Goal: Task Accomplishment & Management: Use online tool/utility

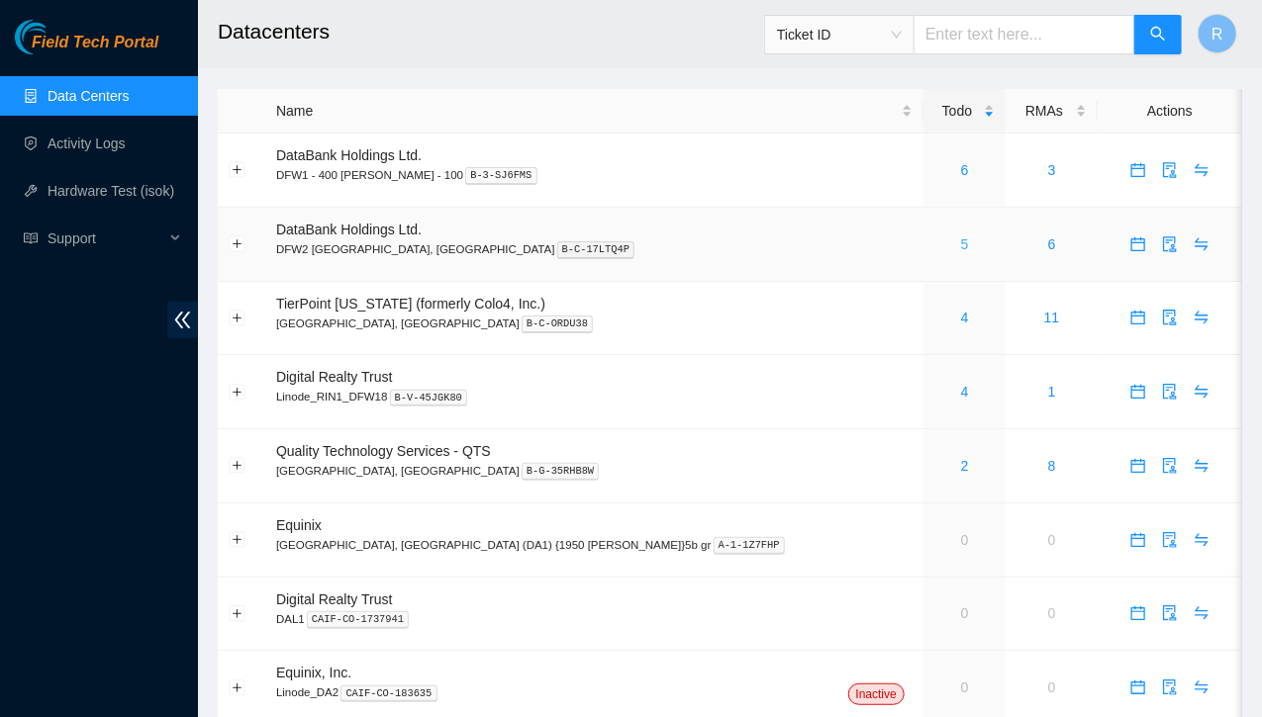
click at [961, 243] on link "5" at bounding box center [965, 245] width 8 height 16
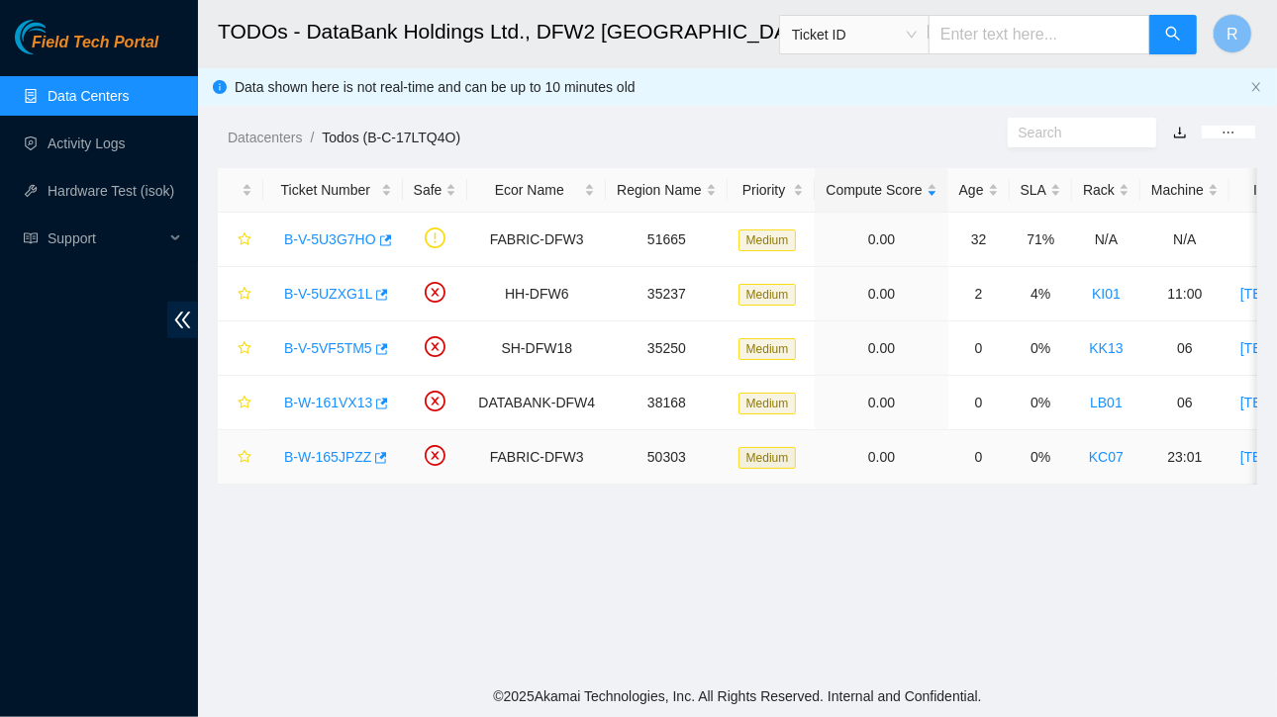
click at [344, 457] on link "B-W-165JPZZ" at bounding box center [327, 457] width 87 height 16
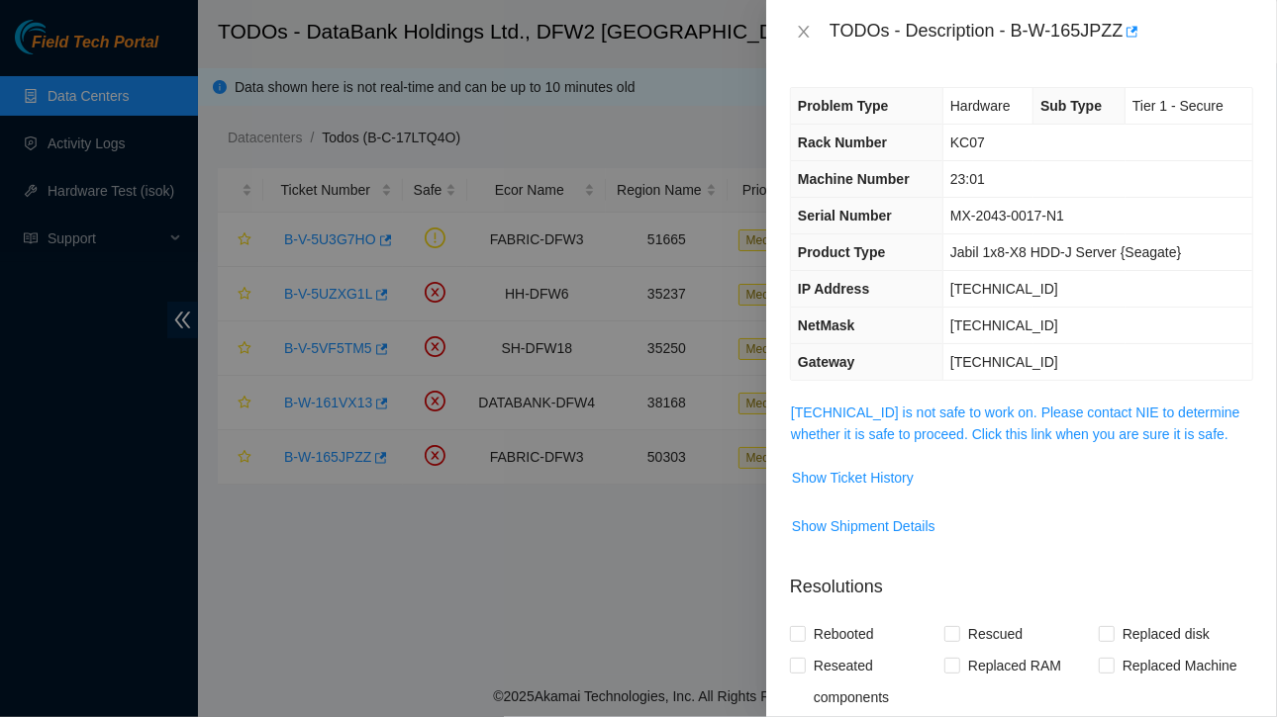
click at [344, 457] on div at bounding box center [638, 358] width 1277 height 717
click at [840, 473] on span "Show Ticket History" at bounding box center [853, 478] width 122 height 22
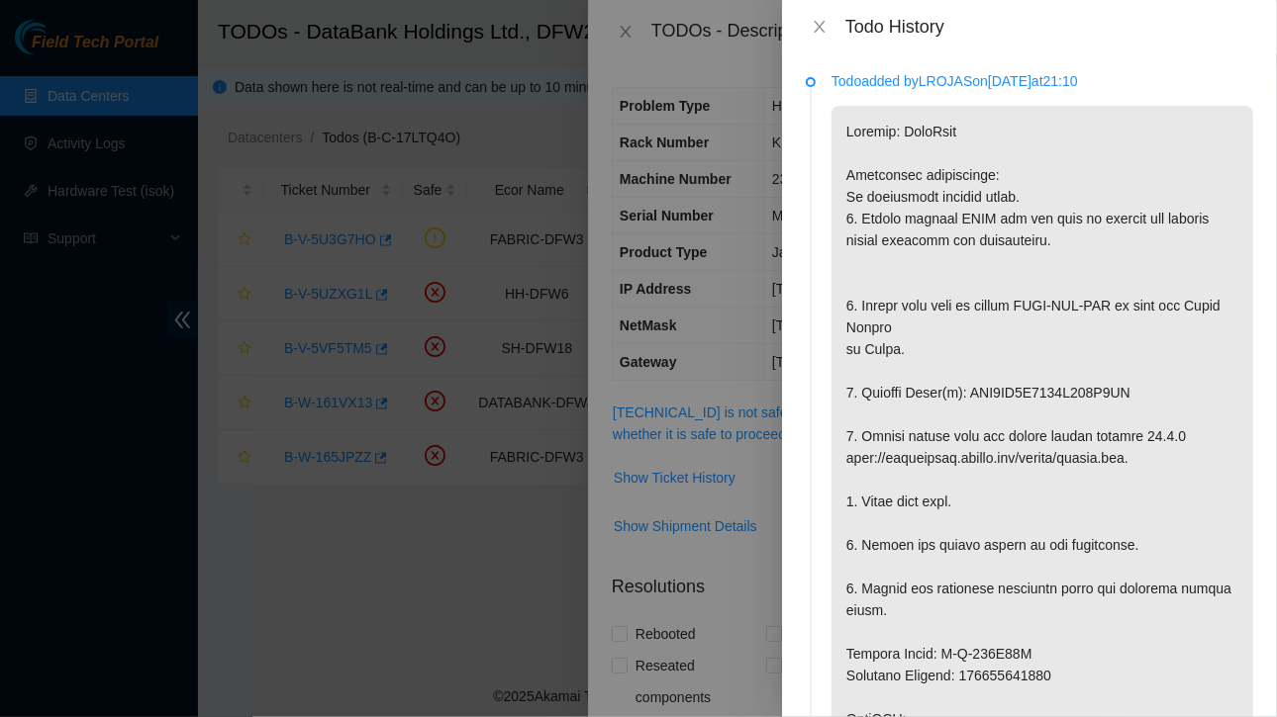
scroll to position [26, 0]
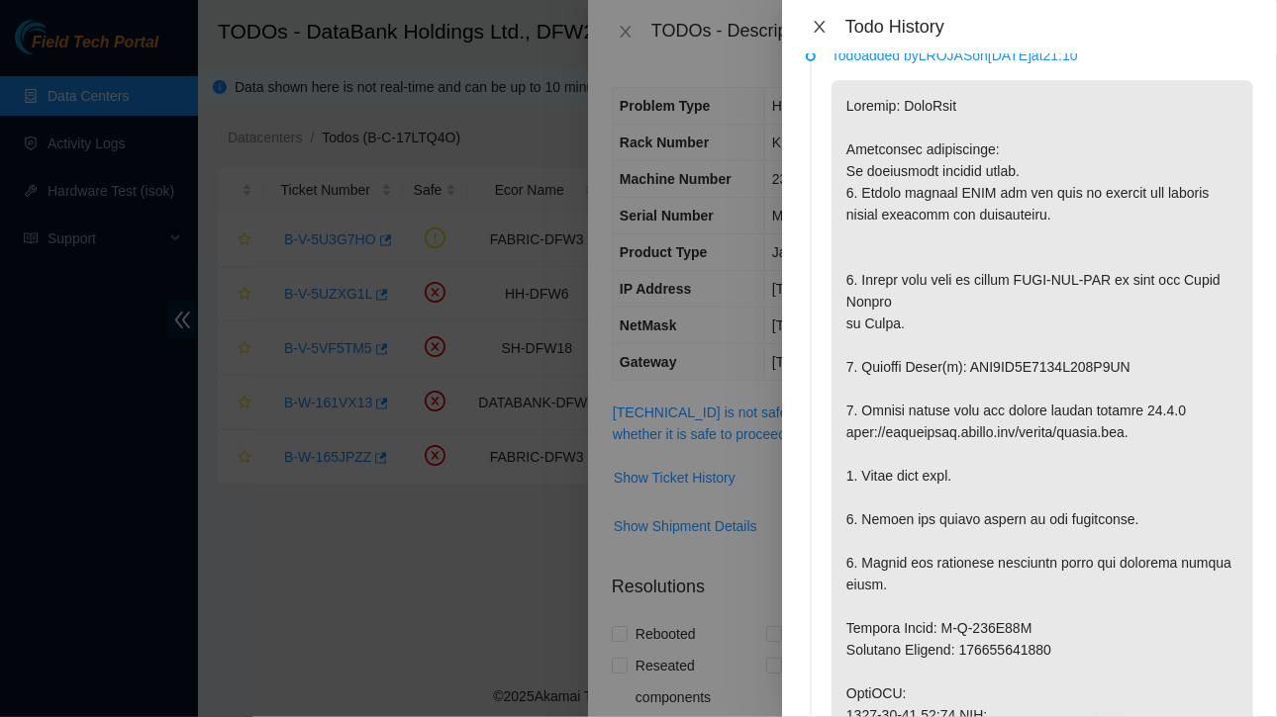
click at [819, 31] on icon "close" at bounding box center [819, 27] width 16 height 16
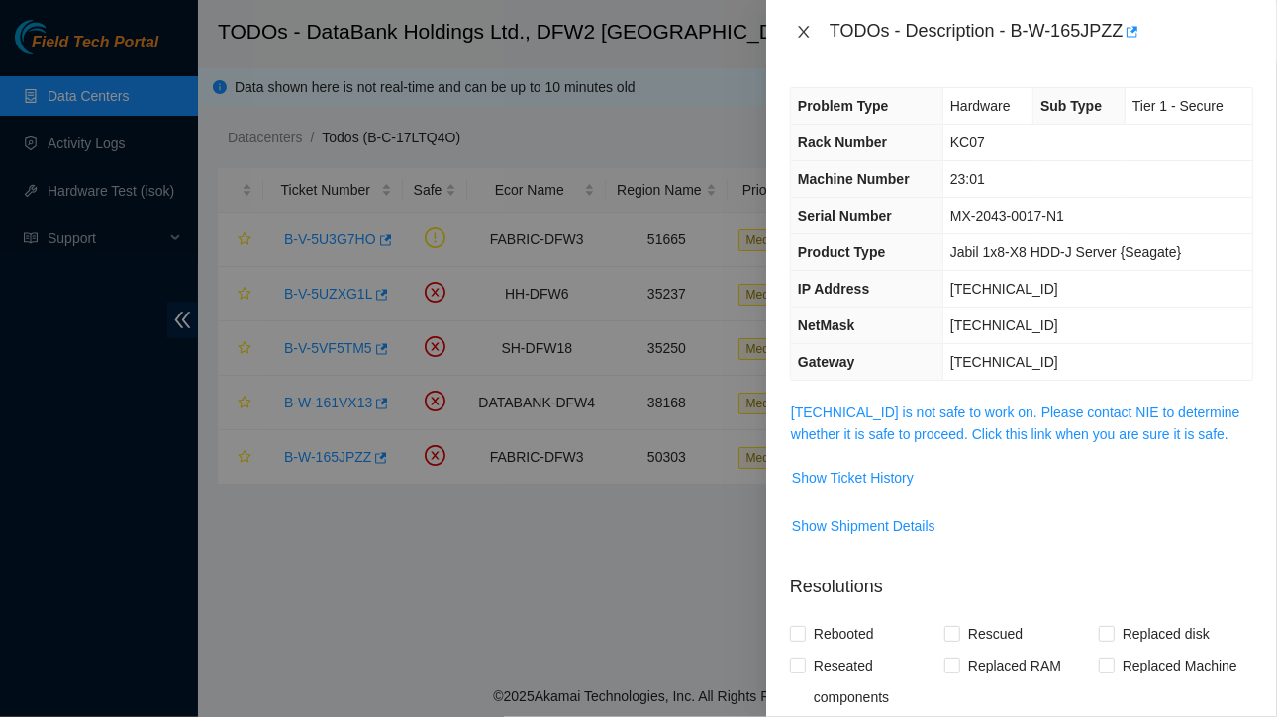
click at [806, 30] on icon "close" at bounding box center [803, 32] width 11 height 12
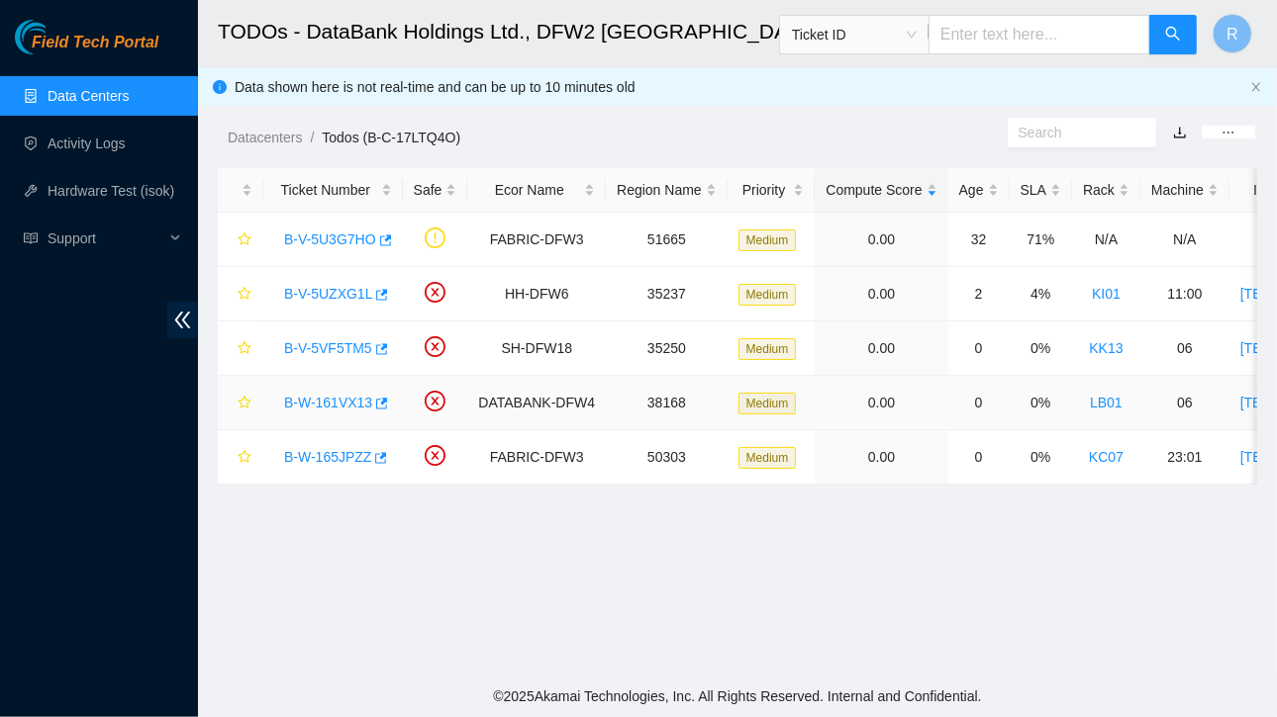
click at [321, 395] on link "B-W-161VX13" at bounding box center [328, 403] width 88 height 16
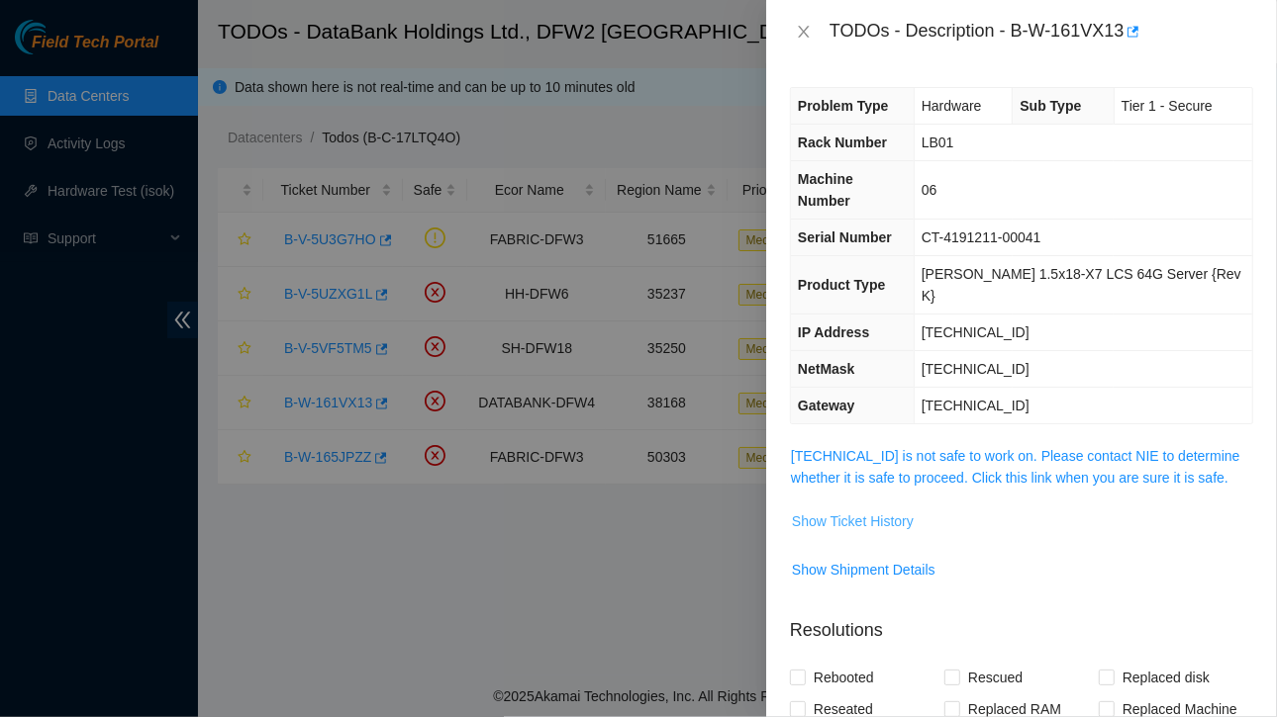
click at [838, 511] on span "Show Ticket History" at bounding box center [853, 522] width 122 height 22
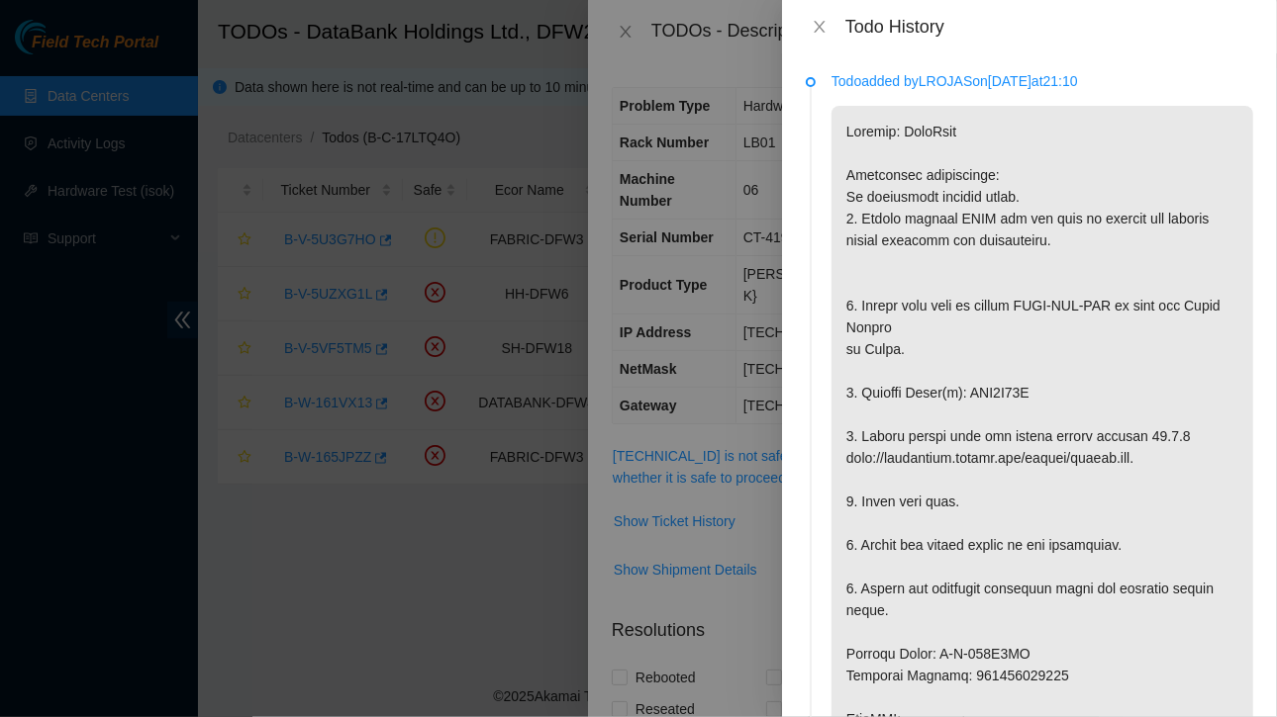
scroll to position [76, 0]
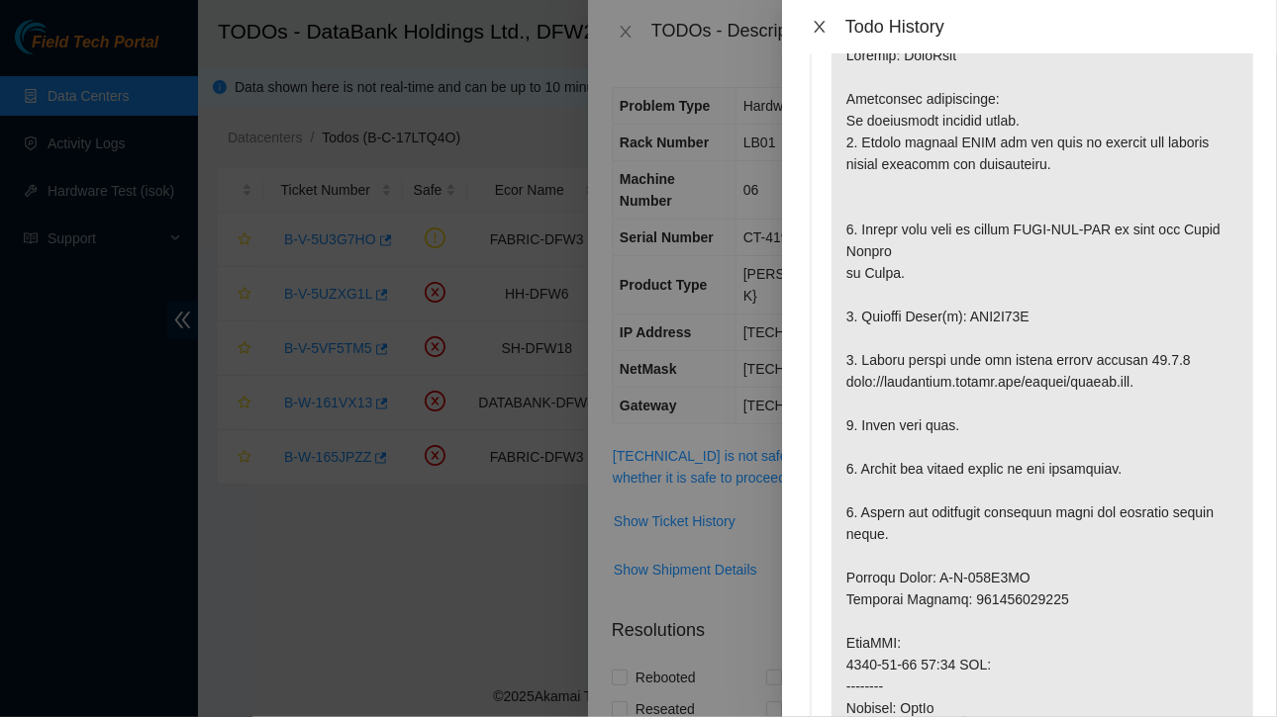
click at [815, 29] on icon "close" at bounding box center [819, 27] width 16 height 16
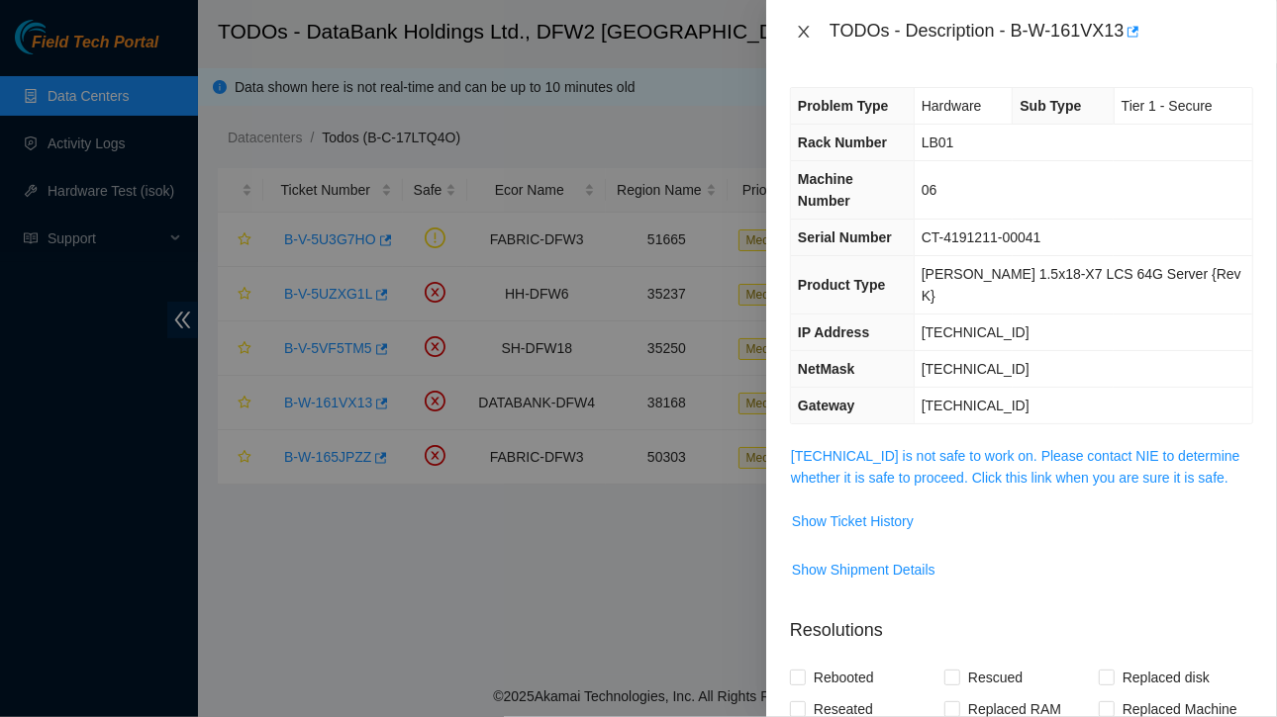
click at [798, 25] on icon "close" at bounding box center [804, 32] width 16 height 16
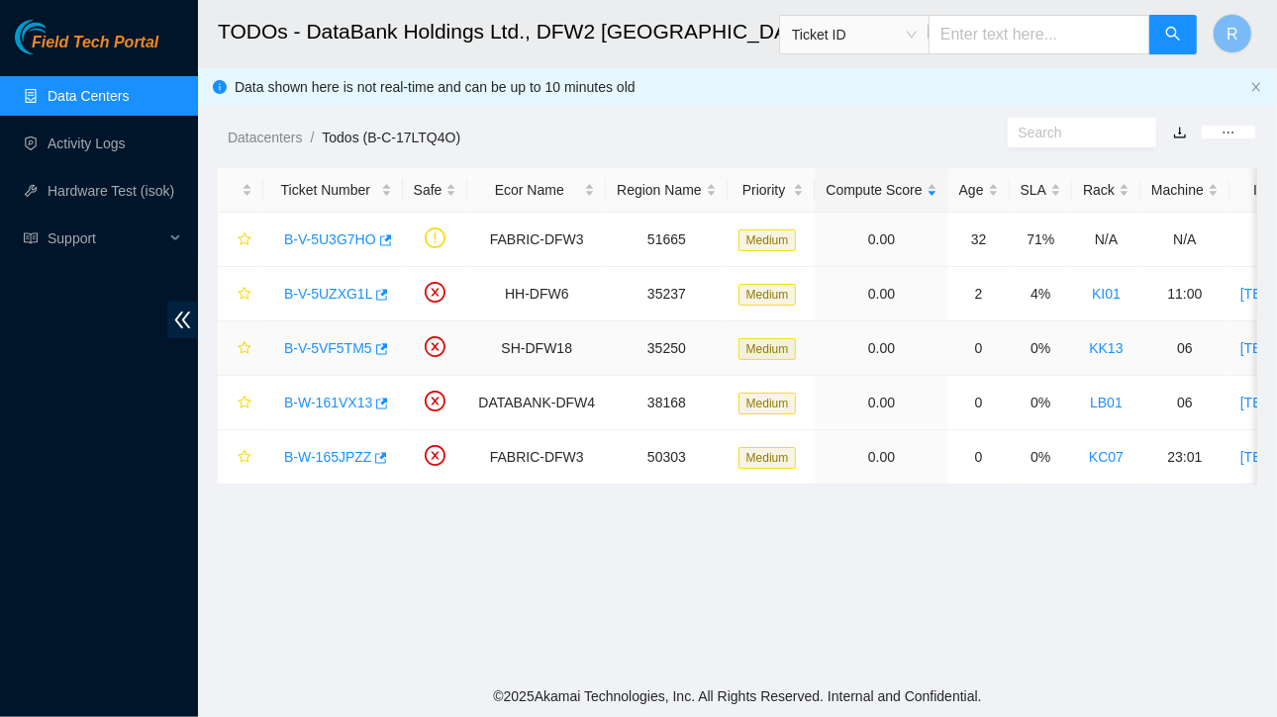
click at [324, 345] on link "B-V-5VF5TM5" at bounding box center [328, 348] width 88 height 16
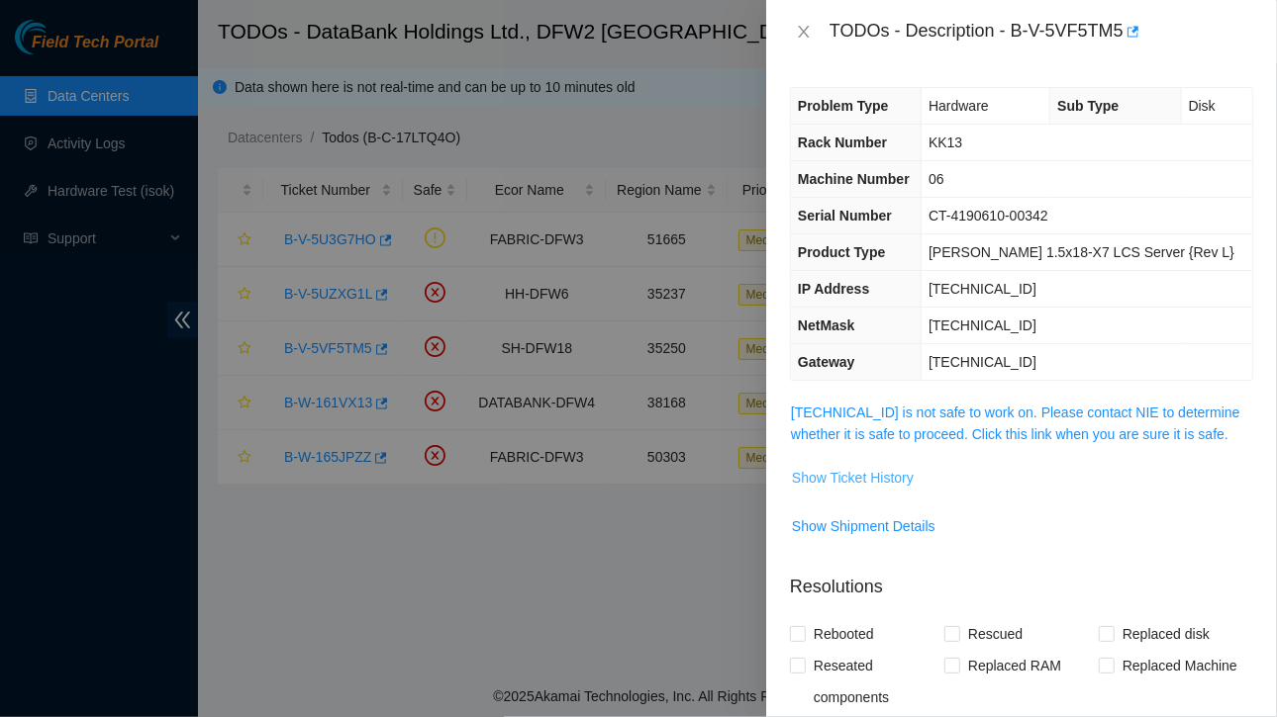
click at [828, 474] on span "Show Ticket History" at bounding box center [853, 478] width 122 height 22
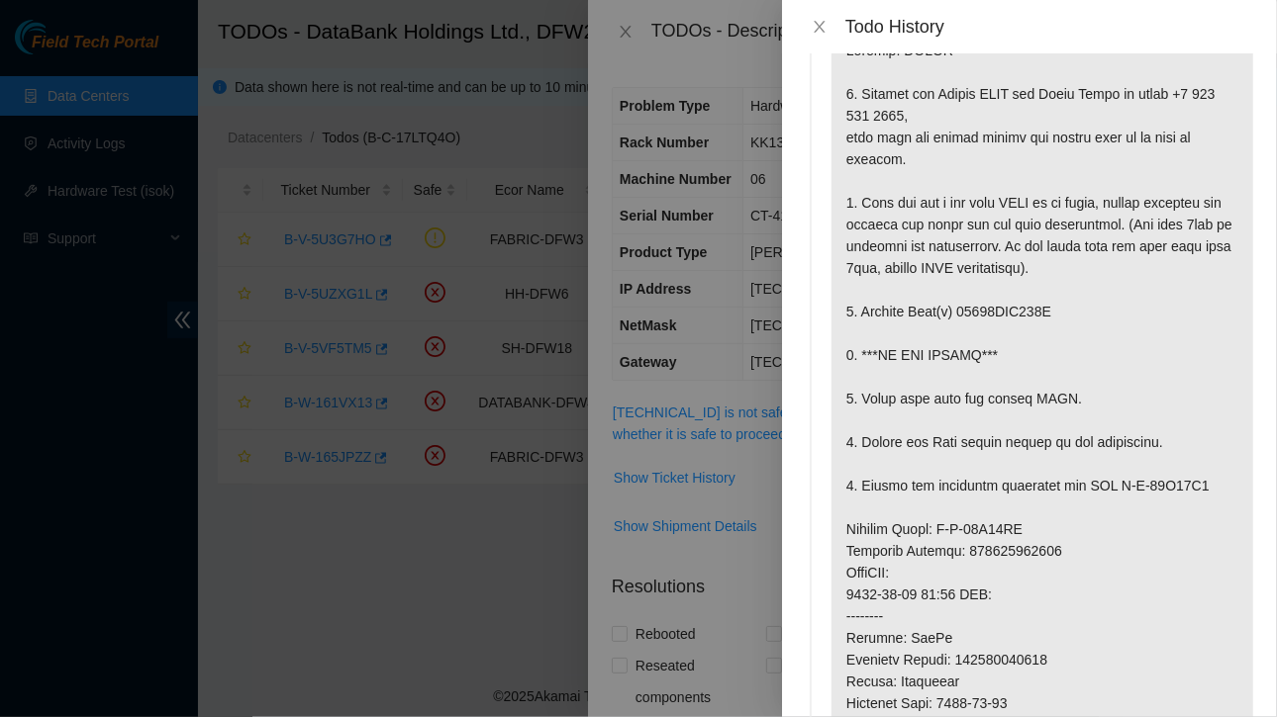
scroll to position [81, 0]
click at [809, 14] on div "Todo History" at bounding box center [1029, 26] width 495 height 53
click at [817, 26] on icon "close" at bounding box center [819, 27] width 16 height 16
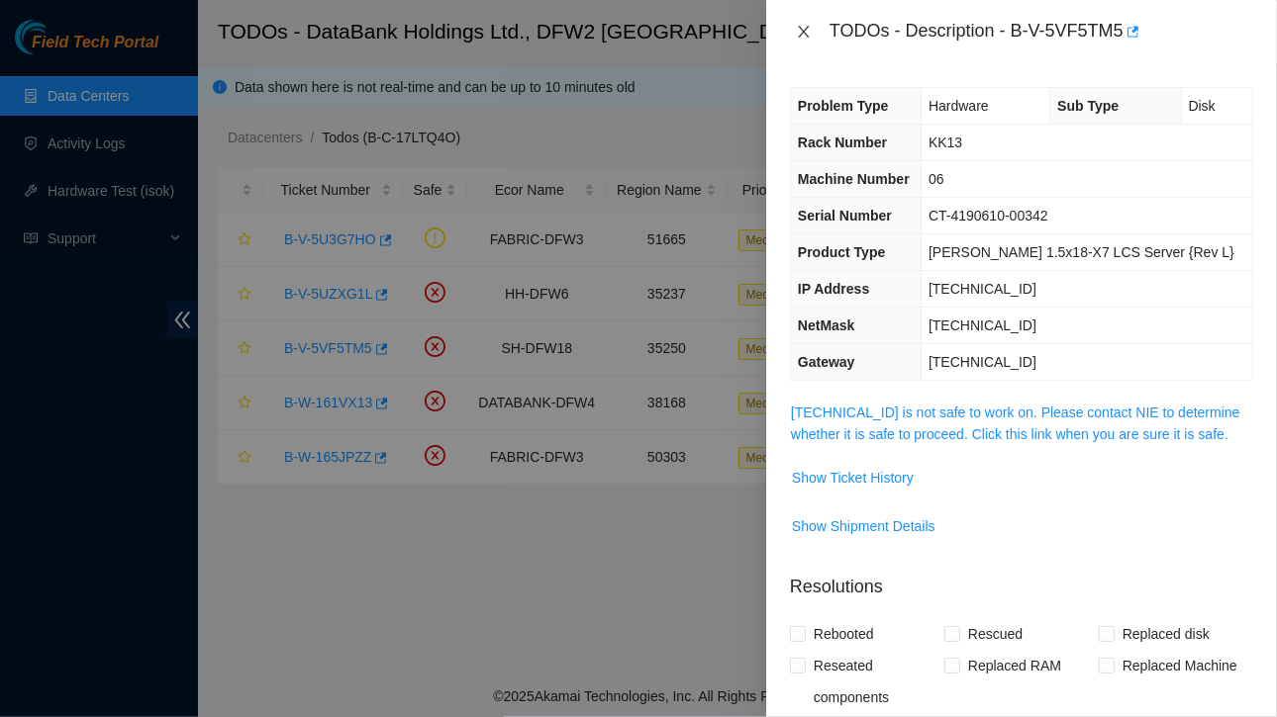
click at [806, 29] on icon "close" at bounding box center [803, 32] width 11 height 12
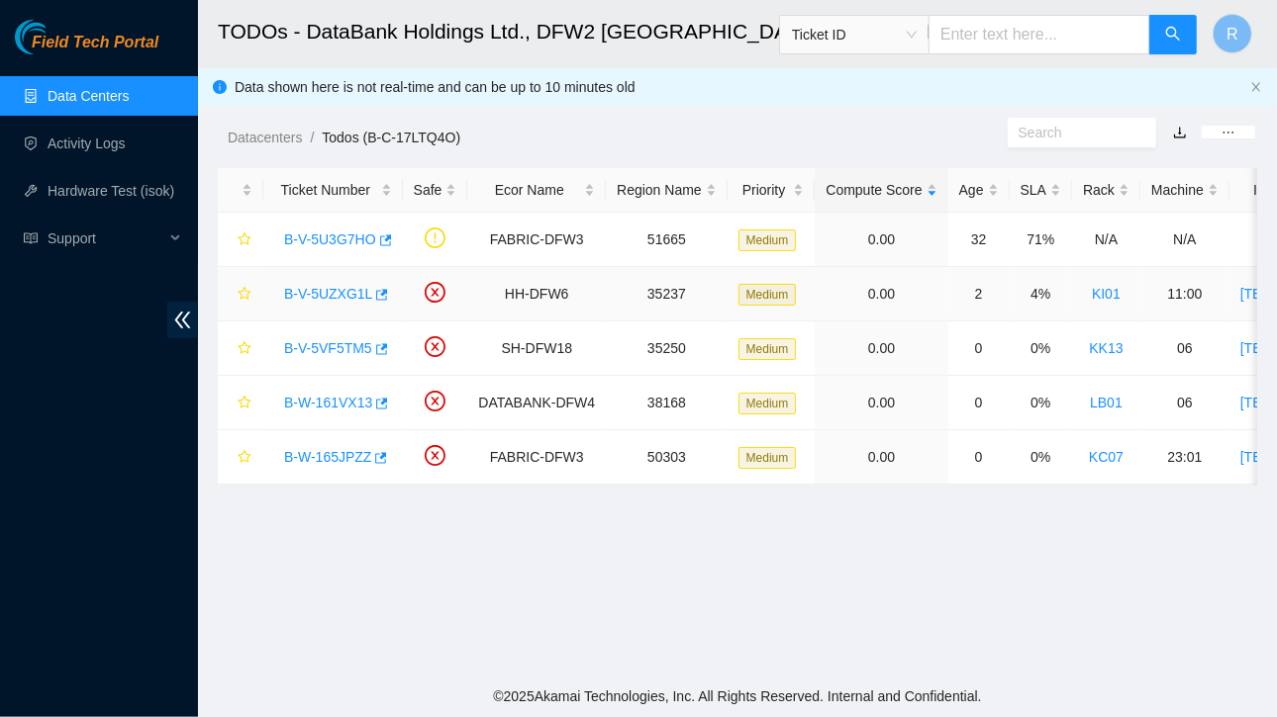
click at [356, 291] on link "B-V-5UZXG1L" at bounding box center [328, 294] width 88 height 16
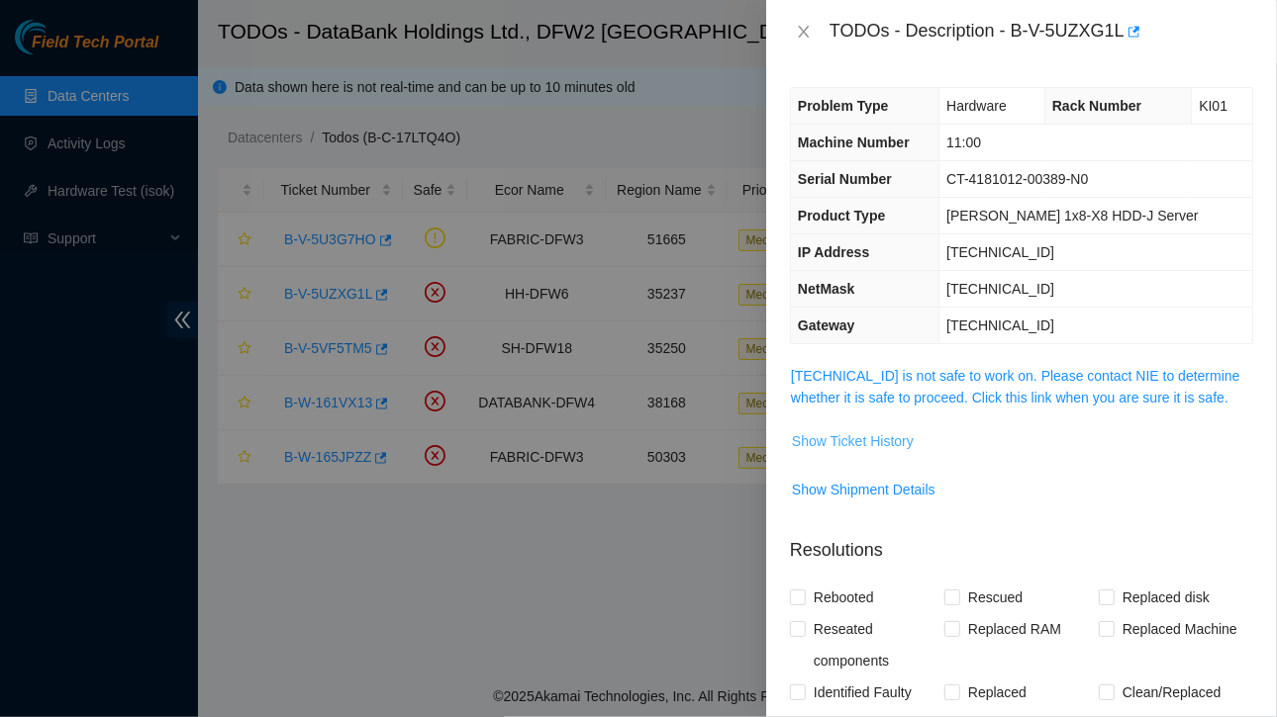
click at [846, 444] on span "Show Ticket History" at bounding box center [853, 441] width 122 height 22
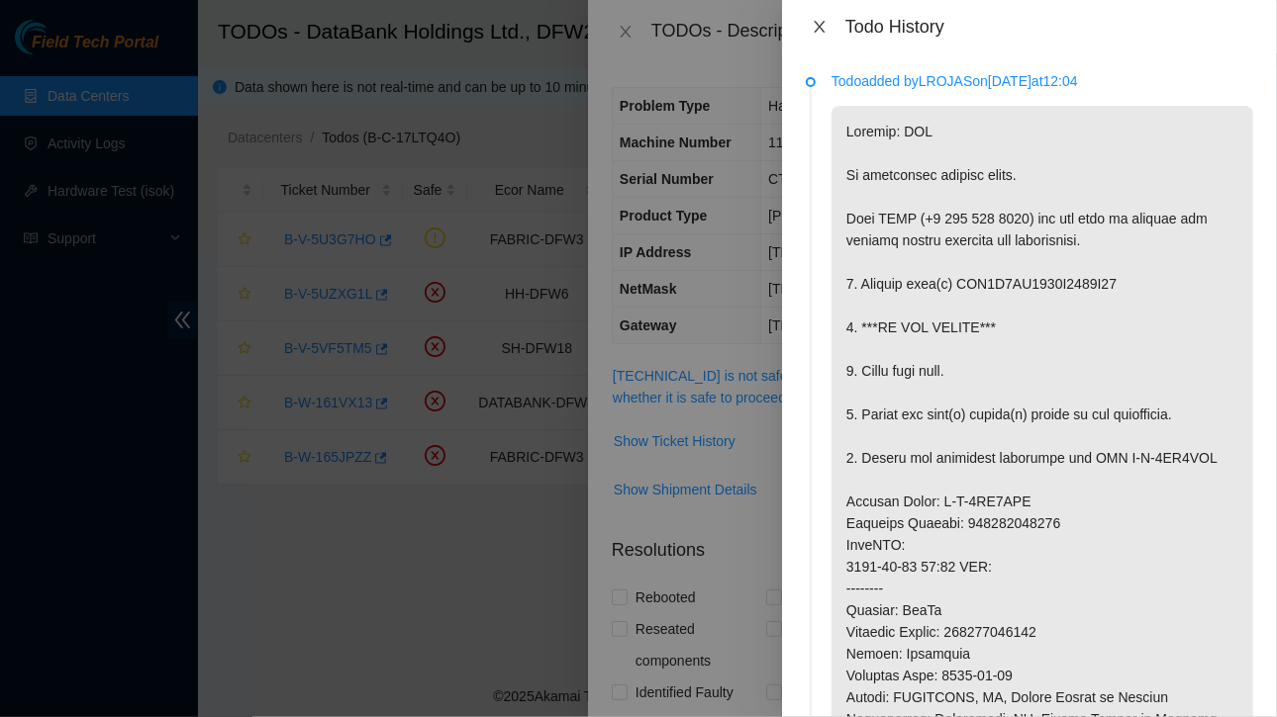
click at [820, 29] on icon "close" at bounding box center [818, 27] width 11 height 12
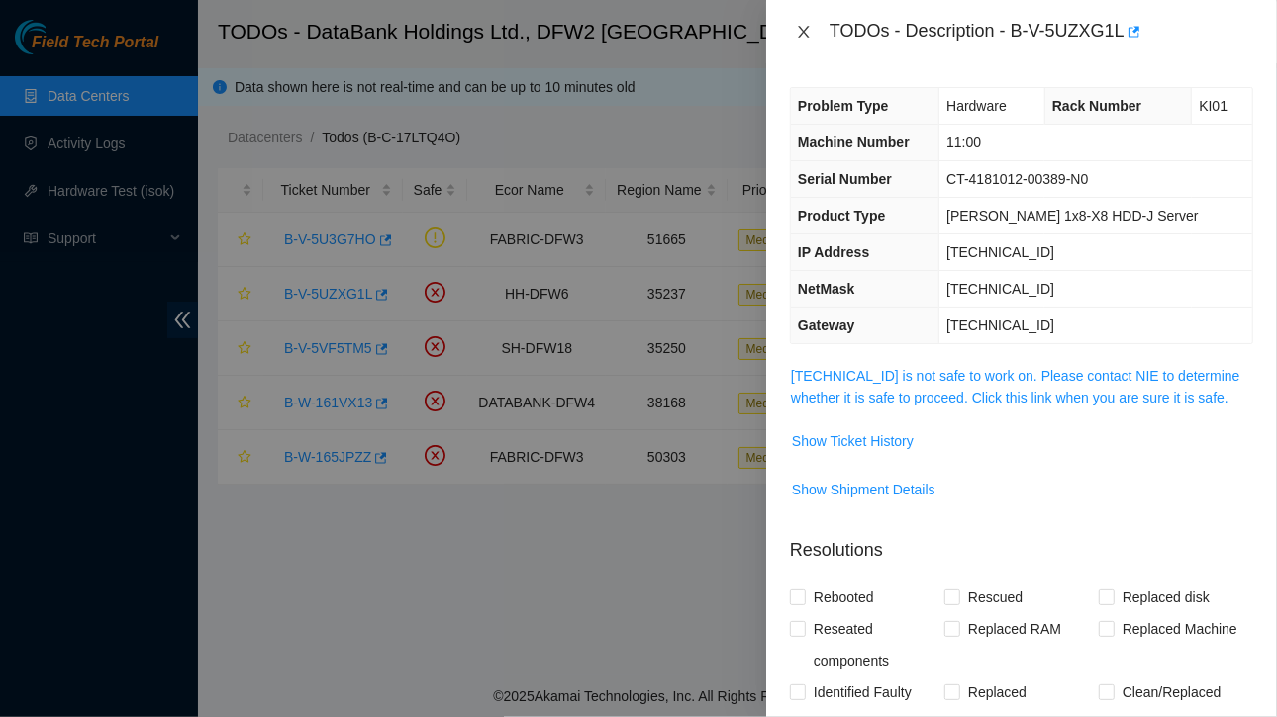
click at [804, 30] on icon "close" at bounding box center [804, 32] width 16 height 16
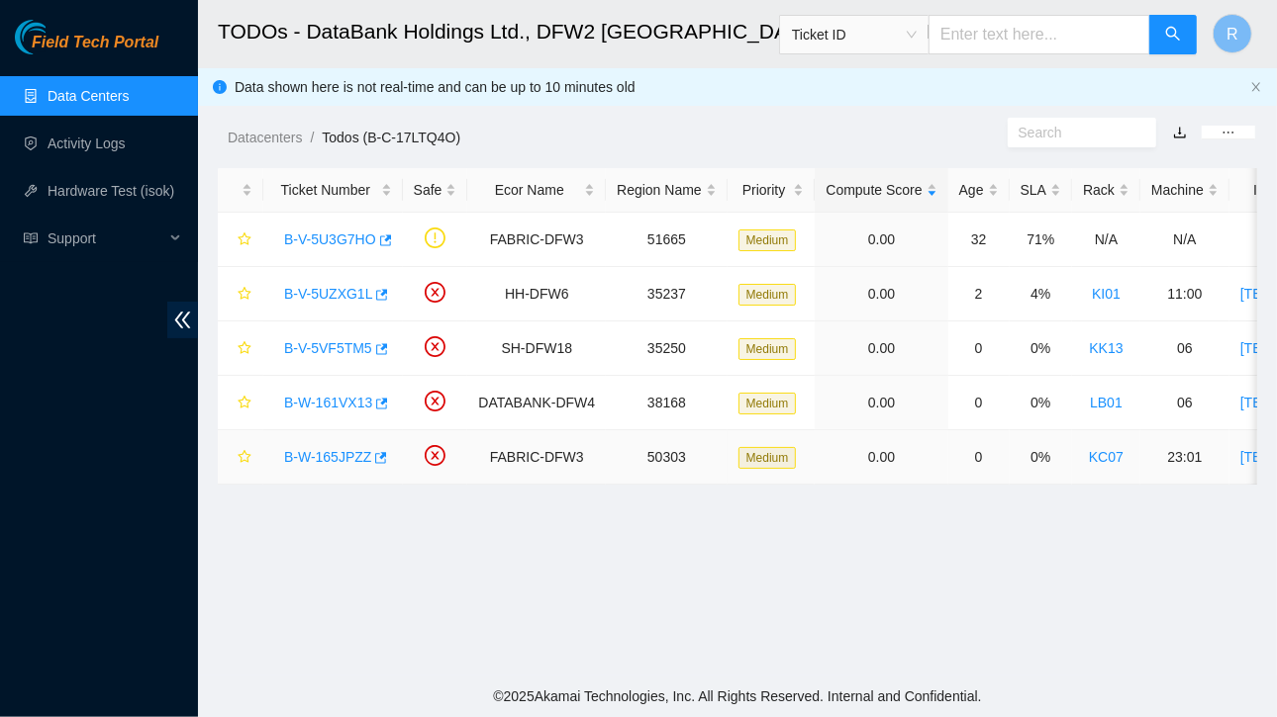
click at [337, 454] on link "B-W-165JPZZ" at bounding box center [327, 457] width 87 height 16
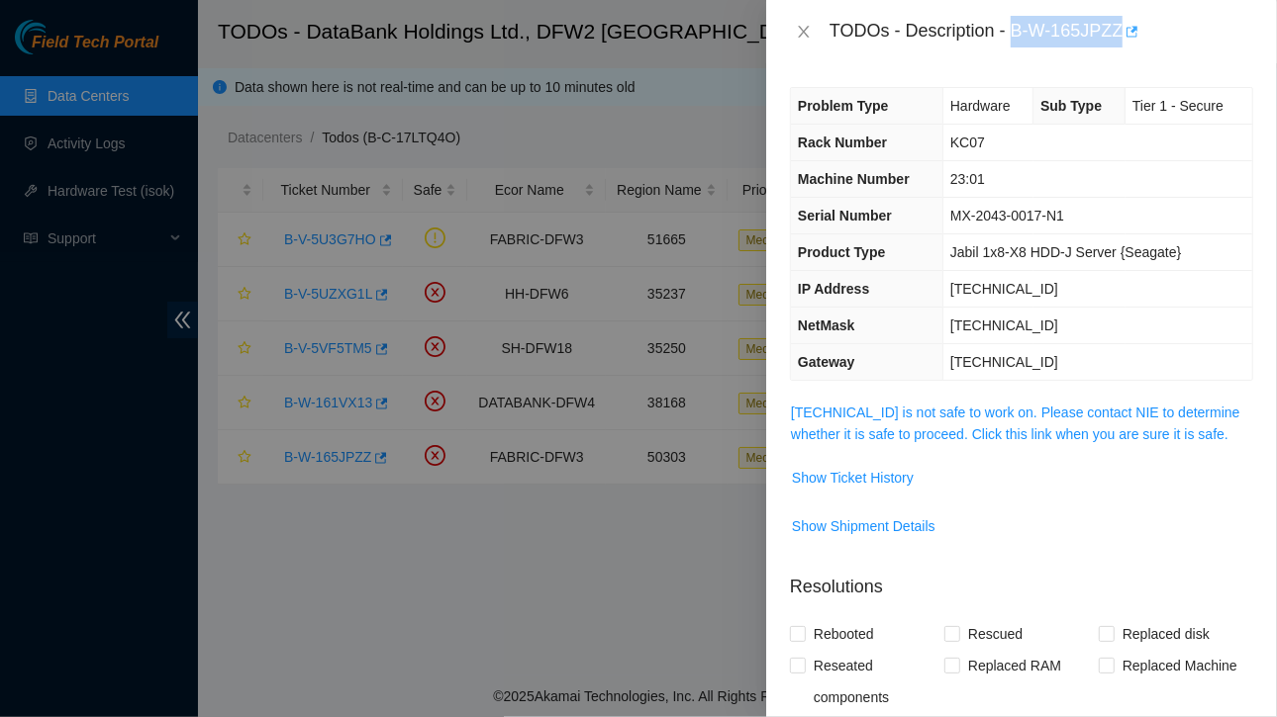
drag, startPoint x: 1010, startPoint y: 33, endPoint x: 1122, endPoint y: 37, distance: 111.9
click at [1122, 37] on div "TODOs - Description - B-W-165JPZZ" at bounding box center [1041, 32] width 424 height 32
copy div "B-W-165JPZZ"
click at [839, 473] on span "Show Ticket History" at bounding box center [853, 478] width 122 height 22
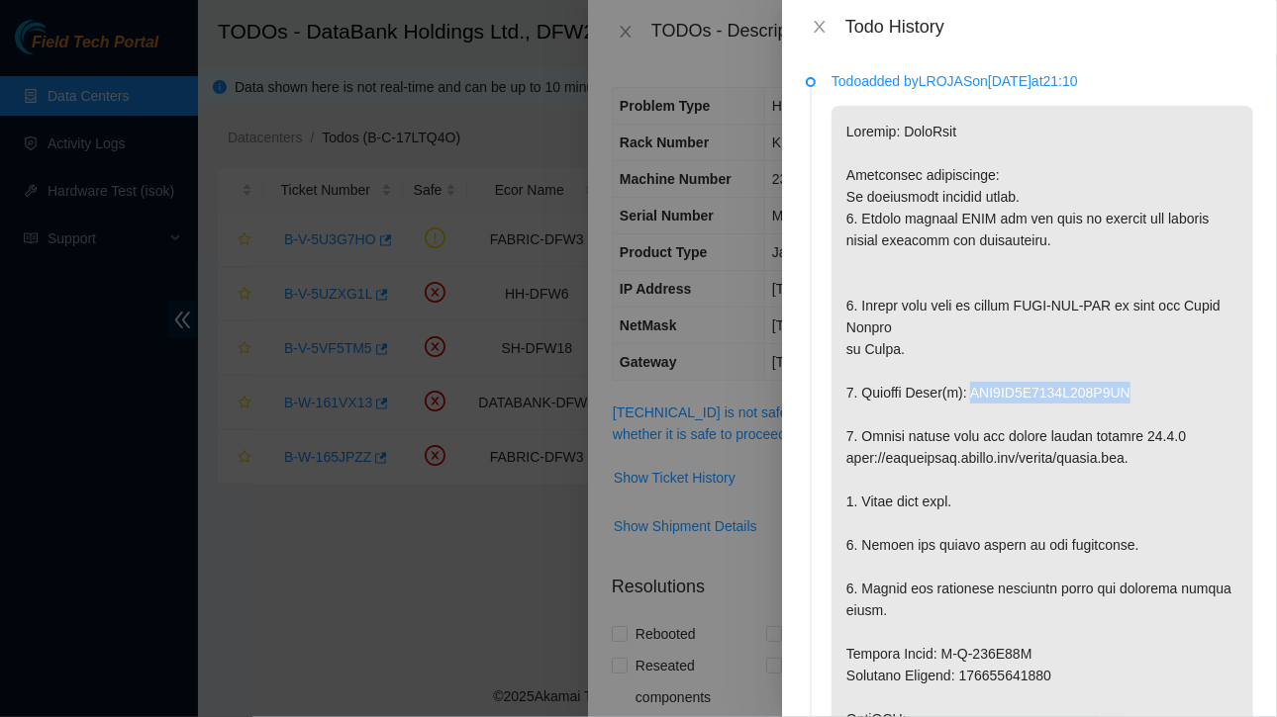
drag, startPoint x: 964, startPoint y: 391, endPoint x: 1129, endPoint y: 393, distance: 165.3
click at [1129, 393] on p at bounding box center [1042, 708] width 422 height 1205
copy p "WFK0DB4Z0000E828J4PX"
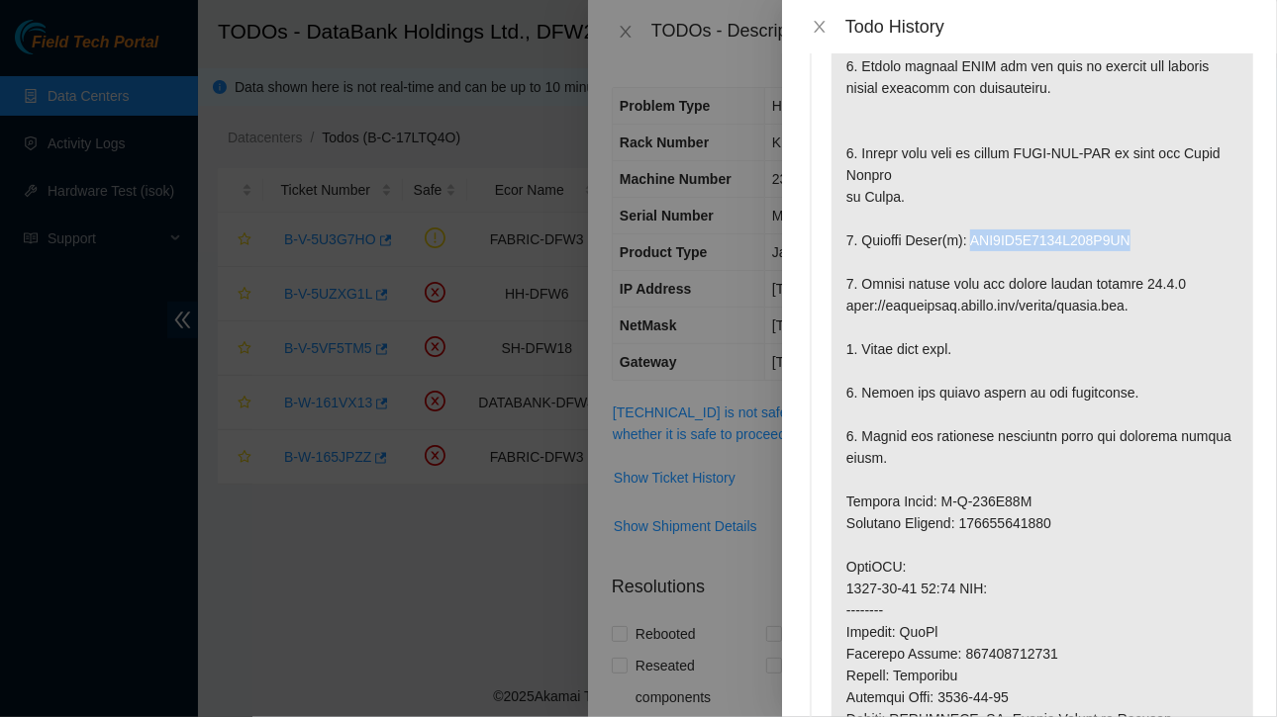
scroll to position [154, 0]
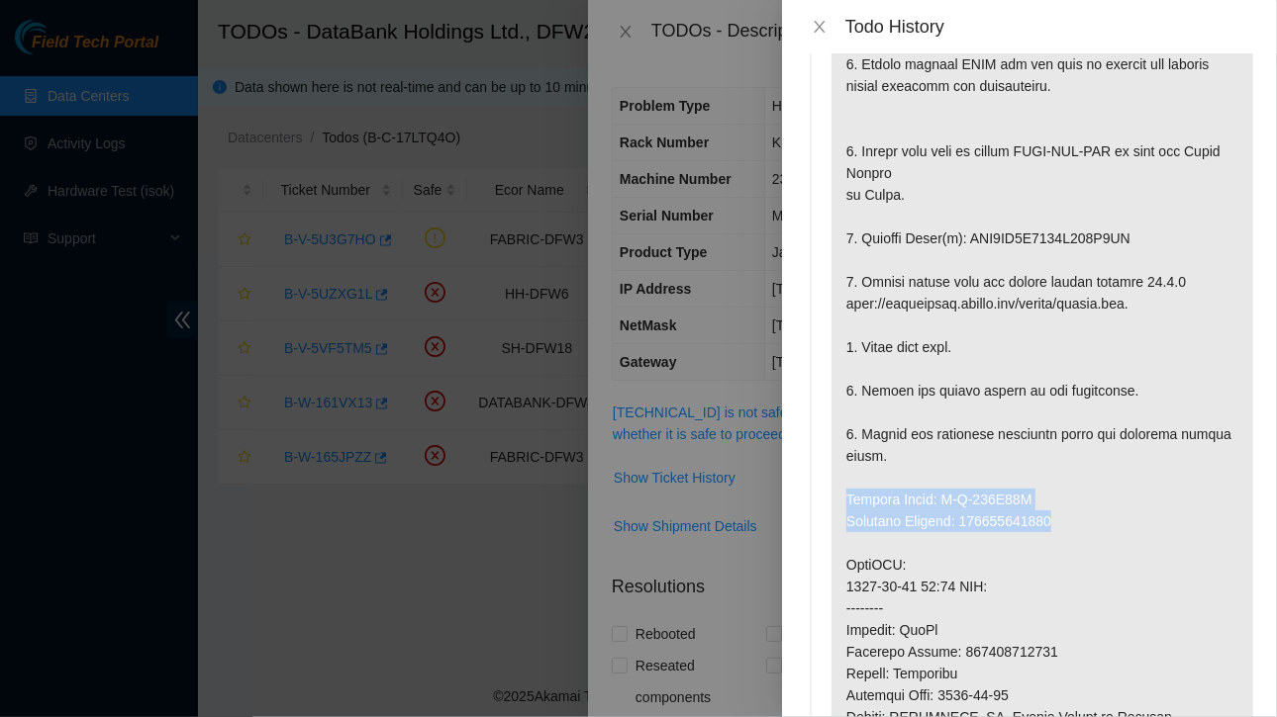
drag, startPoint x: 846, startPoint y: 498, endPoint x: 1088, endPoint y: 528, distance: 243.4
click at [1088, 528] on p at bounding box center [1042, 554] width 422 height 1205
copy p "Service Order: B-W-167U19U Tracking Numbers: 463470055444"
click at [1088, 552] on p at bounding box center [1042, 554] width 422 height 1205
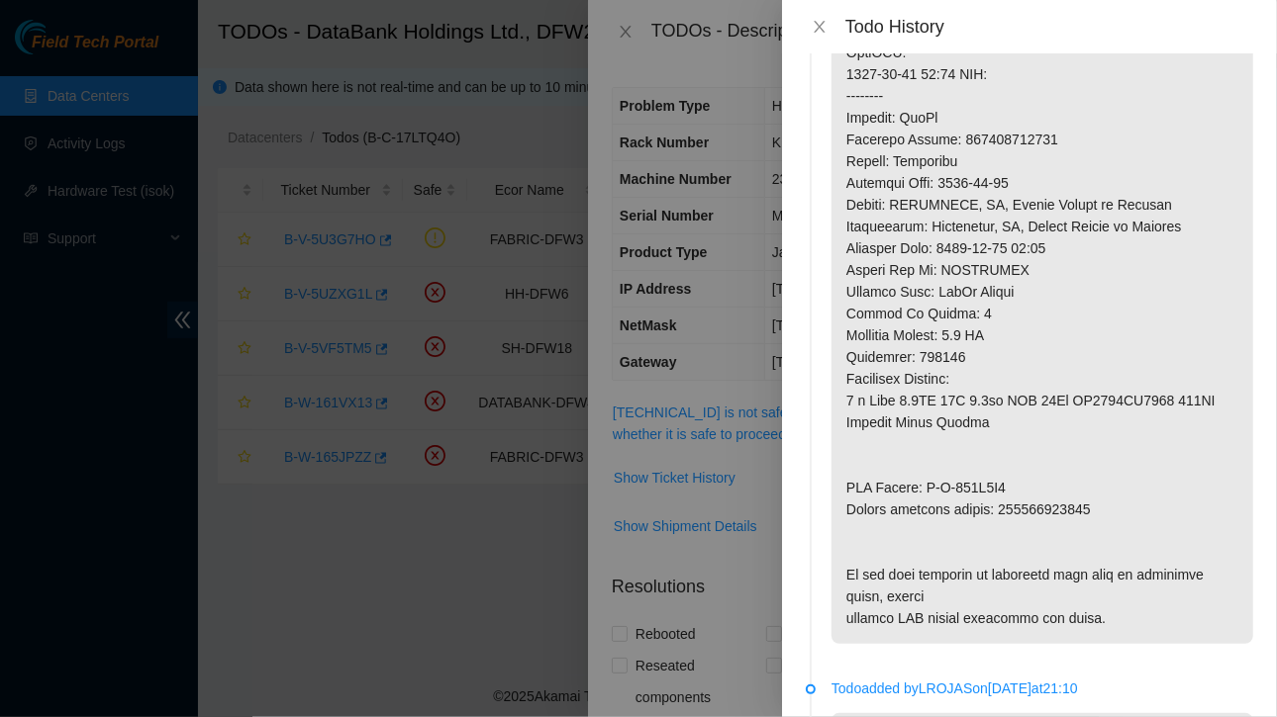
scroll to position [695, 0]
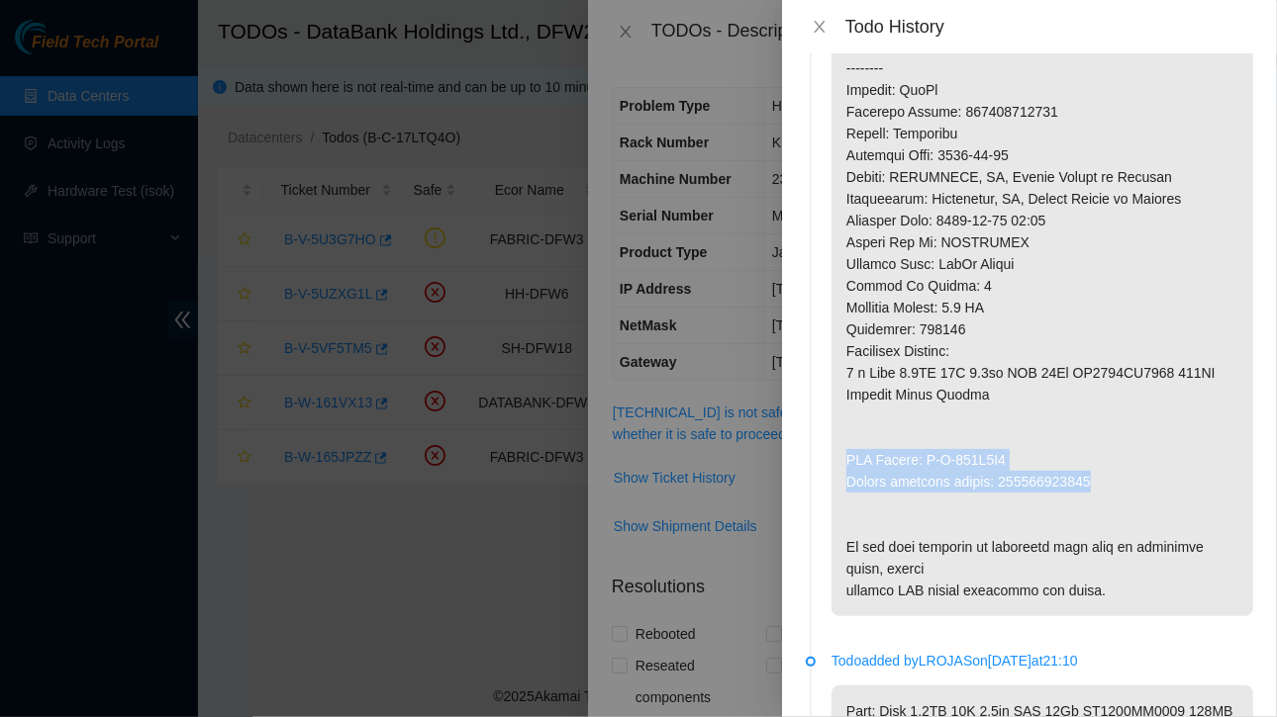
drag, startPoint x: 841, startPoint y: 452, endPoint x: 1105, endPoint y: 481, distance: 265.8
click at [1105, 481] on p at bounding box center [1042, 13] width 422 height 1205
copy p "RMA Return: B-W-167U1A3 Return tracking number: 463470055455"
click at [821, 27] on icon "close" at bounding box center [819, 27] width 16 height 16
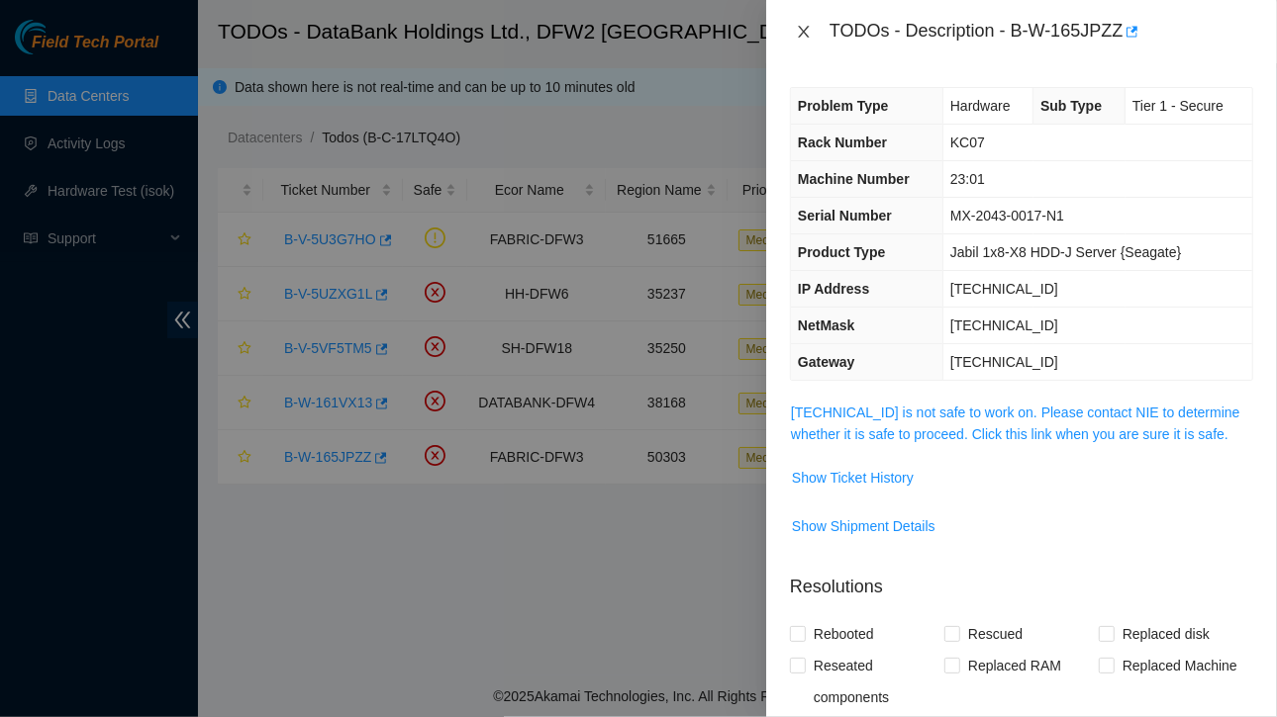
click at [802, 29] on icon "close" at bounding box center [803, 32] width 11 height 12
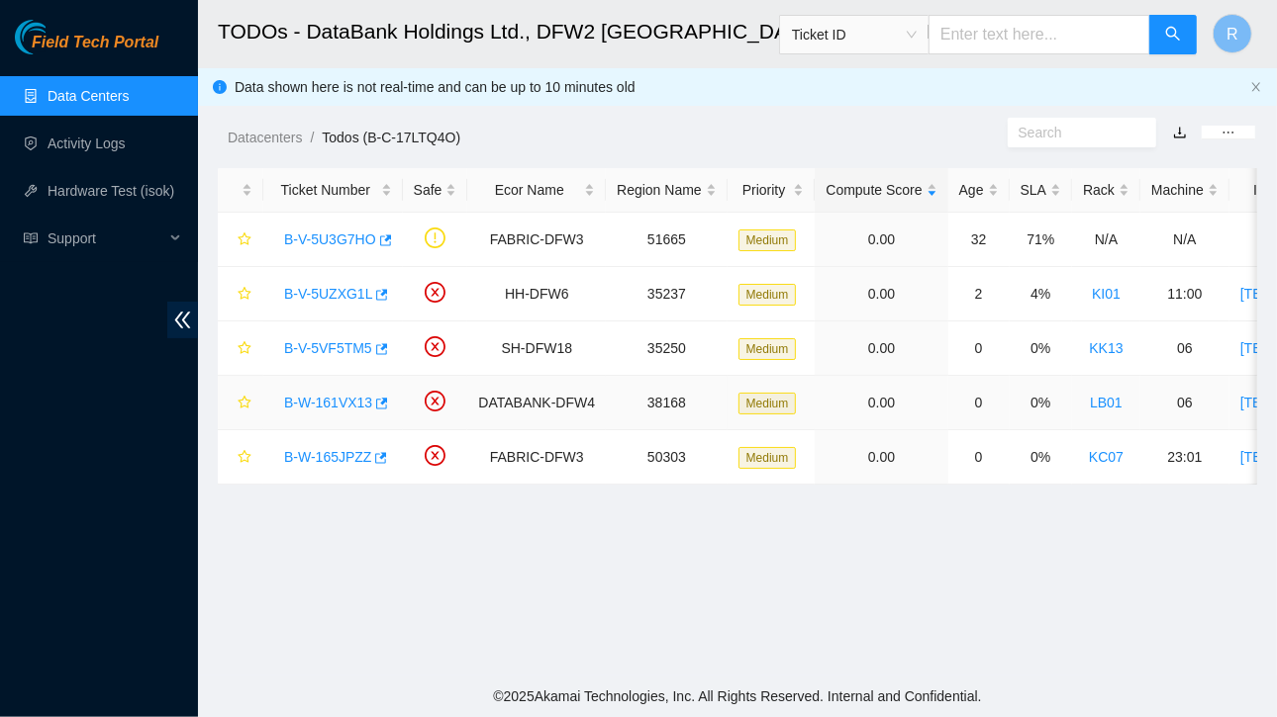
click at [341, 405] on link "B-W-161VX13" at bounding box center [328, 403] width 88 height 16
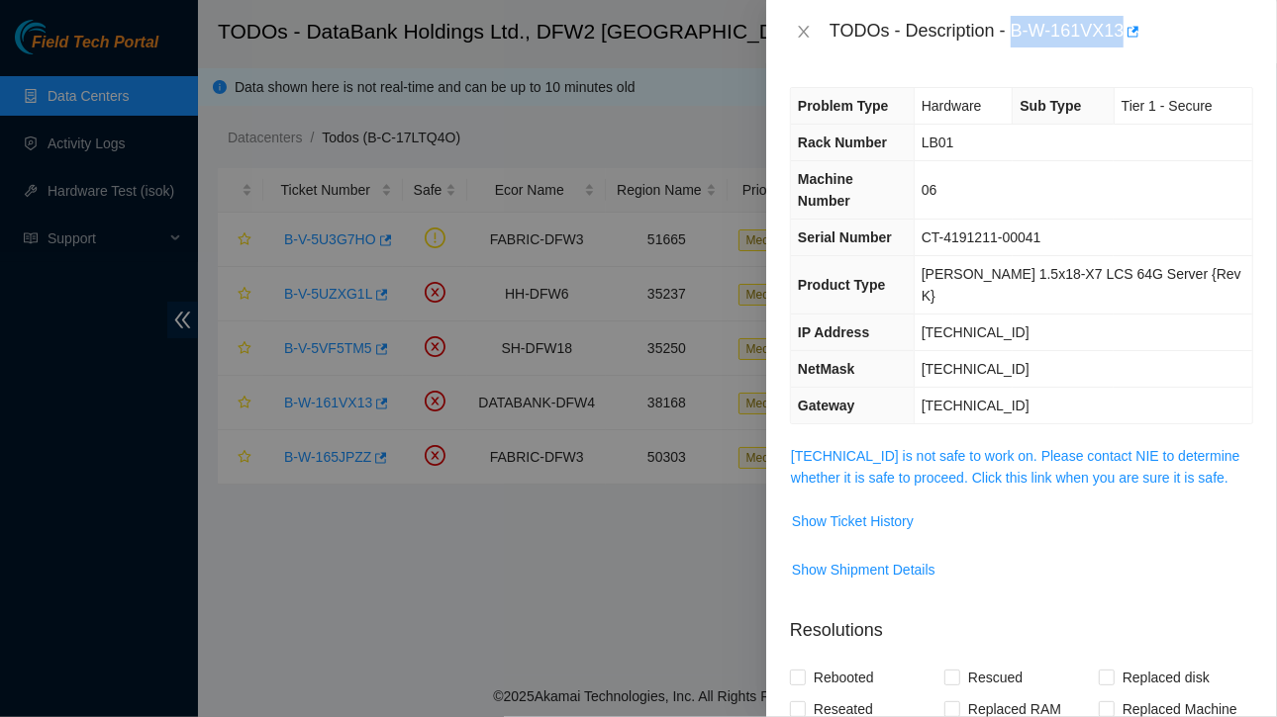
drag, startPoint x: 1010, startPoint y: 32, endPoint x: 1124, endPoint y: 27, distance: 113.9
click at [1124, 27] on div "TODOs - Description - B-W-161VX13" at bounding box center [1041, 32] width 424 height 32
copy div "B-W-161VX13"
click at [836, 511] on span "Show Ticket History" at bounding box center [853, 522] width 122 height 22
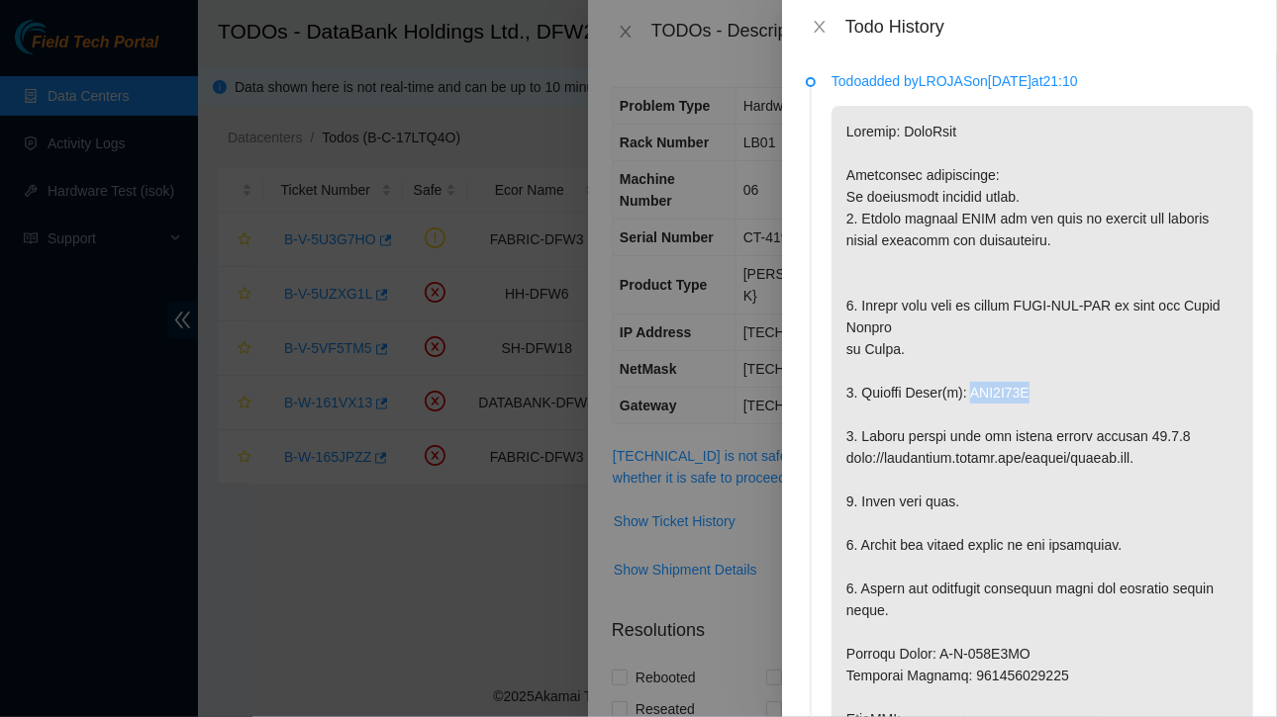
drag, startPoint x: 963, startPoint y: 393, endPoint x: 1042, endPoint y: 393, distance: 79.2
click at [1042, 393] on p at bounding box center [1042, 698] width 422 height 1184
copy p "WJG0E22Q"
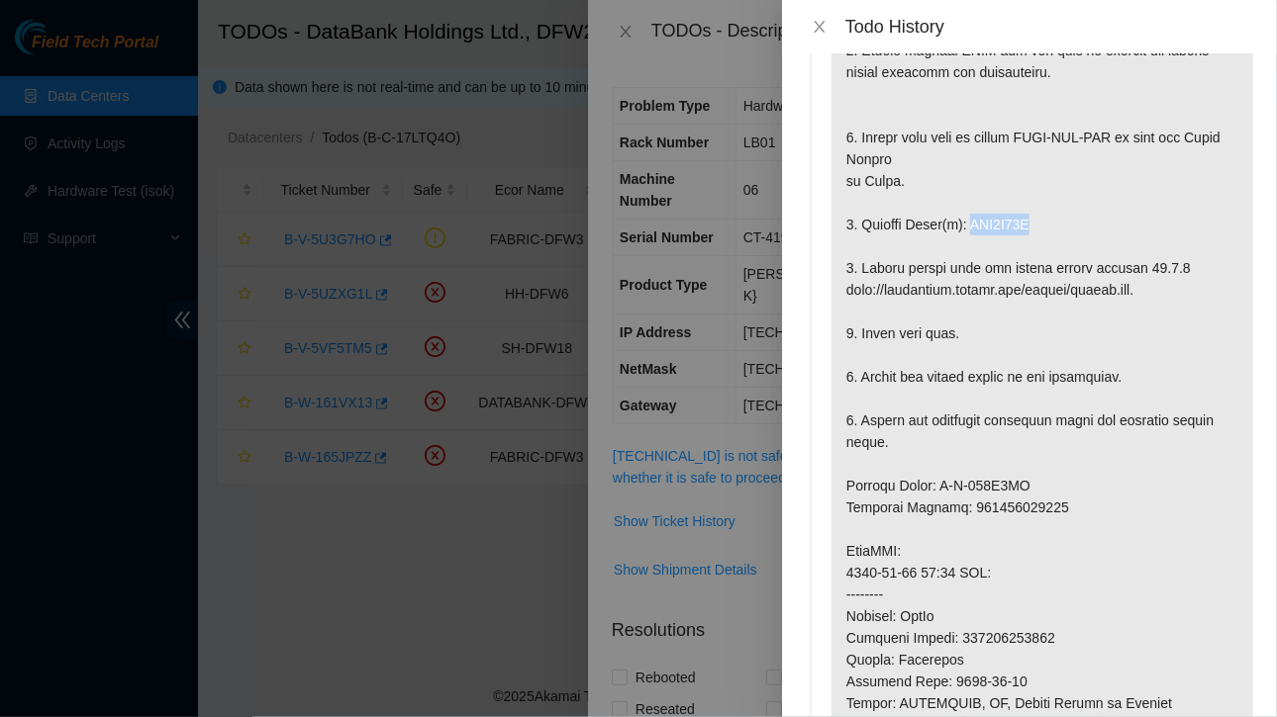
scroll to position [188, 0]
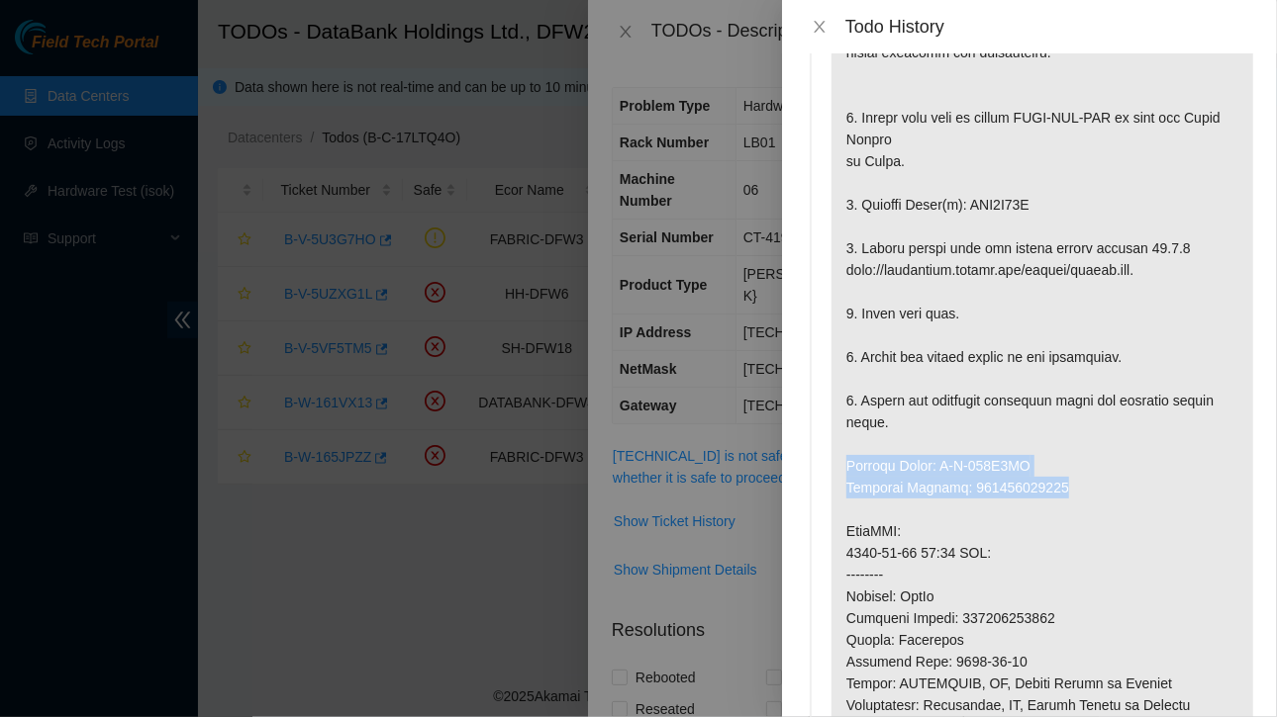
drag, startPoint x: 846, startPoint y: 464, endPoint x: 1065, endPoint y: 489, distance: 220.1
click at [1065, 489] on p at bounding box center [1042, 510] width 422 height 1184
copy p "Service Order: B-W-167U1FC Tracking Numbers: 463470055823"
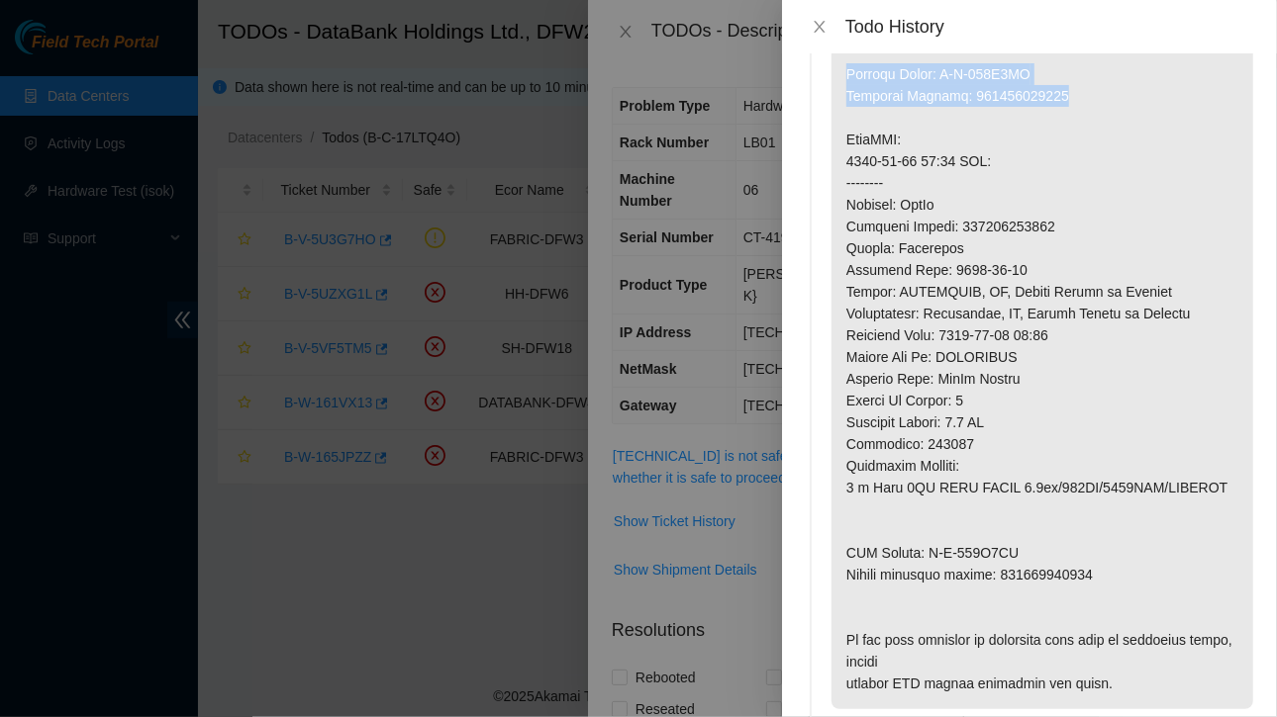
scroll to position [634, 0]
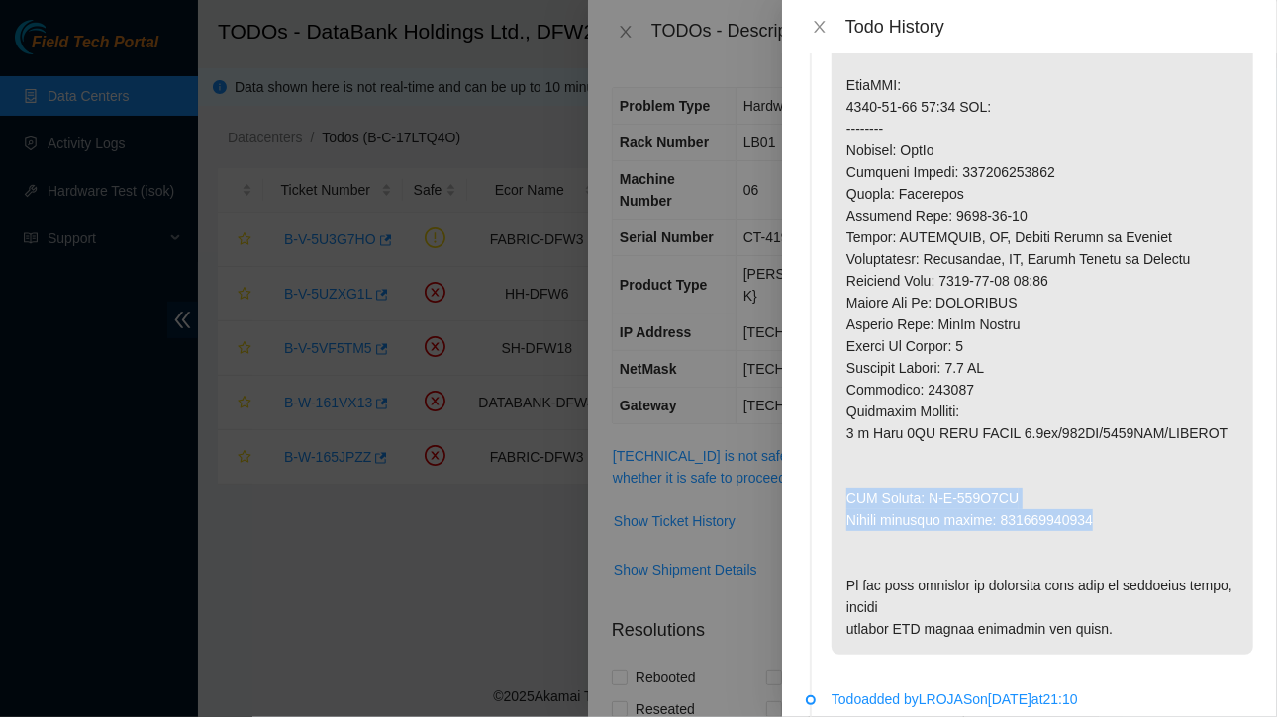
drag, startPoint x: 846, startPoint y: 496, endPoint x: 1113, endPoint y: 523, distance: 268.6
click at [1113, 523] on p at bounding box center [1042, 64] width 422 height 1184
copy p "RMA Return: B-W-167U1FL Return tracking number: 463470055834"
click at [819, 26] on icon "close" at bounding box center [818, 27] width 11 height 12
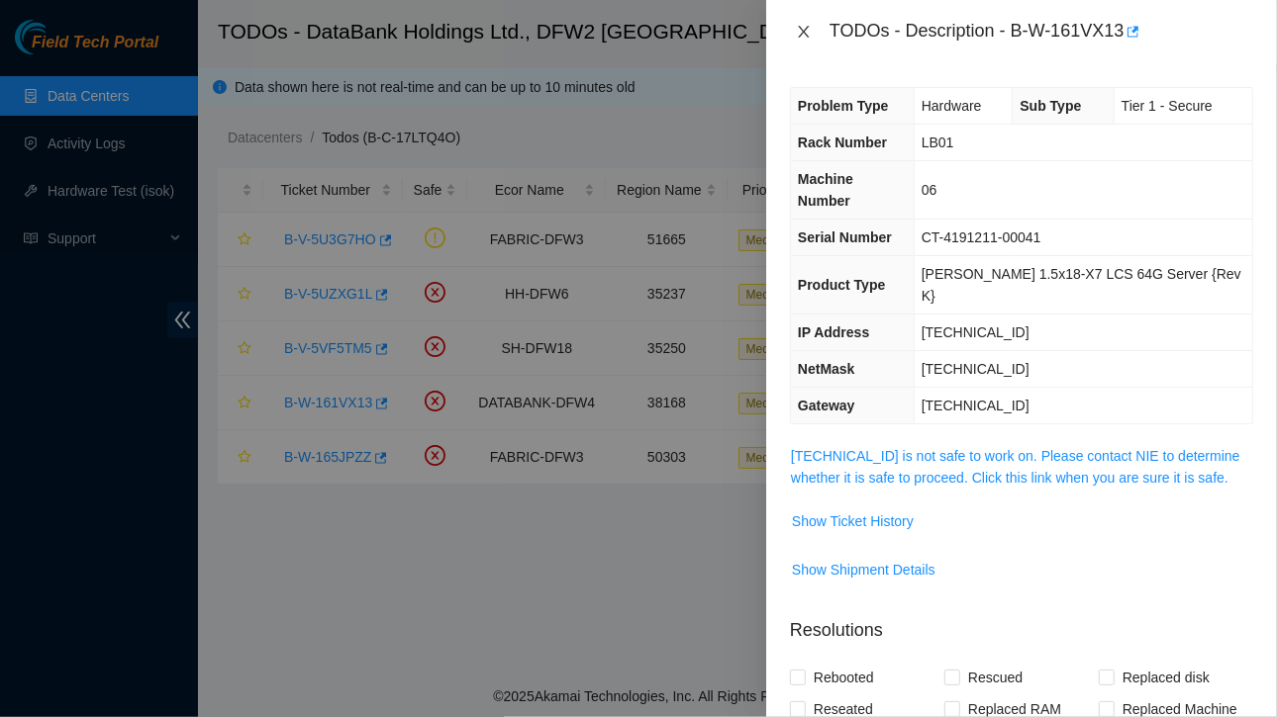
click at [806, 33] on icon "close" at bounding box center [804, 32] width 16 height 16
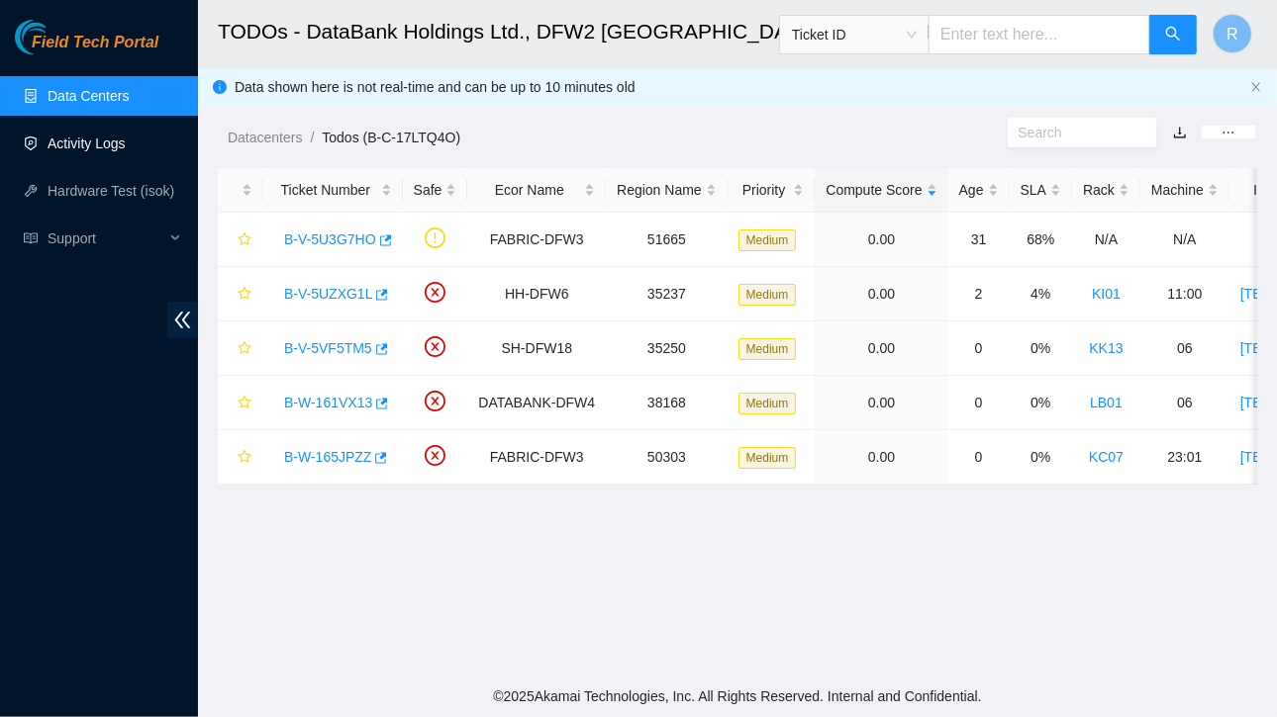
click at [97, 143] on link "Activity Logs" at bounding box center [87, 144] width 78 height 16
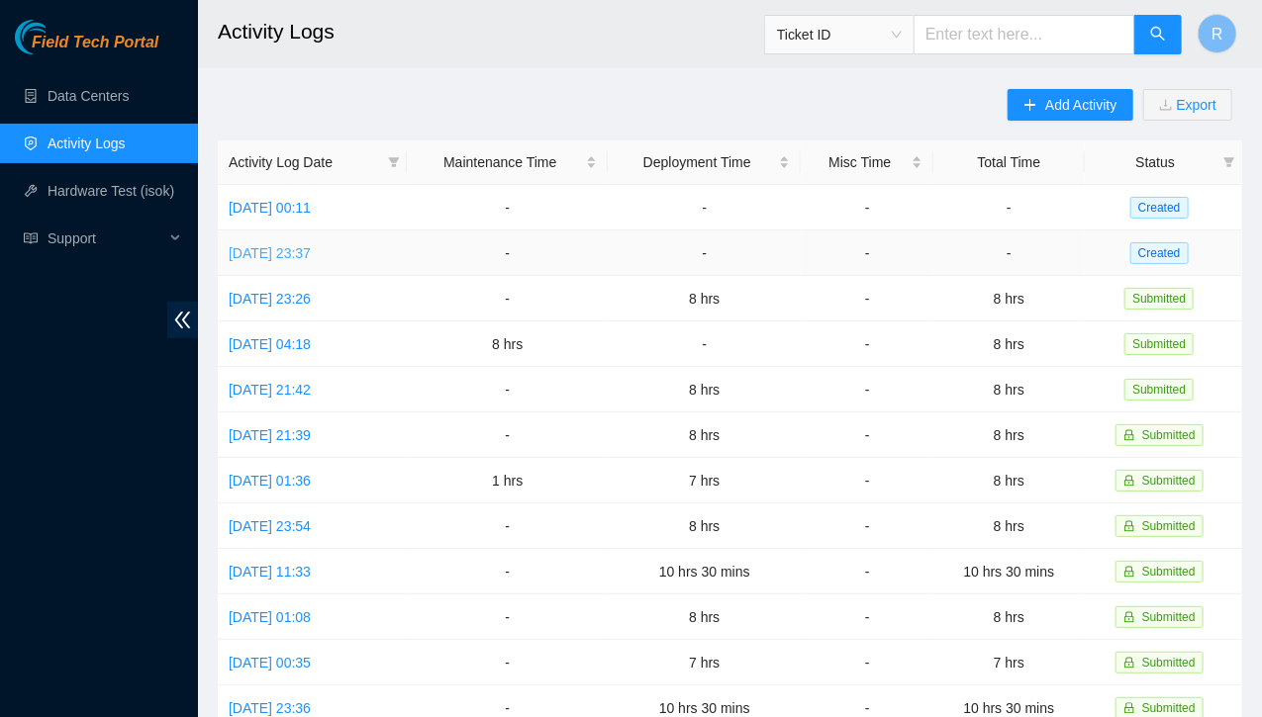
click at [311, 249] on link "Tue, 16 Sep 2025 23:37" at bounding box center [270, 253] width 82 height 16
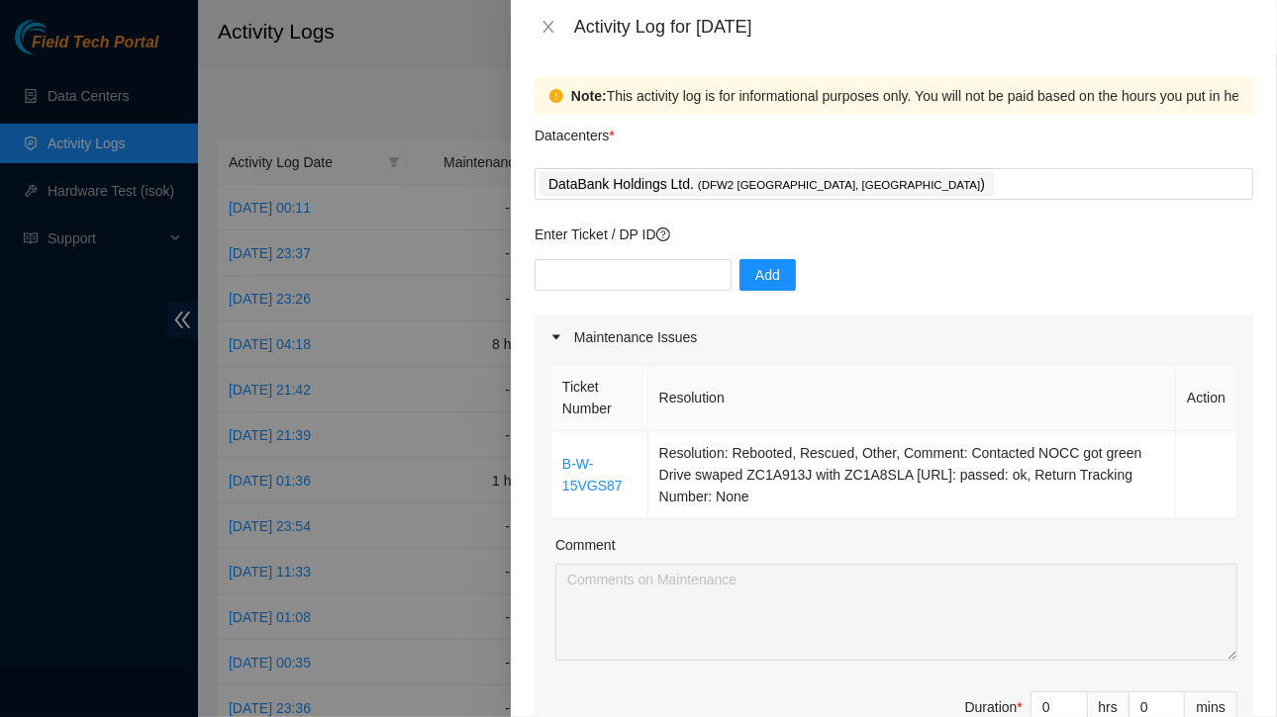
scroll to position [1, 0]
click at [644, 276] on input "text" at bounding box center [632, 274] width 197 height 32
type input "DP83579"
click at [755, 273] on span "Add" at bounding box center [767, 274] width 25 height 22
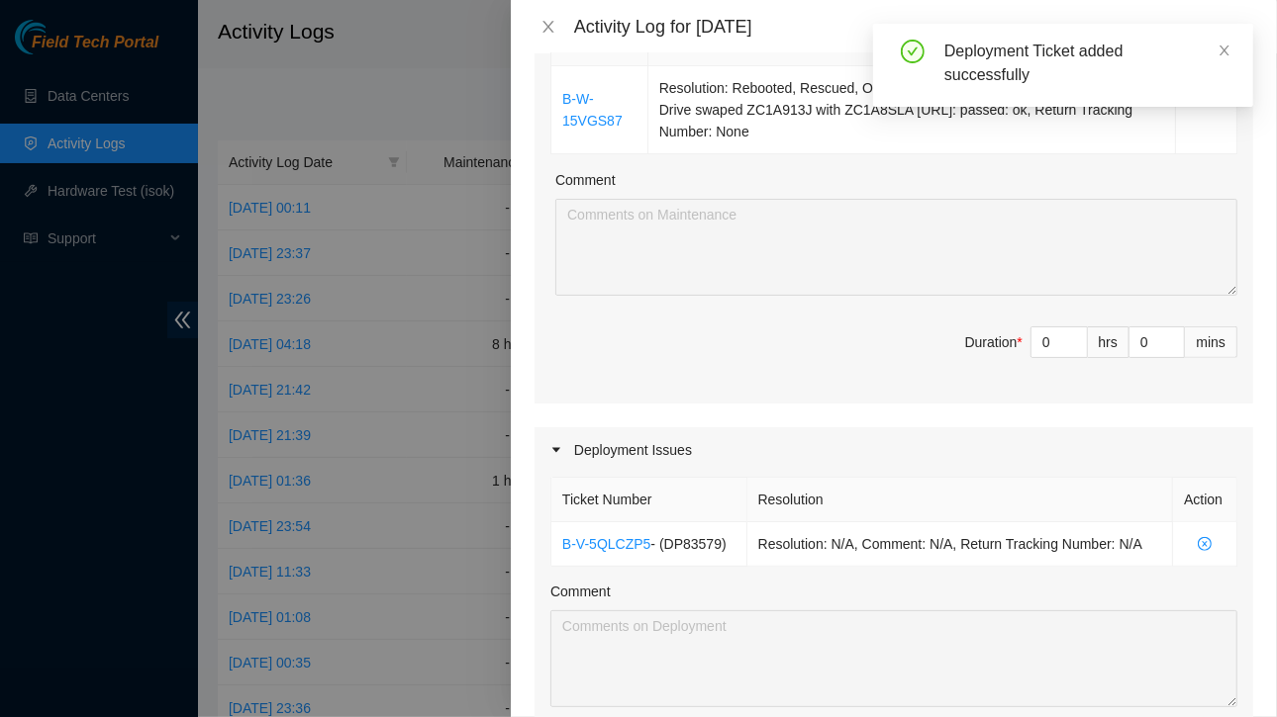
scroll to position [366, 0]
click at [1040, 342] on input "0" at bounding box center [1058, 342] width 55 height 30
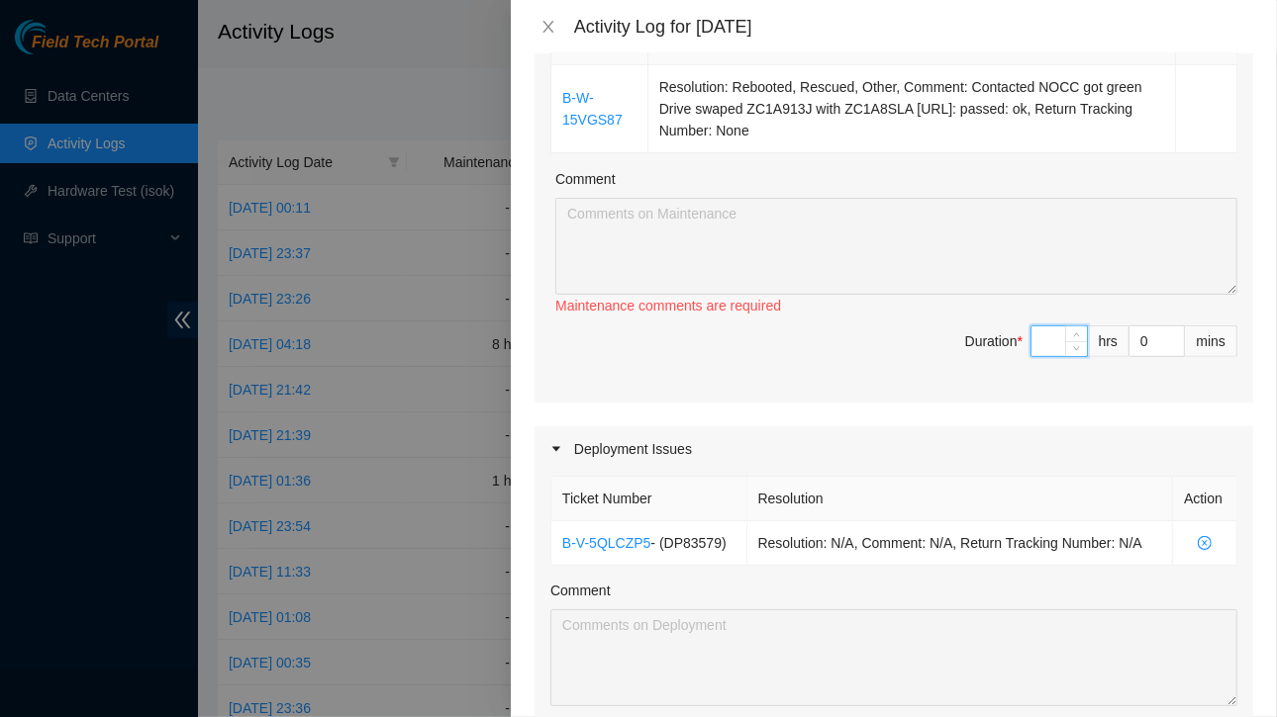
type input "8"
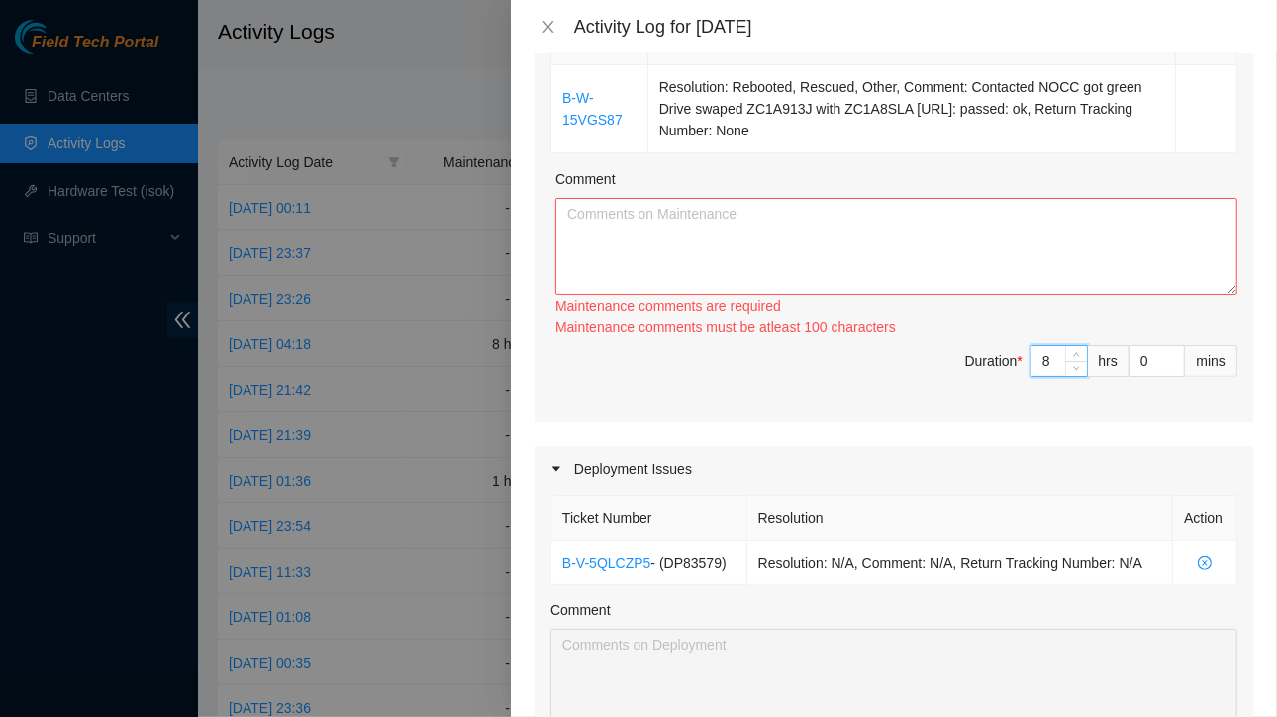
type input "8"
click at [764, 246] on textarea "Comment" at bounding box center [896, 246] width 682 height 97
paste textarea "Riyaz Baba <riyazbaba@gmail.com> Wed, Sep 17, 1:54 AM (1 day ago) to John, Vura…"
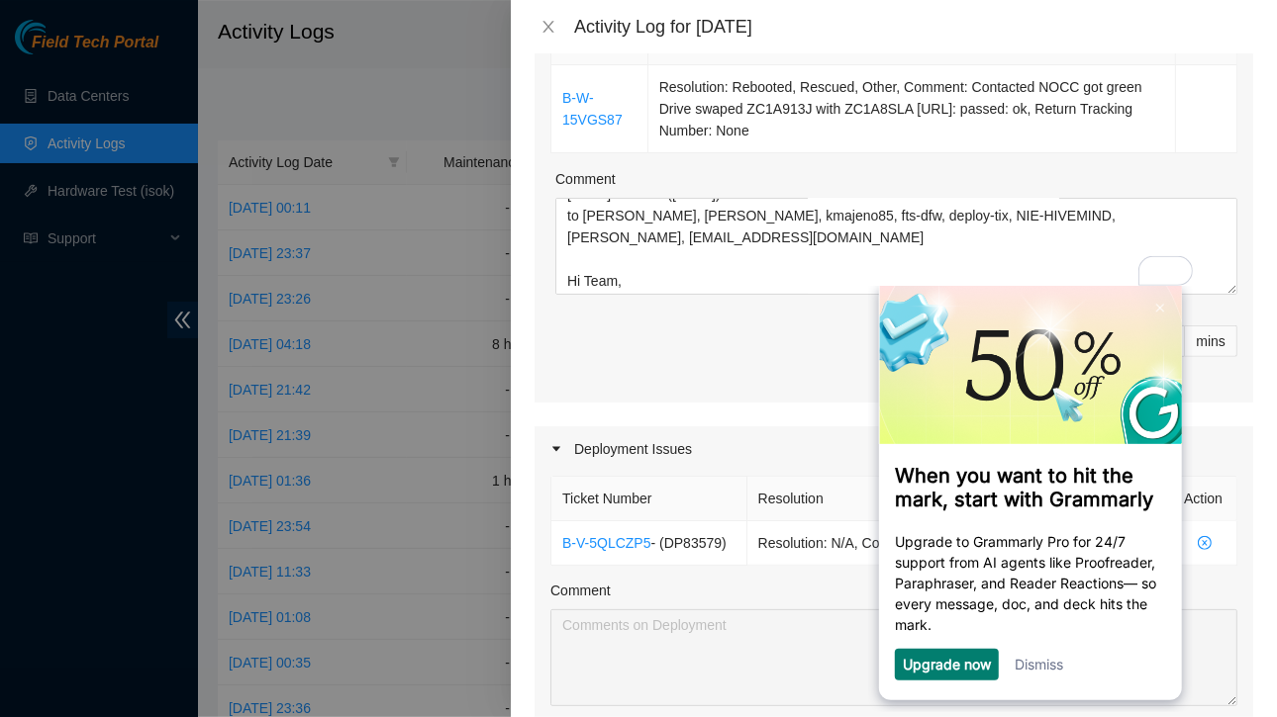
click at [1046, 667] on link "Dismiss" at bounding box center [1037, 663] width 48 height 17
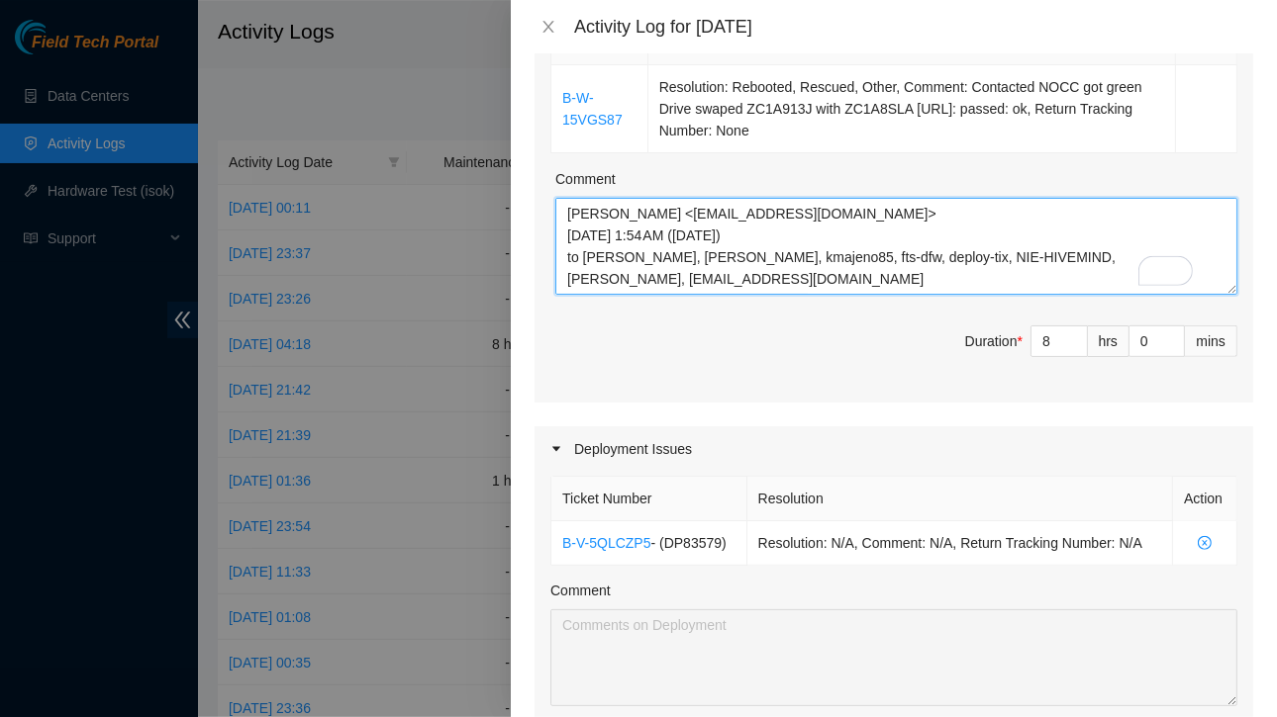
drag, startPoint x: 690, startPoint y: 255, endPoint x: 556, endPoint y: 201, distance: 144.3
click at [556, 201] on textarea "Riyaz Baba <riyazbaba@gmail.com> Wed, Sep 17, 1:54 AM (1 day ago) to John, Vura…" at bounding box center [896, 246] width 682 height 97
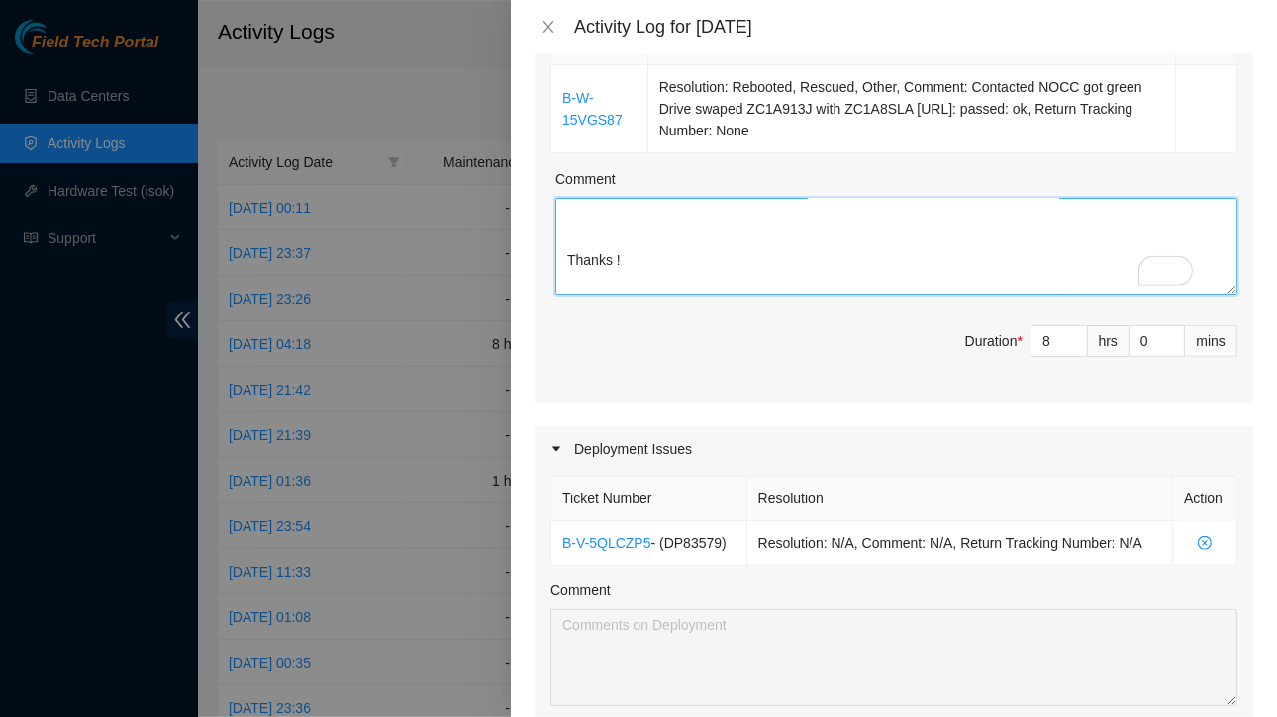
click at [597, 242] on textarea "Hi Team, Update (09/17/2025): RACK KH05: All BE 16 X uplink connections have be…" at bounding box center [896, 246] width 682 height 97
paste textarea "hostname_a port_a rack_a hostname_z port_z rack_z r27be.tor02.dfw03.fab eth-1/1…"
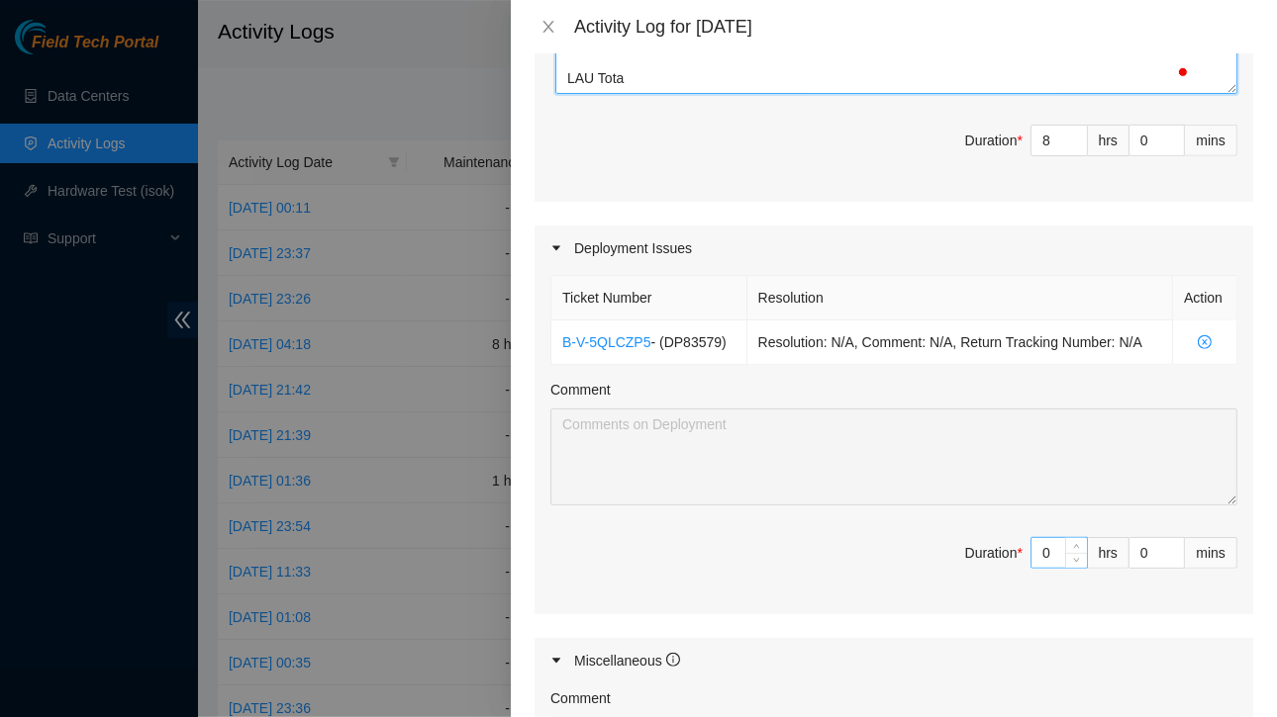
type textarea "Hi Team, Update (09/17/2025): RACK KH05: All BE 16 X uplink connections have be…"
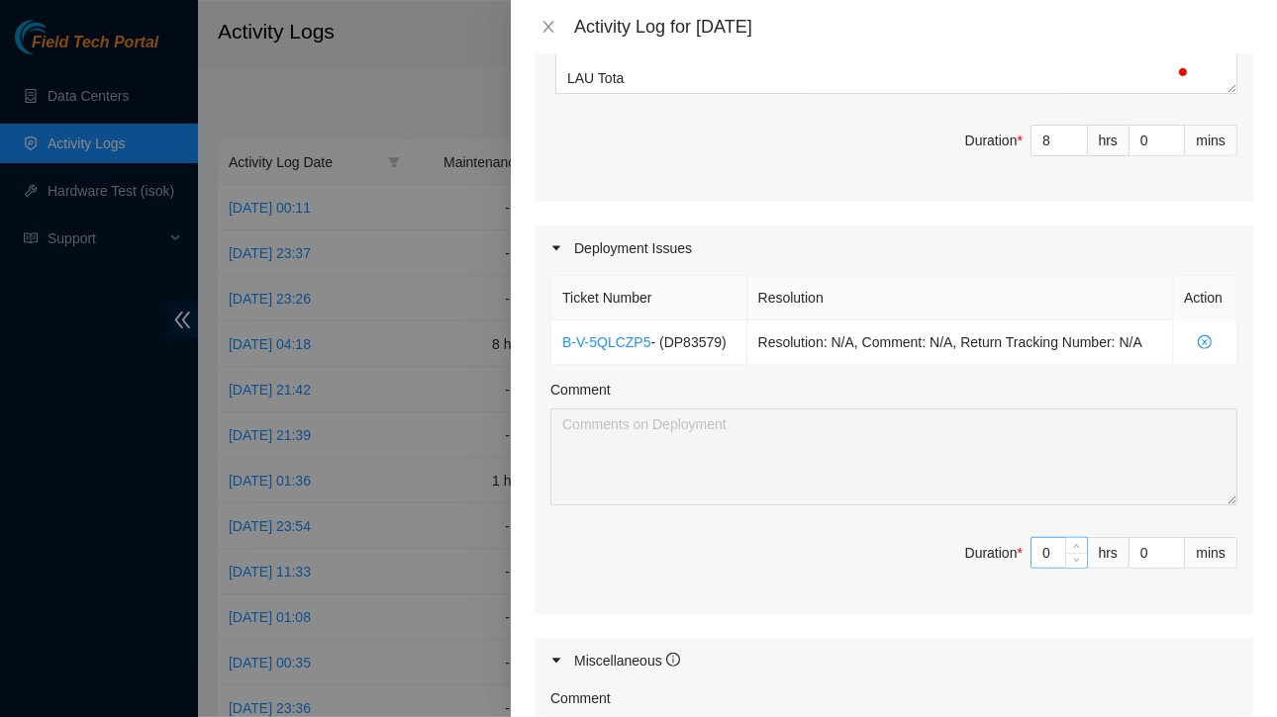
click at [1042, 545] on input "0" at bounding box center [1058, 553] width 55 height 30
type input "7"
type input "15"
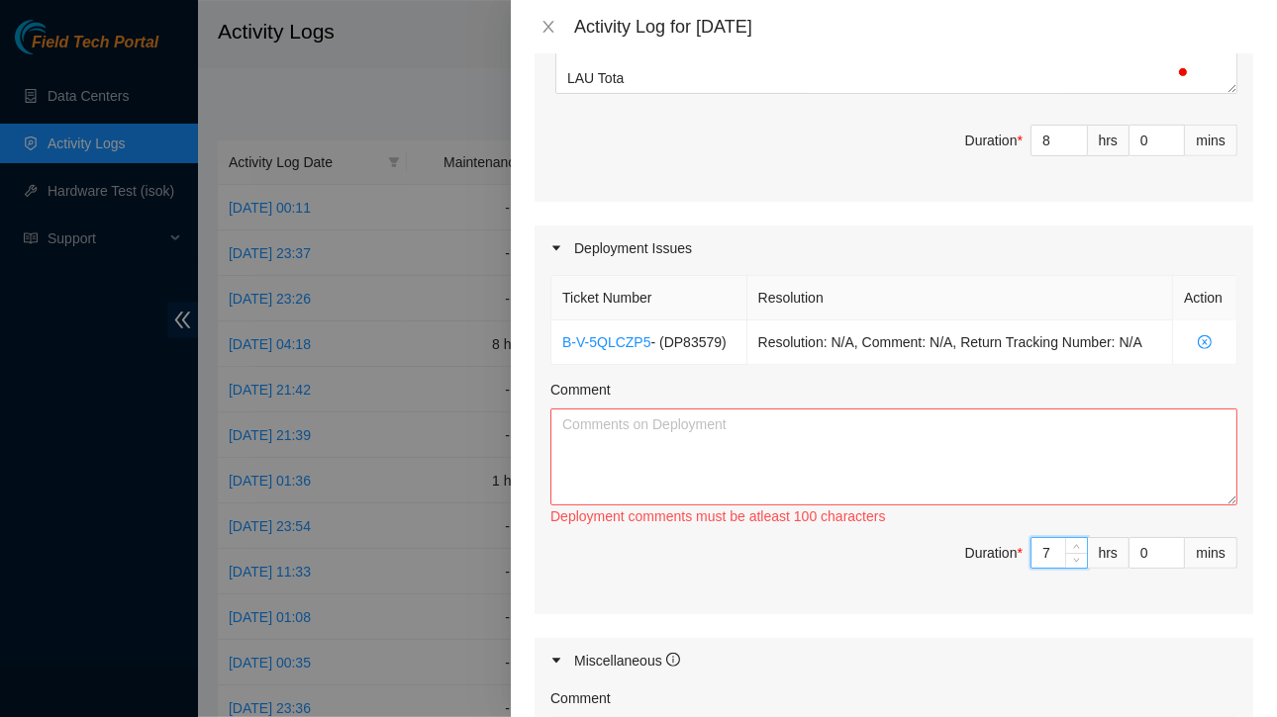
type input "7"
click at [809, 453] on textarea "Comment" at bounding box center [893, 457] width 687 height 97
paste textarea "hostname_a port_a rack_a hostname_z port_z rack_z r27be.tor02.dfw03.fab eth-1/1…"
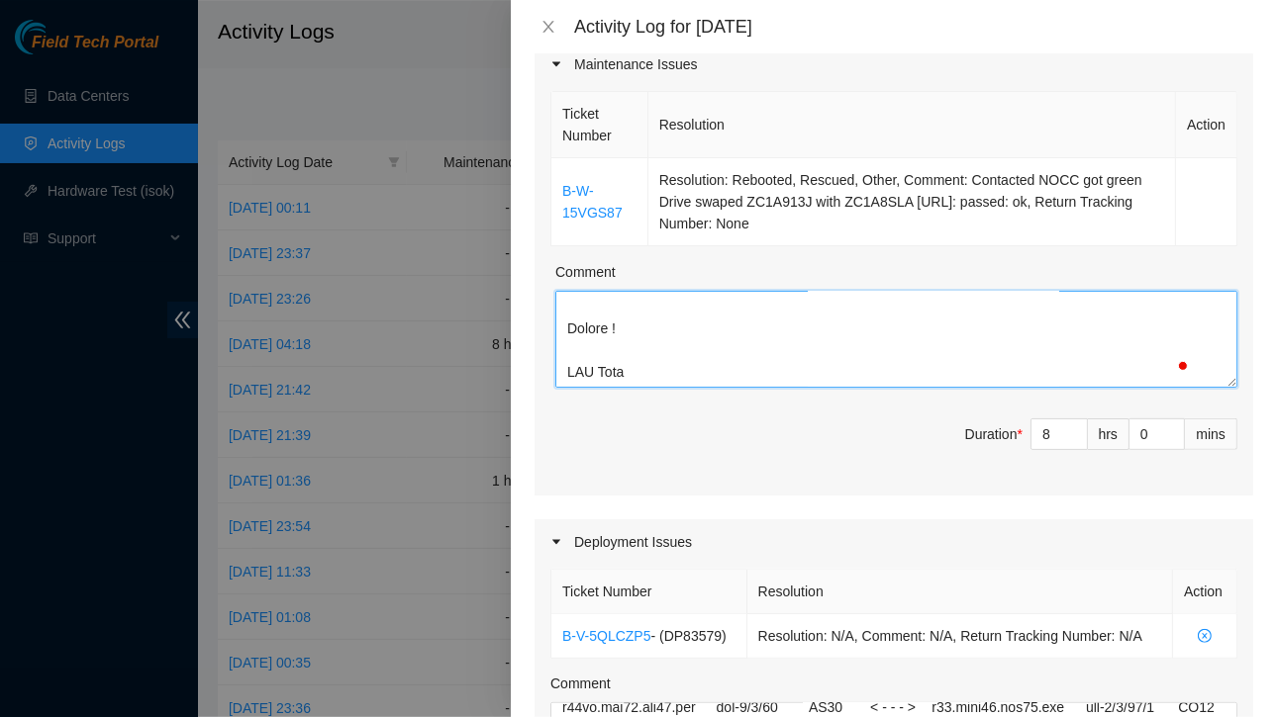
click at [734, 330] on textarea "Comment" at bounding box center [896, 339] width 682 height 97
drag, startPoint x: 562, startPoint y: 304, endPoint x: 795, endPoint y: 369, distance: 241.6
click at [795, 369] on textarea "Comment" at bounding box center [896, 339] width 682 height 97
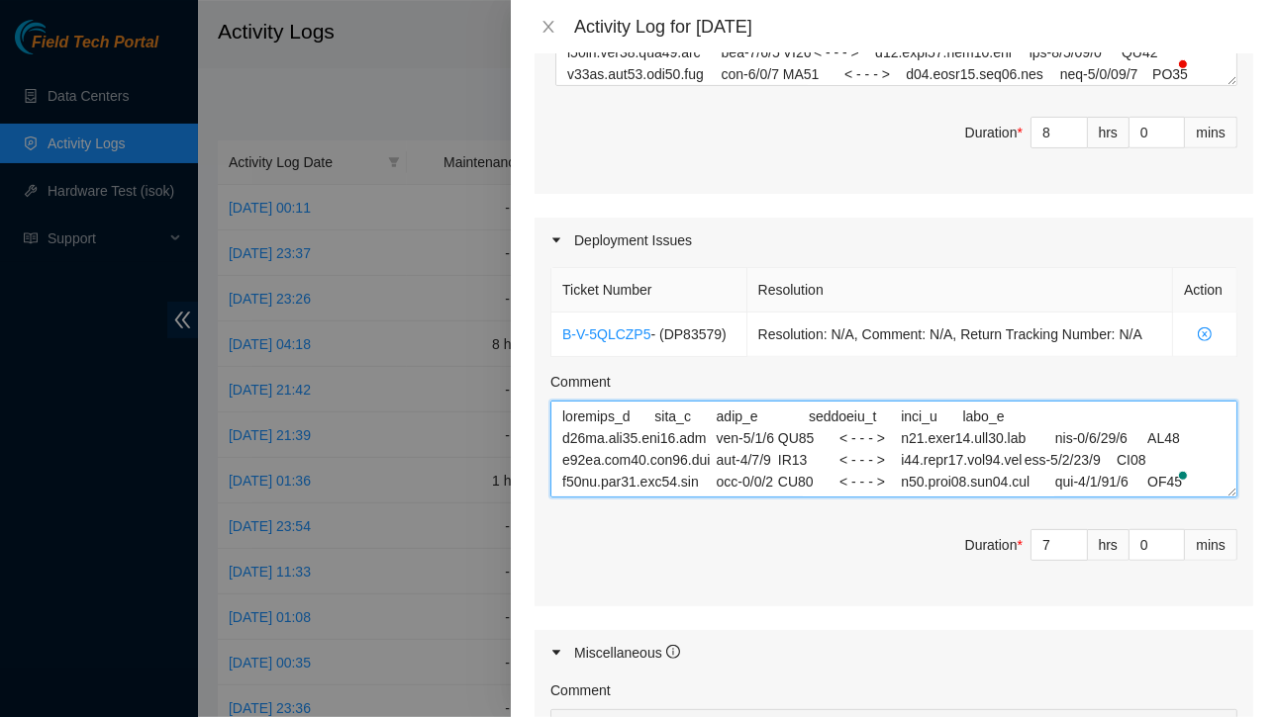
click at [588, 413] on textarea "Comment" at bounding box center [893, 449] width 687 height 97
paste textarea "Hi Team, Update (09/17/2025): RACK KH05: All BE 16 X uplink connections have be…"
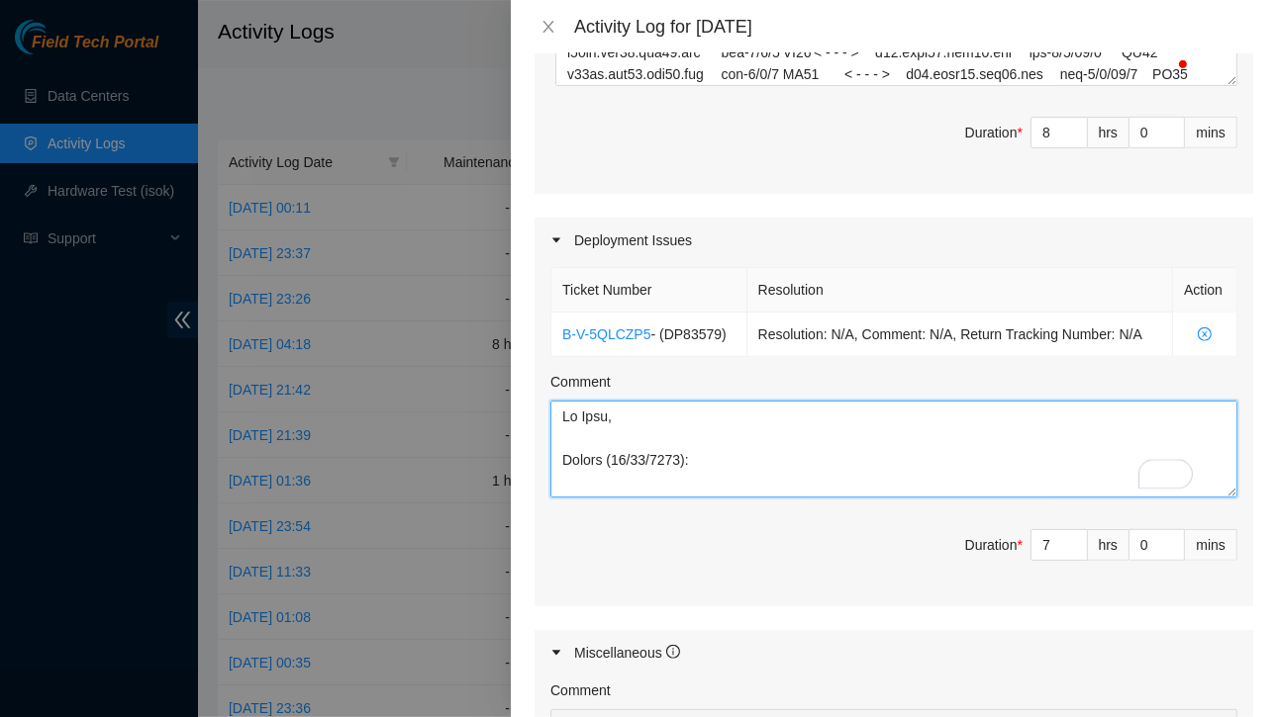
click at [591, 416] on textarea "Comment" at bounding box center [893, 449] width 687 height 97
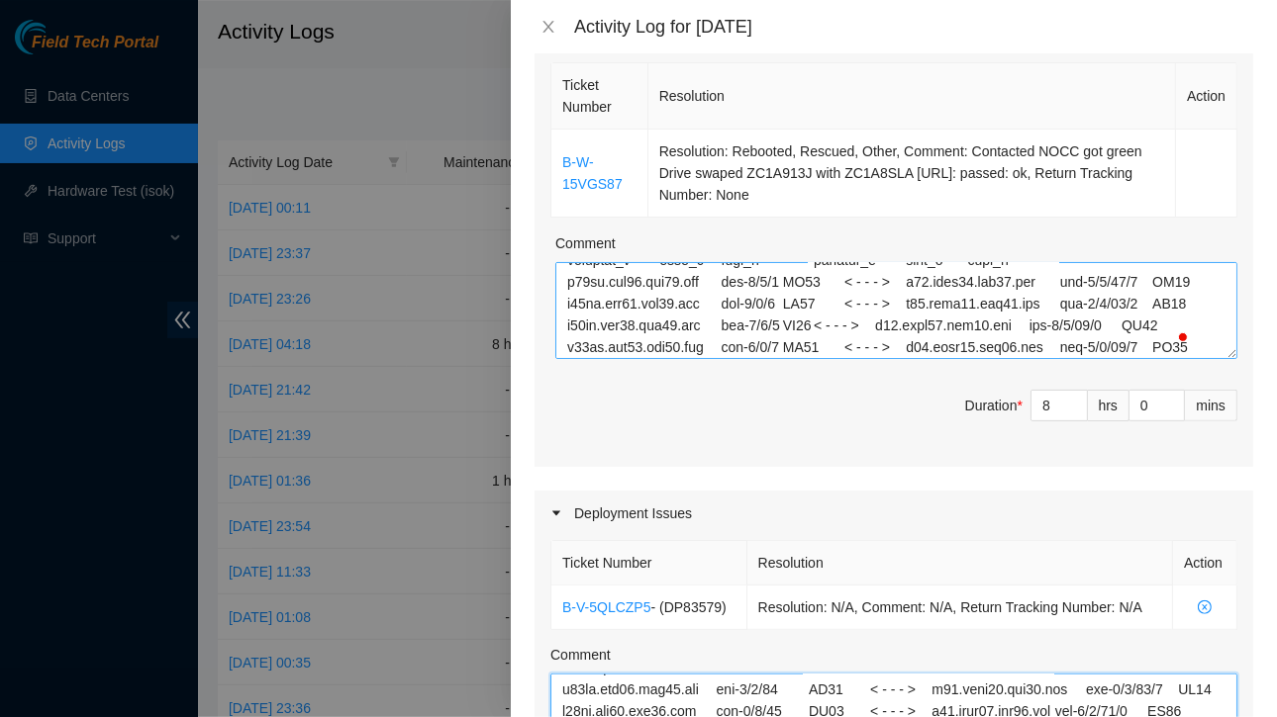
type textarea "Hi Team, Update (09/17/2025): RACK KH05: All BE 16 X uplink connections have be…"
click at [714, 315] on textarea "Comment" at bounding box center [896, 310] width 682 height 97
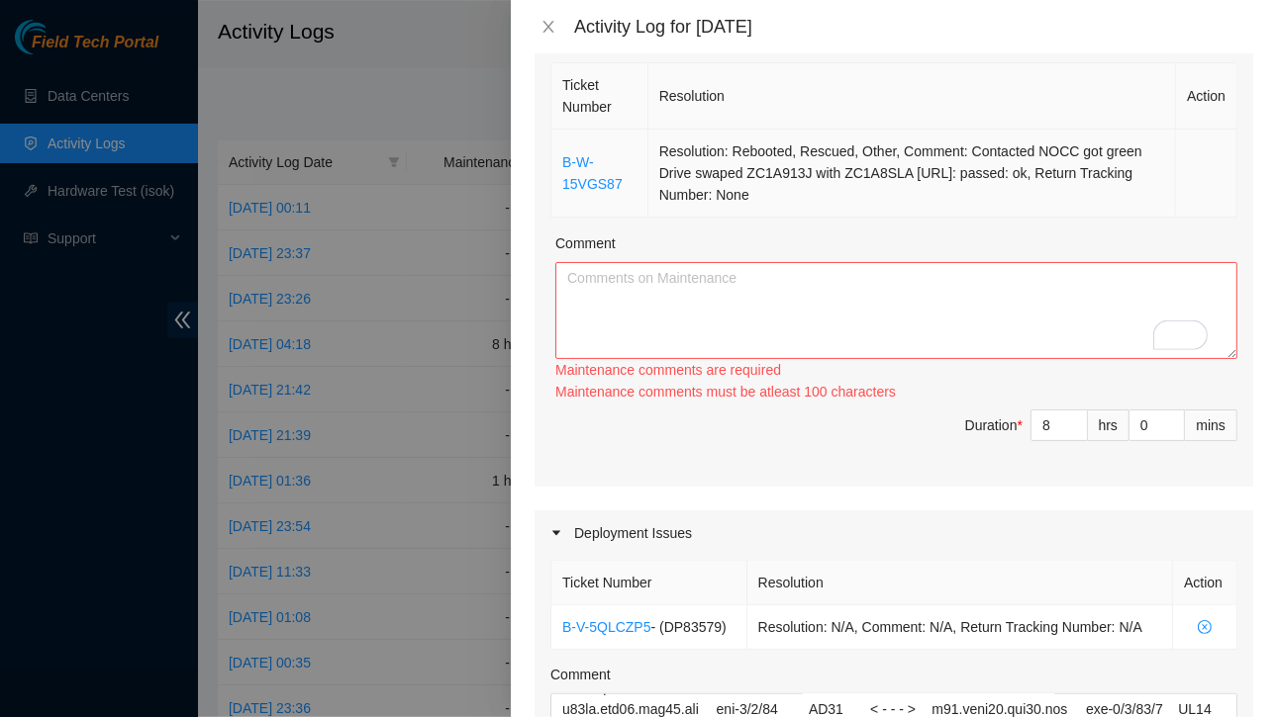
drag, startPoint x: 560, startPoint y: 139, endPoint x: 821, endPoint y: 201, distance: 268.6
click at [821, 201] on tr "B-W-15VGS87 Resolution: Rebooted, Rescued, Other, Comment: Contacted NOCC got g…" at bounding box center [894, 174] width 686 height 88
copy tr "B-W-15VGS87 Resolution: Rebooted, Rescued, Other, Comment: Contacted NOCC got g…"
click at [625, 295] on textarea "Comment" at bounding box center [896, 310] width 682 height 97
paste textarea "B-W-15VGS87 Resolution: Rebooted, Rescued, Other, Comment: Contacted NOCC got g…"
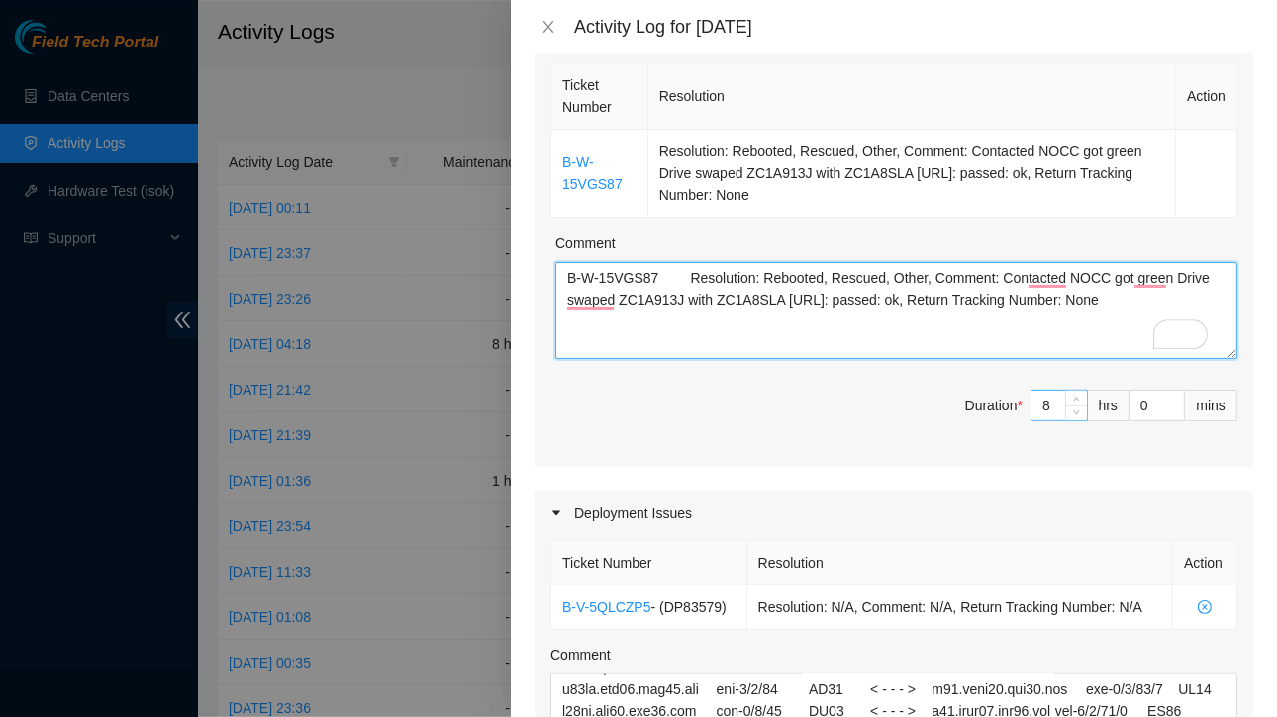
type textarea "B-W-15VGS87 Resolution: Rebooted, Rescued, Other, Comment: Contacted NOCC got g…"
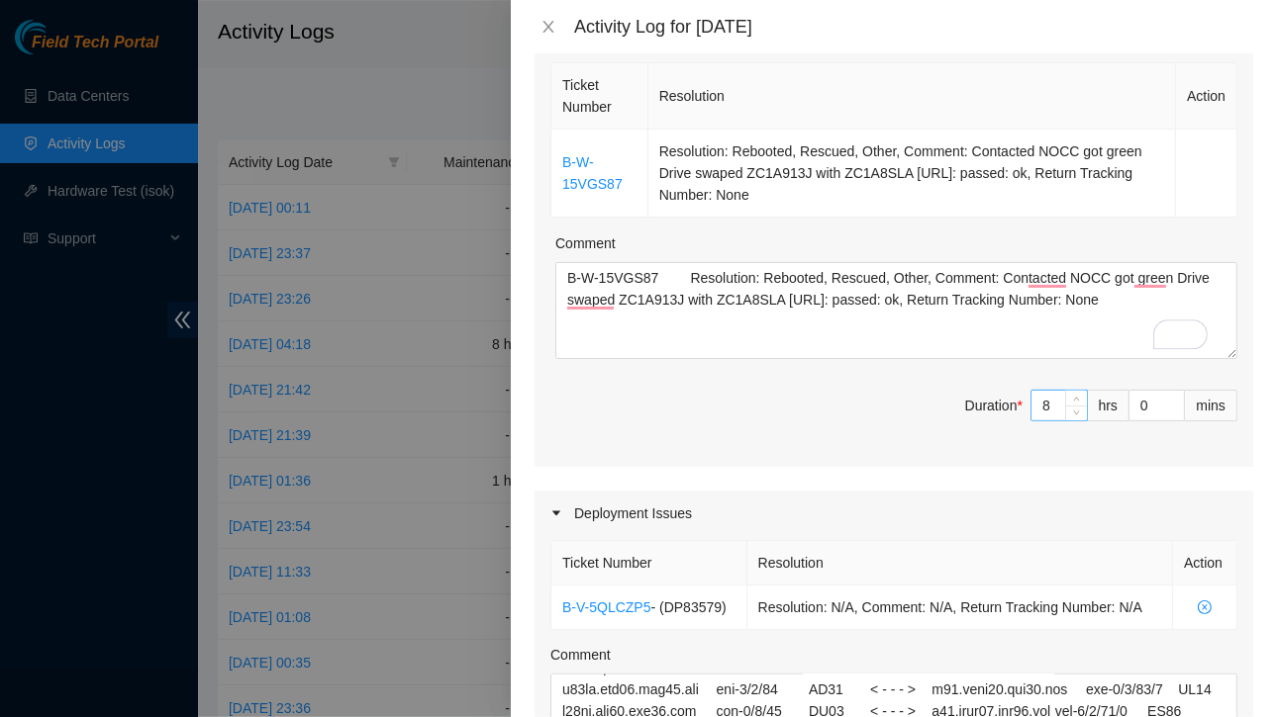
click at [1034, 399] on input "8" at bounding box center [1058, 406] width 55 height 30
type input "7"
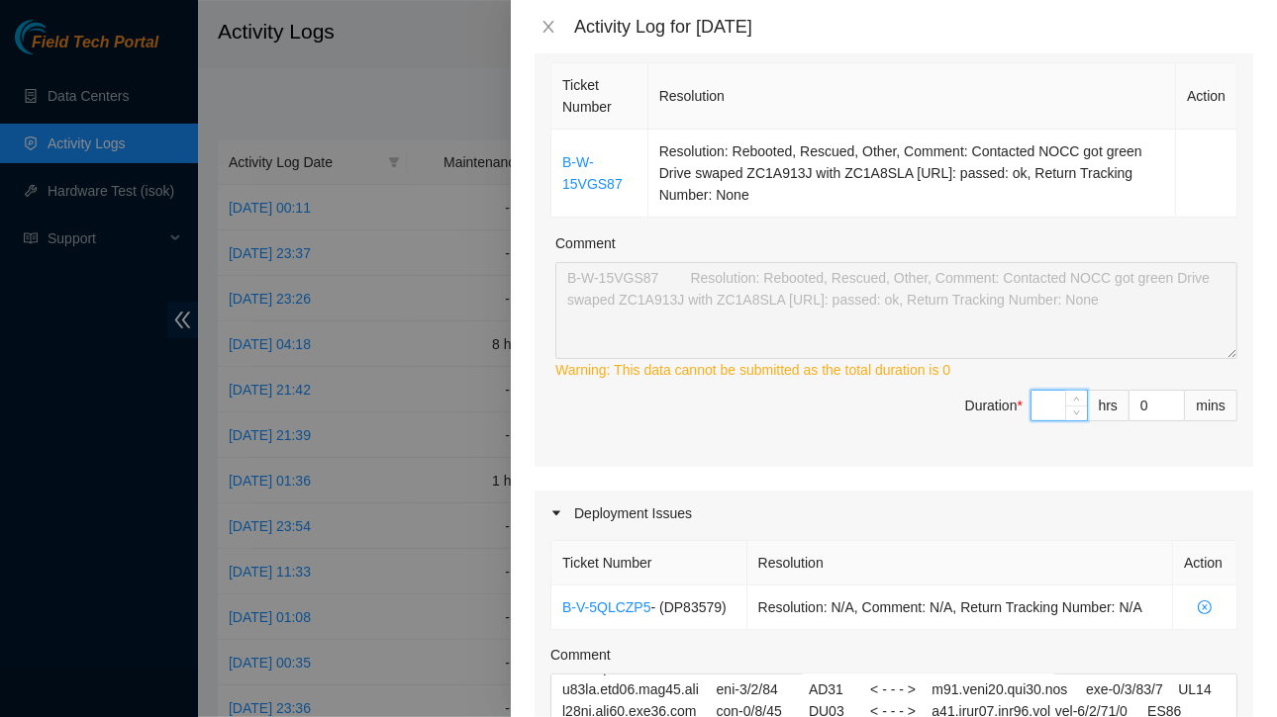
type input "1"
type input "8"
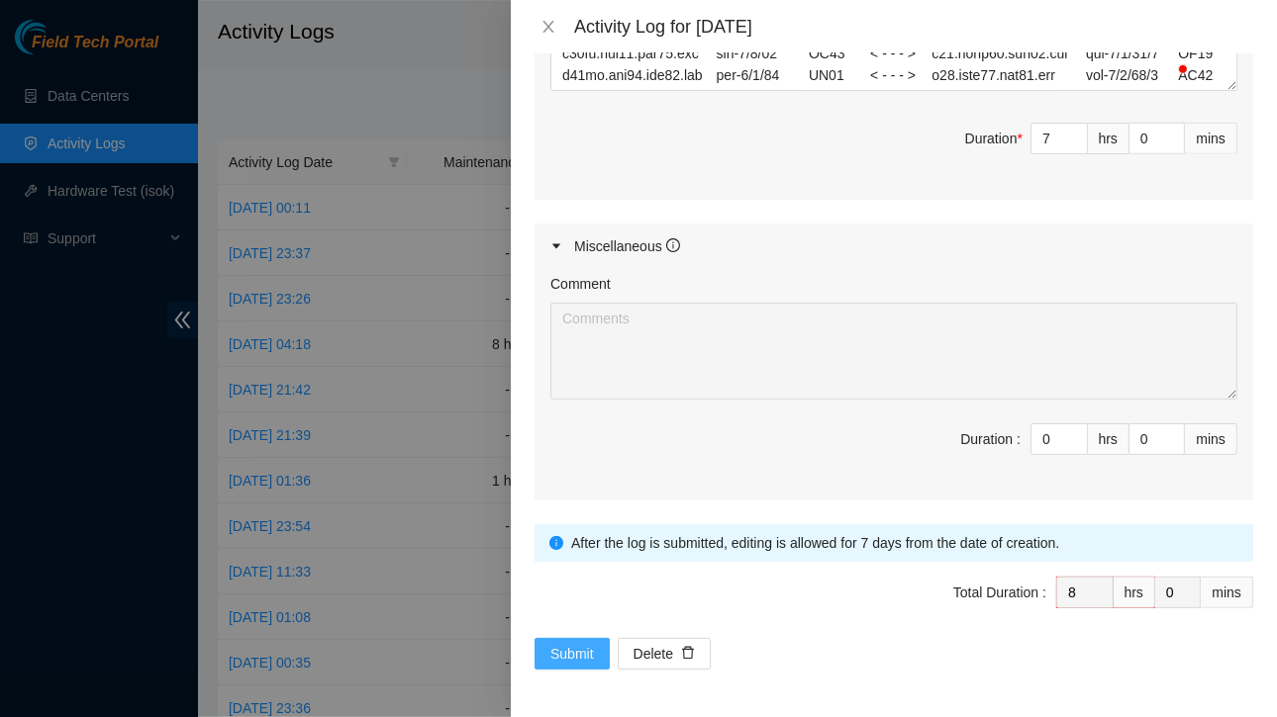
type input "1"
click at [550, 643] on span "Submit" at bounding box center [572, 654] width 44 height 22
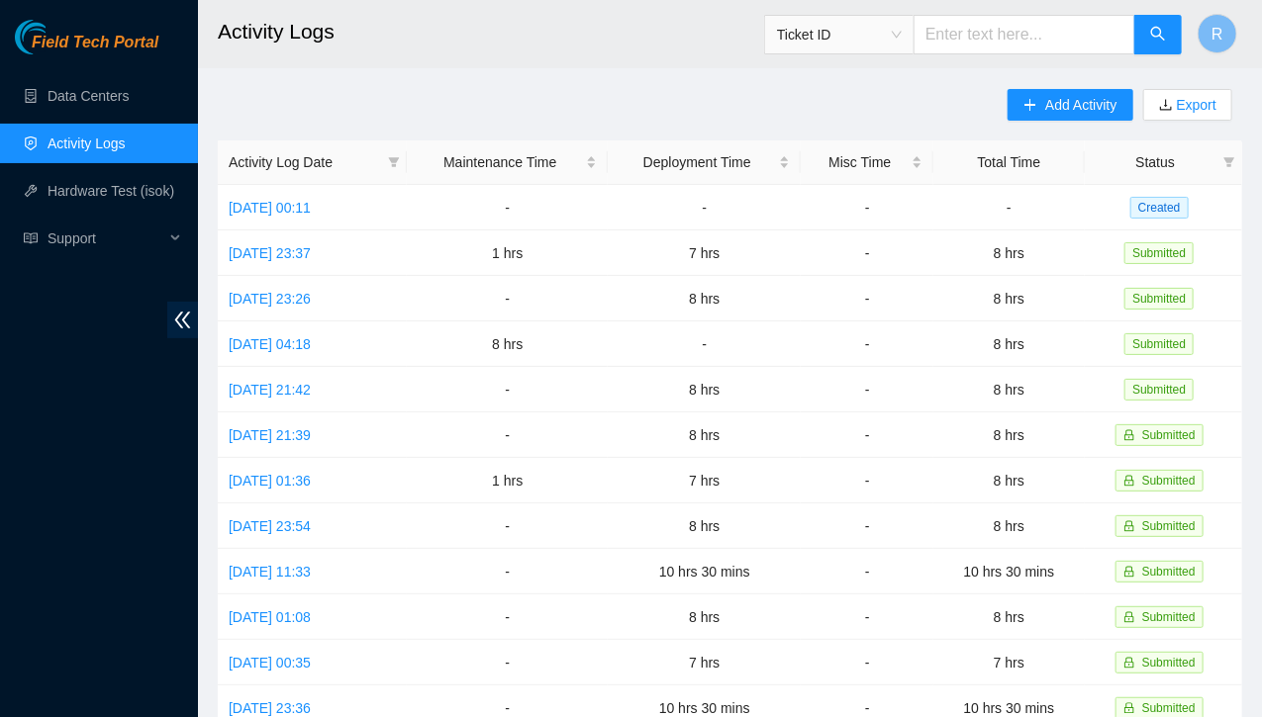
click at [678, 98] on div "Add Activity Export Activity Log Date Maintenance Time Deployment Time Misc Tim…" at bounding box center [730, 624] width 1024 height 1070
click at [311, 207] on link "Thu, 18 Sep 2025 00:11" at bounding box center [270, 208] width 82 height 16
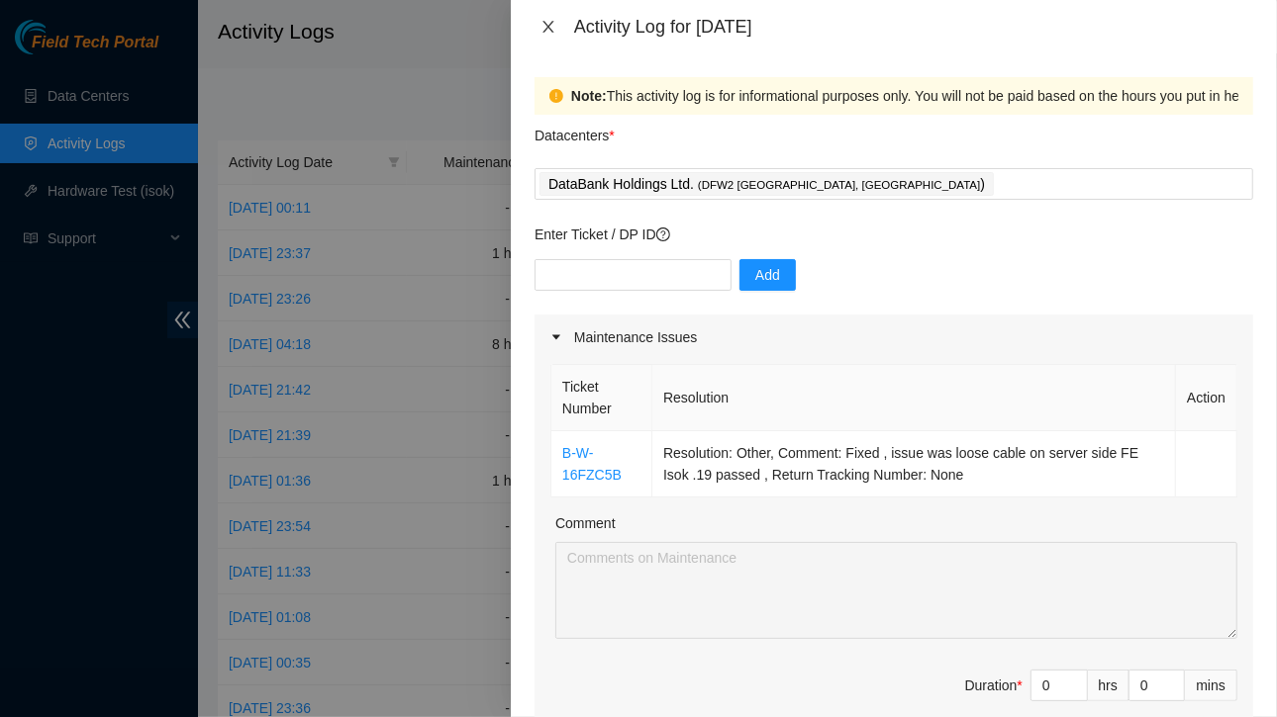
click at [543, 27] on icon "close" at bounding box center [548, 27] width 16 height 16
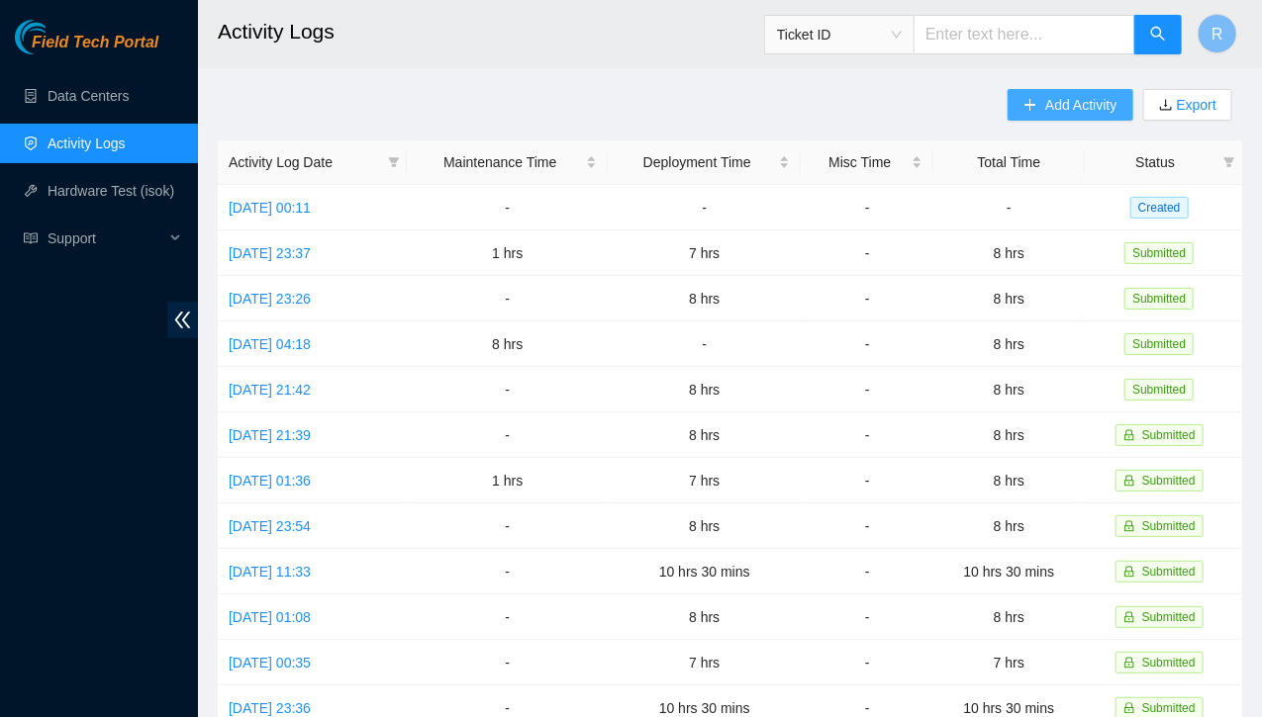
click at [1036, 104] on icon "plus" at bounding box center [1030, 105] width 14 height 14
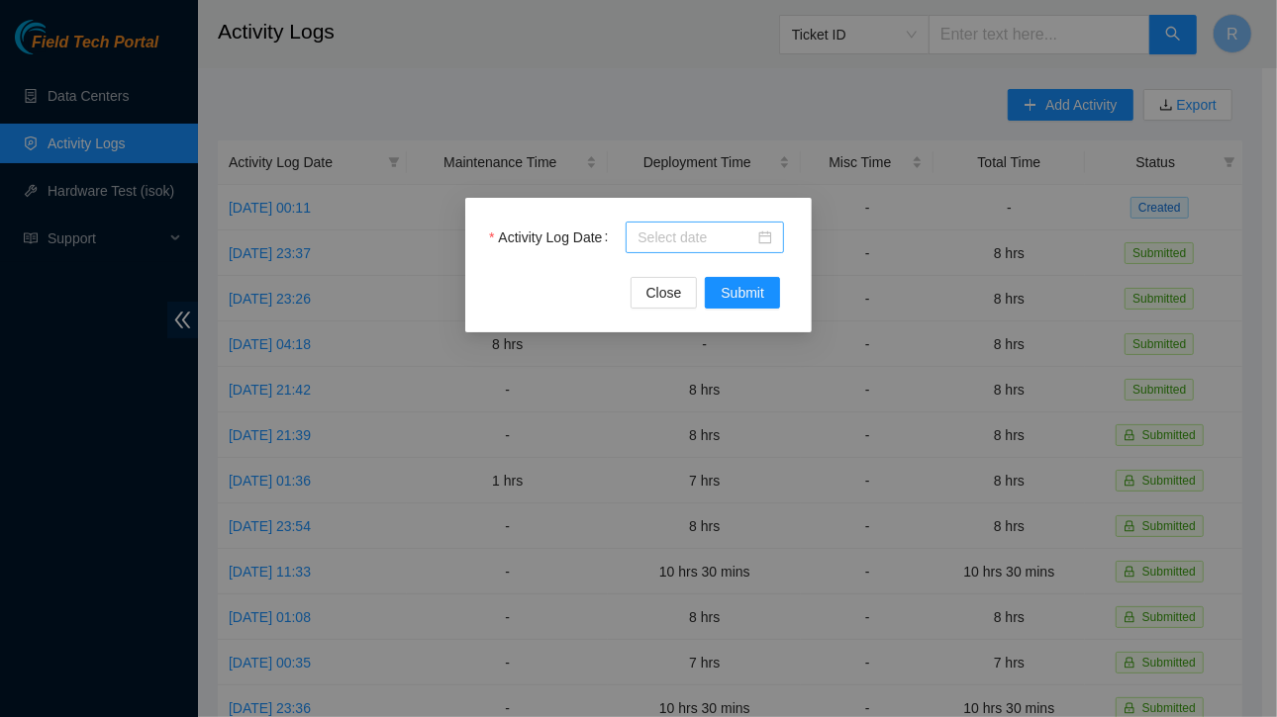
click at [666, 238] on input "Activity Log Date" at bounding box center [695, 238] width 117 height 22
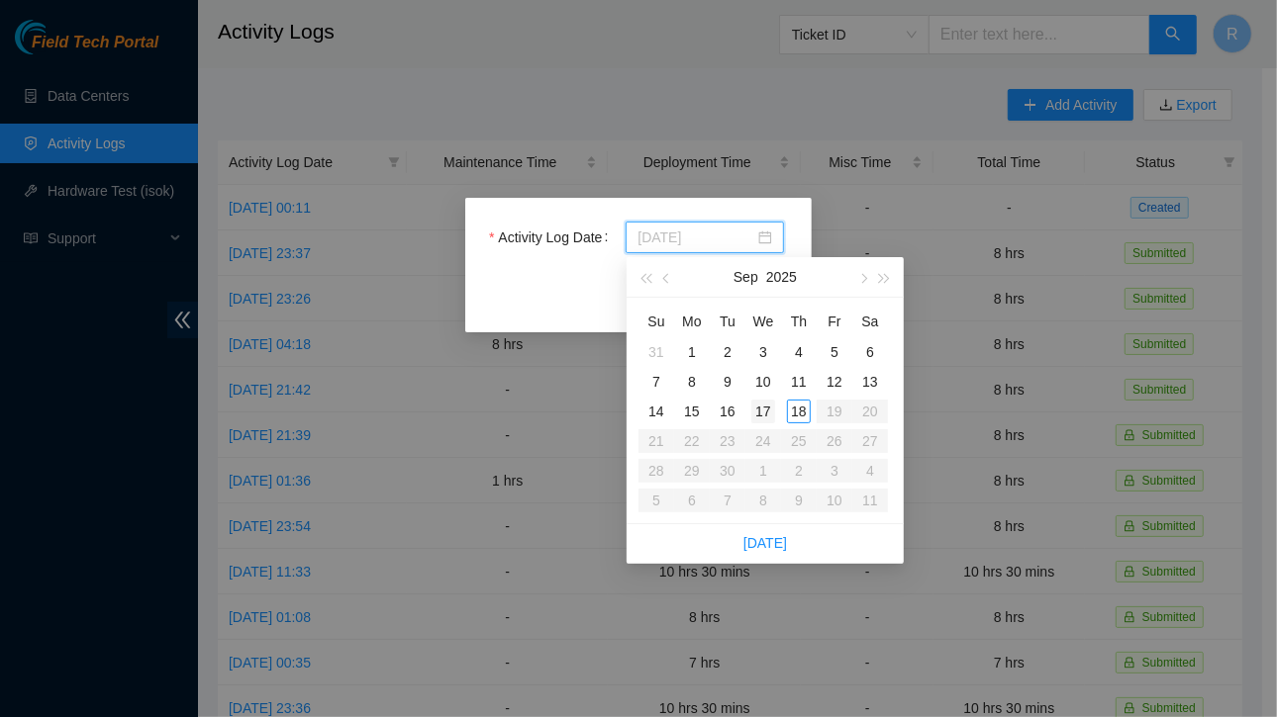
type input "2025-09-17"
click at [764, 410] on div "17" at bounding box center [763, 412] width 24 height 24
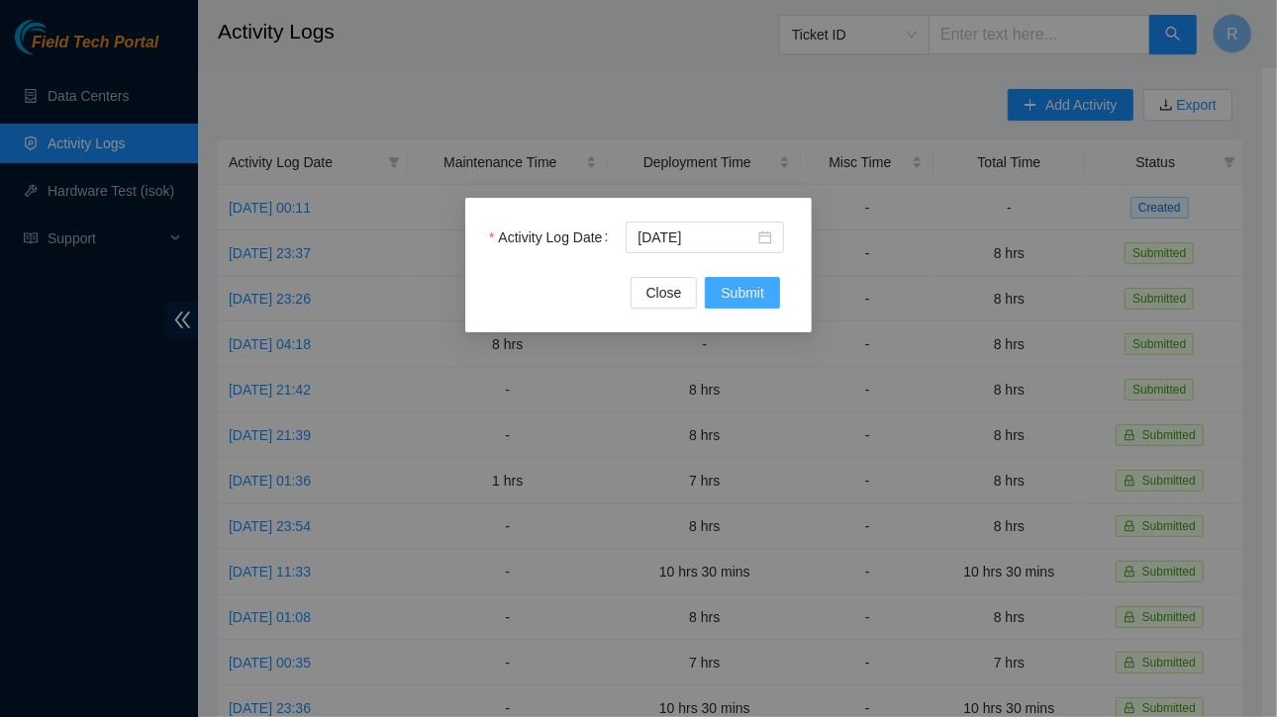
click at [752, 291] on span "Submit" at bounding box center [742, 293] width 44 height 22
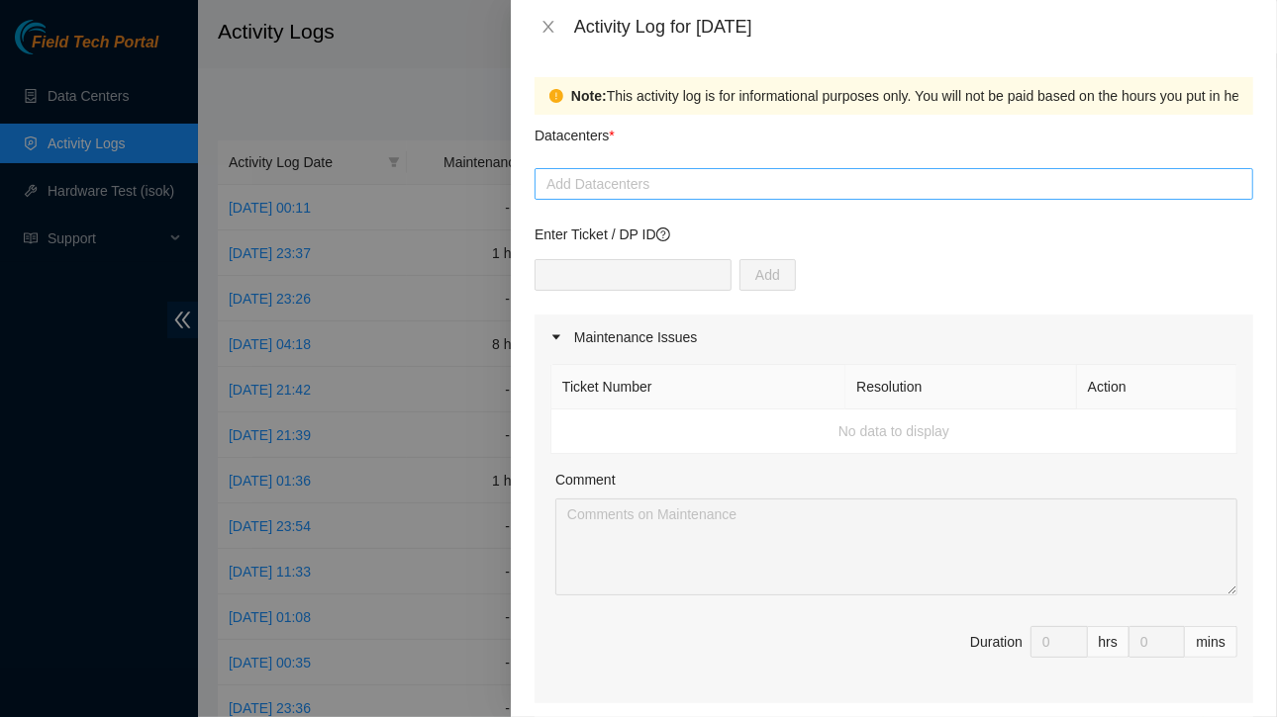
click at [705, 186] on div at bounding box center [893, 184] width 709 height 24
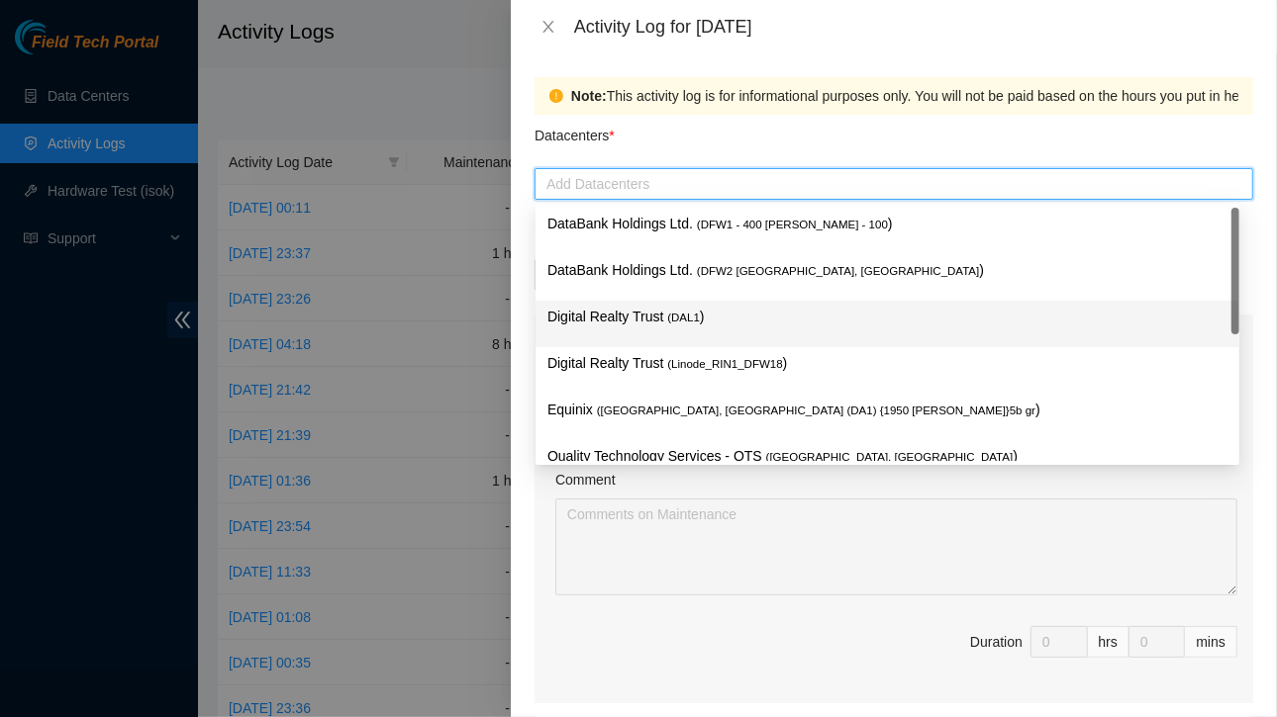
scroll to position [1, 0]
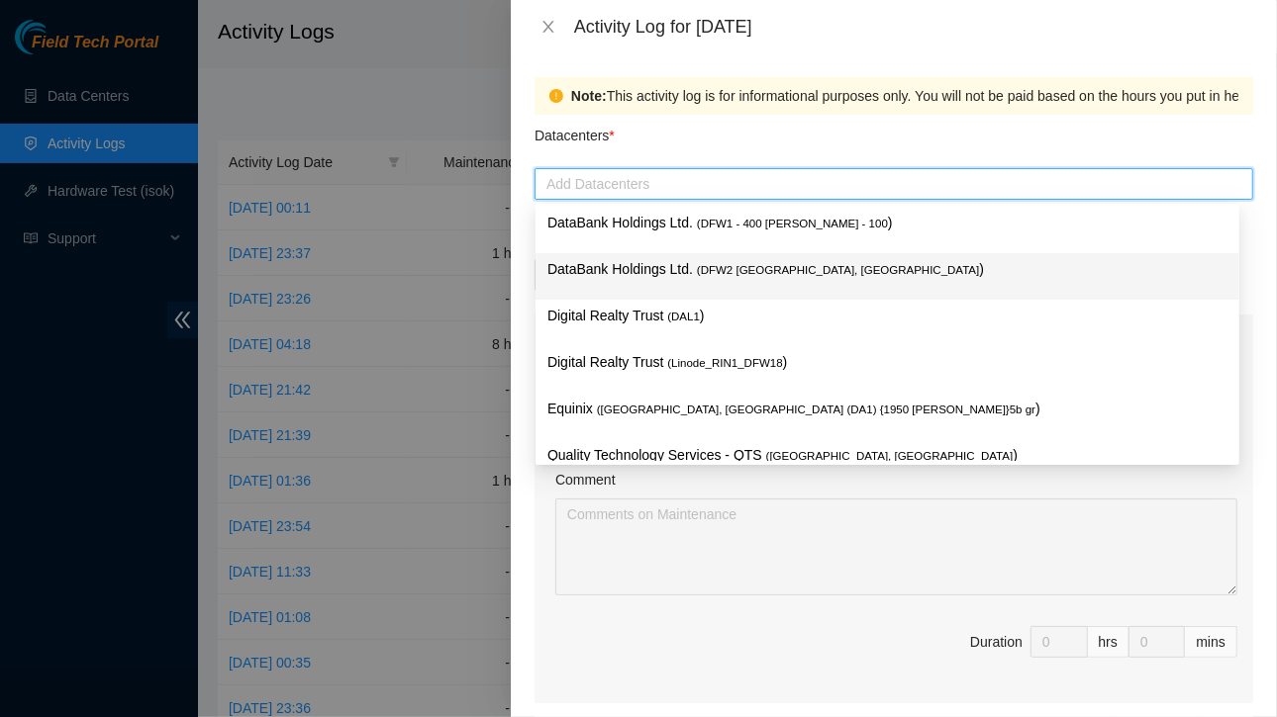
click at [688, 265] on p "DataBank Holdings Ltd. ( DFW2 Richardson, TX )" at bounding box center [887, 269] width 680 height 23
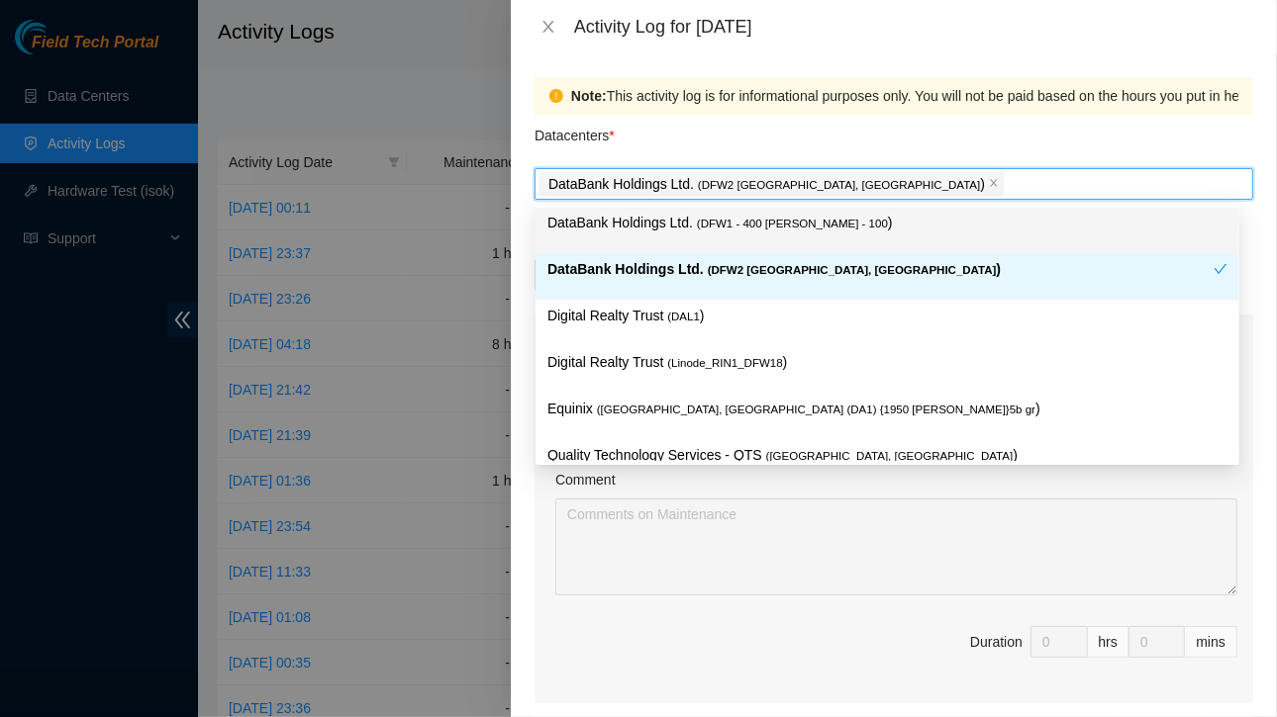
click at [793, 153] on div "Datacenters *" at bounding box center [893, 141] width 718 height 53
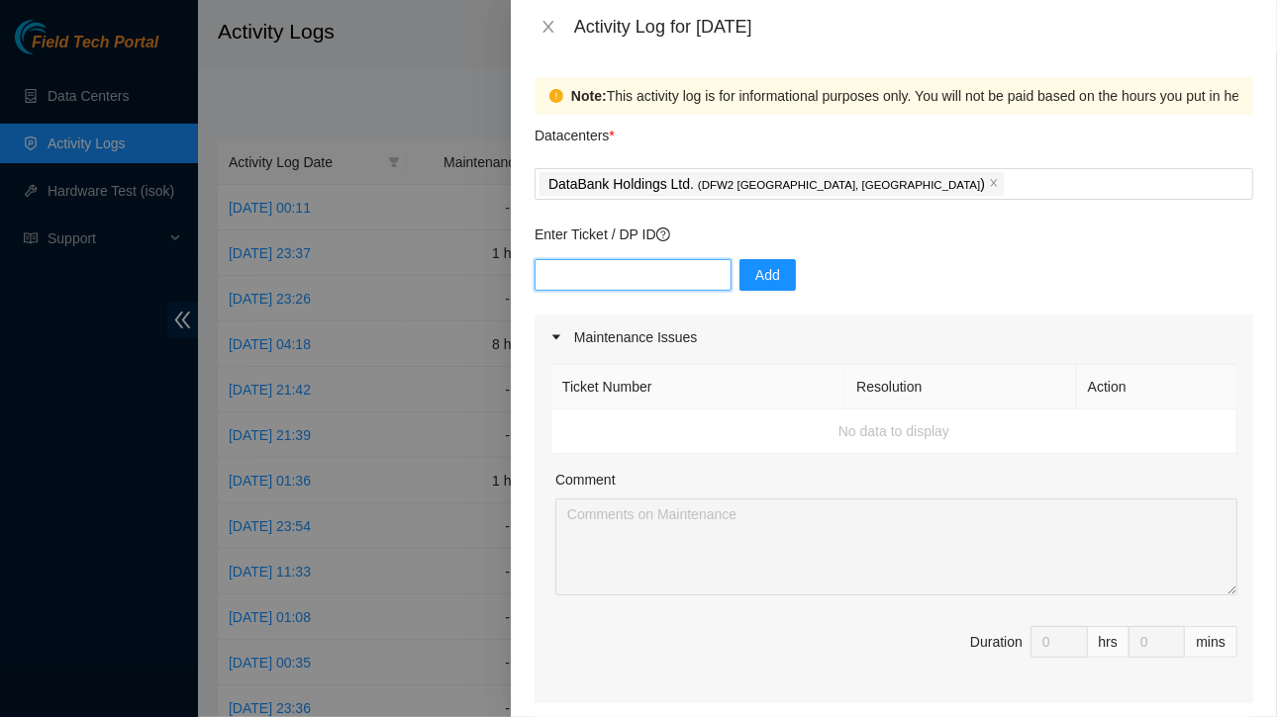
click at [651, 277] on input "text" at bounding box center [632, 275] width 197 height 32
type input "d"
type input "DP83579"
click at [755, 278] on span "Add" at bounding box center [767, 275] width 25 height 22
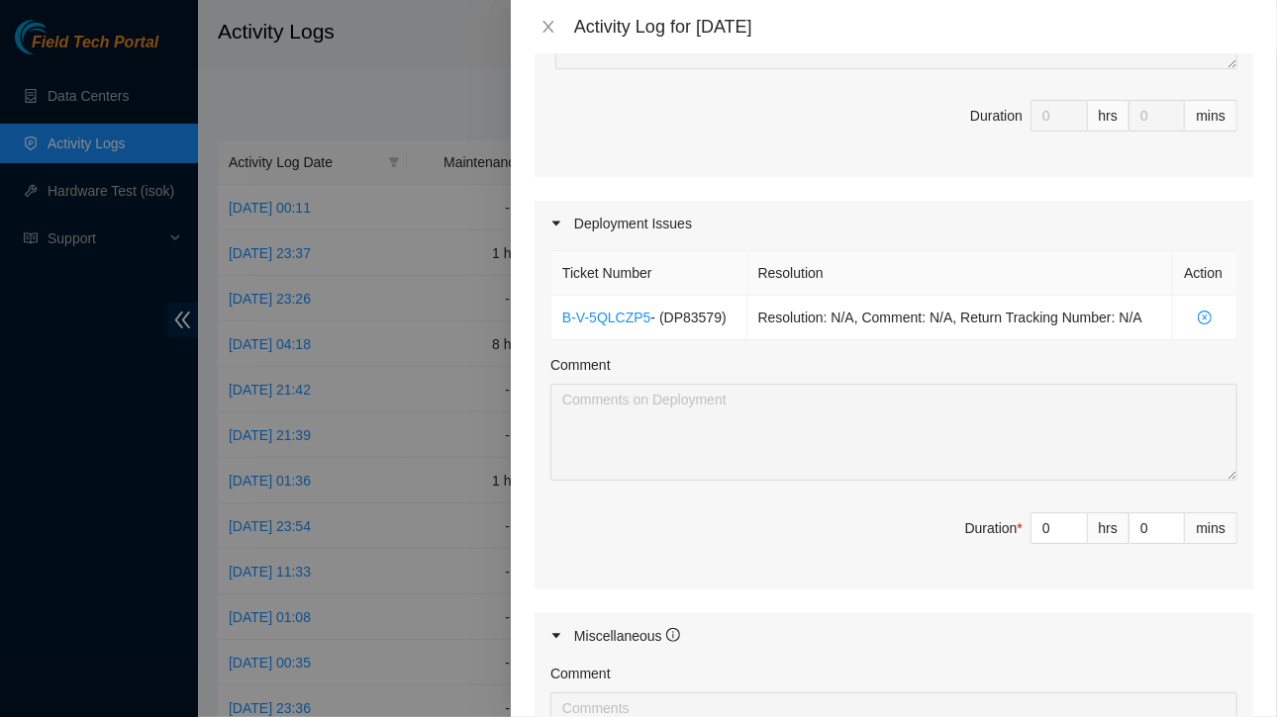
scroll to position [523, 0]
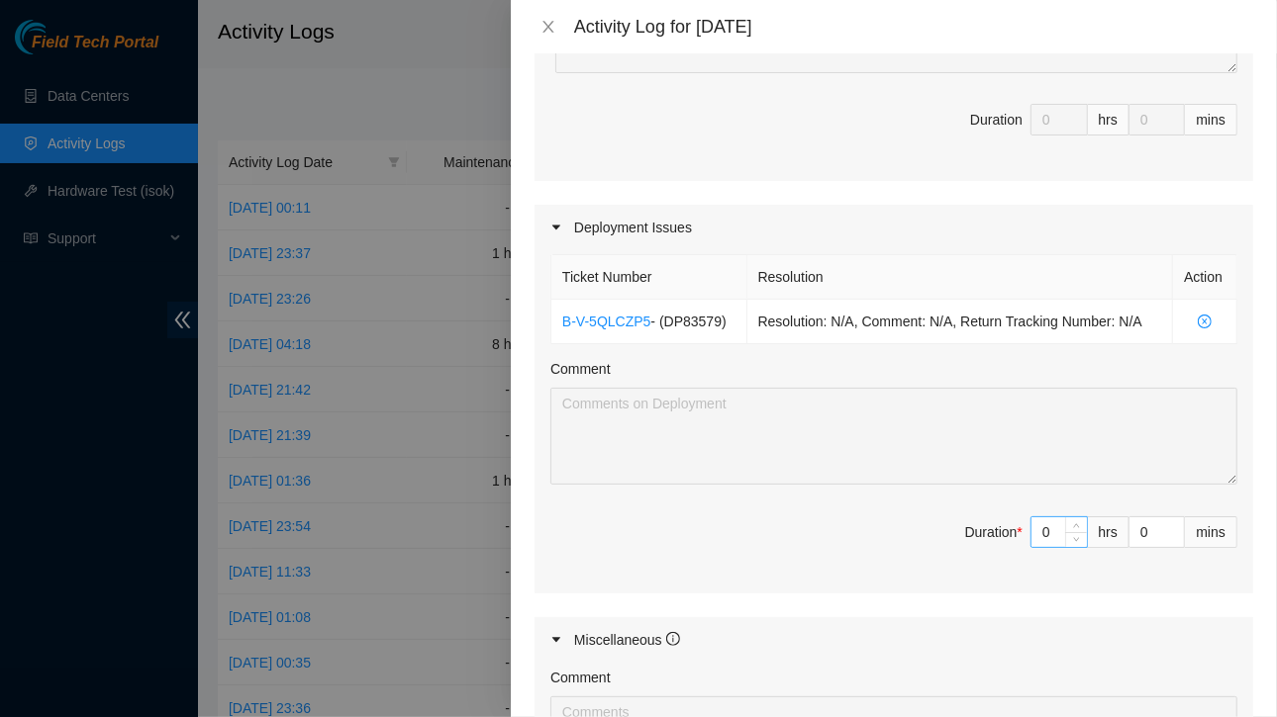
click at [1045, 529] on input "0" at bounding box center [1058, 533] width 55 height 30
type input "8"
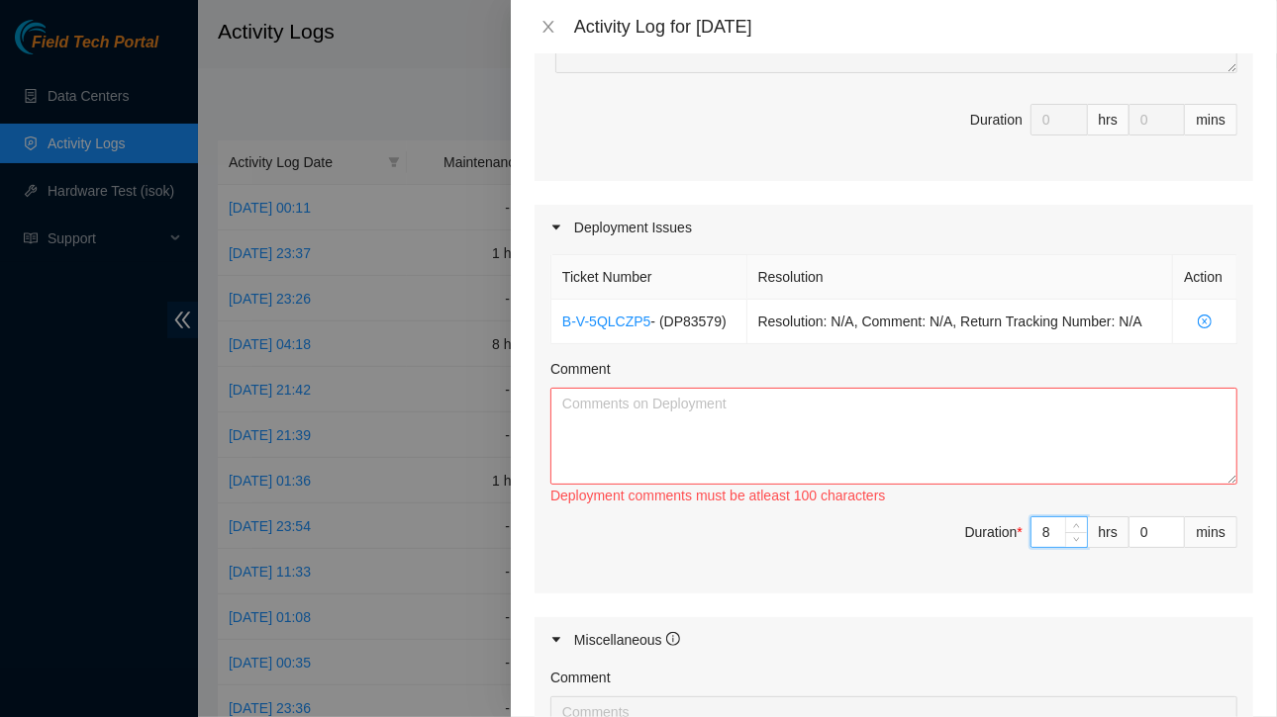
type input "8"
click at [656, 420] on textarea "Comment" at bounding box center [893, 436] width 687 height 97
type textarea "W"
type textarea "w"
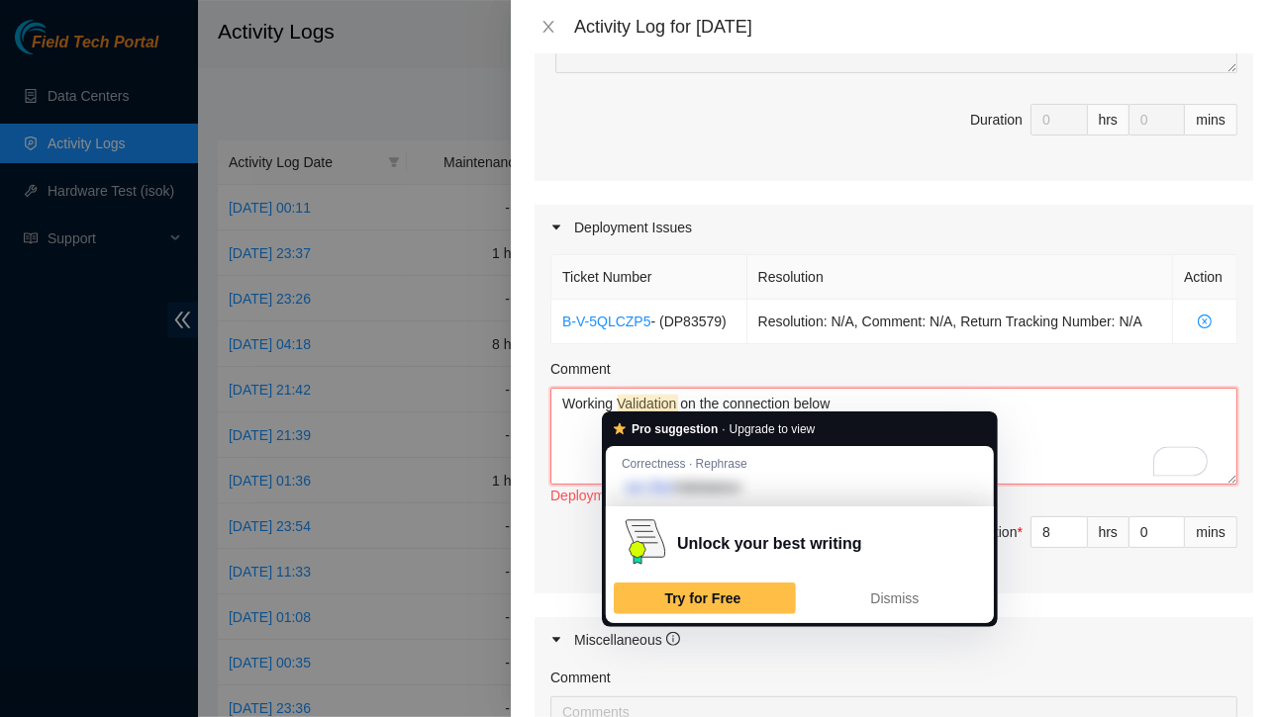
click at [1017, 436] on textarea "Working Validation on the connection below" at bounding box center [893, 436] width 687 height 97
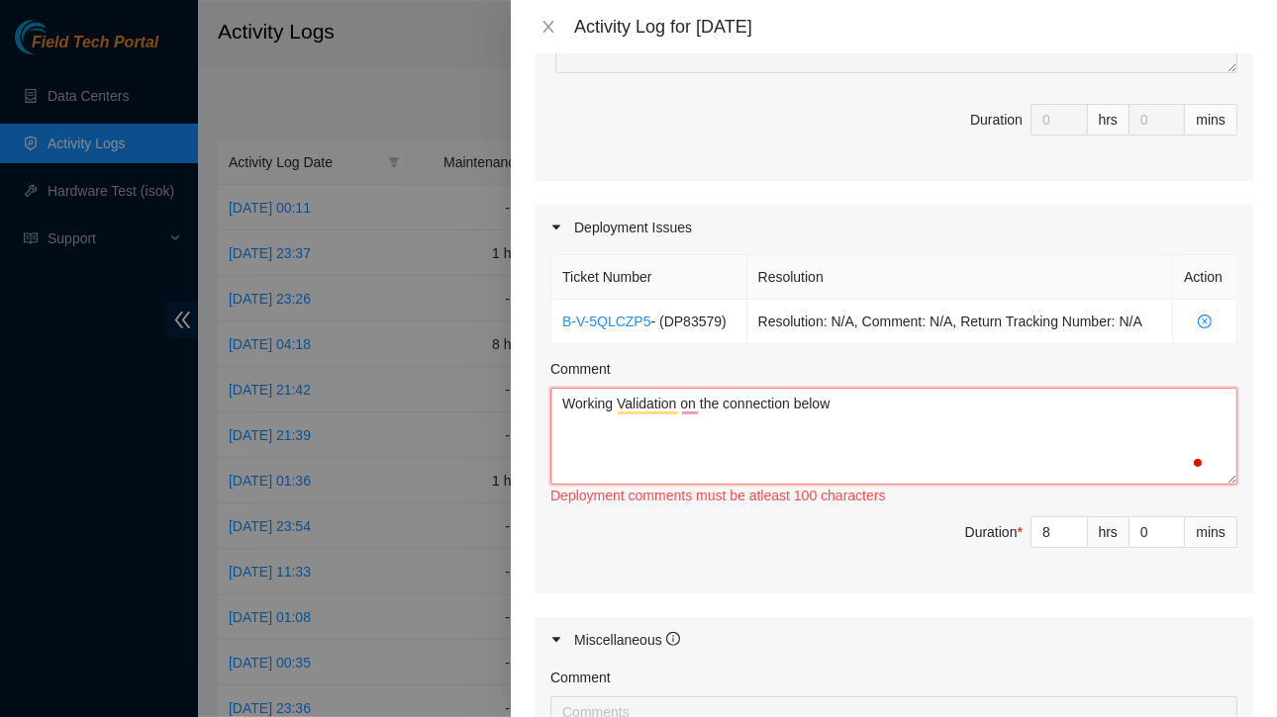
paste textarea "Most of these are already cabled but I want to make sure. Please trace, confirm…"
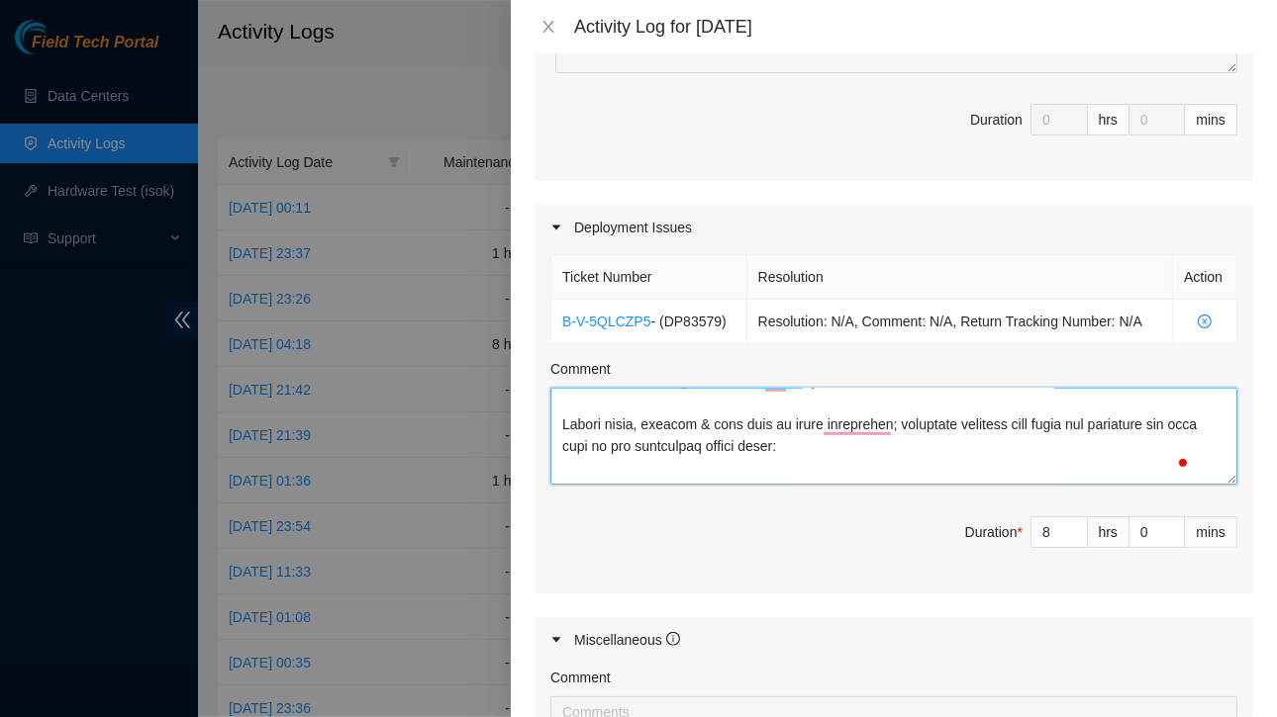
scroll to position [53, 0]
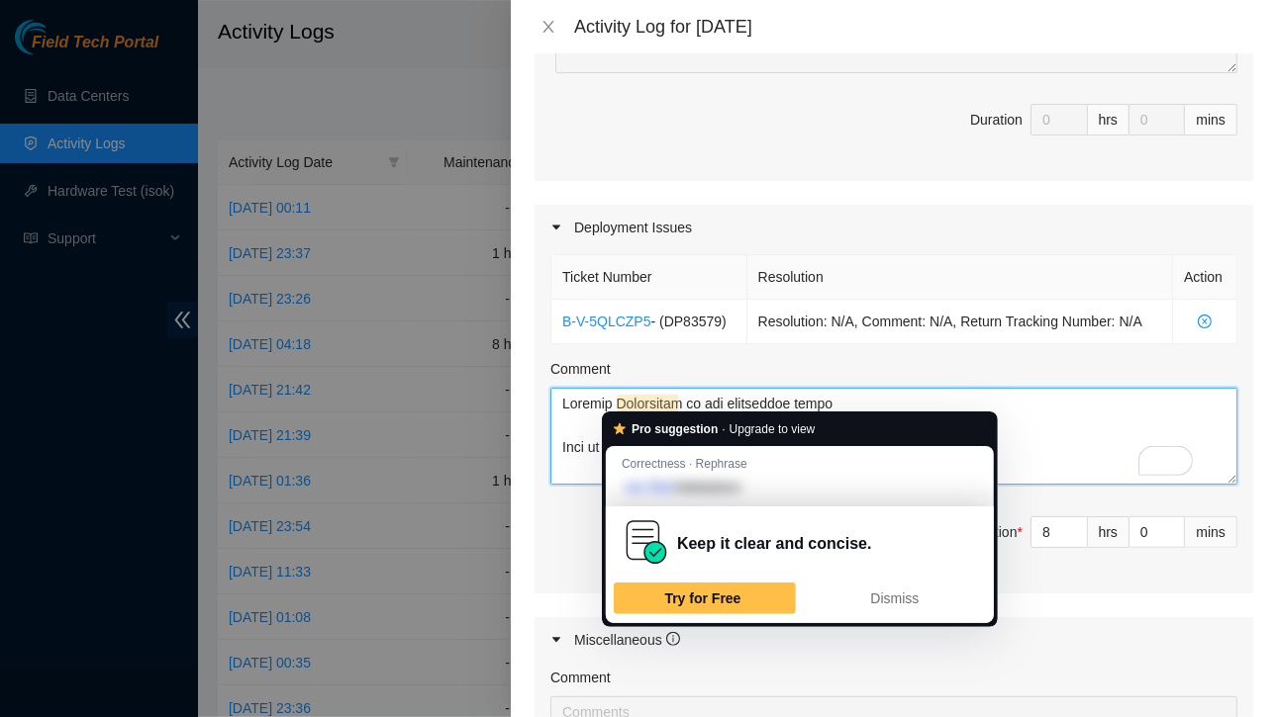
drag, startPoint x: 996, startPoint y: 429, endPoint x: 1036, endPoint y: 423, distance: 41.2
click at [1036, 423] on html "Field Tech Portal Data Centers Activity Logs Hardware Test (isok) Support Activ…" at bounding box center [638, 358] width 1277 height 717
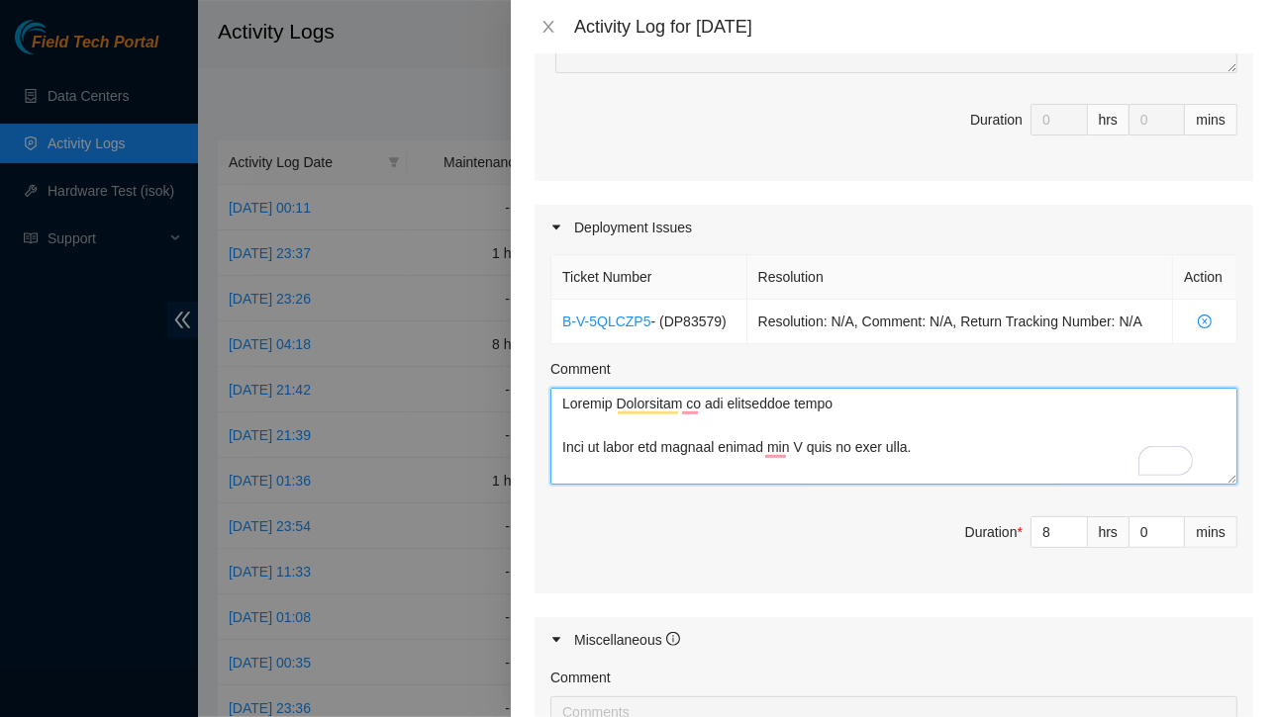
click at [1036, 423] on textarea "Comment" at bounding box center [893, 436] width 687 height 97
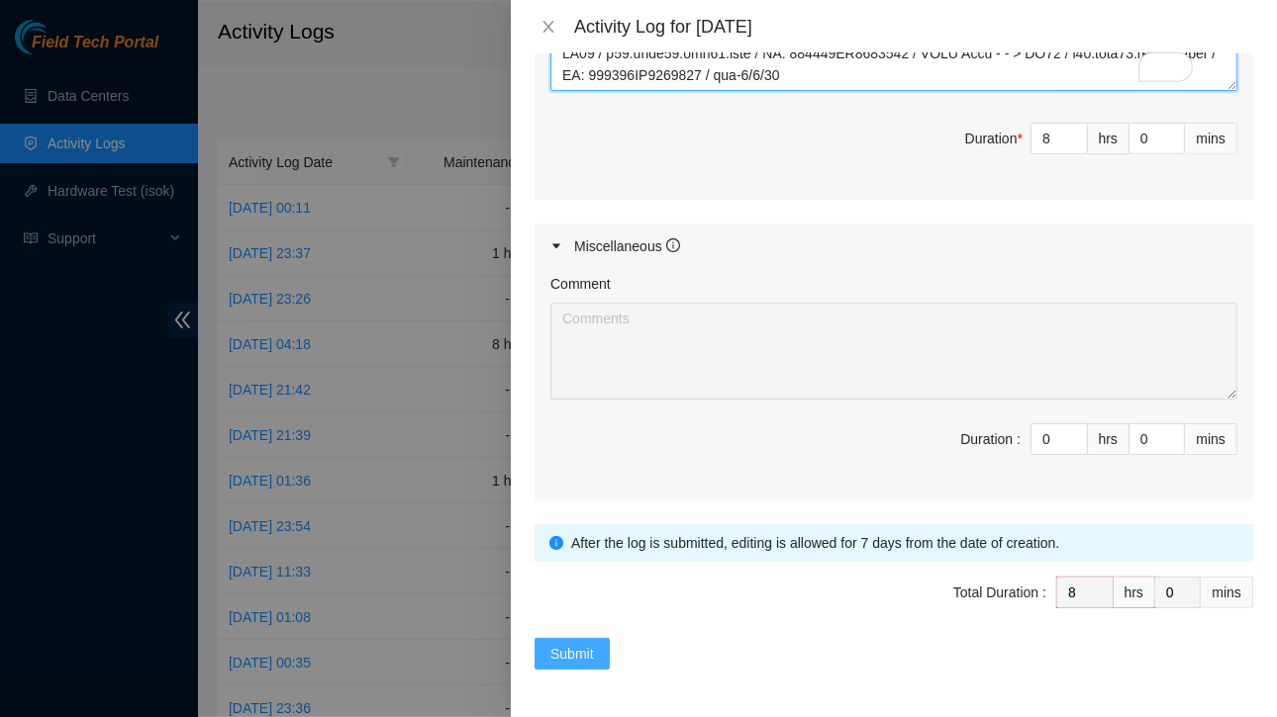
type textarea "Working Validation of the connection below Most of these are already cabled, bu…"
click at [575, 643] on span "Submit" at bounding box center [572, 654] width 44 height 22
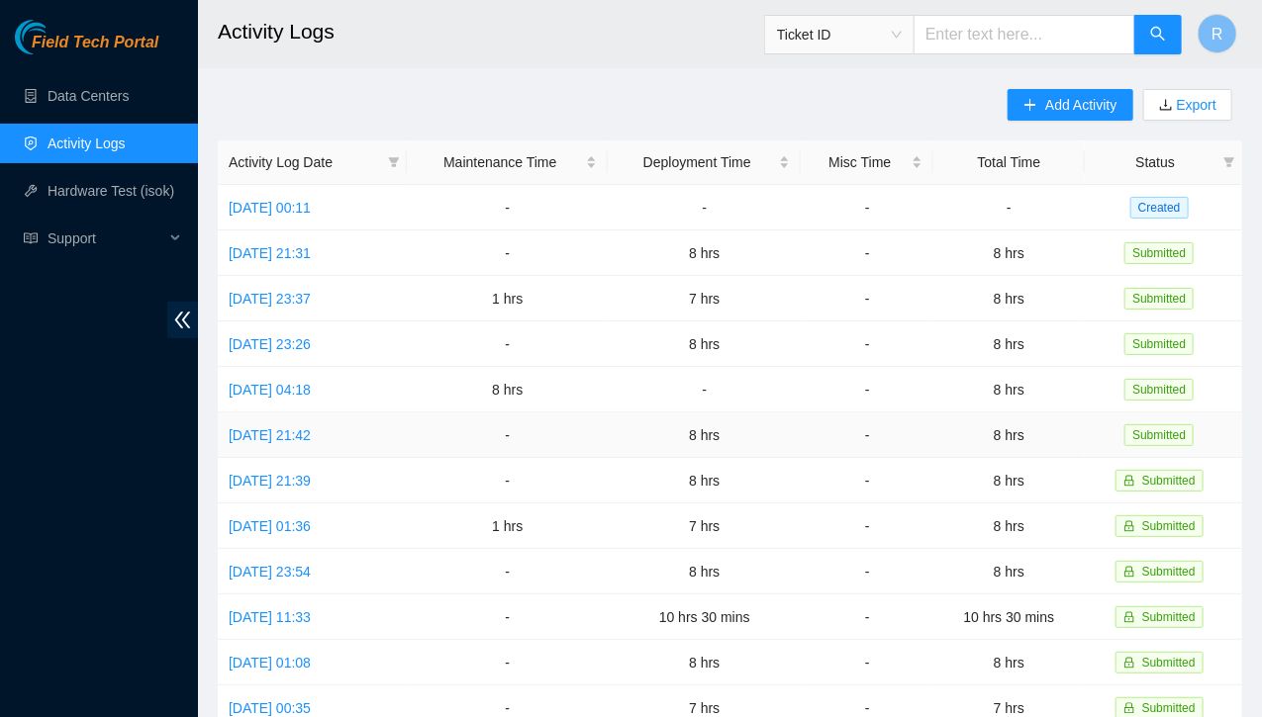
scroll to position [6, 0]
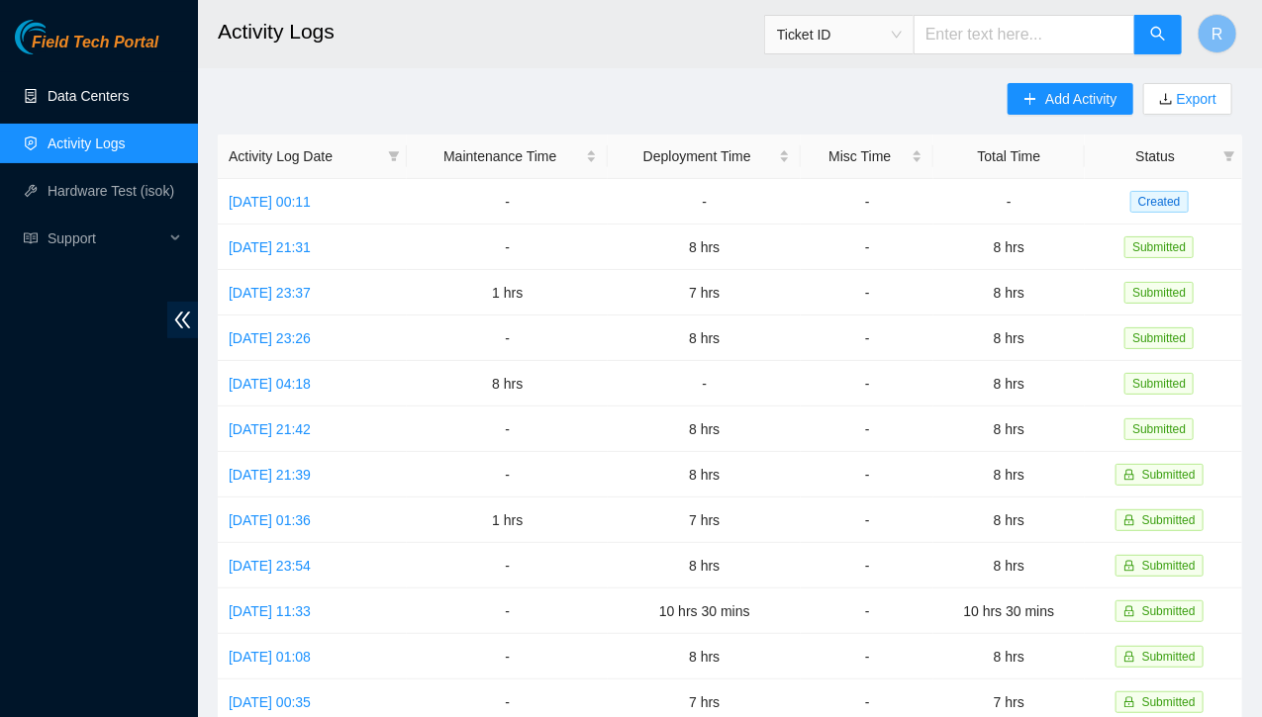
click at [106, 104] on link "Data Centers" at bounding box center [88, 96] width 81 height 16
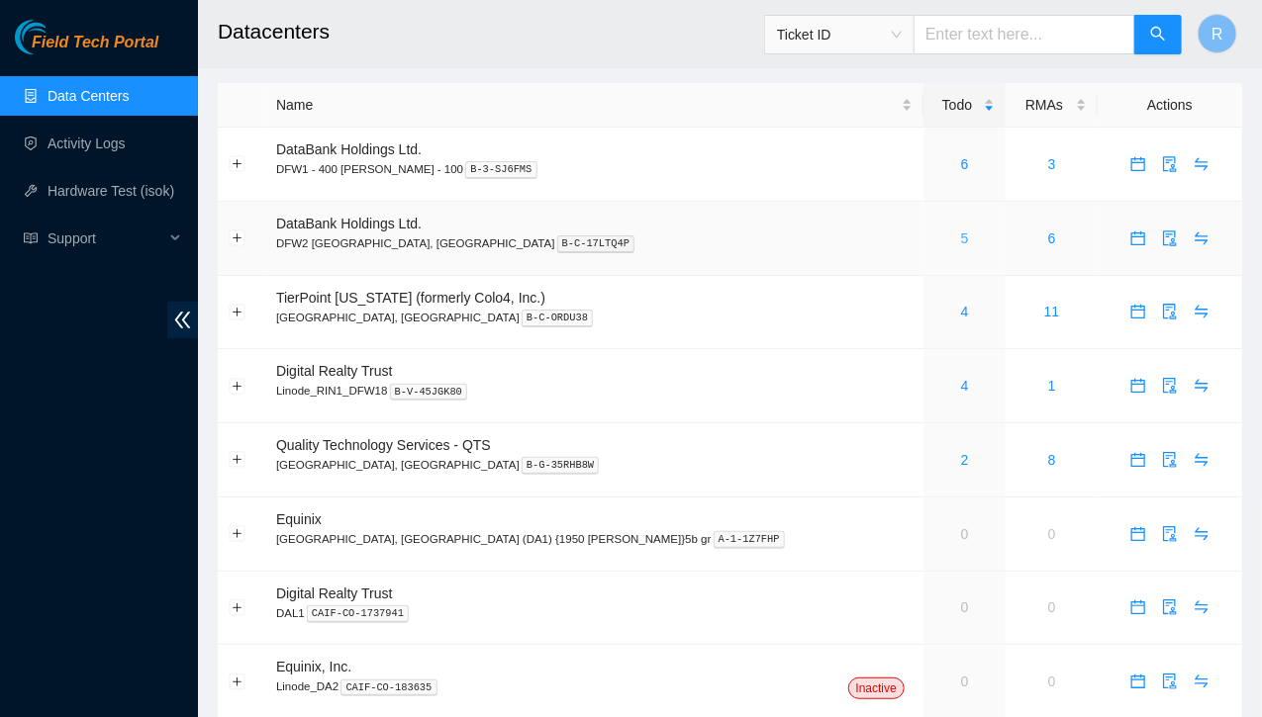
click at [961, 240] on link "5" at bounding box center [965, 239] width 8 height 16
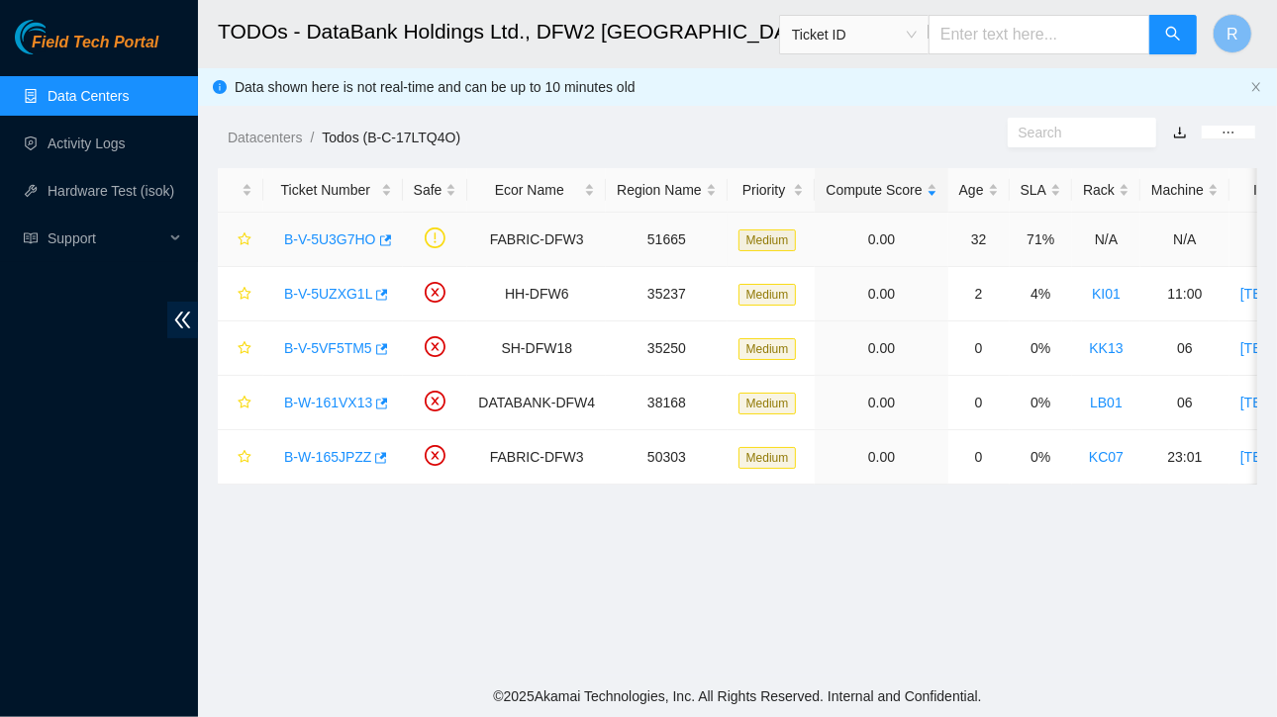
click at [309, 244] on link "B-V-5U3G7HO" at bounding box center [330, 240] width 92 height 16
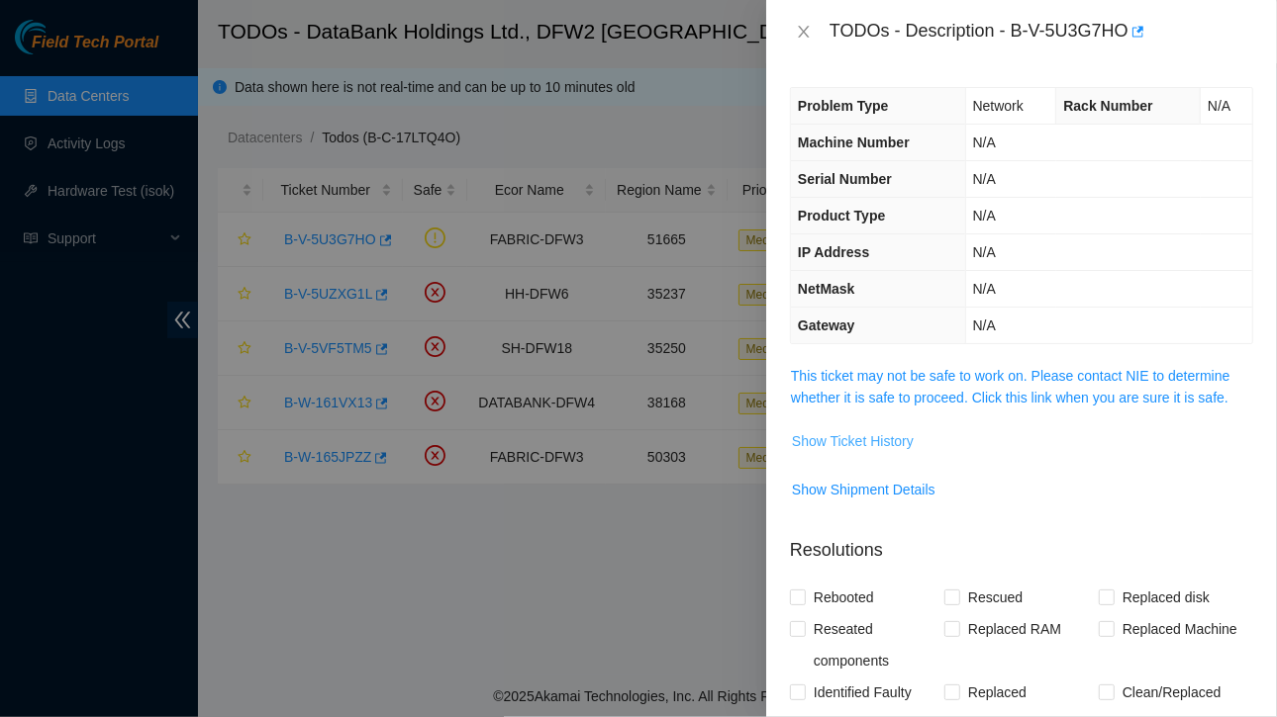
click at [880, 433] on span "Show Ticket History" at bounding box center [853, 441] width 122 height 22
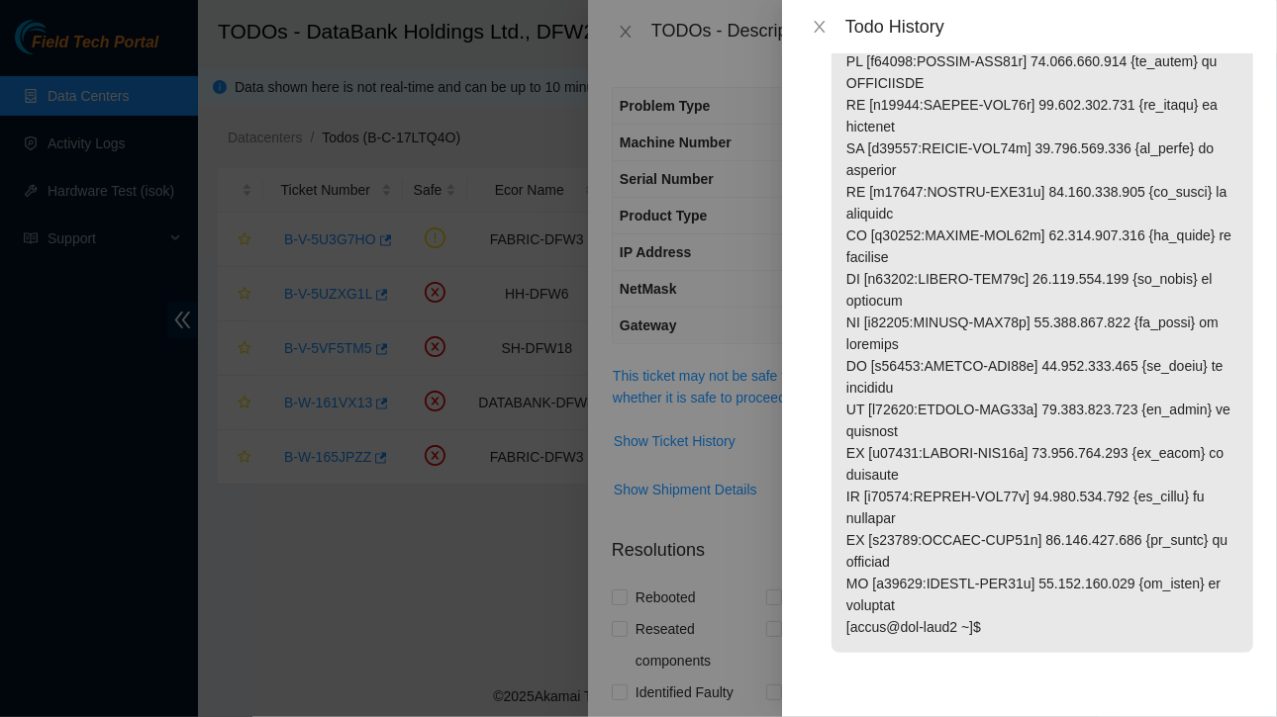
scroll to position [1300, 0]
click at [818, 31] on icon "close" at bounding box center [819, 27] width 16 height 16
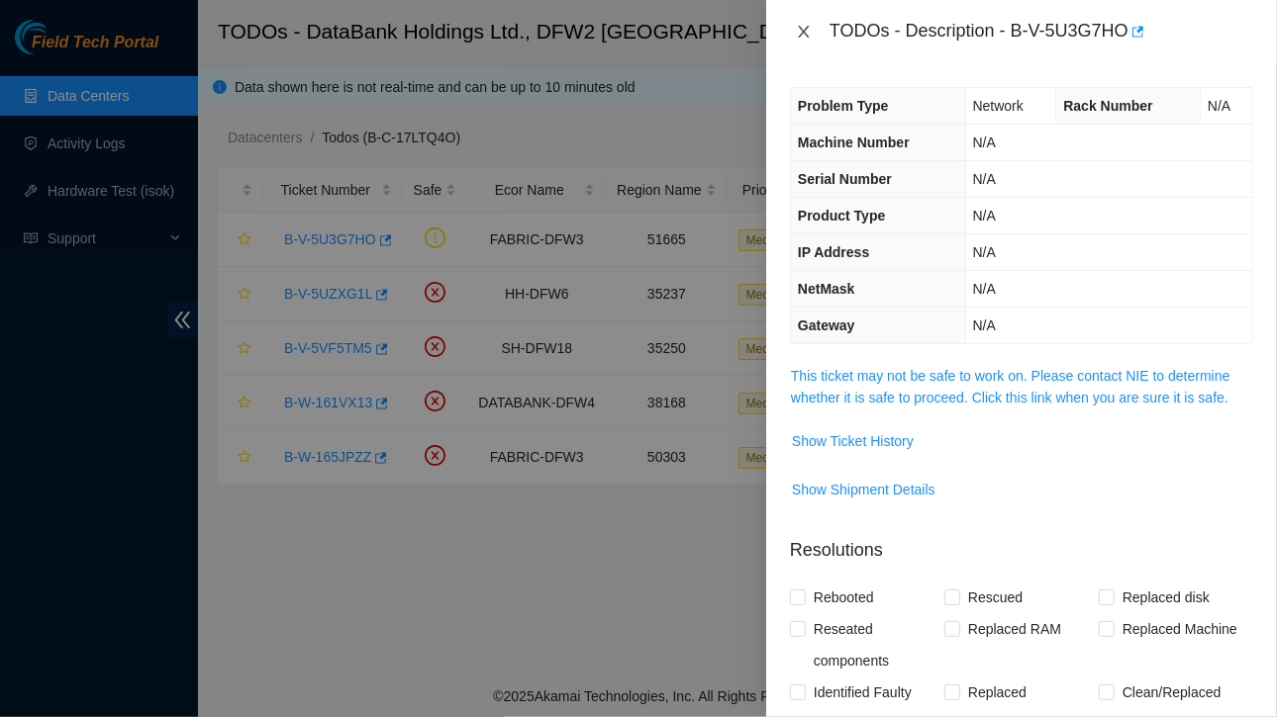
click at [809, 31] on icon "close" at bounding box center [804, 32] width 16 height 16
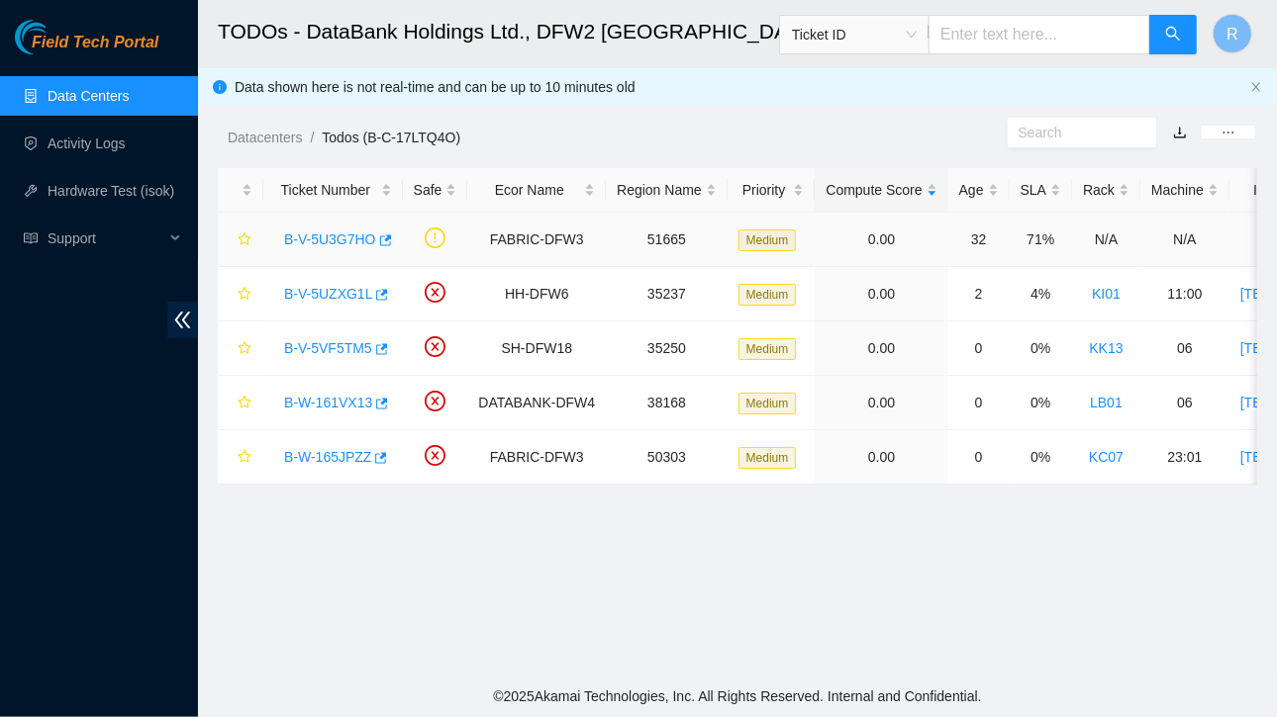
click at [333, 236] on link "B-V-5U3G7HO" at bounding box center [330, 240] width 92 height 16
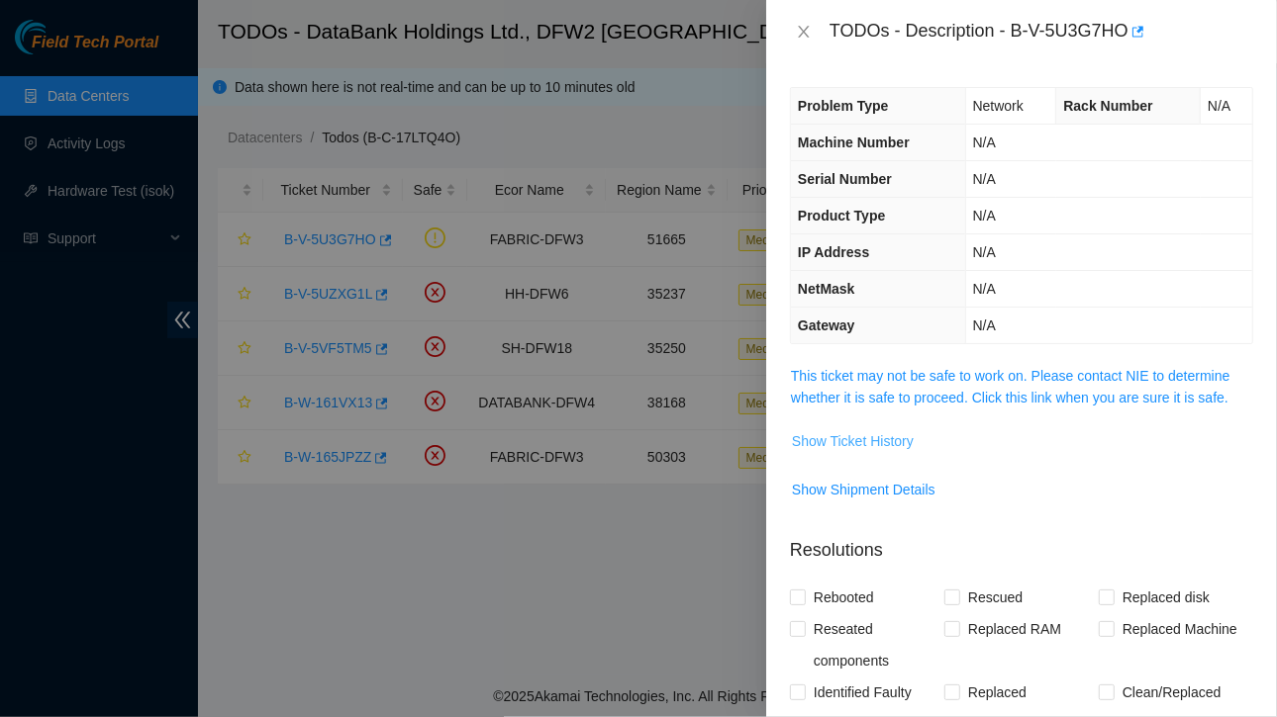
click at [854, 441] on span "Show Ticket History" at bounding box center [853, 441] width 122 height 22
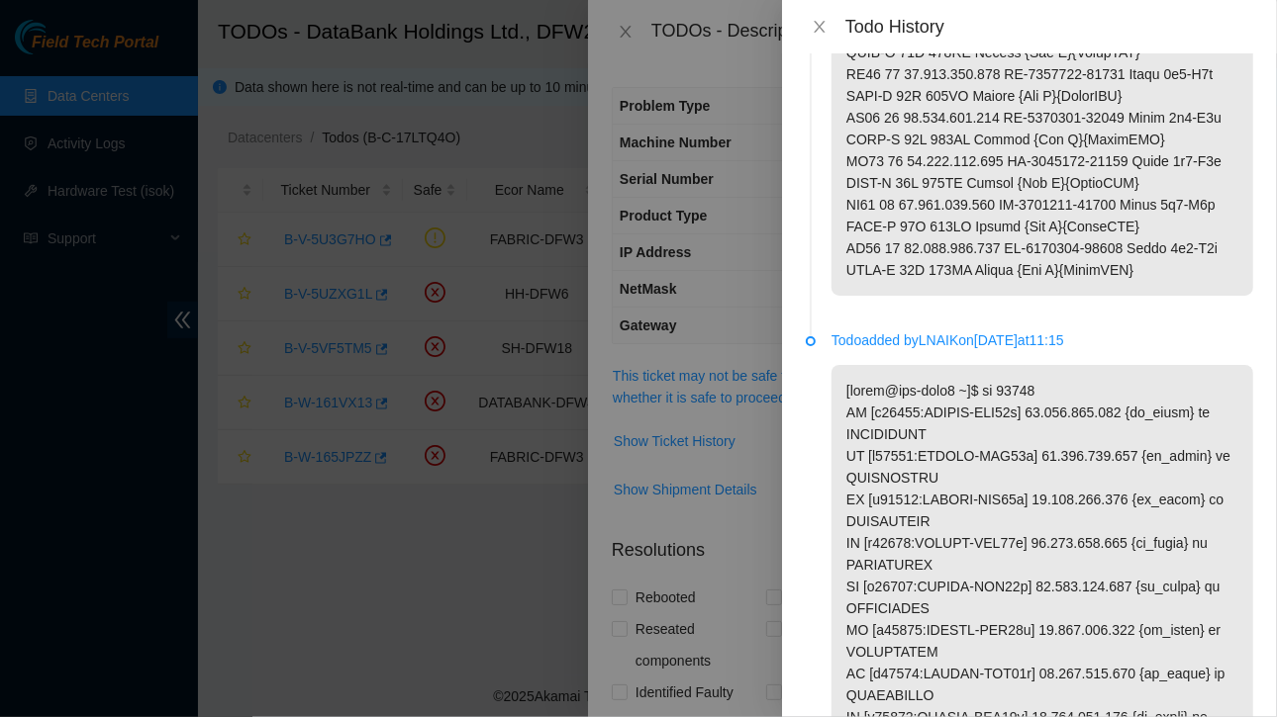
scroll to position [0, 0]
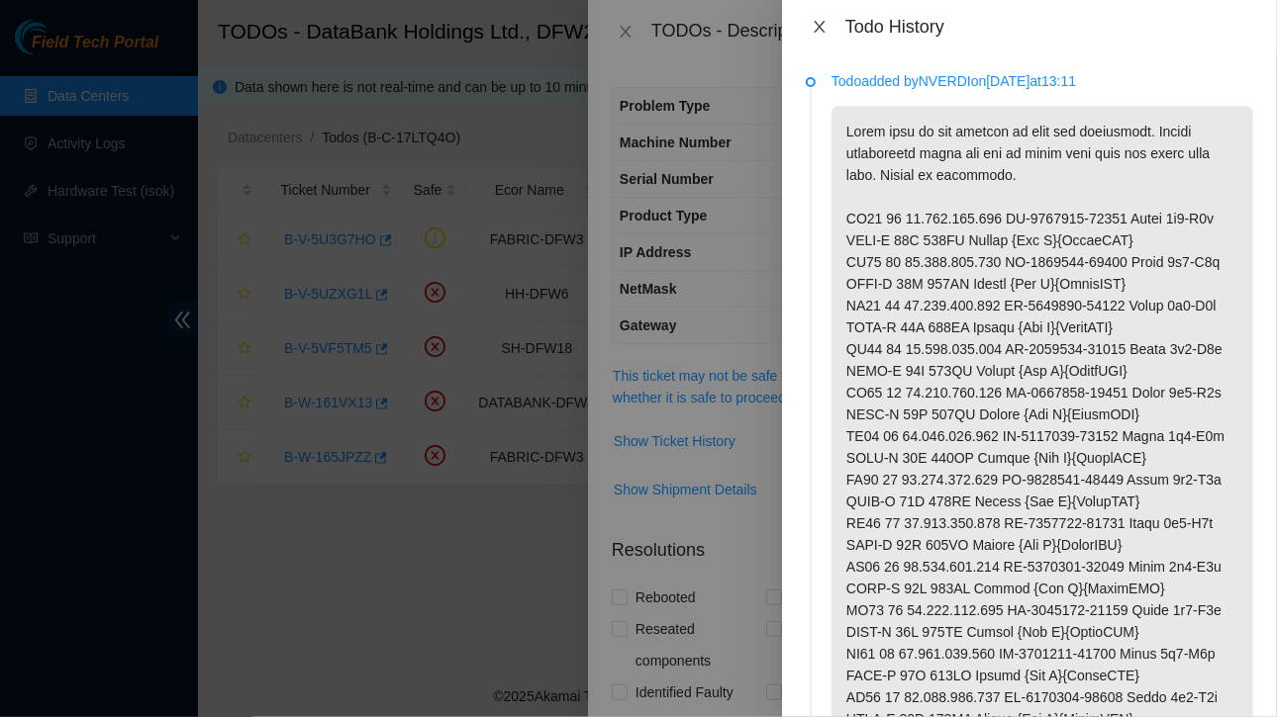
click at [815, 19] on icon "close" at bounding box center [819, 27] width 16 height 16
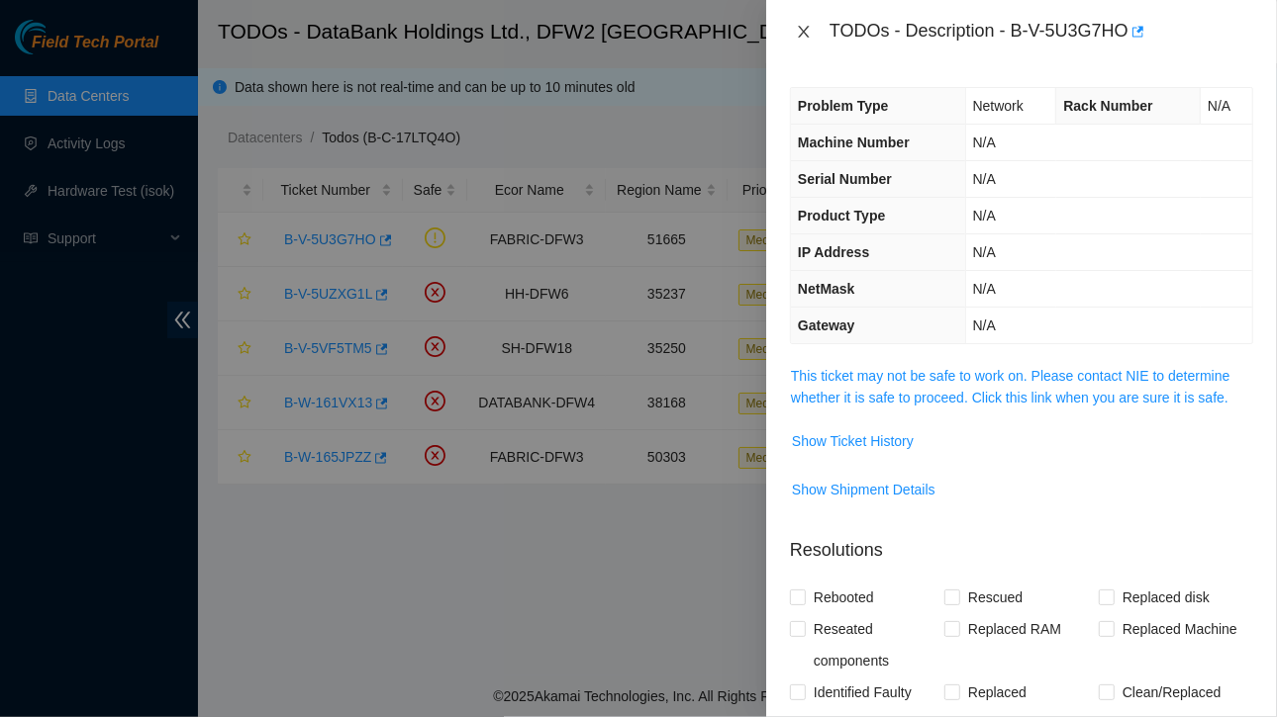
click at [809, 30] on icon "close" at bounding box center [804, 32] width 16 height 16
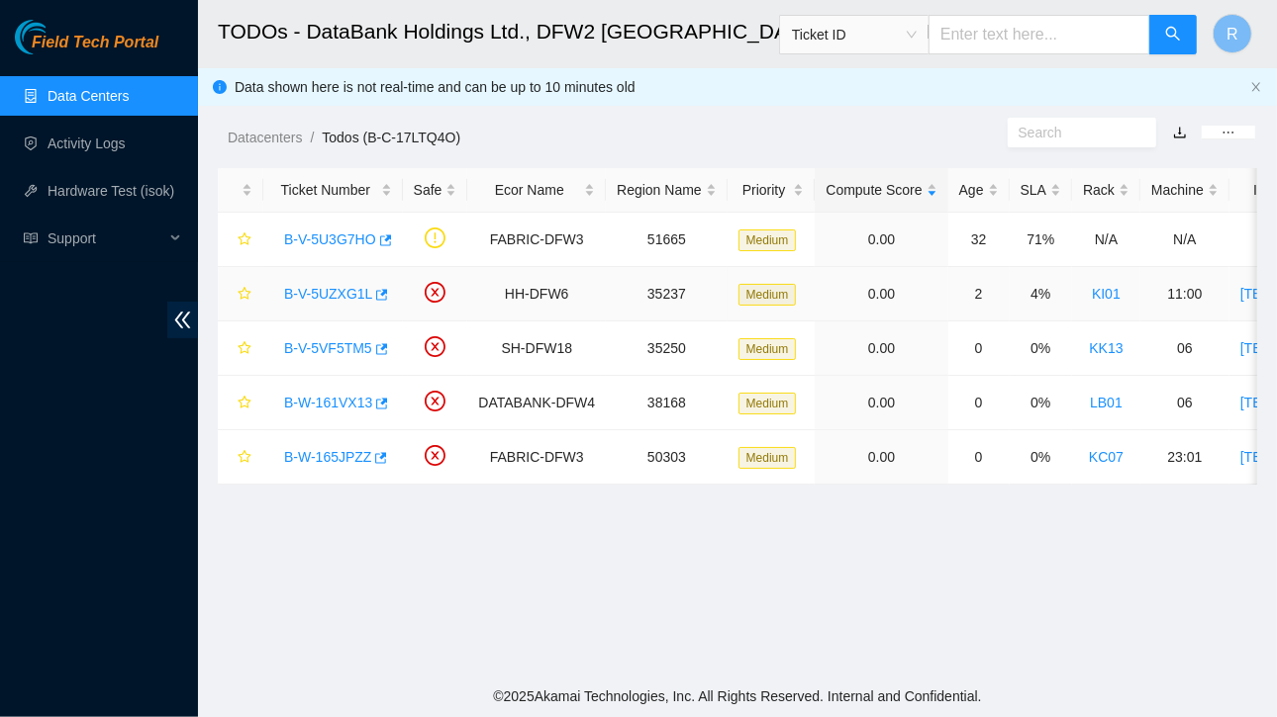
click at [341, 291] on link "B-V-5UZXG1L" at bounding box center [328, 294] width 88 height 16
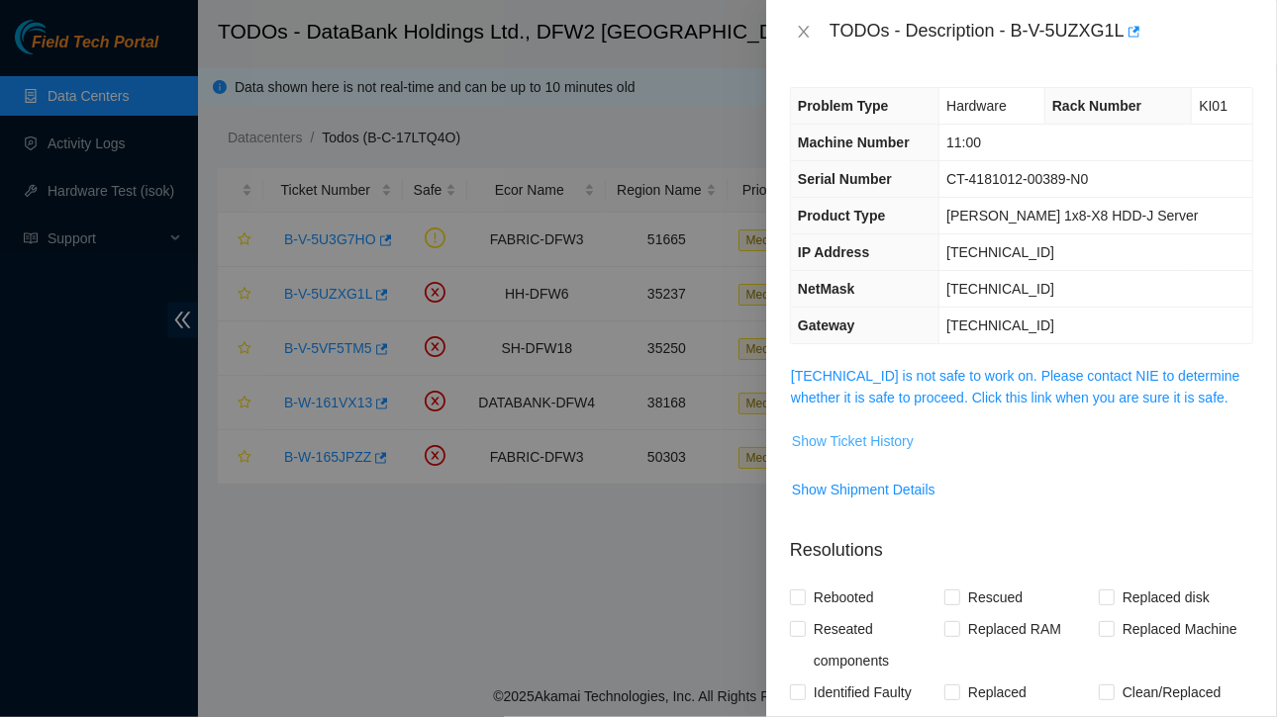
drag, startPoint x: 856, startPoint y: 444, endPoint x: 840, endPoint y: 438, distance: 16.9
click at [840, 438] on span "Show Ticket History" at bounding box center [853, 441] width 122 height 22
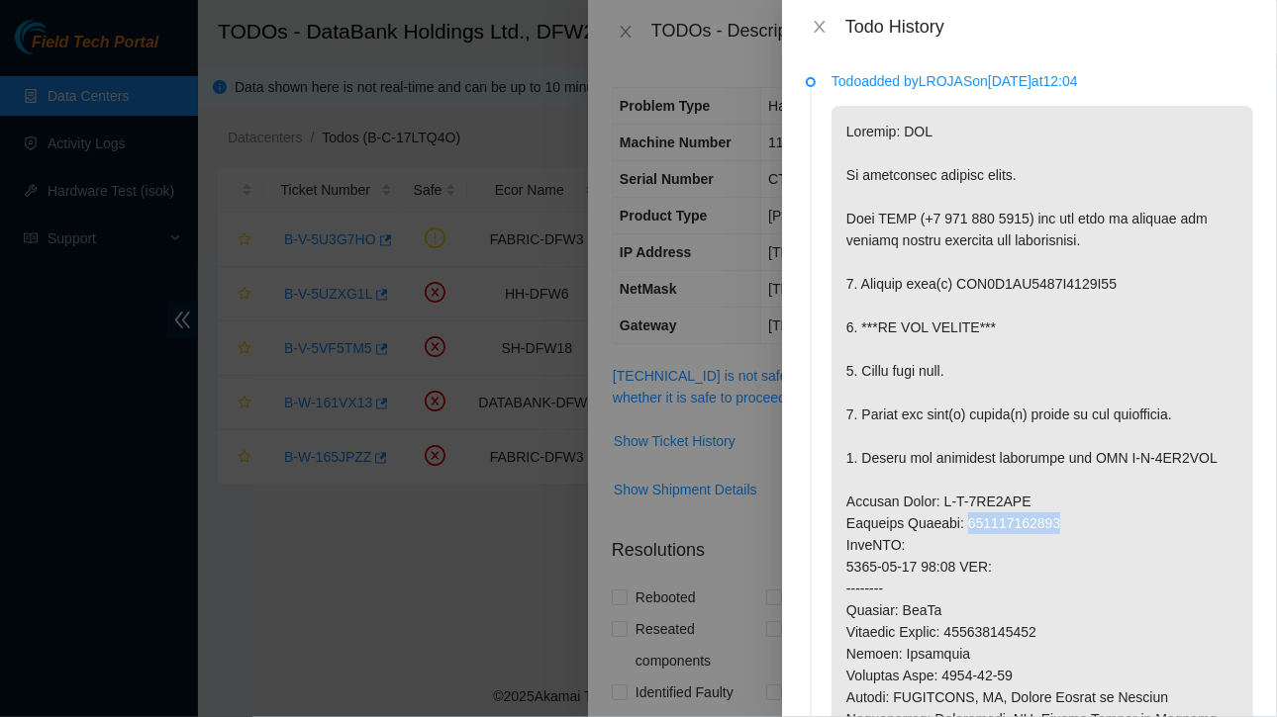
drag, startPoint x: 965, startPoint y: 524, endPoint x: 1056, endPoint y: 525, distance: 91.0
click at [1056, 525] on p at bounding box center [1042, 600] width 422 height 988
copy p "463470053268"
click at [825, 21] on icon "close" at bounding box center [819, 27] width 16 height 16
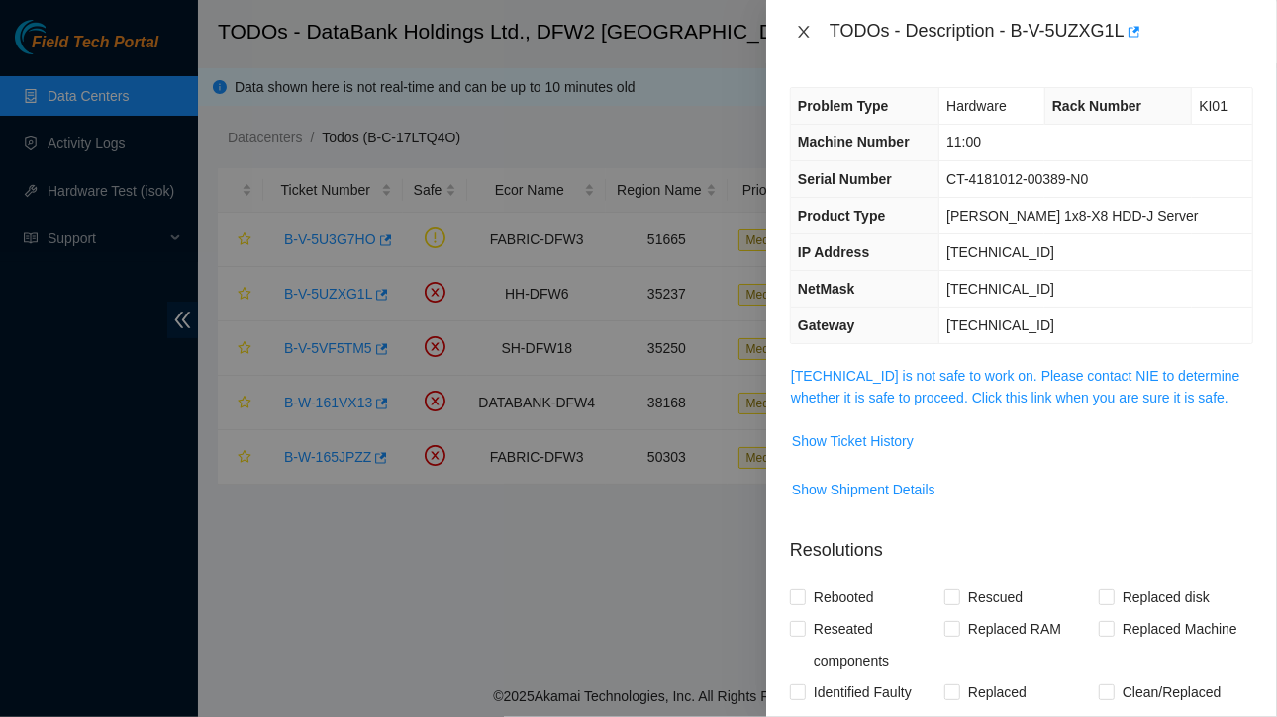
click at [804, 27] on icon "close" at bounding box center [804, 32] width 16 height 16
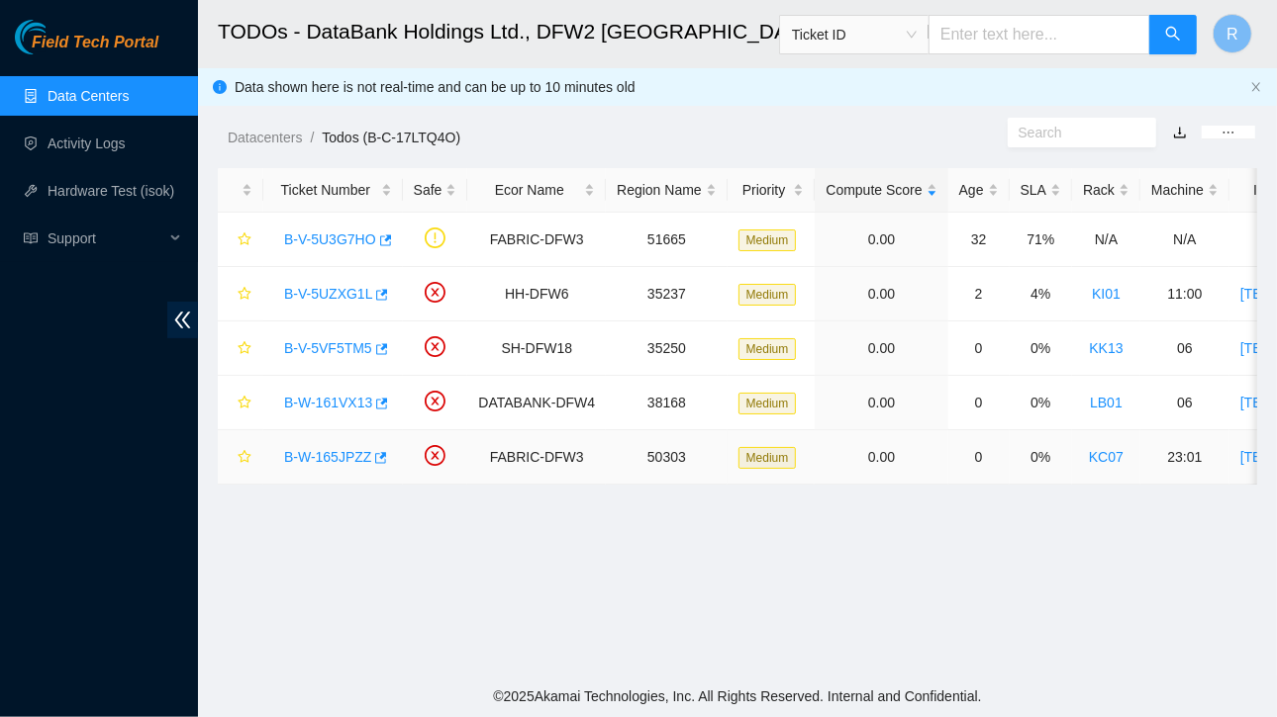
click at [332, 454] on link "B-W-165JPZZ" at bounding box center [327, 457] width 87 height 16
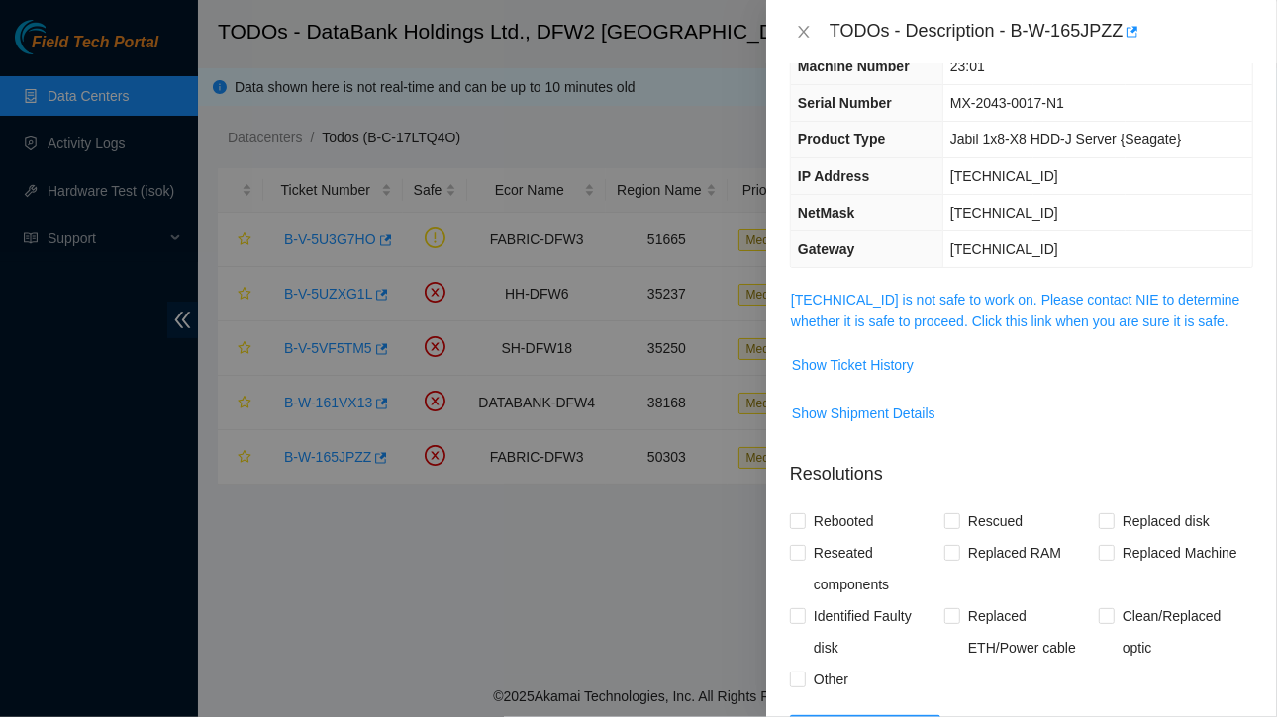
scroll to position [101, 0]
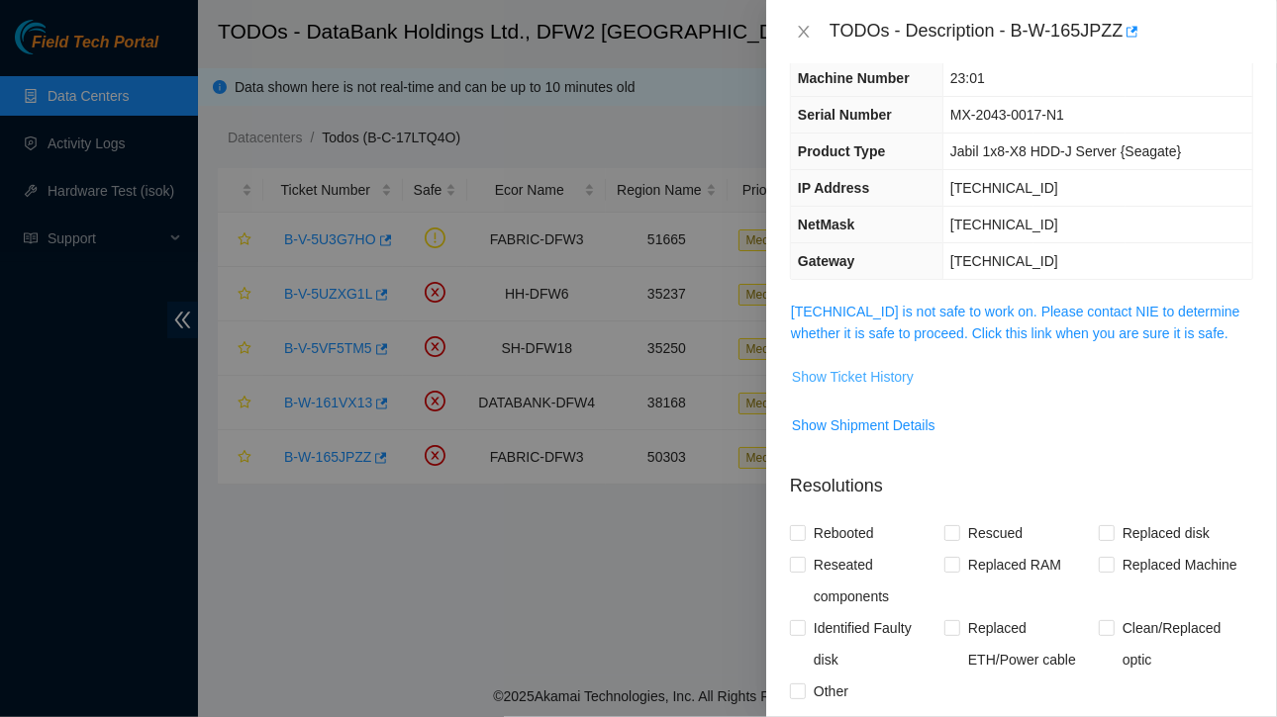
click at [858, 376] on span "Show Ticket History" at bounding box center [853, 377] width 122 height 22
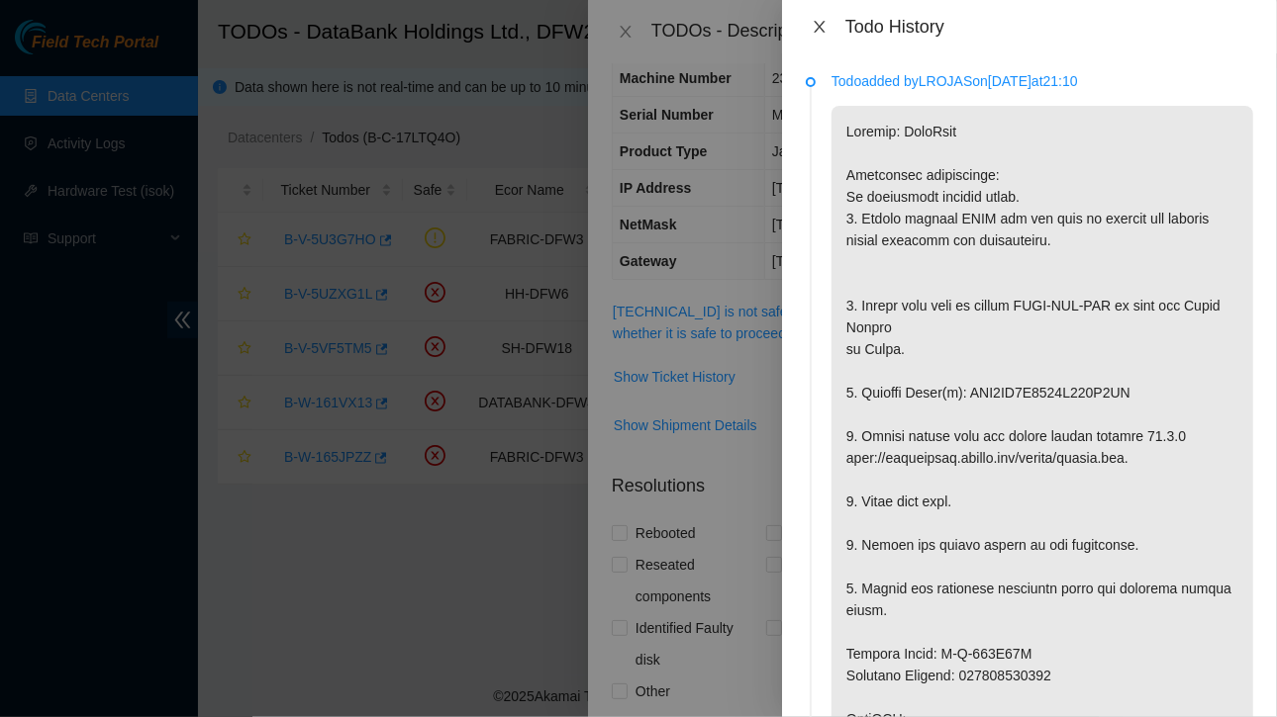
click at [817, 26] on icon "close" at bounding box center [818, 27] width 11 height 12
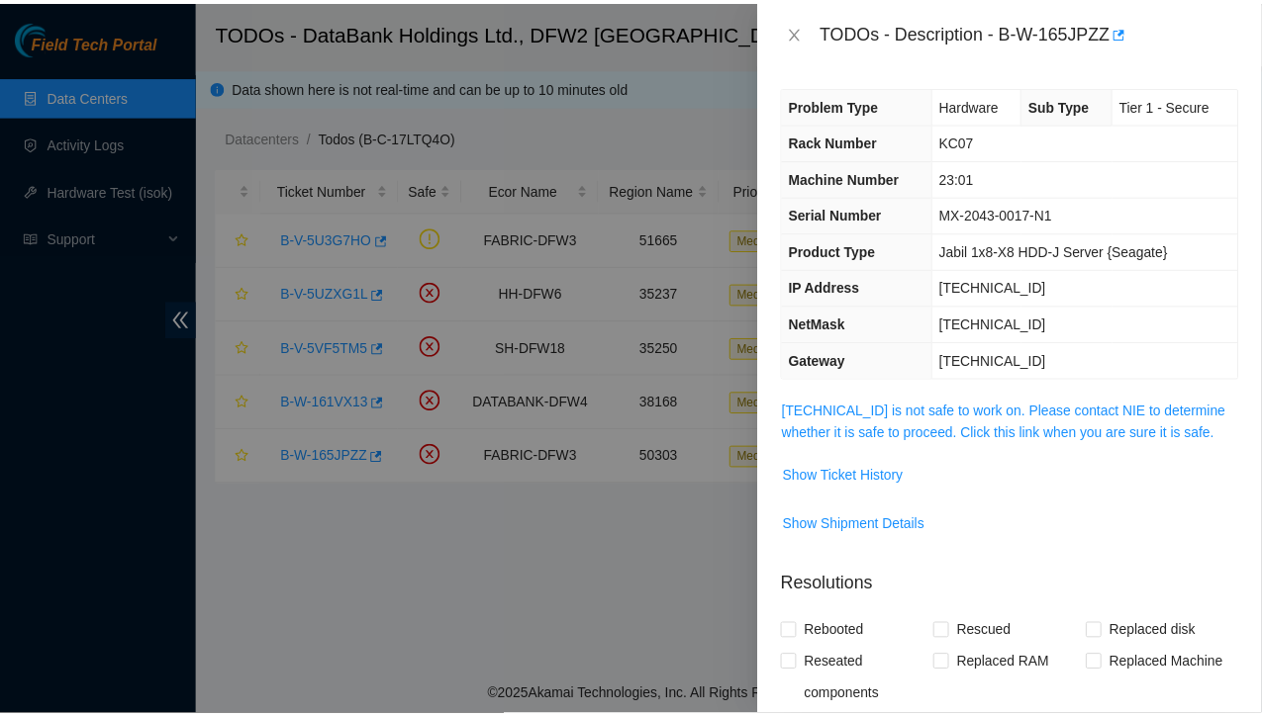
scroll to position [0, 0]
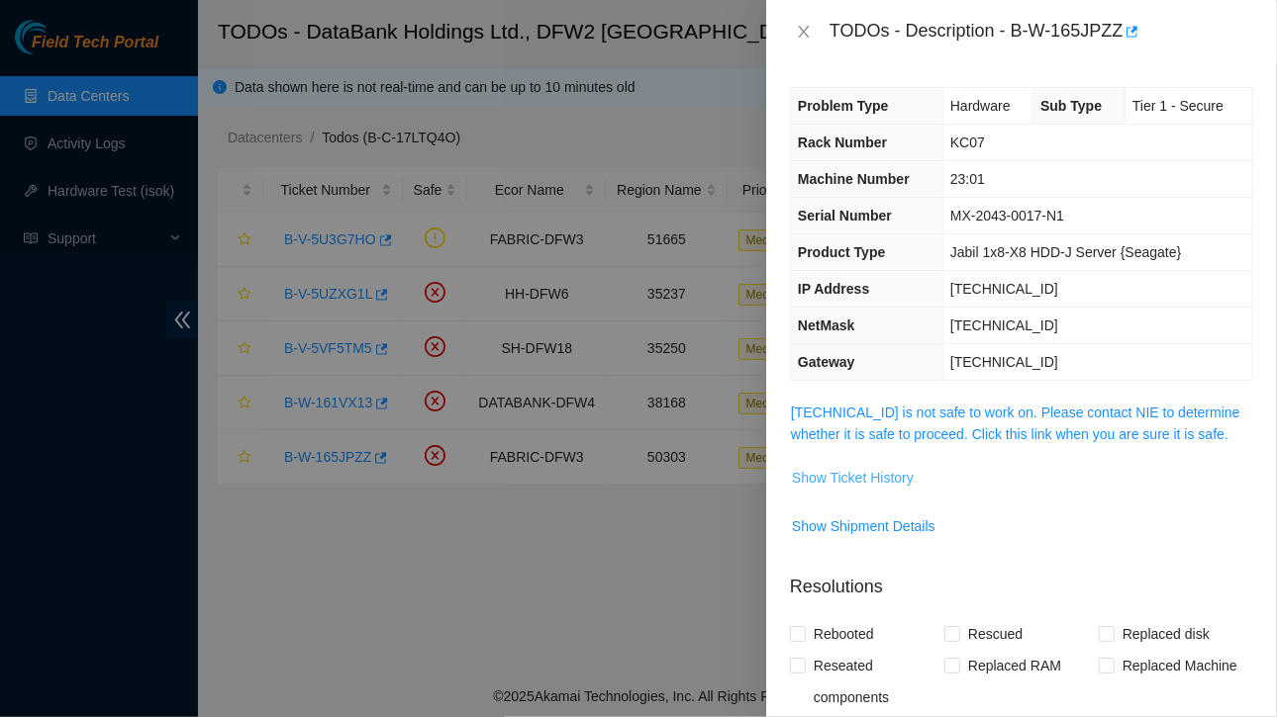
click at [857, 485] on button "Show Ticket History" at bounding box center [853, 478] width 124 height 32
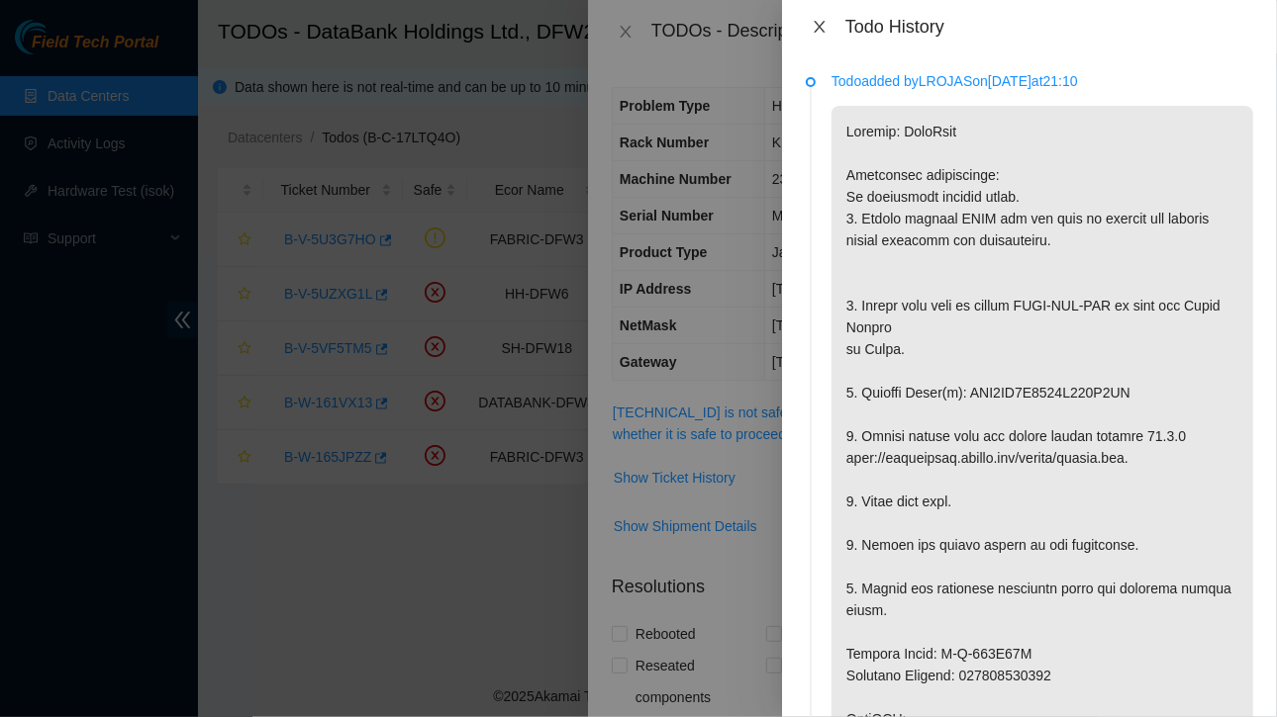
click at [820, 31] on icon "close" at bounding box center [819, 27] width 16 height 16
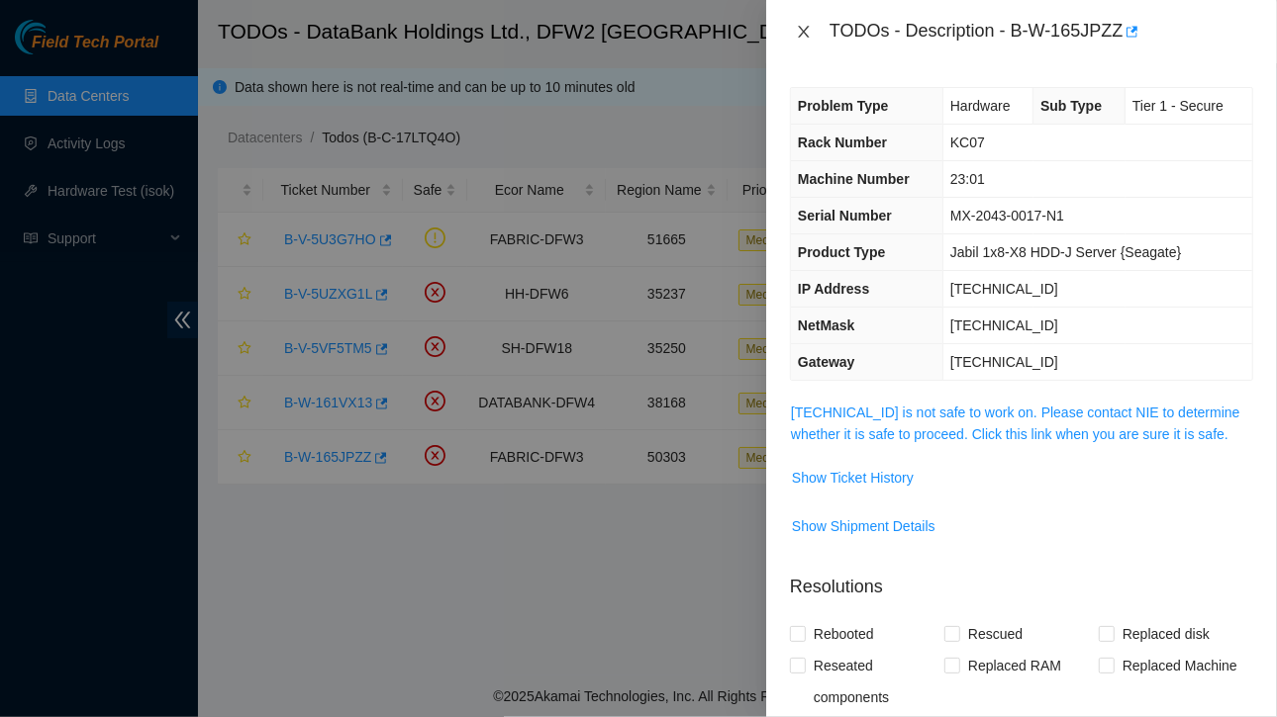
click at [804, 35] on icon "close" at bounding box center [804, 32] width 16 height 16
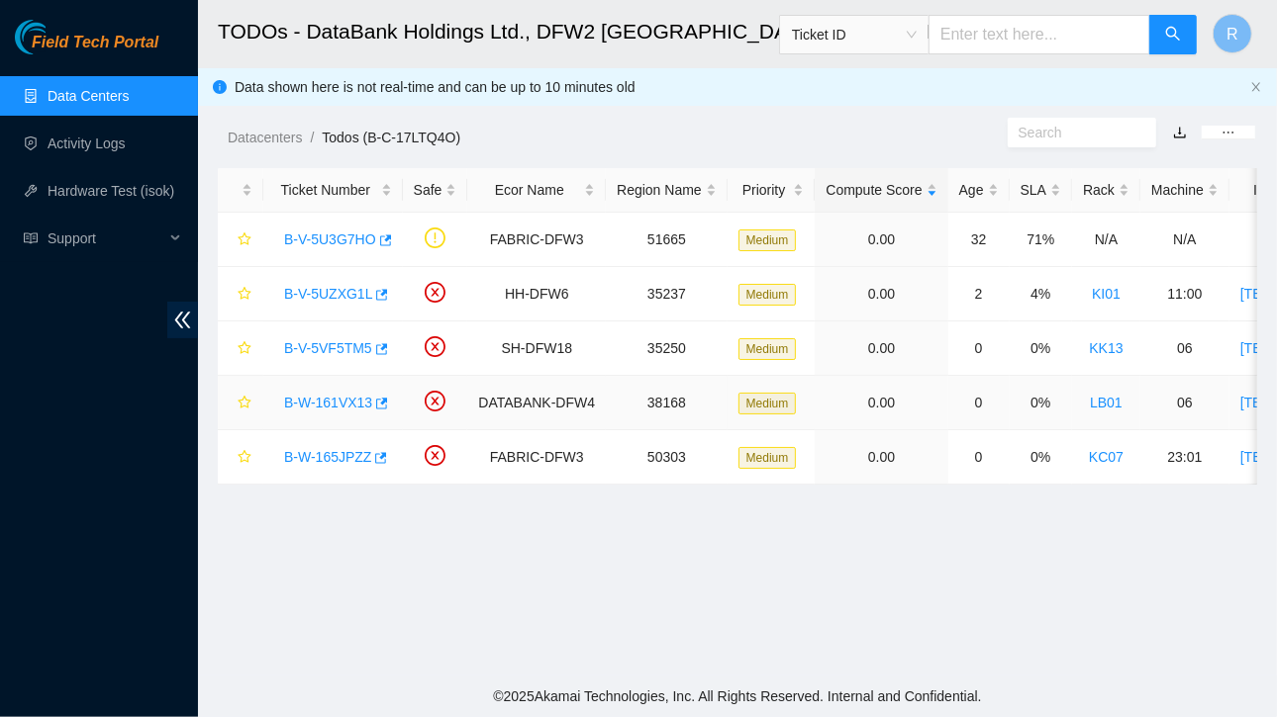
click at [336, 403] on link "B-W-161VX13" at bounding box center [328, 403] width 88 height 16
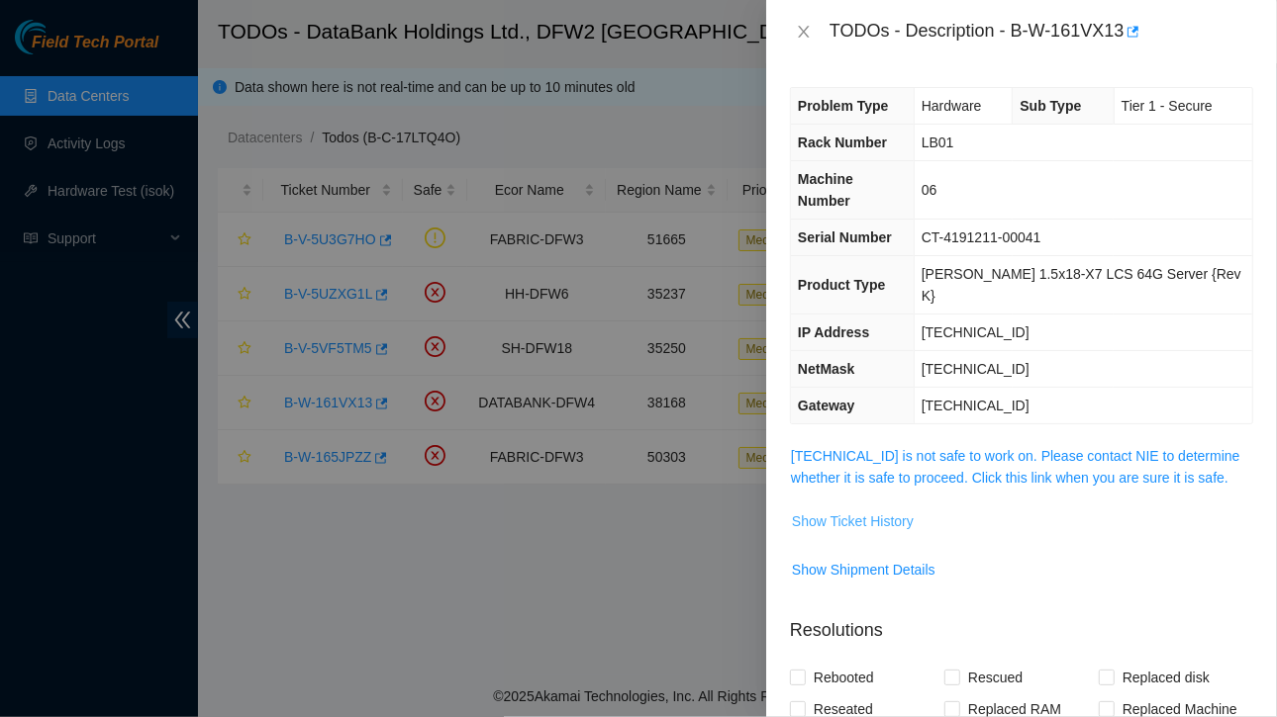
click at [839, 511] on span "Show Ticket History" at bounding box center [853, 522] width 122 height 22
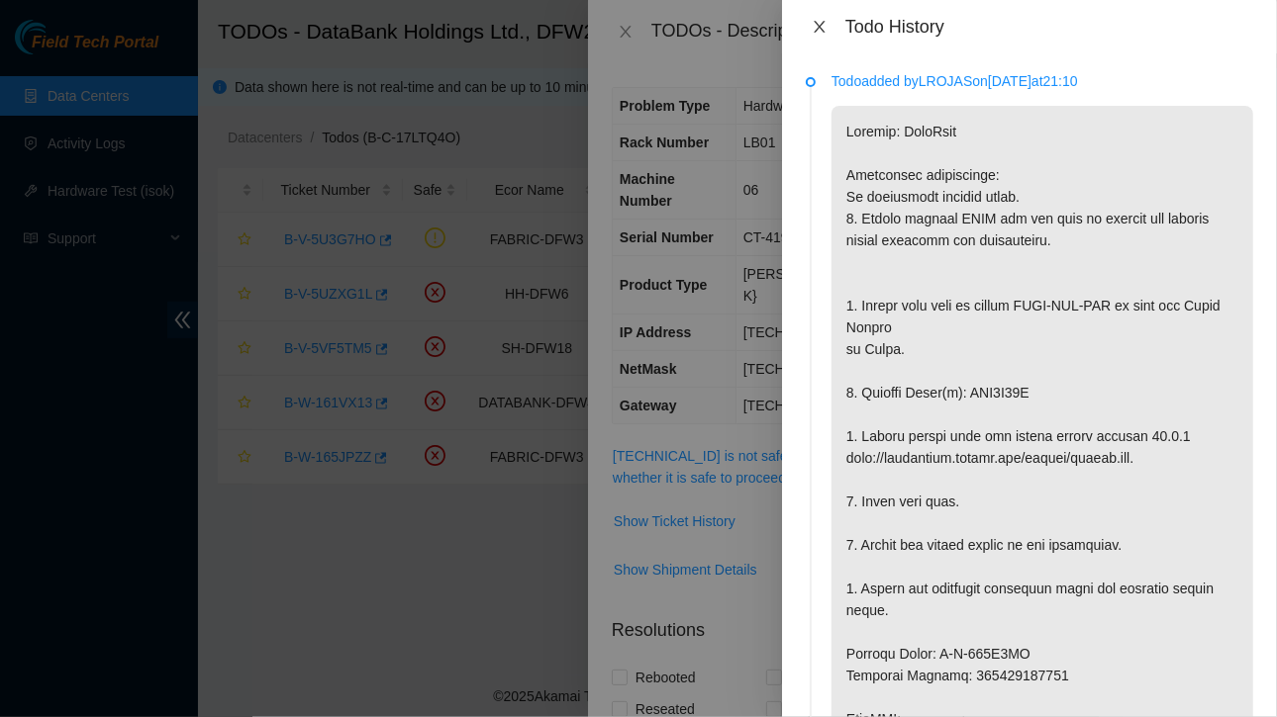
click at [825, 27] on icon "close" at bounding box center [819, 27] width 16 height 16
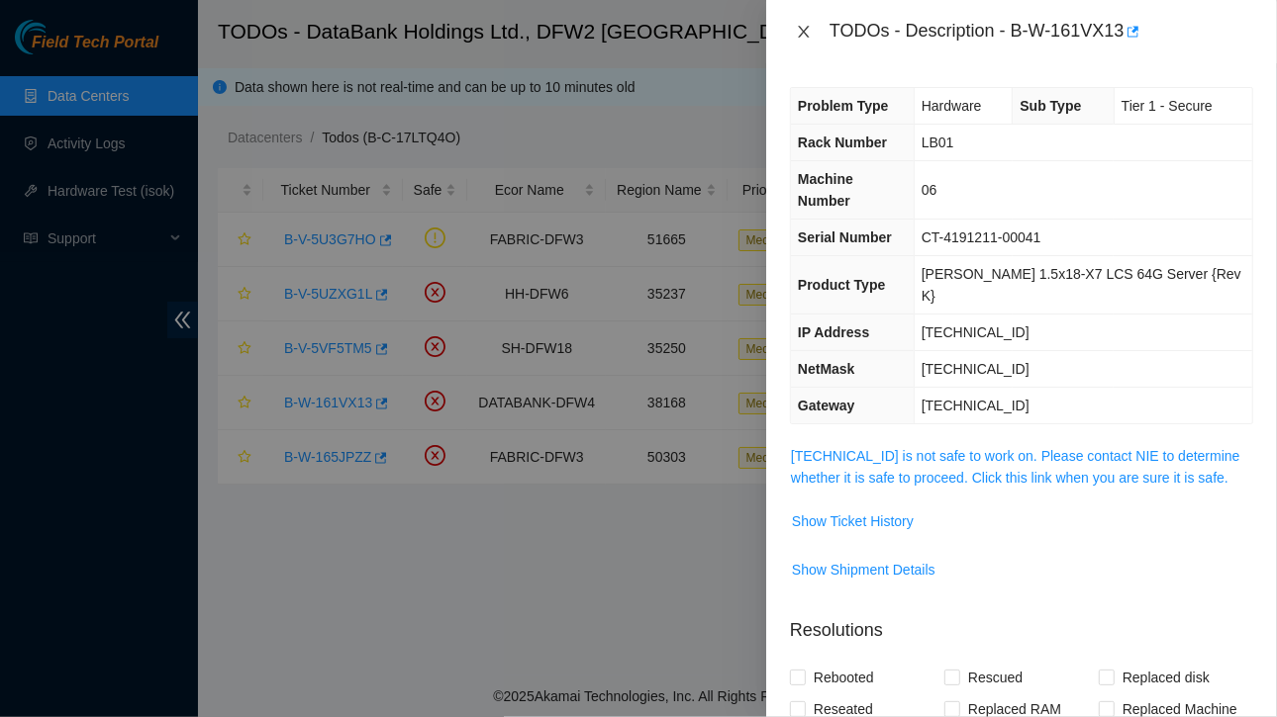
click at [804, 29] on icon "close" at bounding box center [804, 32] width 16 height 16
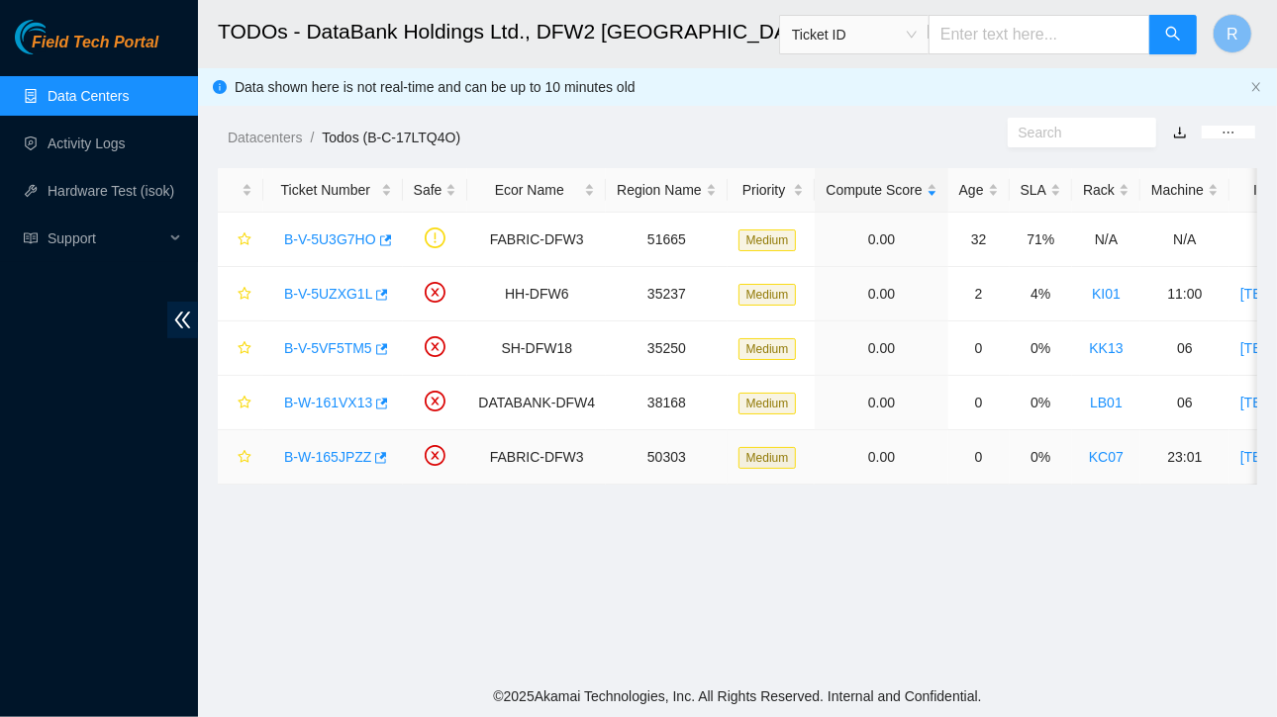
click at [352, 454] on link "B-W-165JPZZ" at bounding box center [327, 457] width 87 height 16
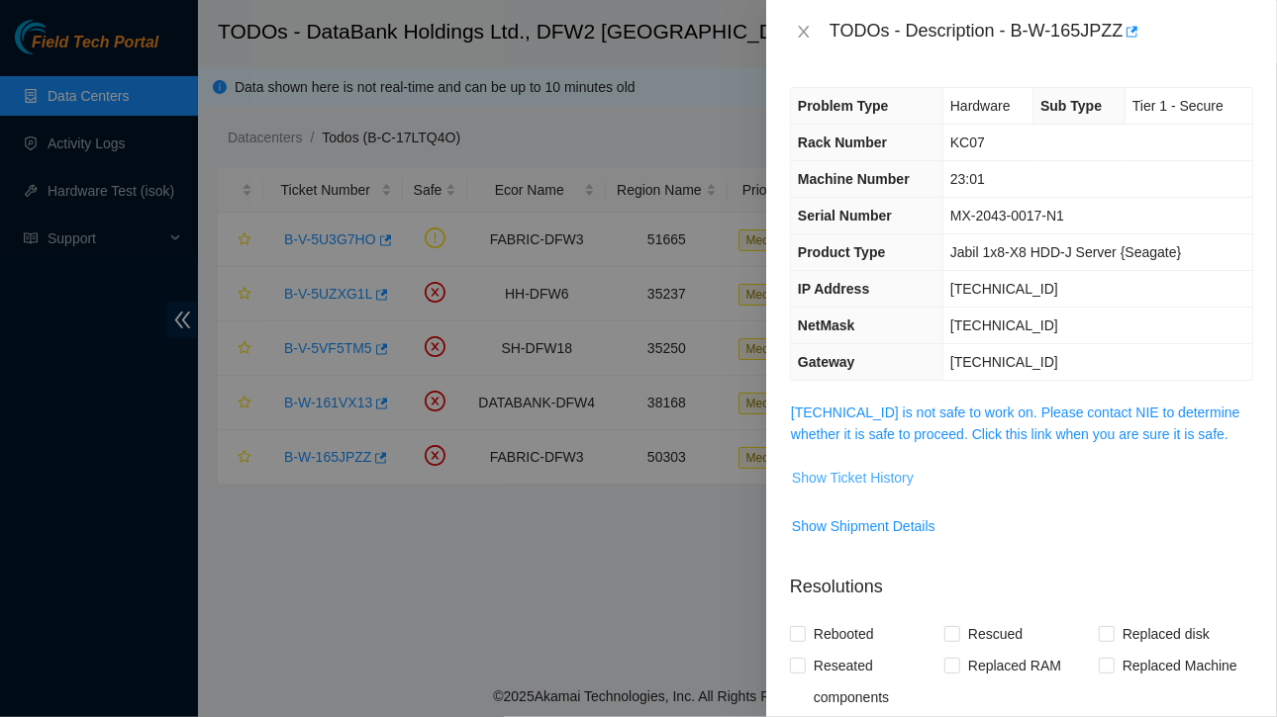
click at [867, 480] on span "Show Ticket History" at bounding box center [853, 478] width 122 height 22
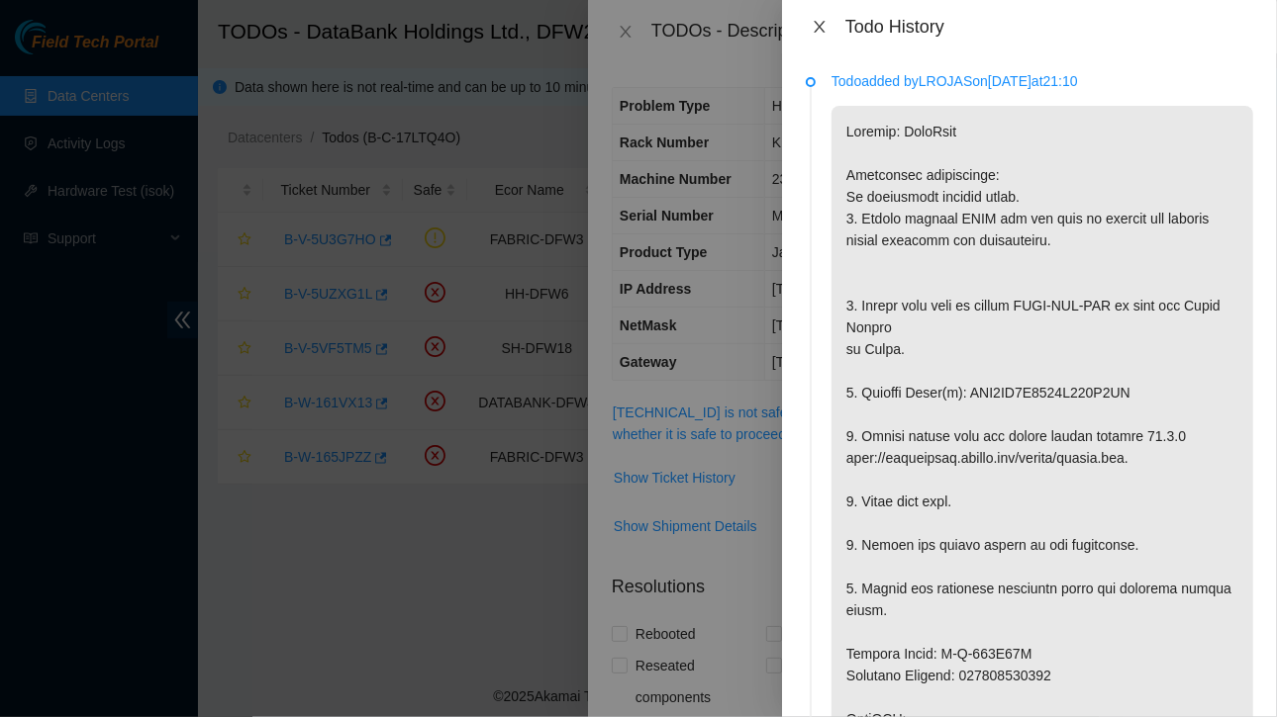
click at [819, 24] on icon "close" at bounding box center [819, 27] width 16 height 16
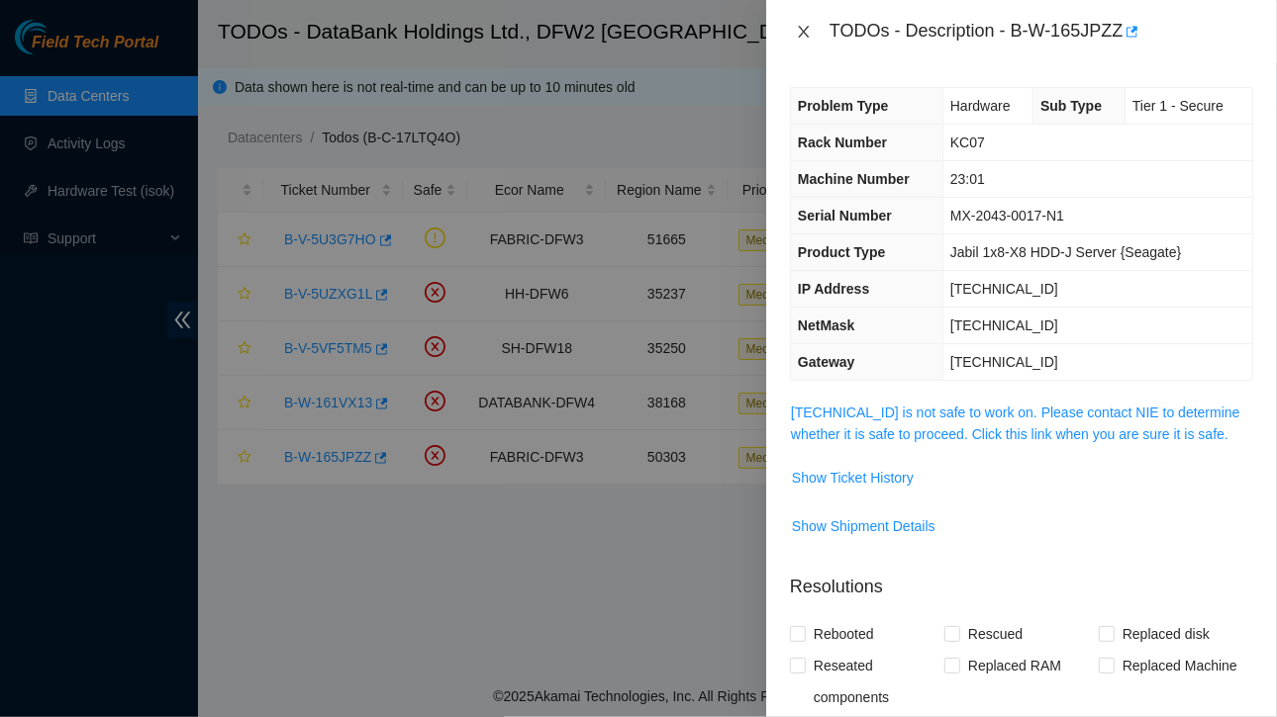
click at [800, 31] on icon "close" at bounding box center [804, 32] width 16 height 16
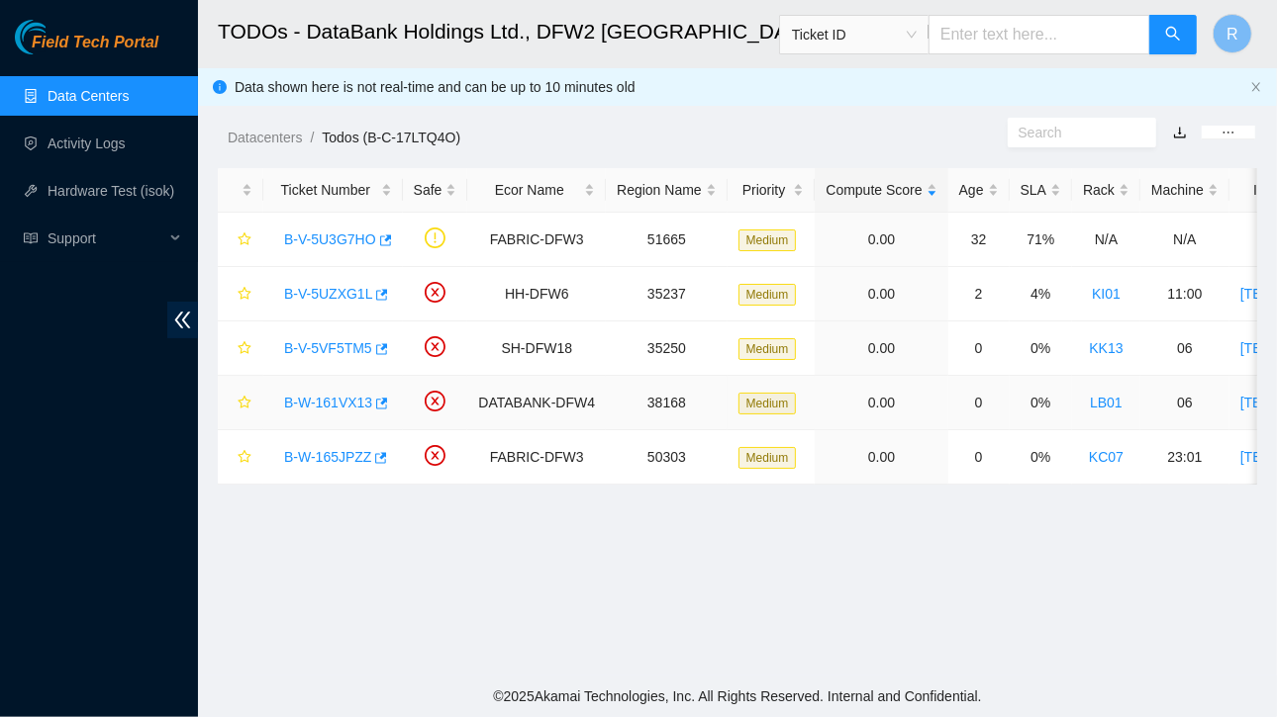
click at [341, 398] on link "B-W-161VX13" at bounding box center [328, 403] width 88 height 16
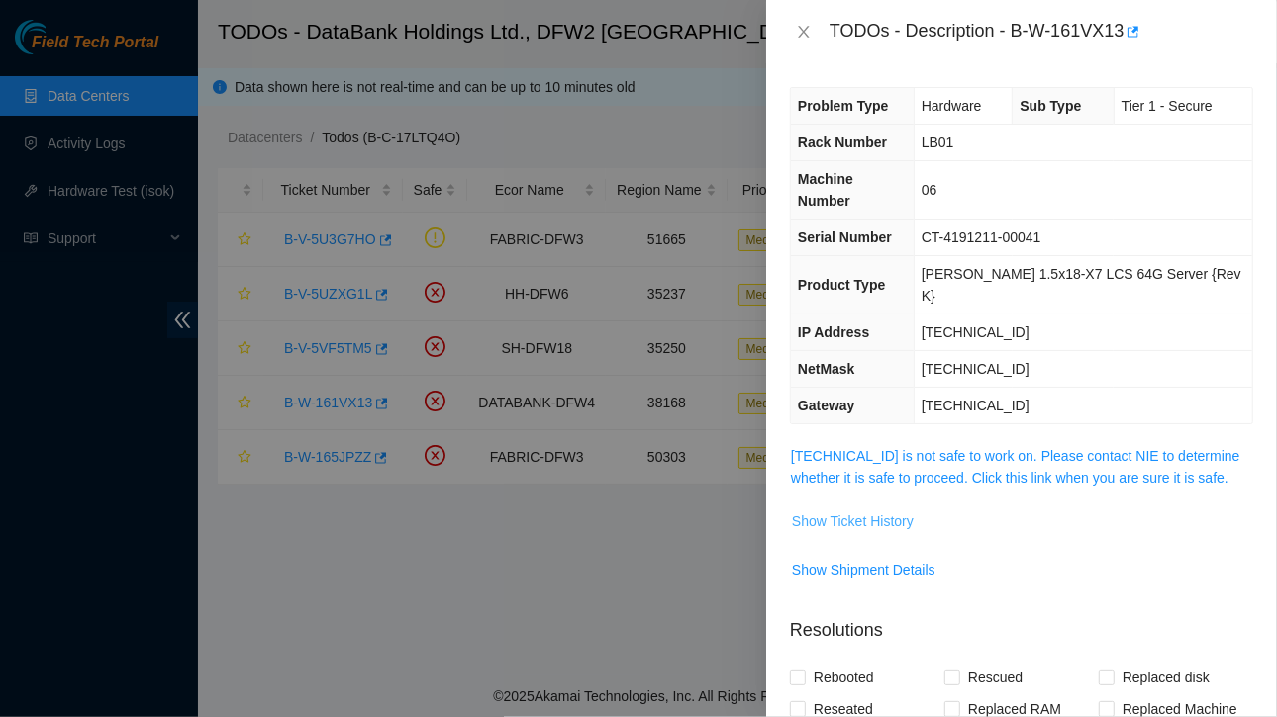
click at [813, 511] on span "Show Ticket History" at bounding box center [853, 522] width 122 height 22
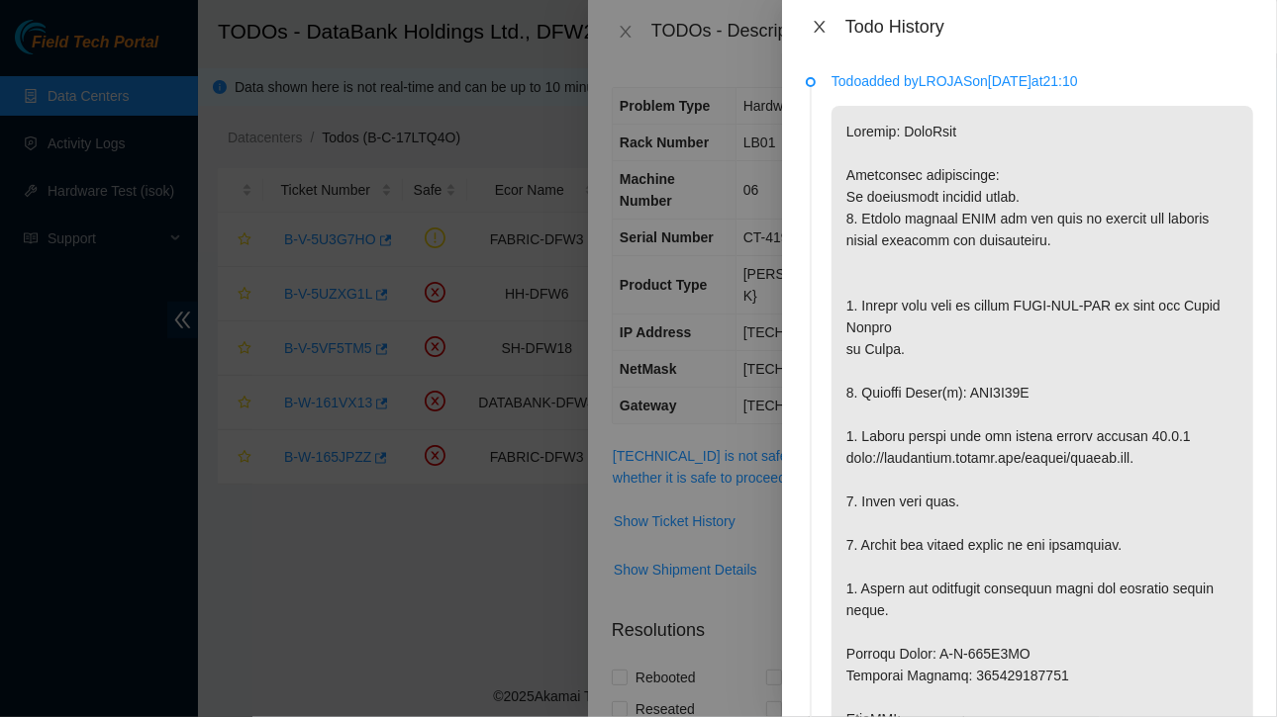
click at [823, 25] on icon "close" at bounding box center [819, 27] width 16 height 16
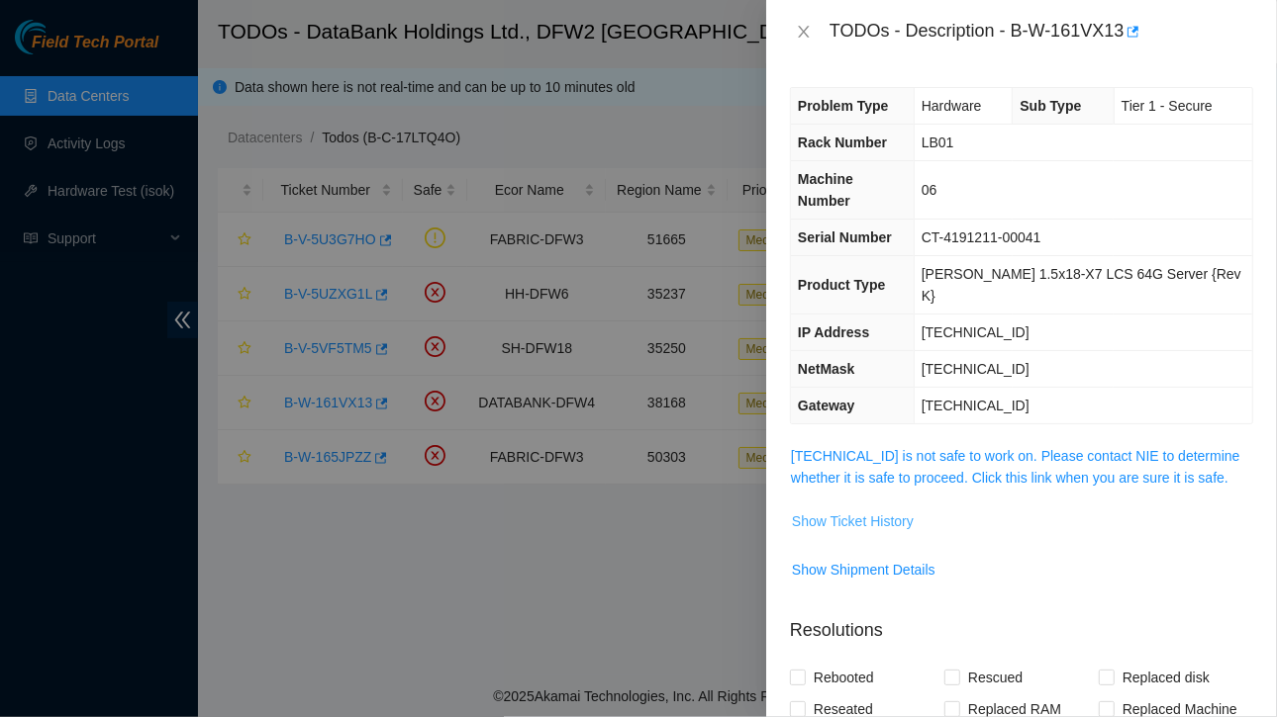
click at [857, 511] on span "Show Ticket History" at bounding box center [853, 522] width 122 height 22
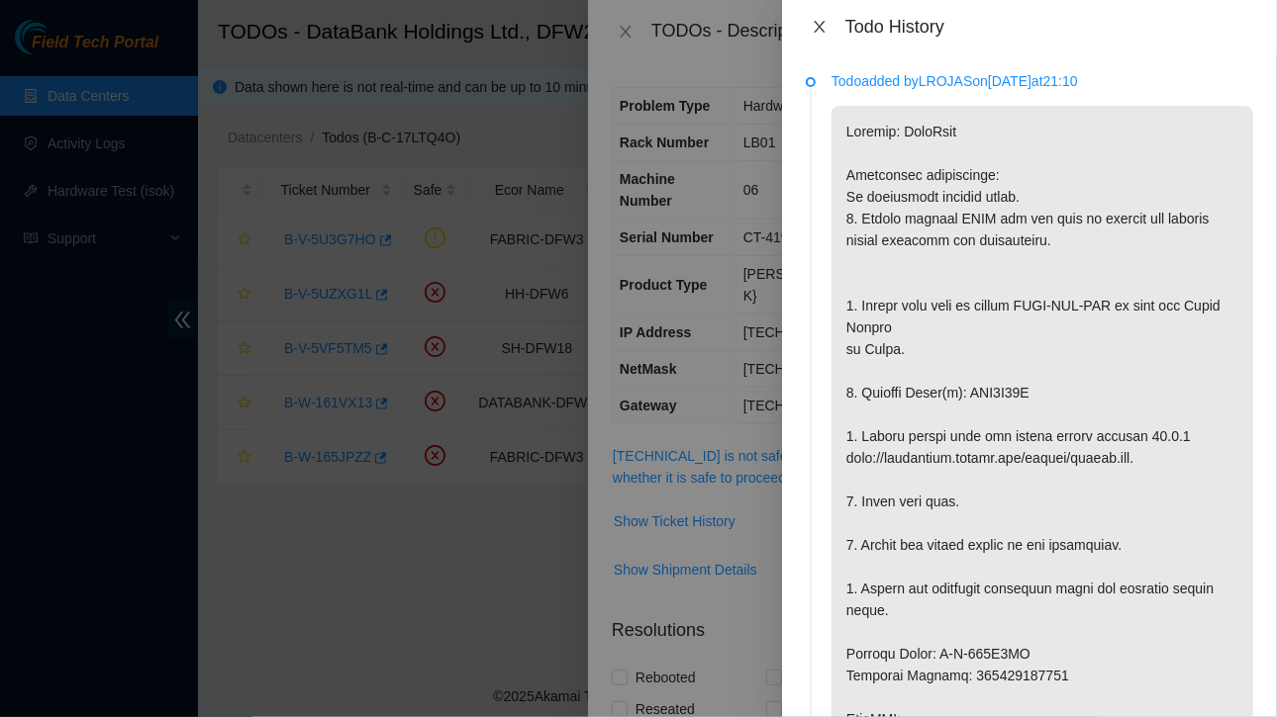
click at [827, 22] on button "Close" at bounding box center [820, 27] width 28 height 19
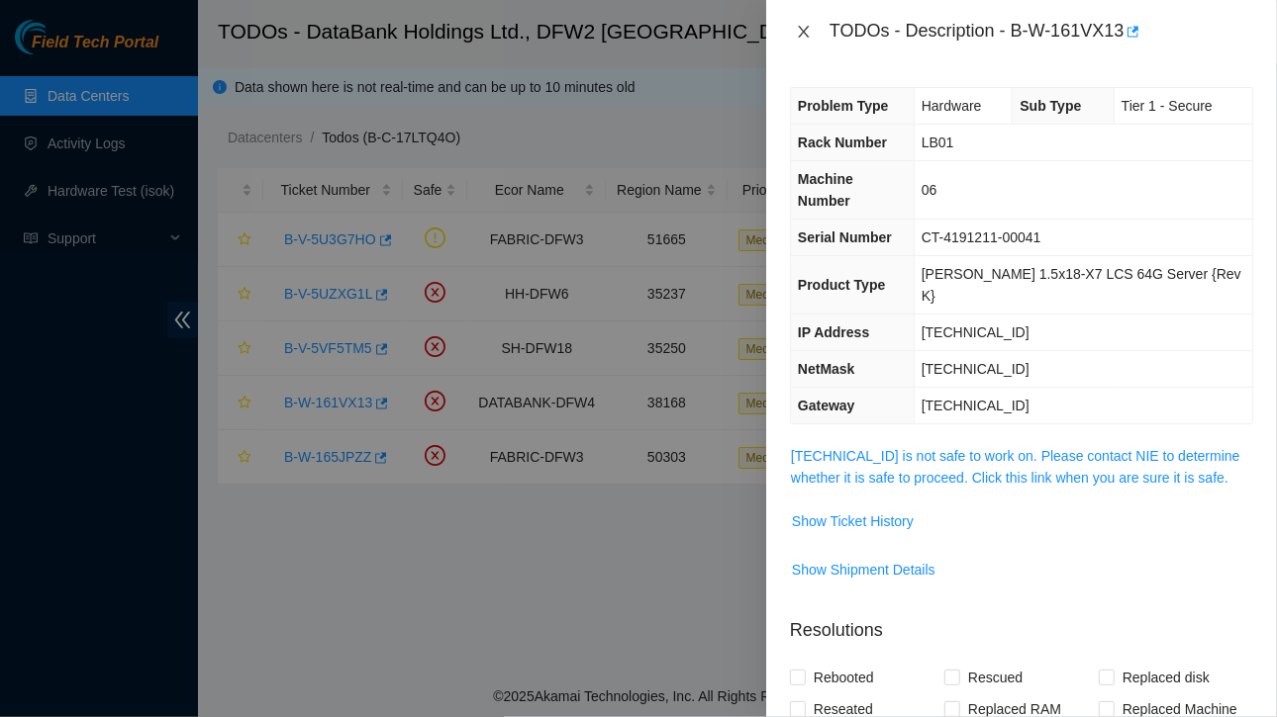
click at [811, 30] on icon "close" at bounding box center [804, 32] width 16 height 16
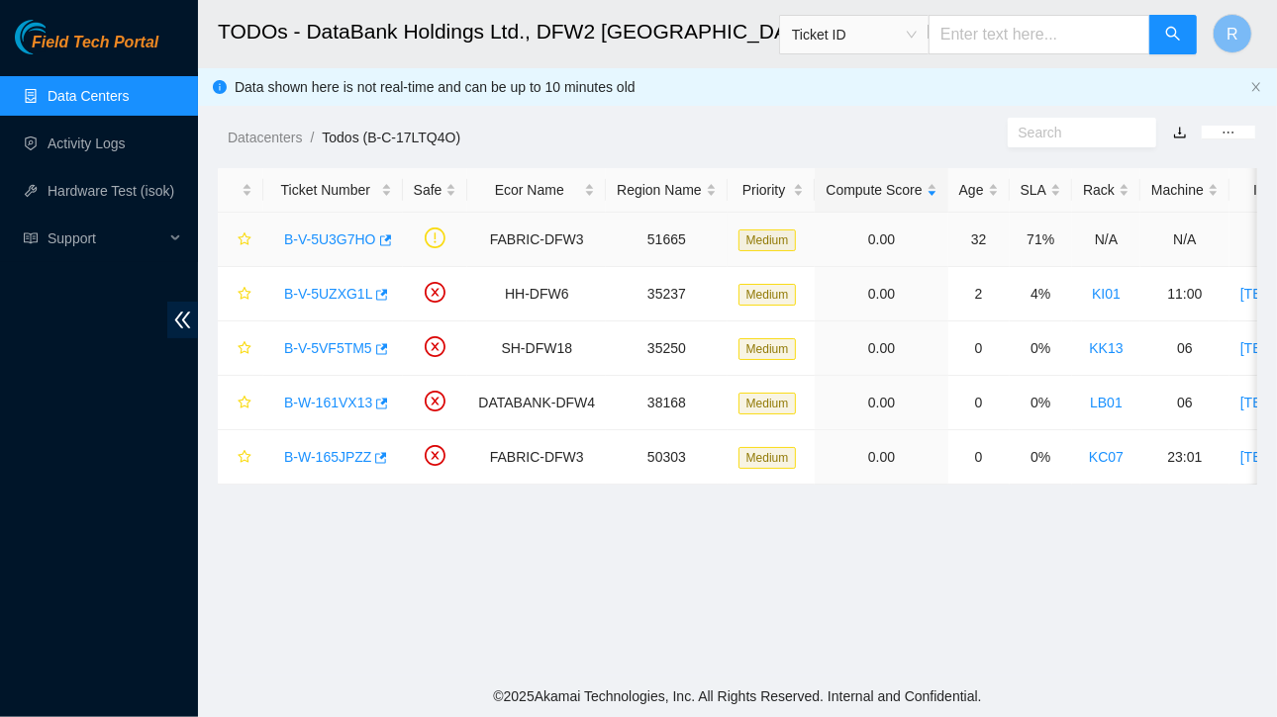
click at [337, 238] on link "B-V-5U3G7HO" at bounding box center [330, 240] width 92 height 16
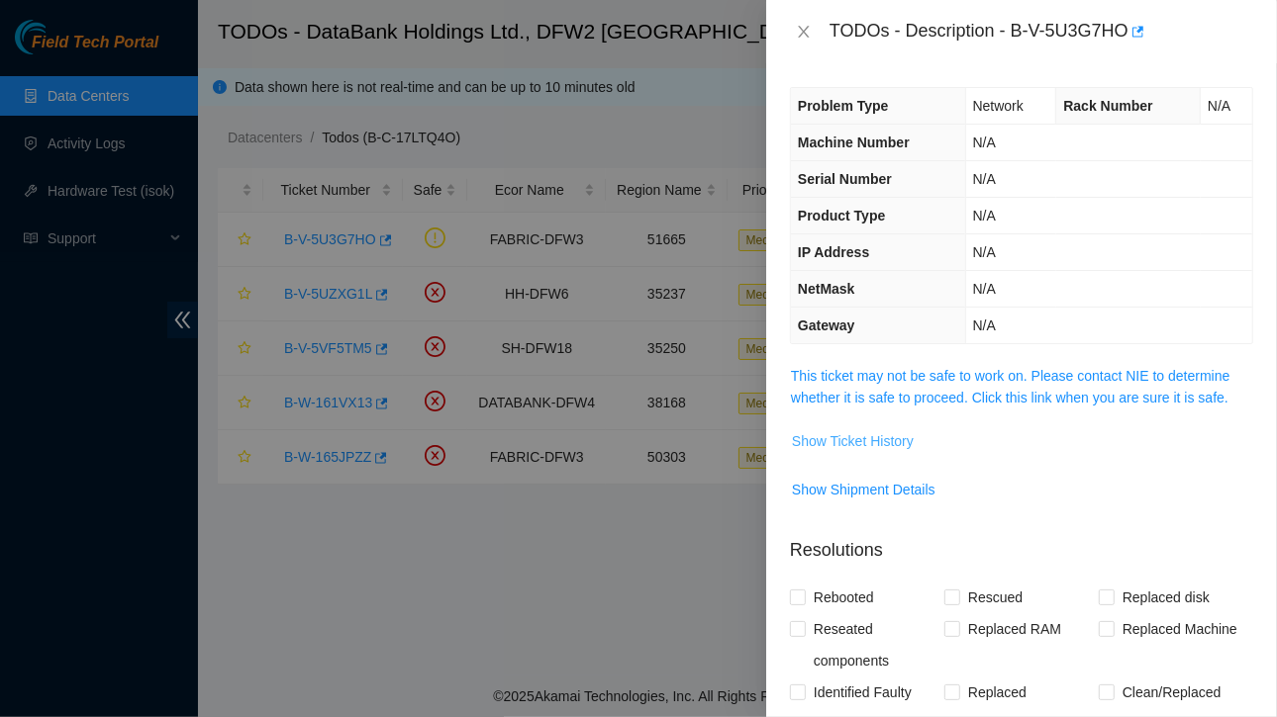
click at [867, 434] on span "Show Ticket History" at bounding box center [853, 441] width 122 height 22
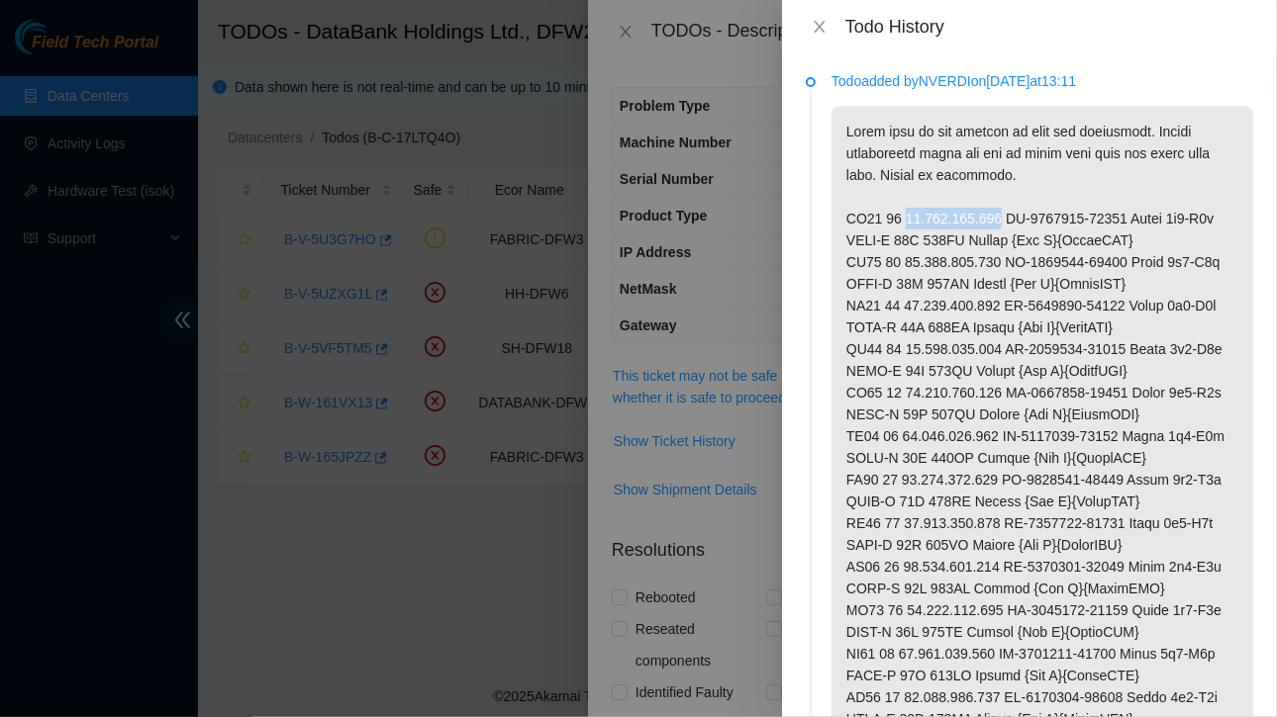
drag, startPoint x: 901, startPoint y: 218, endPoint x: 995, endPoint y: 220, distance: 94.0
click at [995, 220] on p at bounding box center [1042, 425] width 422 height 639
copy p "23.201.104.164"
click at [818, 24] on icon "close" at bounding box center [819, 27] width 16 height 16
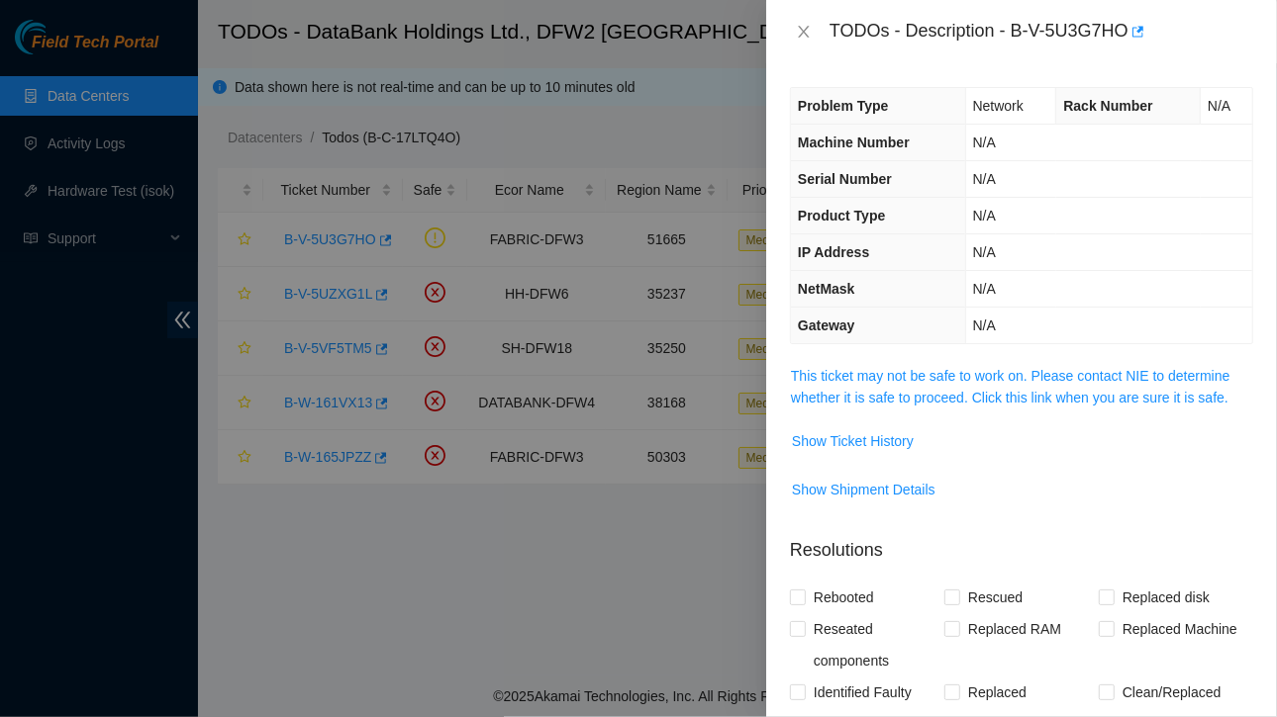
click at [66, 146] on div at bounding box center [638, 358] width 1277 height 717
click at [809, 30] on icon "close" at bounding box center [804, 32] width 16 height 16
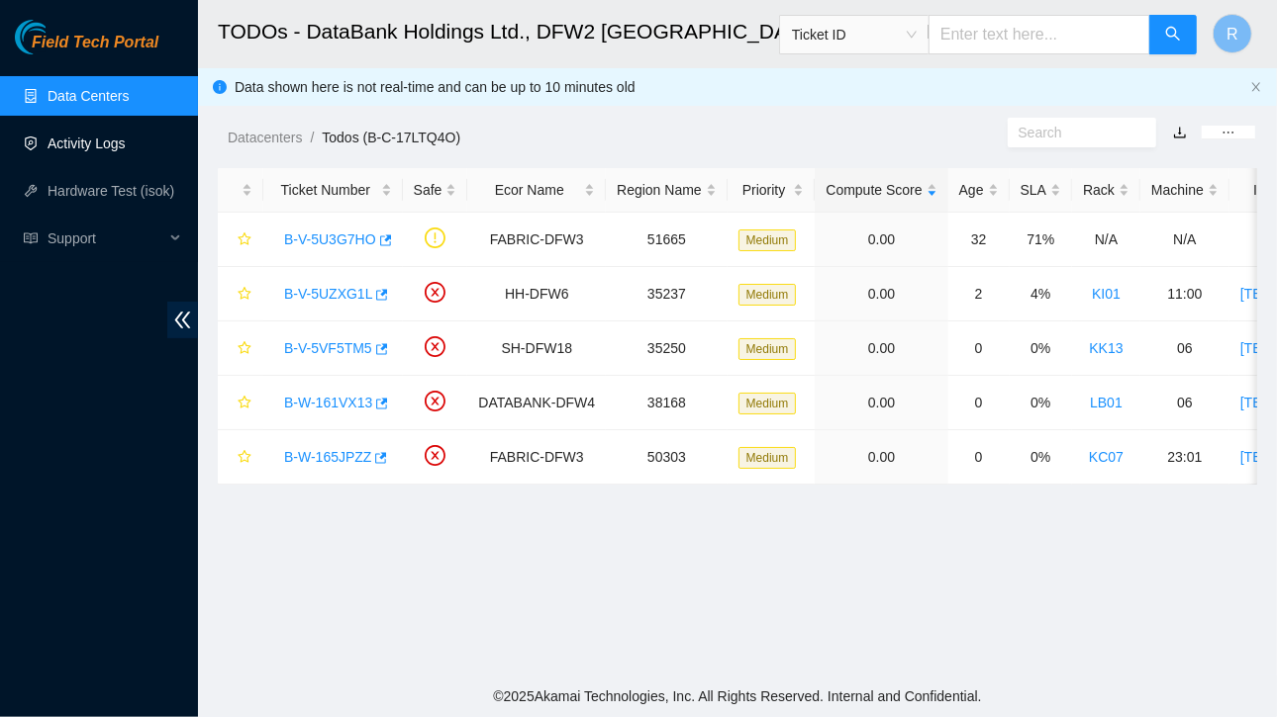
click at [79, 140] on link "Activity Logs" at bounding box center [87, 144] width 78 height 16
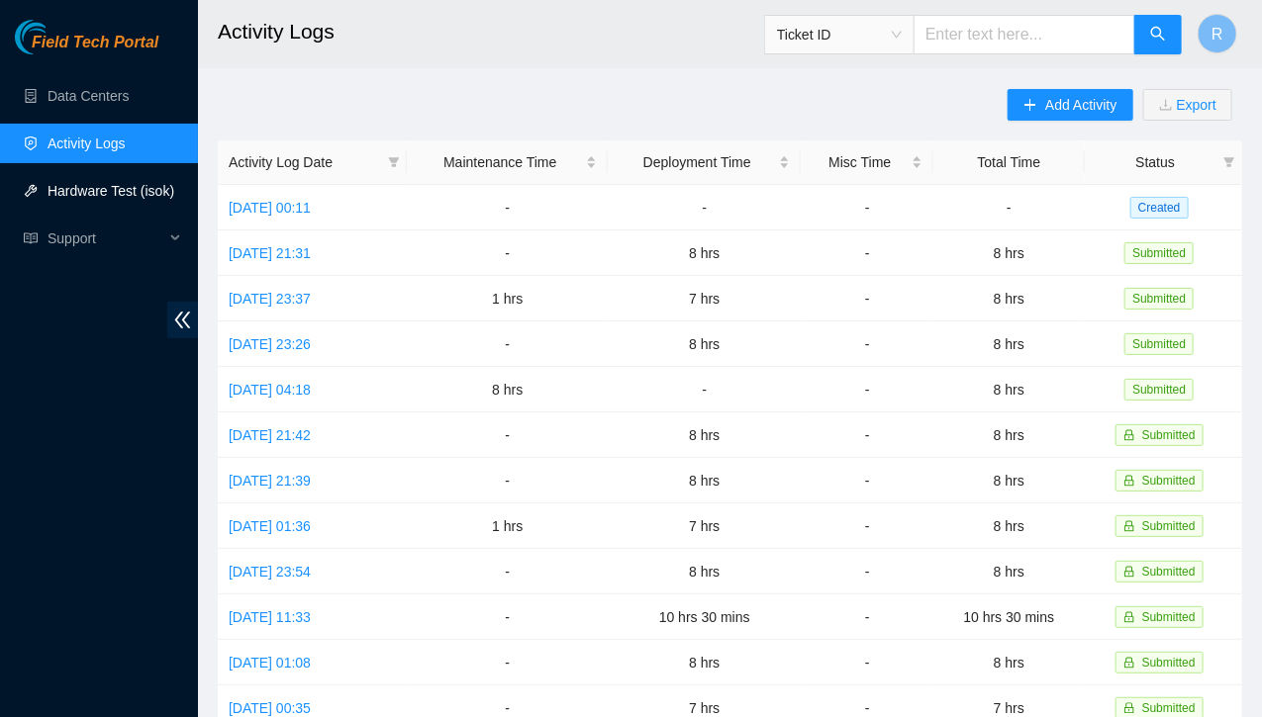
click at [114, 196] on link "Hardware Test (isok)" at bounding box center [111, 191] width 127 height 16
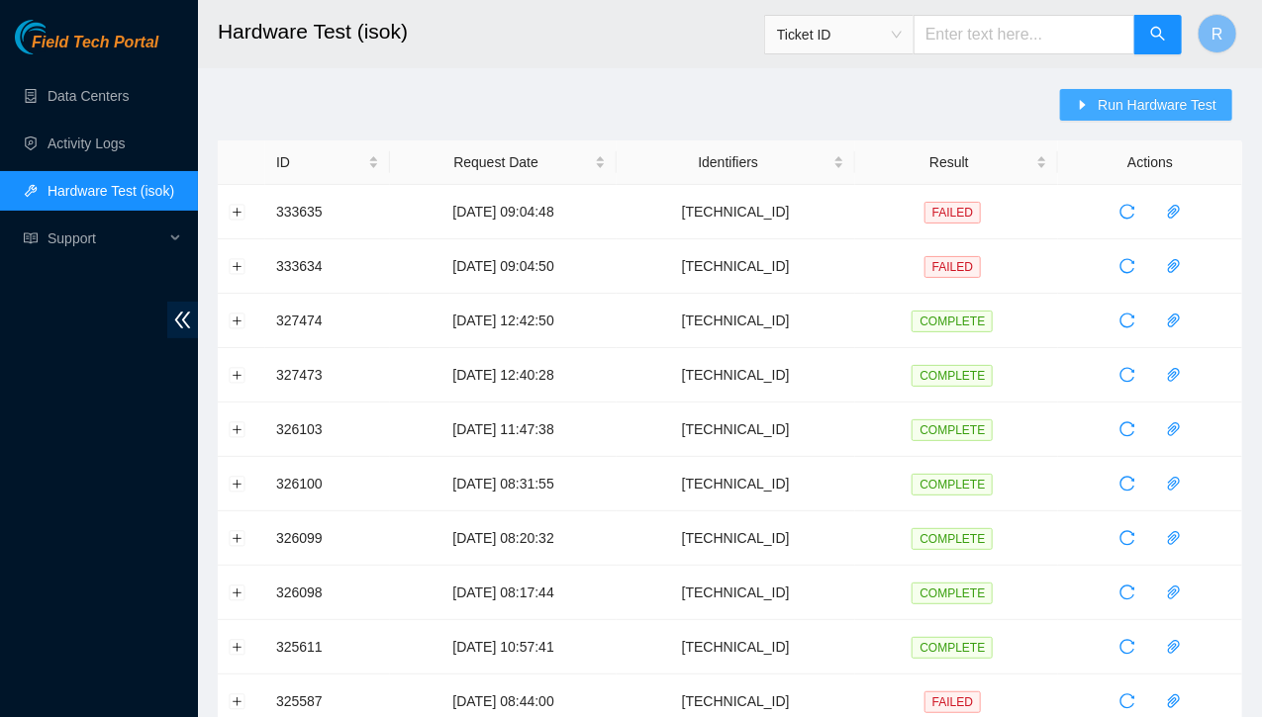
click at [1135, 102] on span "Run Hardware Test" at bounding box center [1156, 105] width 119 height 22
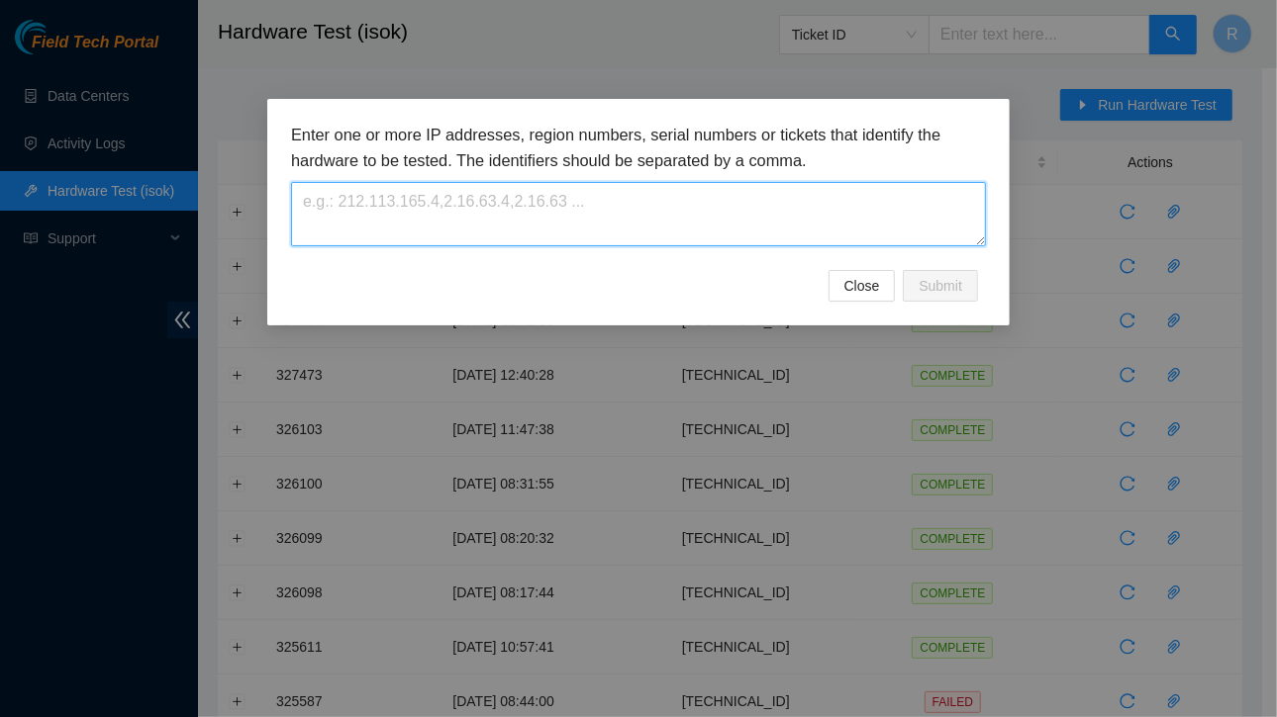
click at [441, 208] on textarea at bounding box center [638, 214] width 695 height 64
paste textarea "23.201.104.164"
type textarea "23.201.104.164"
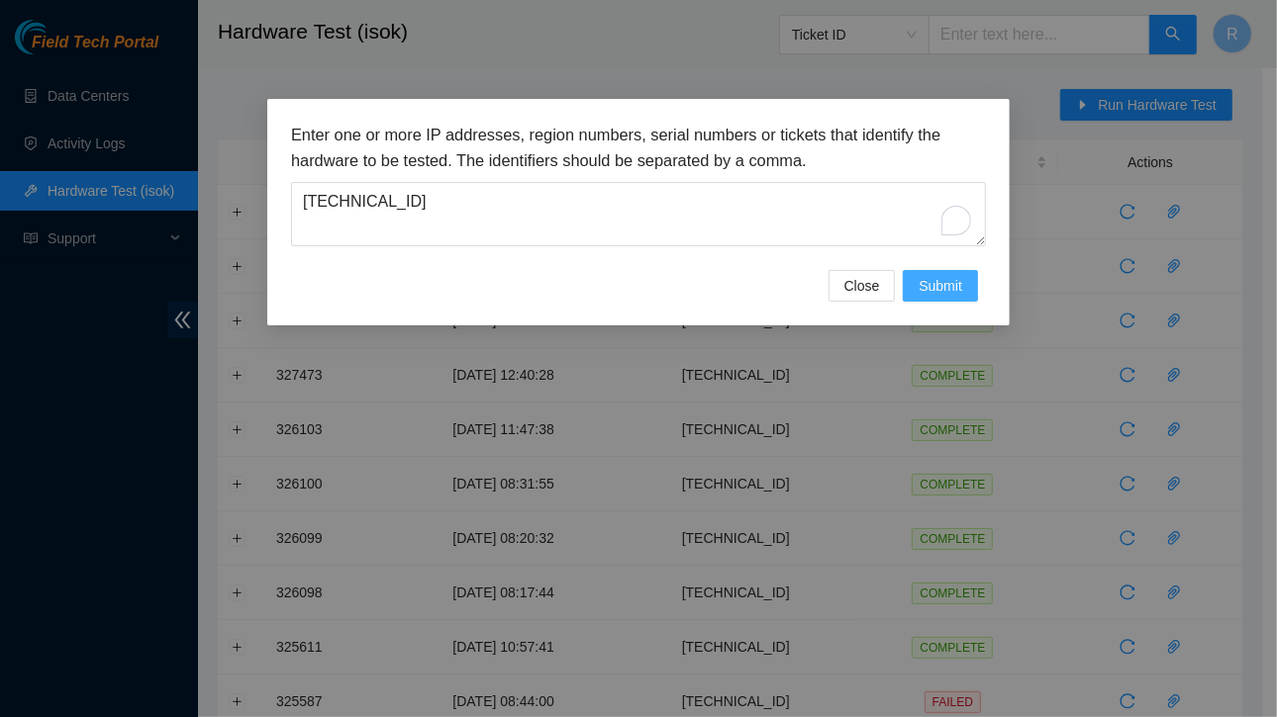
click at [938, 286] on span "Submit" at bounding box center [940, 286] width 44 height 22
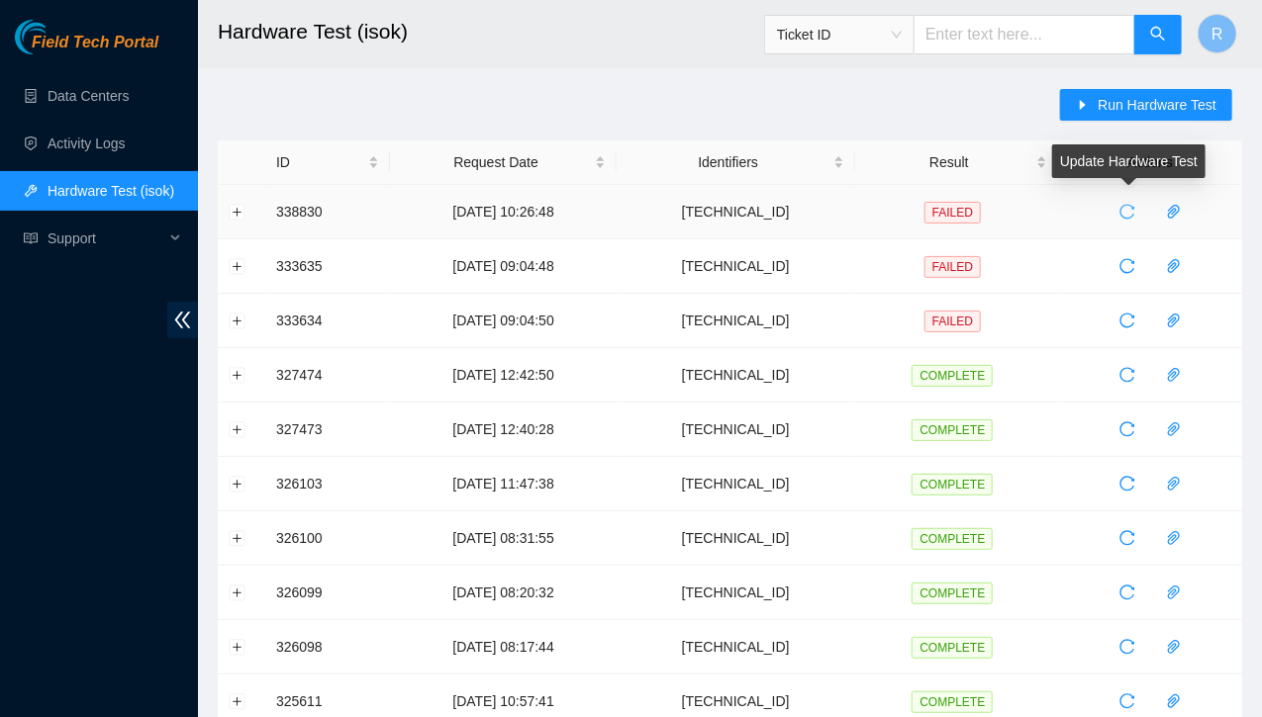
click at [1132, 214] on icon "reload" at bounding box center [1126, 212] width 15 height 15
click at [1173, 212] on icon "paper-clip" at bounding box center [1174, 212] width 12 height 14
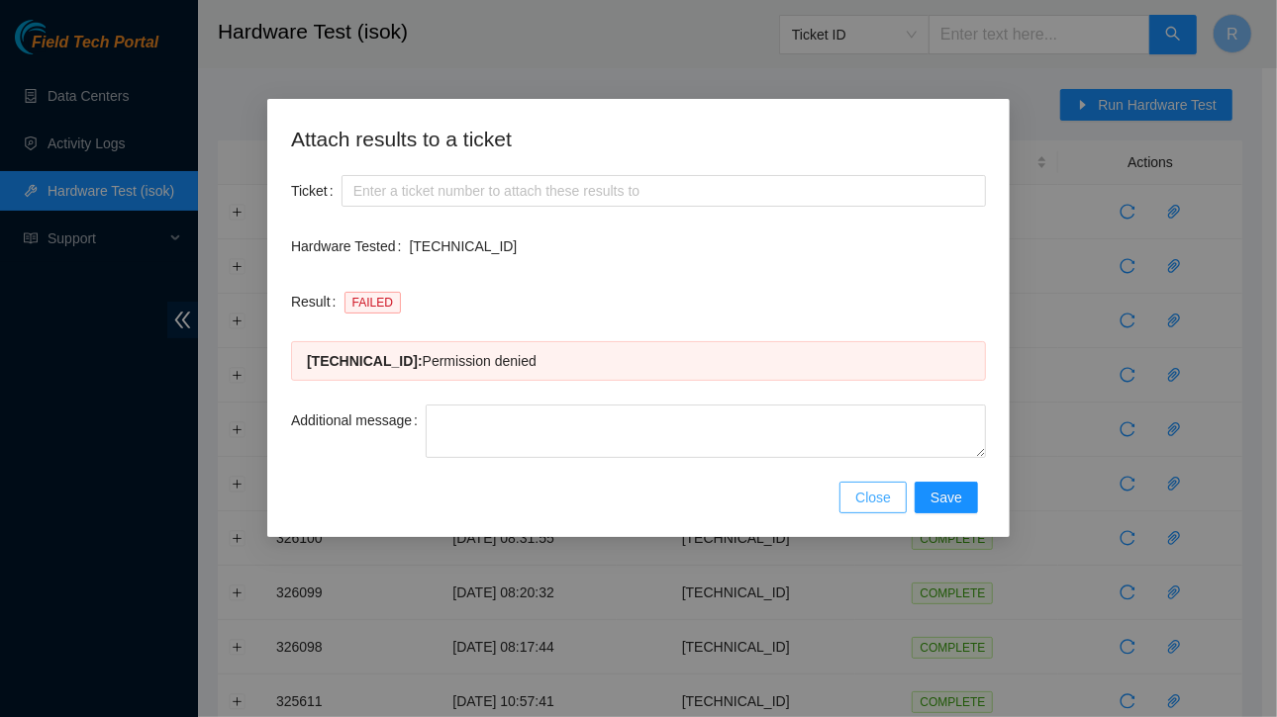
click at [881, 498] on span "Close" at bounding box center [873, 498] width 36 height 22
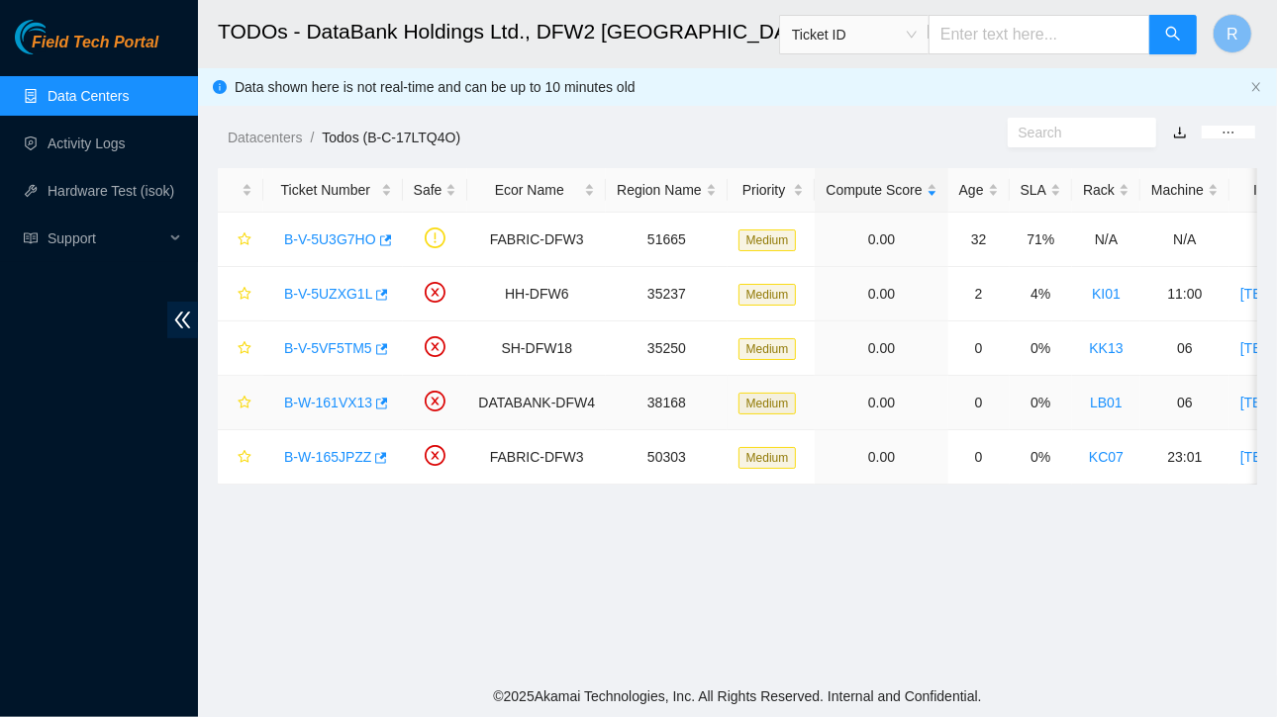
click at [340, 398] on link "B-W-161VX13" at bounding box center [328, 403] width 88 height 16
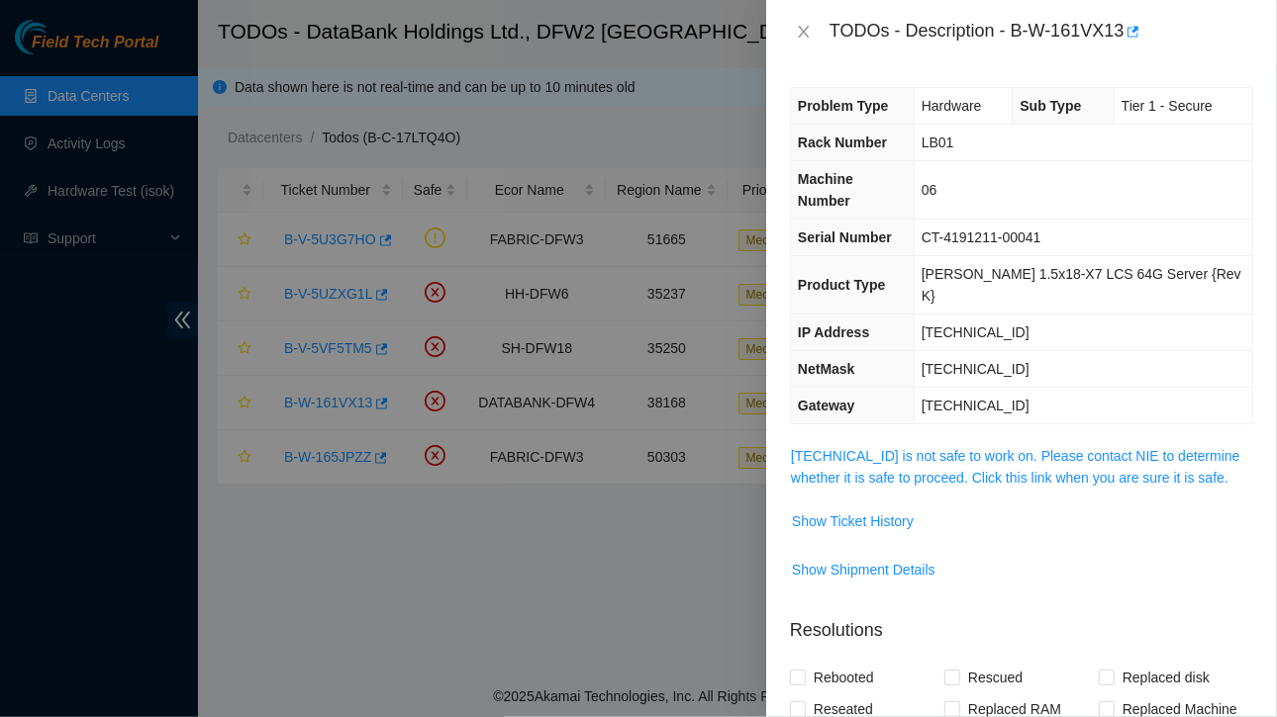
click at [798, 21] on div "TODOs - Description - B-W-161VX13" at bounding box center [1021, 32] width 463 height 32
click at [799, 27] on icon "close" at bounding box center [804, 32] width 16 height 16
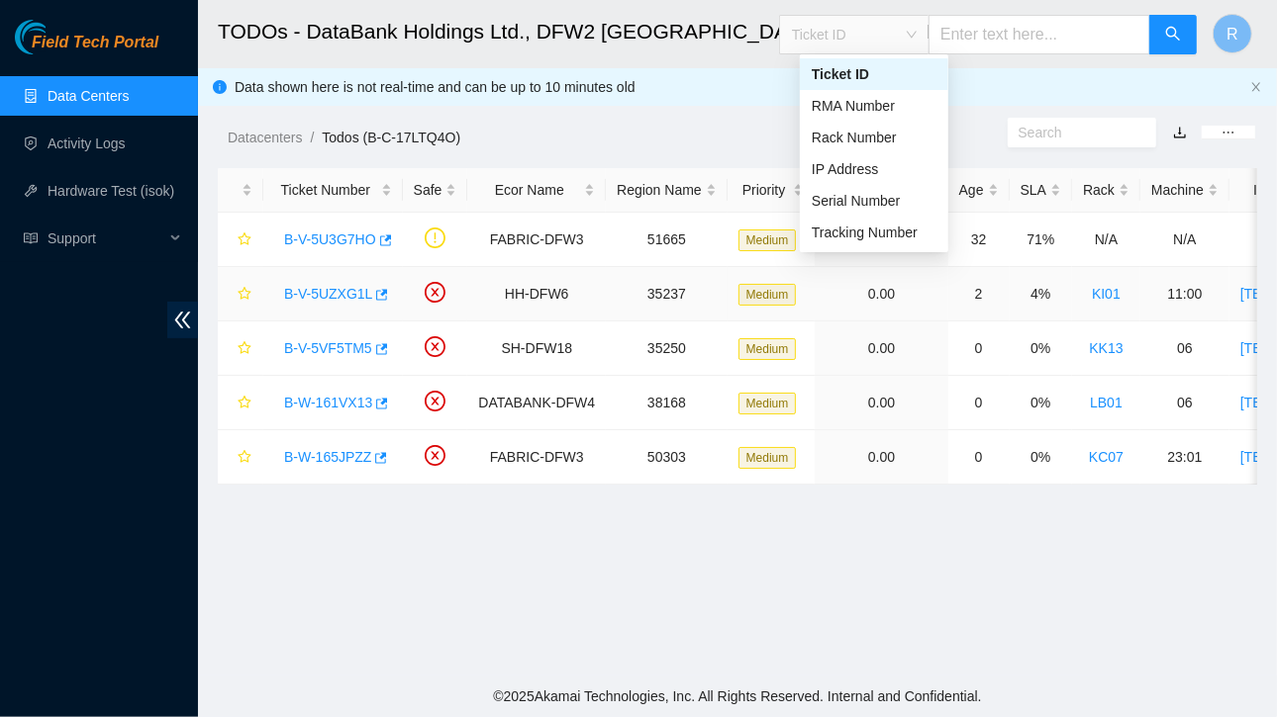
drag, startPoint x: 799, startPoint y: 27, endPoint x: 560, endPoint y: 303, distance: 364.8
click at [560, 303] on main "TODOs - DataBank Holdings Ltd., DFW2 Richardson, TX Ticket ID R Data shown here…" at bounding box center [737, 338] width 1079 height 676
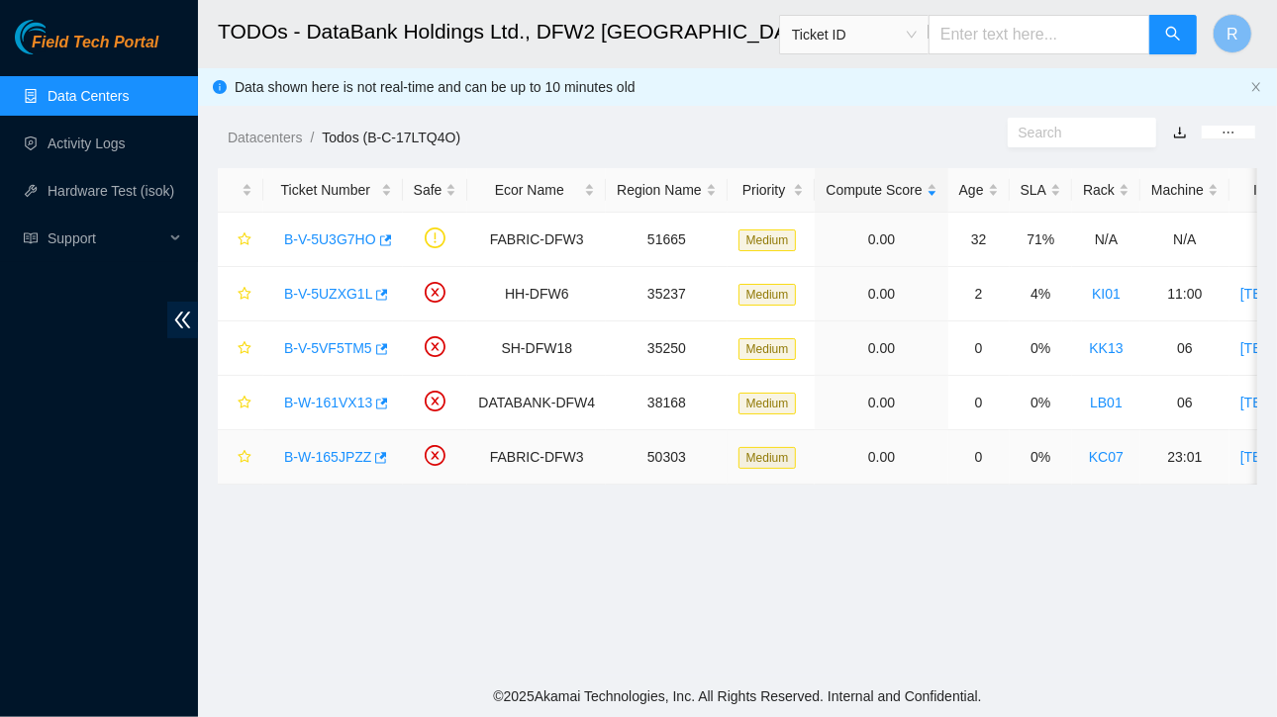
click at [326, 453] on link "B-W-165JPZZ" at bounding box center [327, 457] width 87 height 16
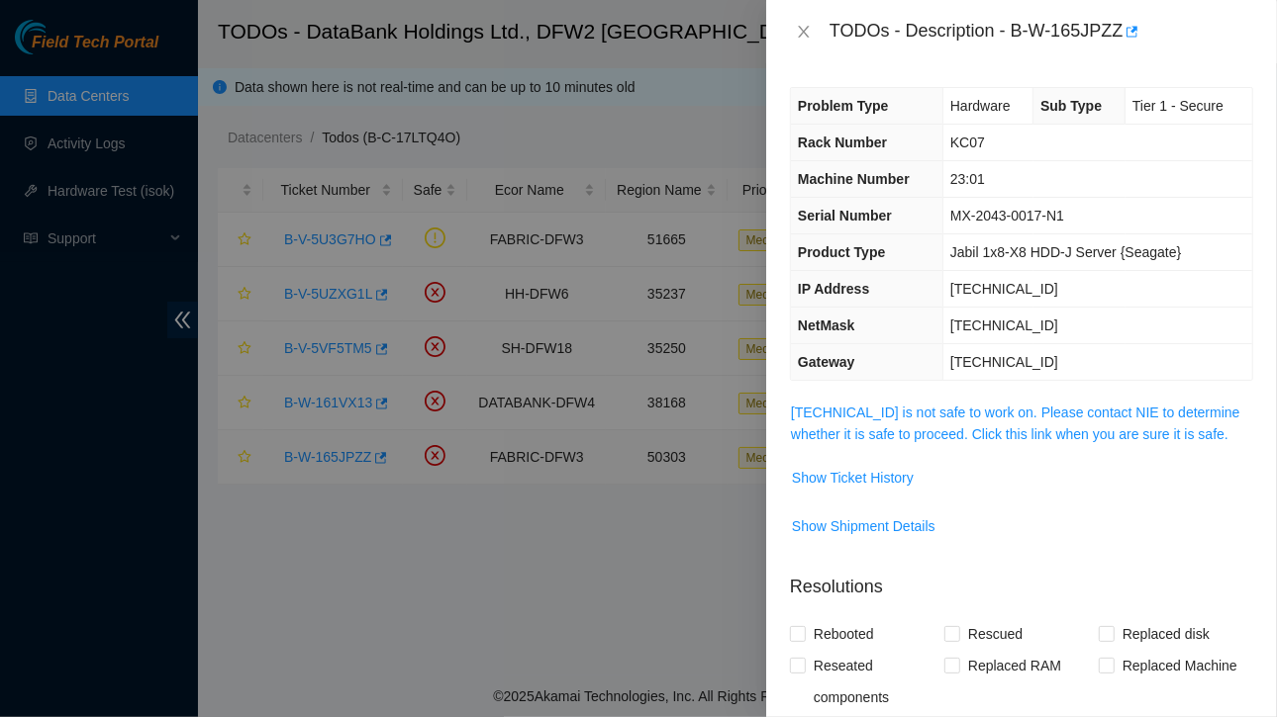
click at [326, 453] on div at bounding box center [638, 358] width 1277 height 717
click at [839, 477] on span "Show Ticket History" at bounding box center [853, 478] width 122 height 22
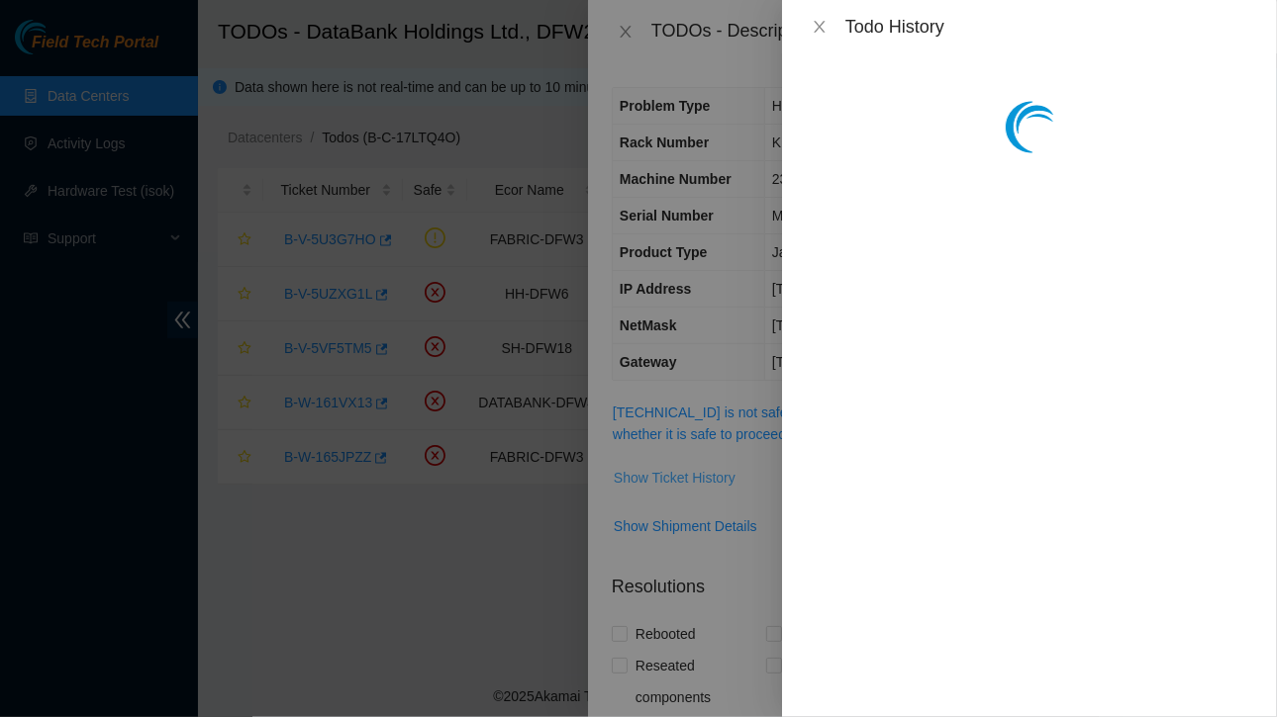
click at [839, 477] on div "Todo History" at bounding box center [638, 358] width 1277 height 717
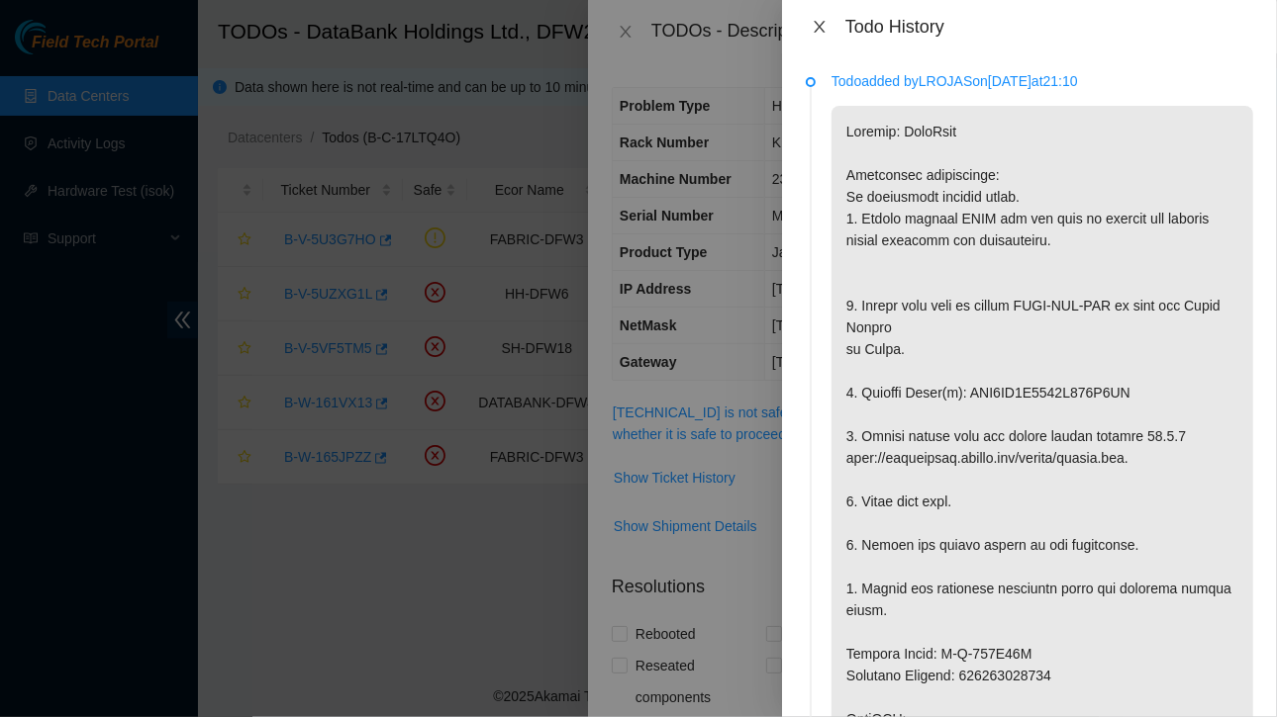
click at [819, 30] on icon "close" at bounding box center [819, 27] width 16 height 16
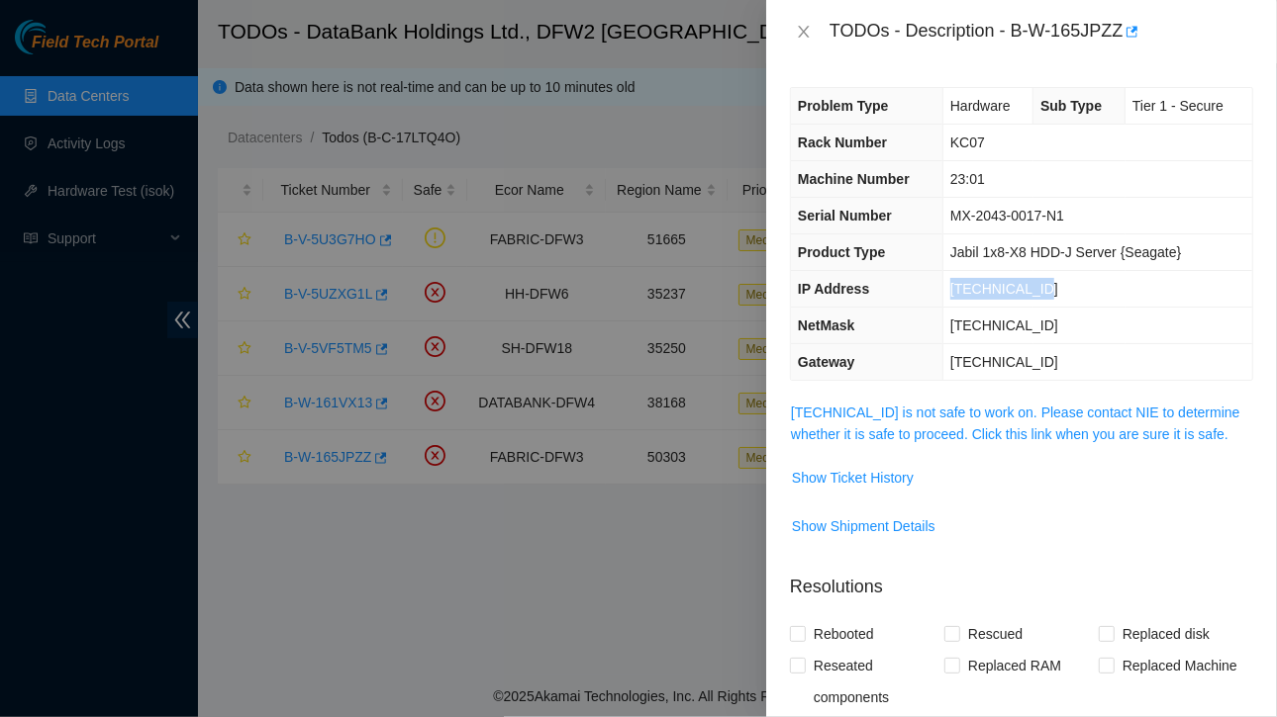
drag, startPoint x: 947, startPoint y: 286, endPoint x: 1045, endPoint y: 295, distance: 98.4
click at [1045, 295] on td "[TECHNICAL_ID]" at bounding box center [1097, 289] width 310 height 37
copy span "[TECHNICAL_ID]"
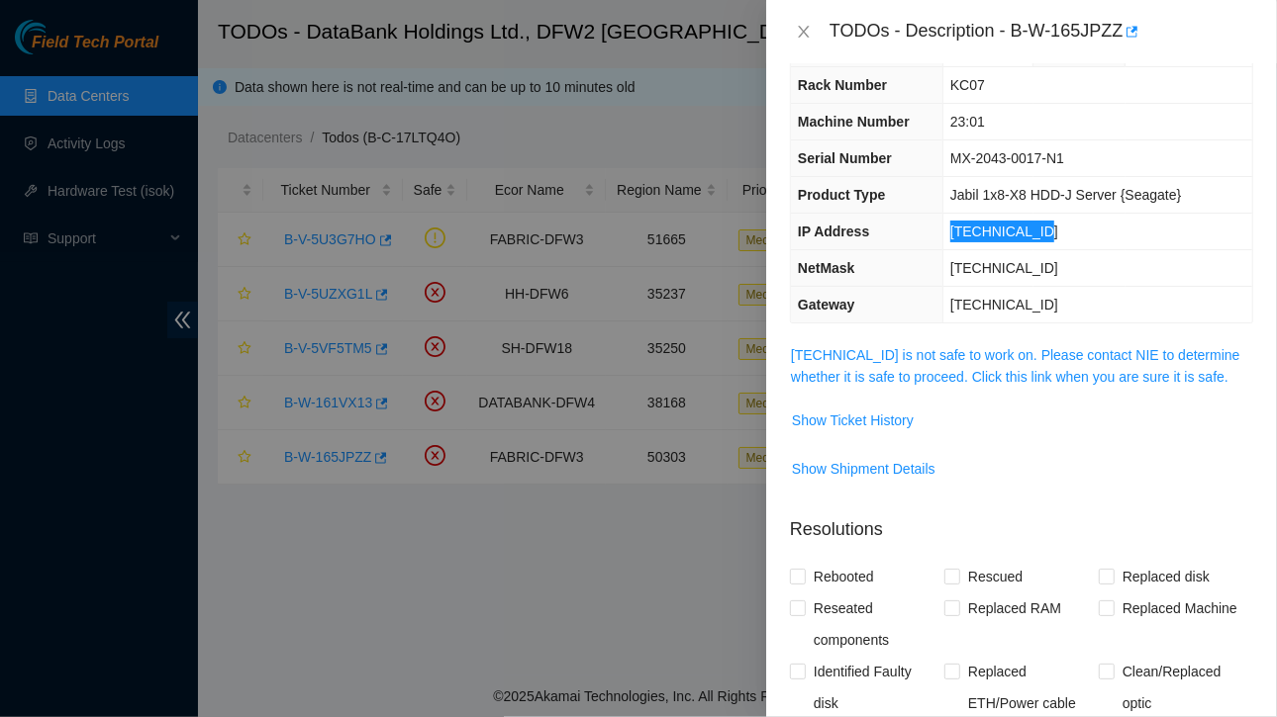
scroll to position [57, 0]
click at [946, 258] on td "[TECHNICAL_ID]" at bounding box center [1097, 268] width 310 height 37
click at [1057, 266] on td "[TECHNICAL_ID]" at bounding box center [1097, 268] width 310 height 37
drag, startPoint x: 951, startPoint y: 263, endPoint x: 1072, endPoint y: 263, distance: 120.7
click at [1072, 263] on td "[TECHNICAL_ID]" at bounding box center [1097, 268] width 310 height 37
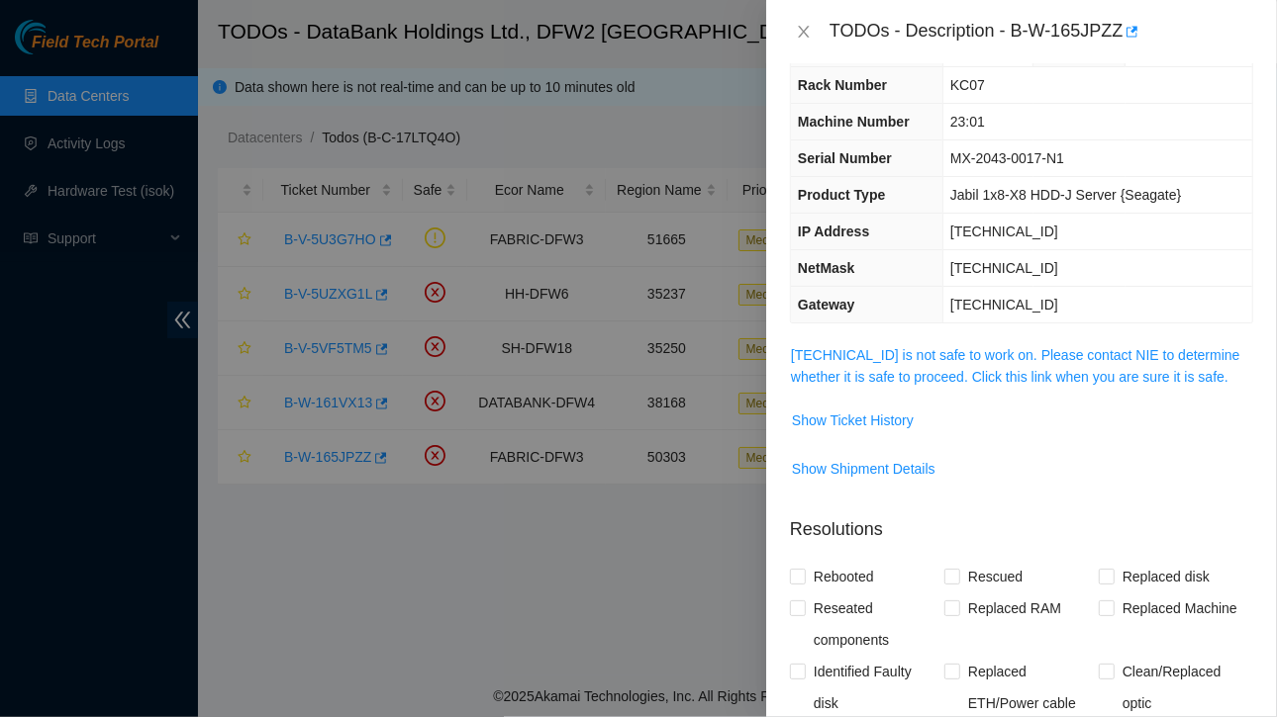
copy span "[TECHNICAL_ID]"
click at [805, 27] on icon "close" at bounding box center [804, 32] width 16 height 16
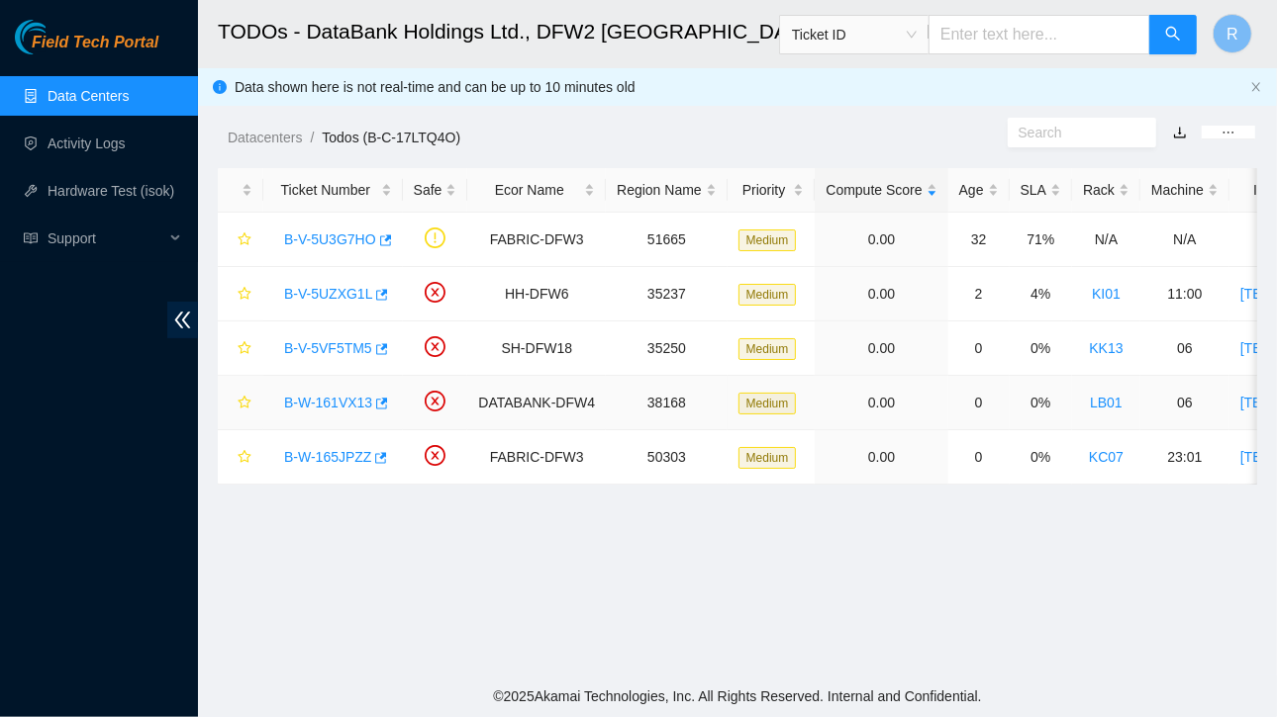
click at [330, 405] on link "B-W-161VX13" at bounding box center [328, 403] width 88 height 16
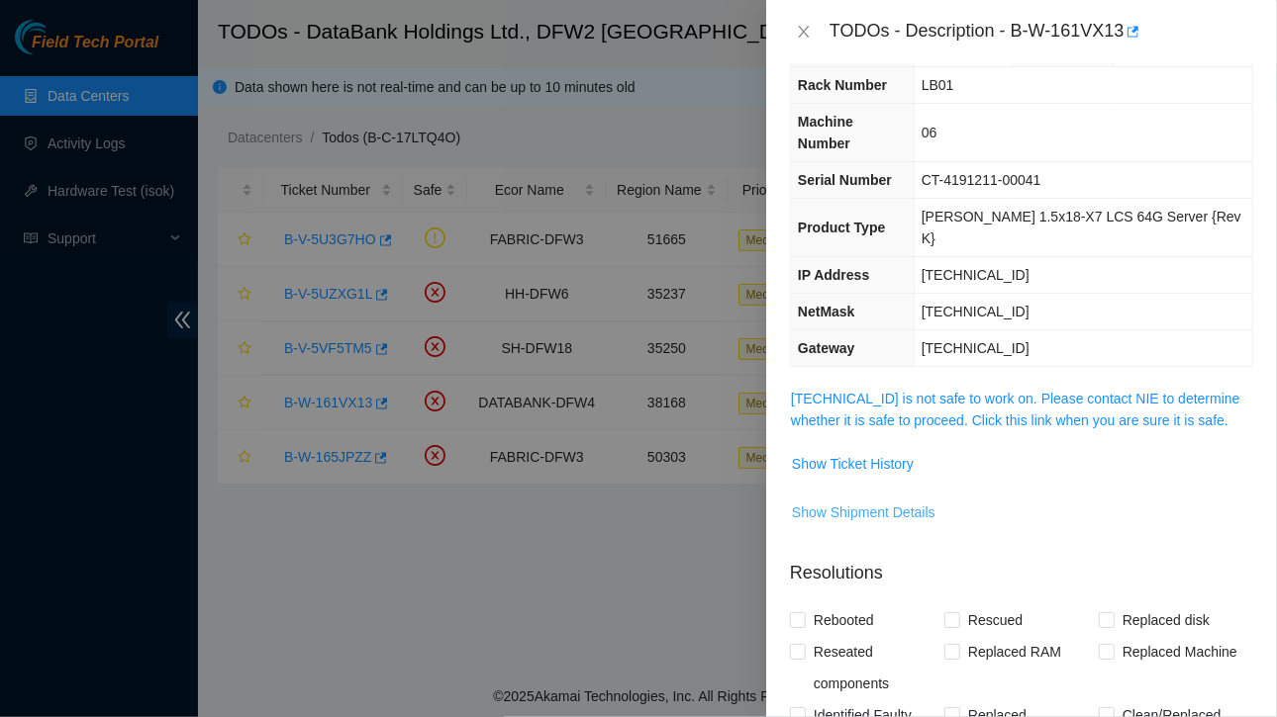
scroll to position [460, 0]
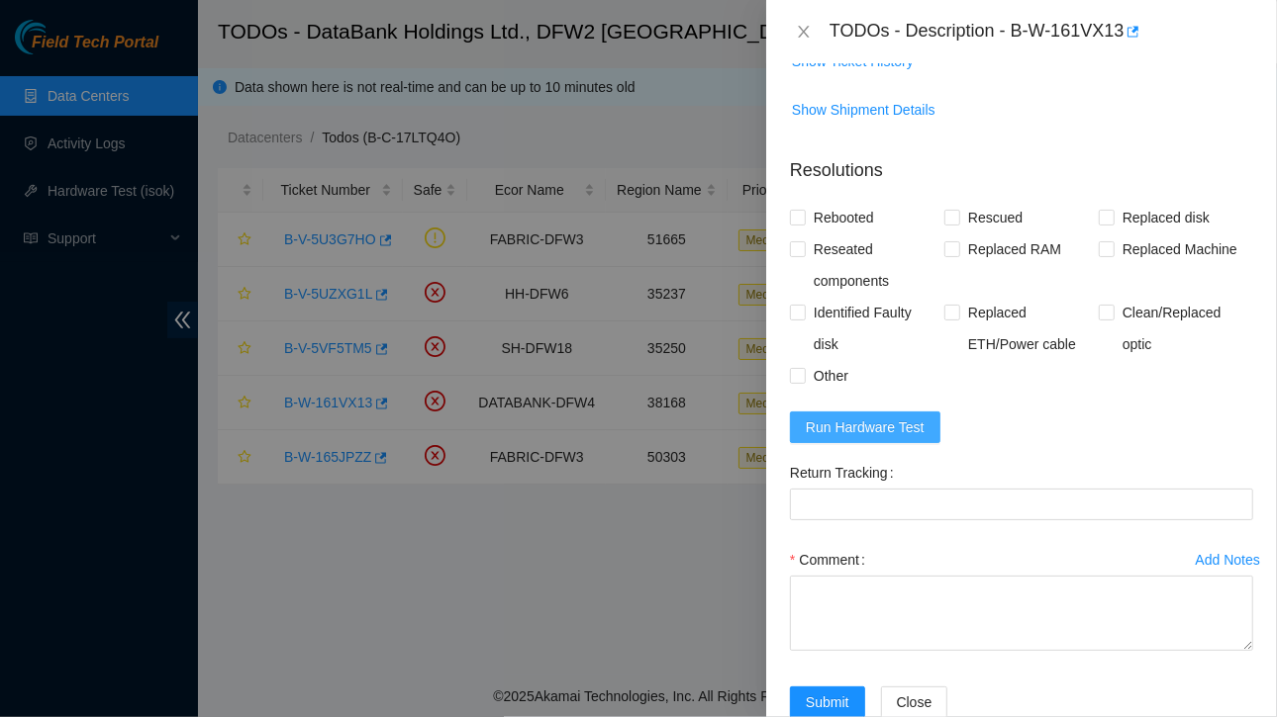
click at [853, 417] on span "Run Hardware Test" at bounding box center [865, 428] width 119 height 22
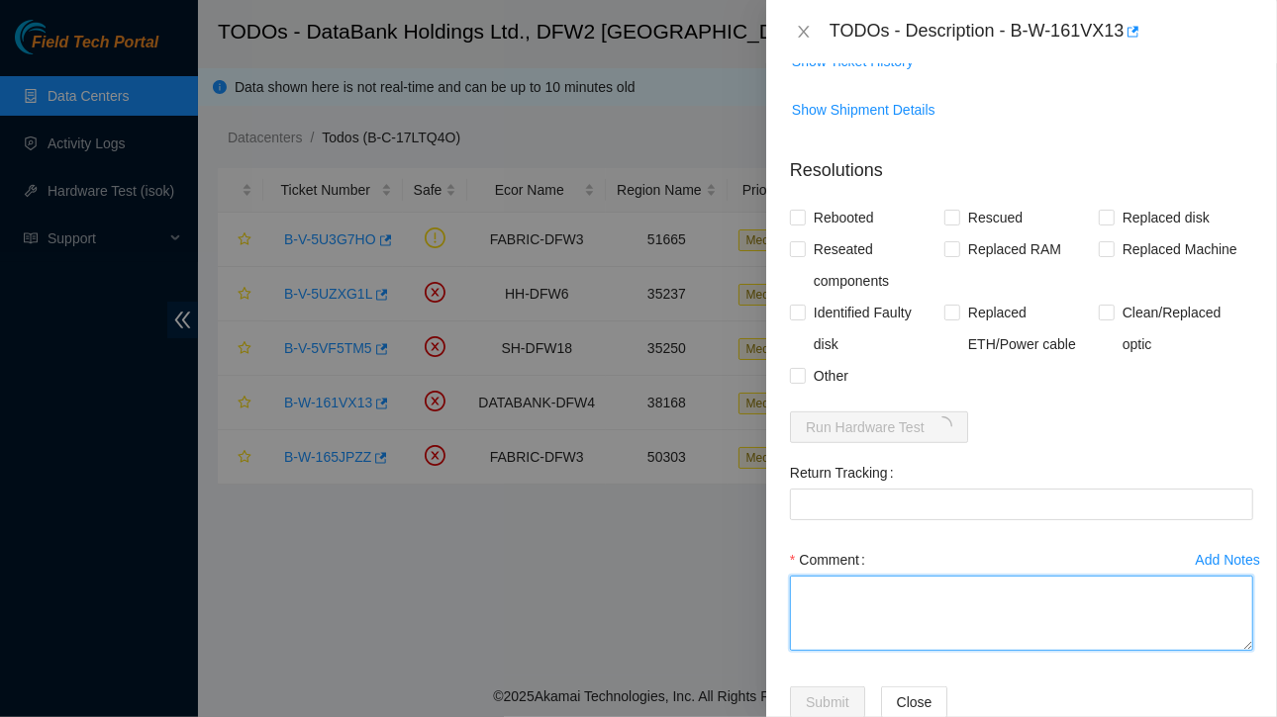
click at [848, 576] on textarea "Comment" at bounding box center [1021, 613] width 463 height 75
type textarea "c"
paste textarea "Ticket:B-W-161VX13 Service Order: B-W-167U1FC Tracking Numbers: 463470055823 Se…"
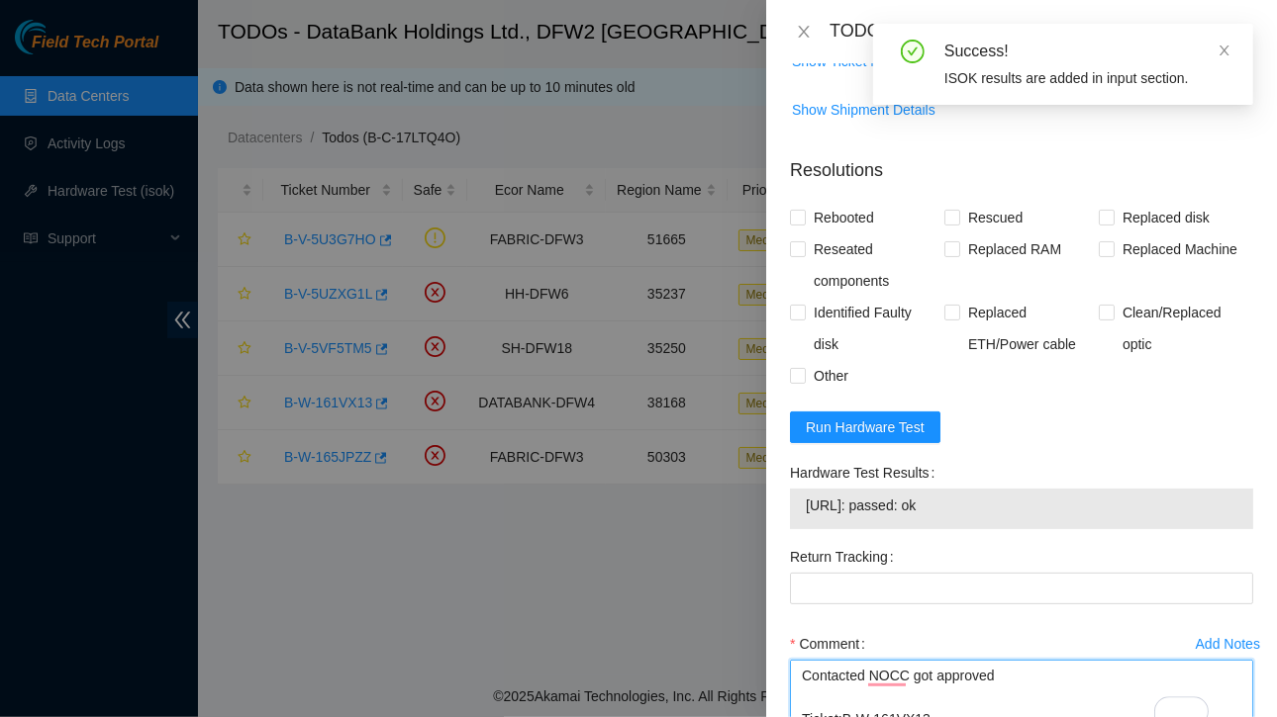
scroll to position [519, 0]
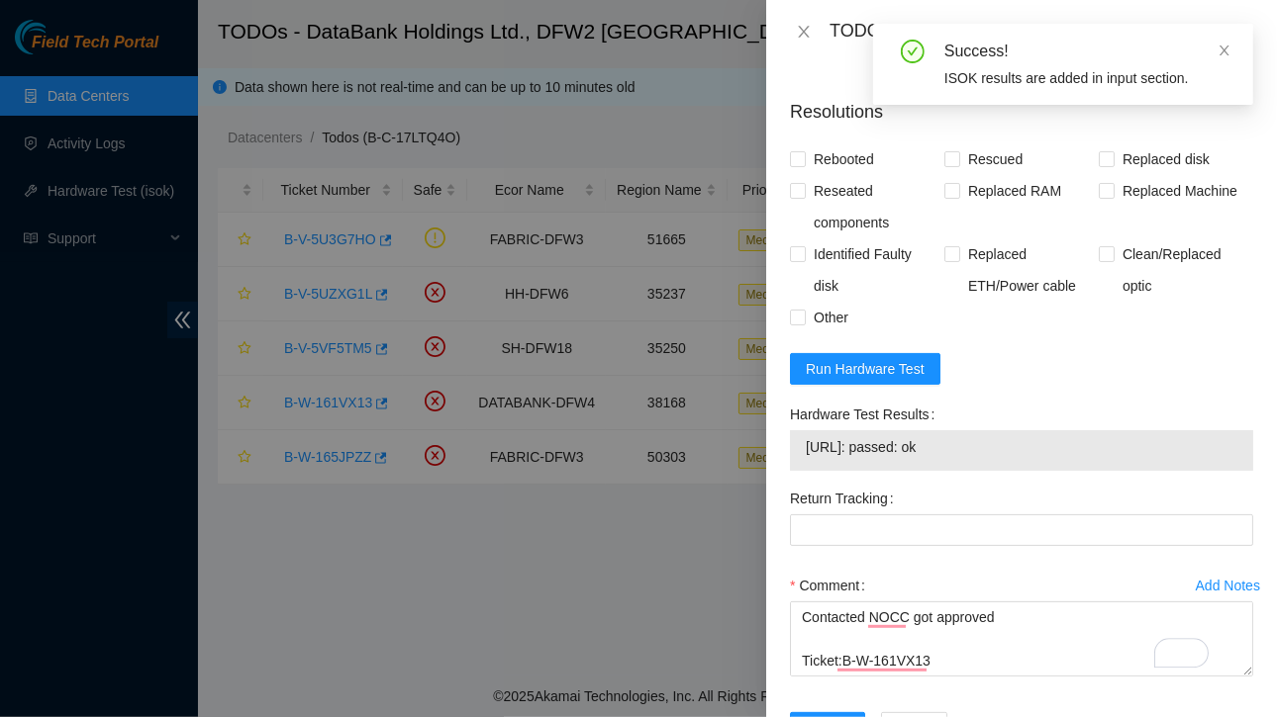
drag, startPoint x: 806, startPoint y: 399, endPoint x: 961, endPoint y: 397, distance: 155.4
click at [961, 436] on span "23.41.15.13: passed: ok" at bounding box center [1021, 447] width 431 height 22
copy span "23.41.15.13: passed: ok"
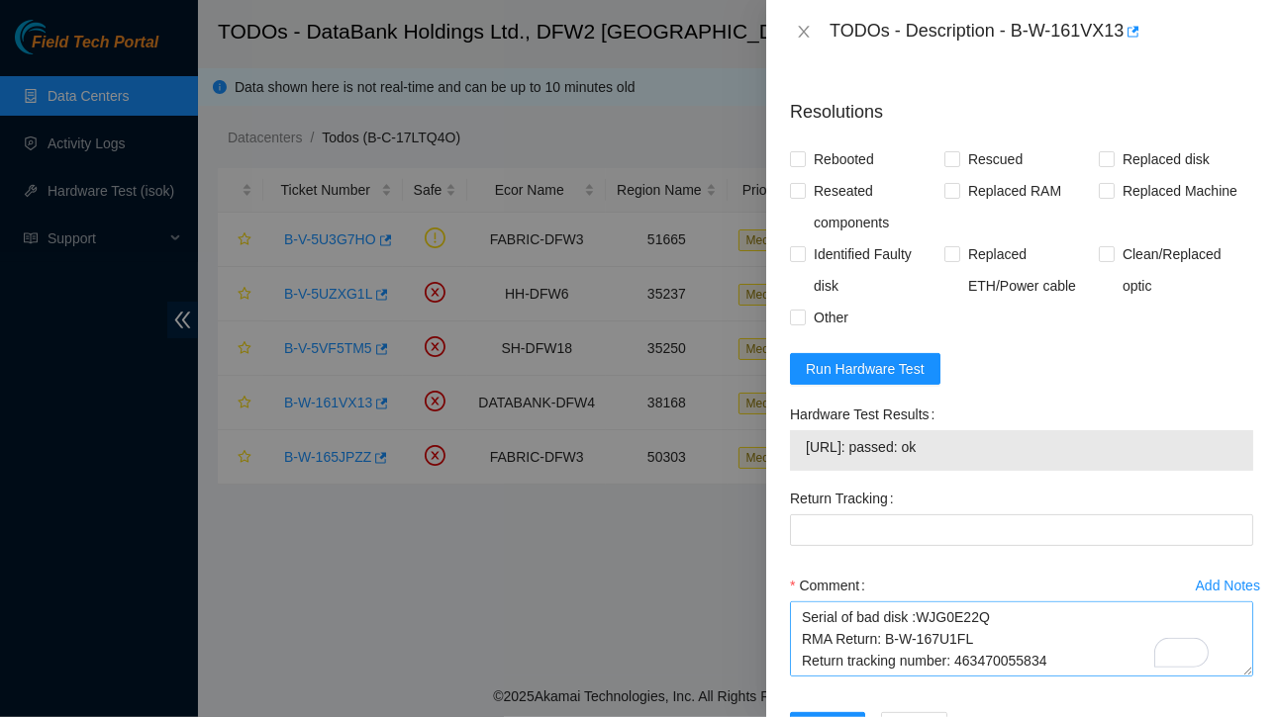
scroll to position [195, 0]
click at [970, 602] on textarea "Contacted NOCC got approved Ticket:B-W-161VX13 Service Order: B-W-167U1FC Track…" at bounding box center [1021, 639] width 463 height 75
paste textarea "23.41.15.13: passed: ok"
drag, startPoint x: 950, startPoint y: 569, endPoint x: 1061, endPoint y: 571, distance: 110.9
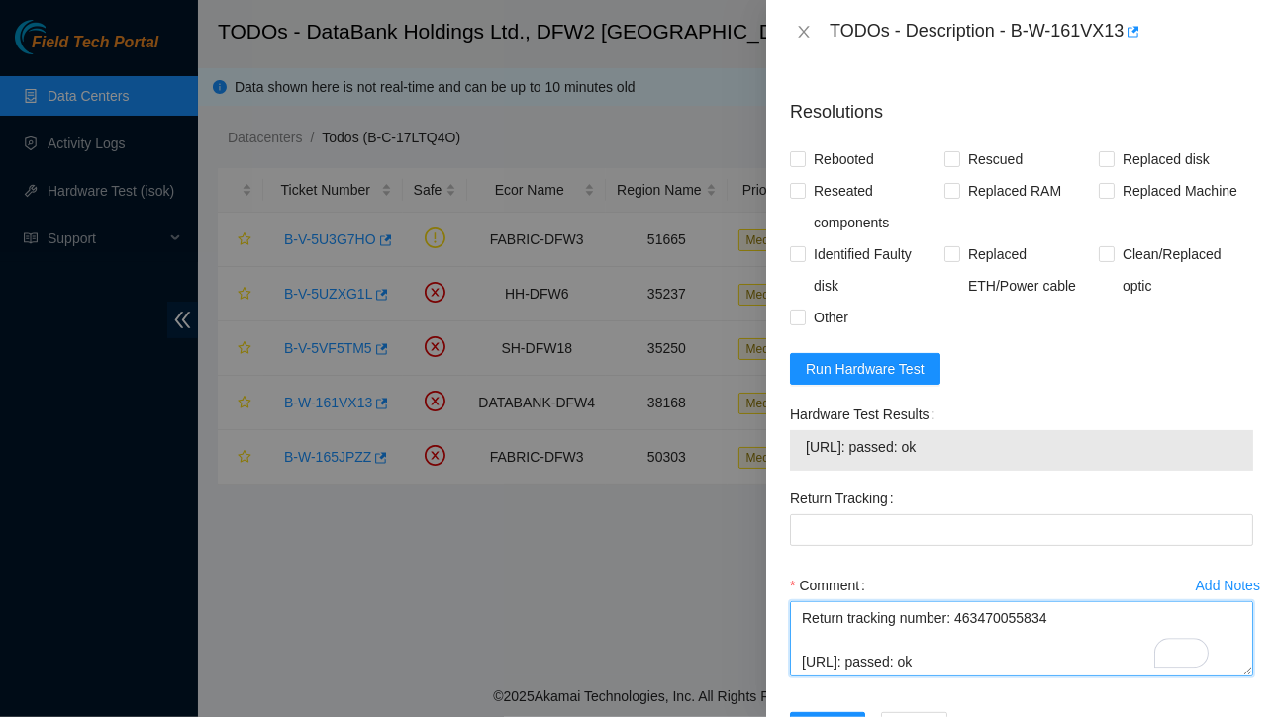
click at [1061, 602] on textarea "Contacted NOCC got approved Ticket:B-W-161VX13 Service Order: B-W-167U1FC Track…" at bounding box center [1021, 639] width 463 height 75
type textarea "Contacted NOCC got approved Ticket:B-W-161VX13 Service Order: B-W-167U1FC Track…"
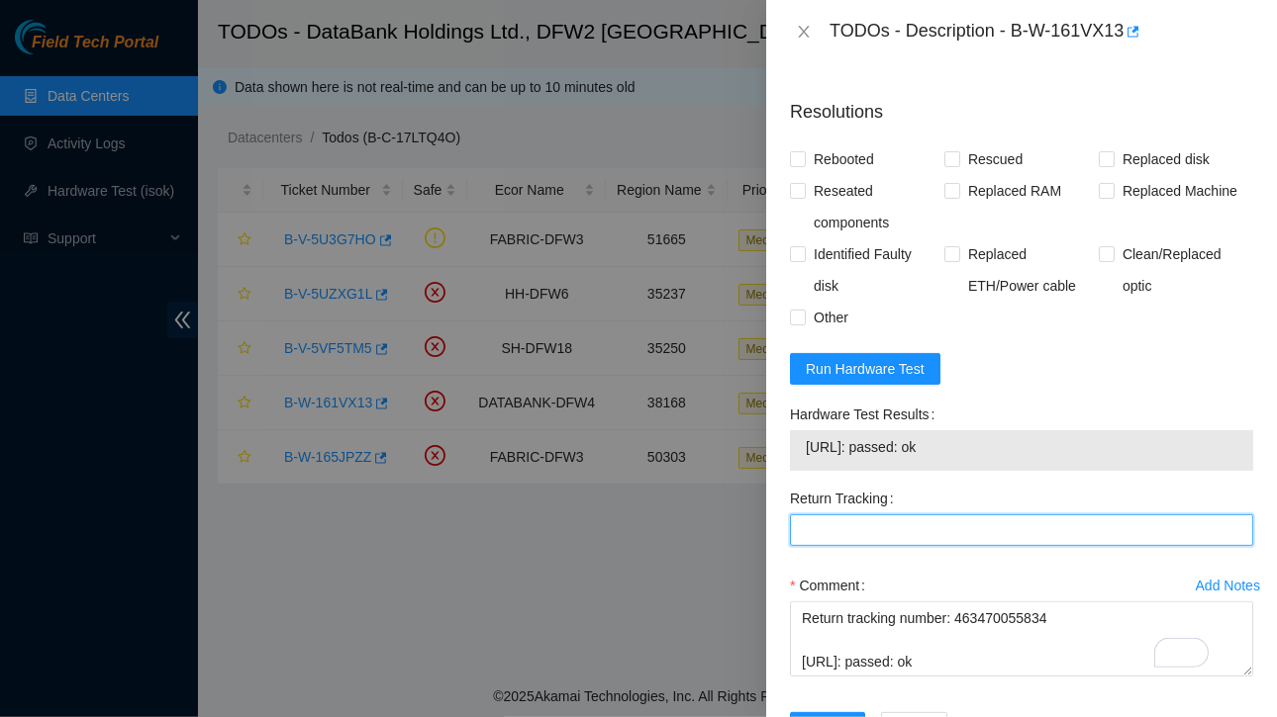
click at [858, 515] on Tracking "Return Tracking" at bounding box center [1021, 531] width 463 height 32
paste Tracking "463470055834"
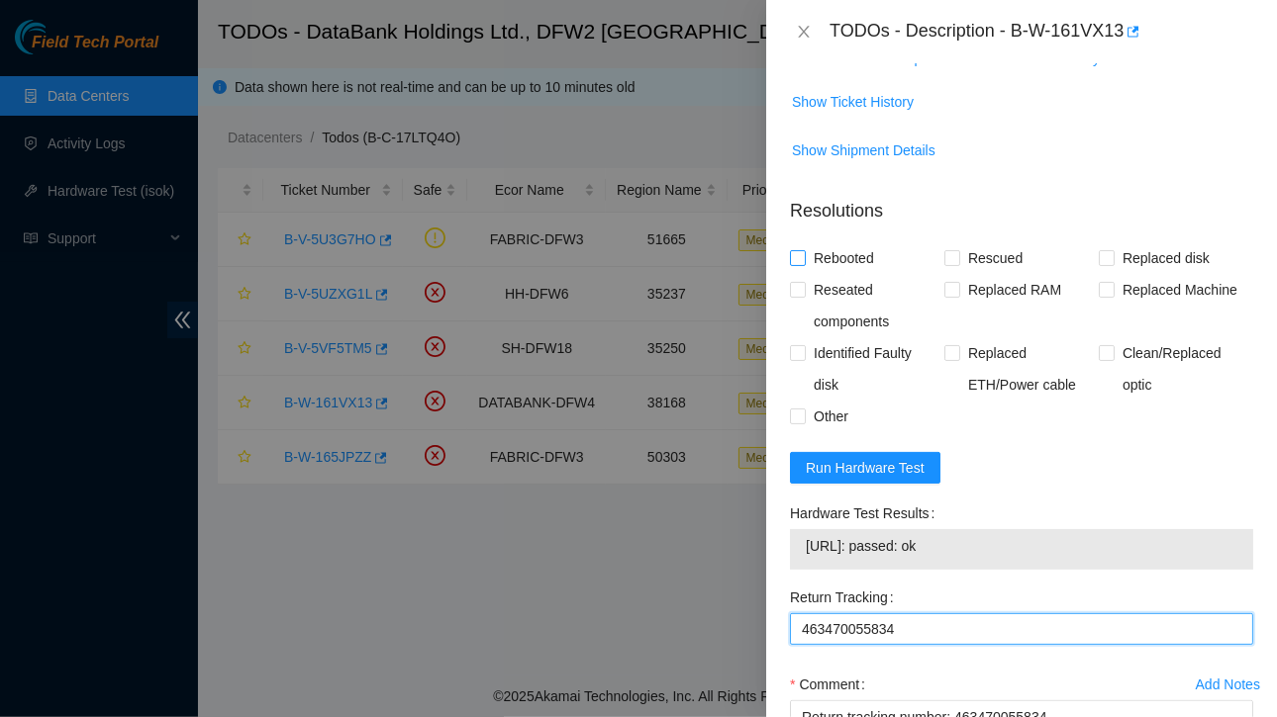
type Tracking "463470055834"
click at [797, 250] on input "Rebooted" at bounding box center [797, 257] width 14 height 14
checkbox input "true"
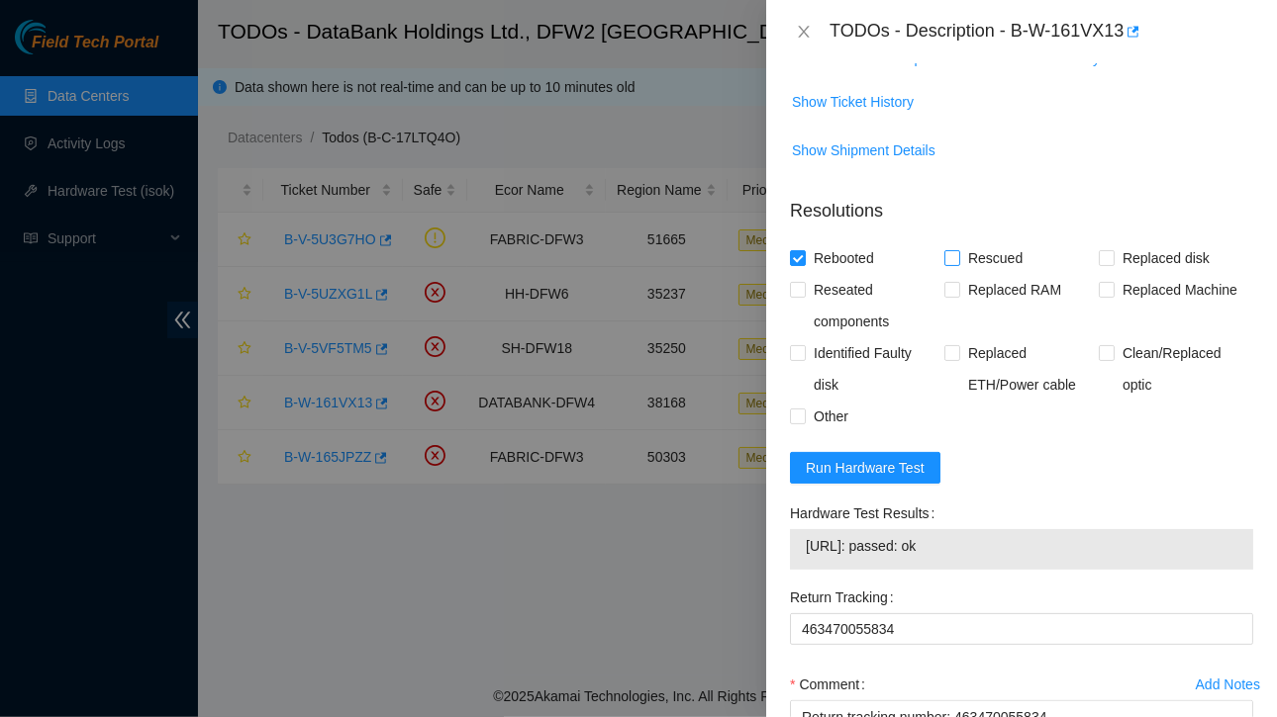
click at [944, 250] on input "Rescued" at bounding box center [951, 257] width 14 height 14
checkbox input "true"
click at [1098, 250] on input "Replaced disk" at bounding box center [1105, 257] width 14 height 14
checkbox input "true"
click at [800, 409] on input "Other" at bounding box center [797, 416] width 14 height 14
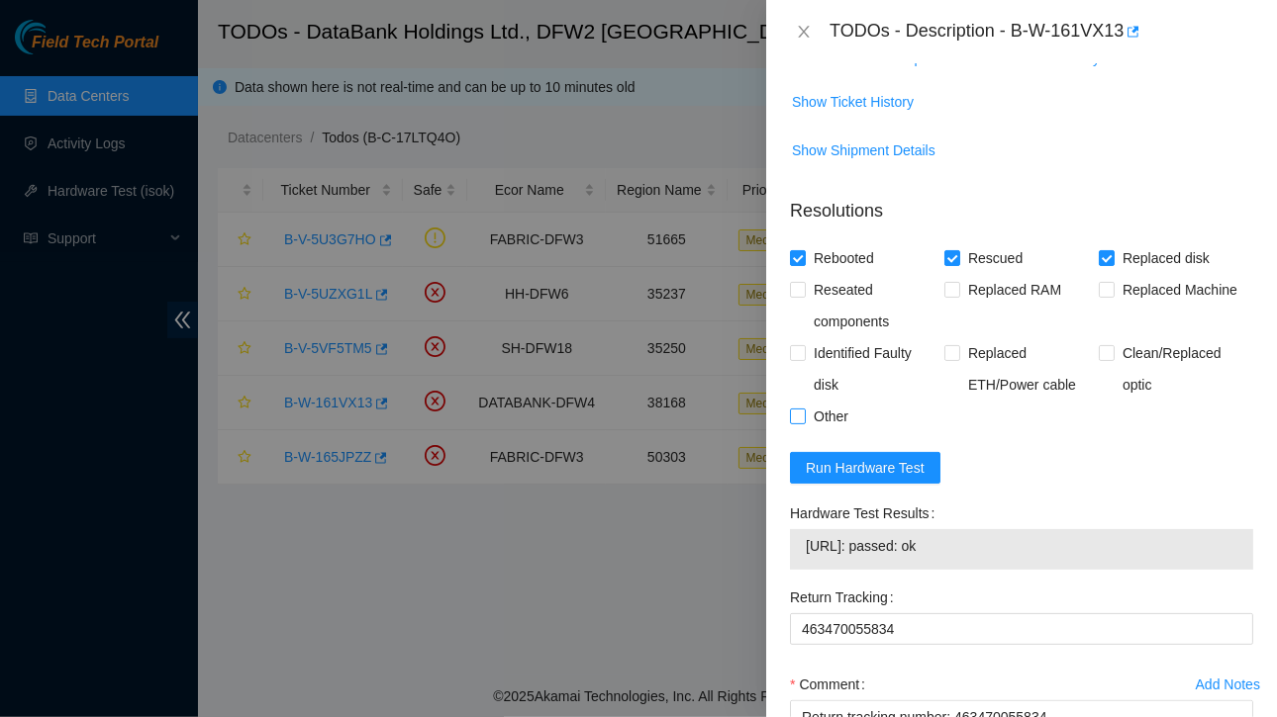
checkbox input "true"
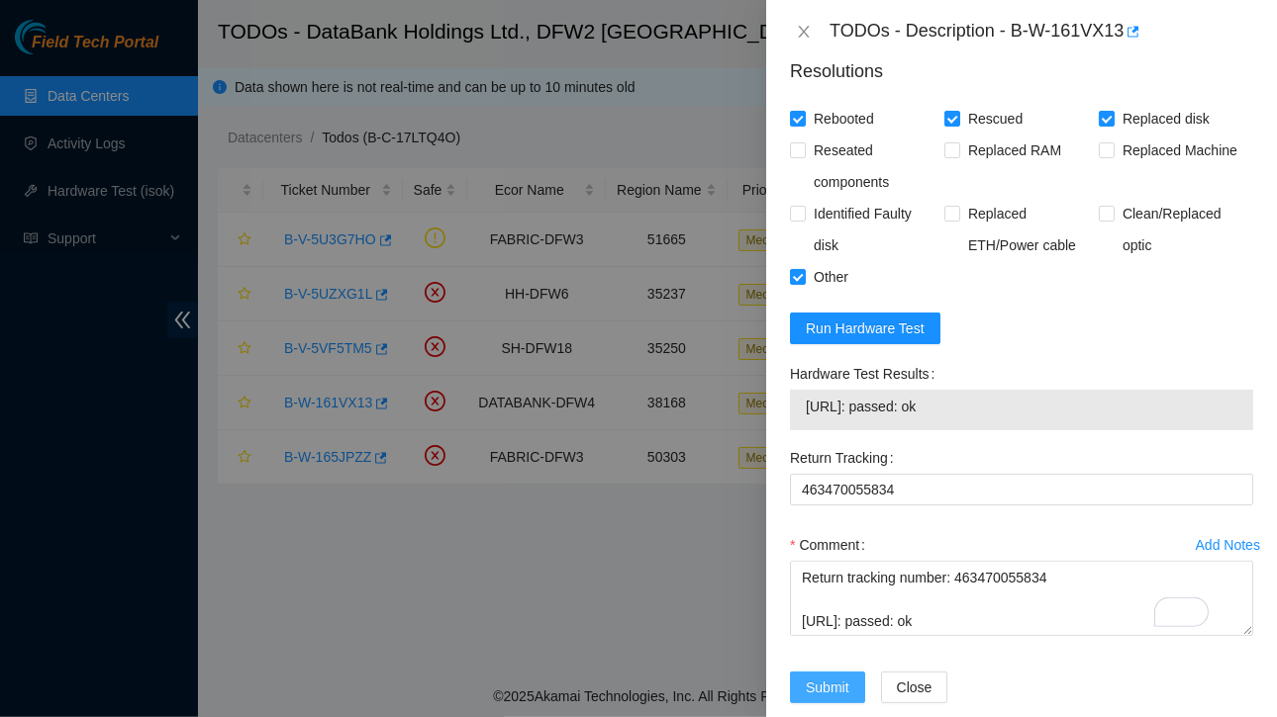
click at [815, 677] on span "Submit" at bounding box center [828, 688] width 44 height 22
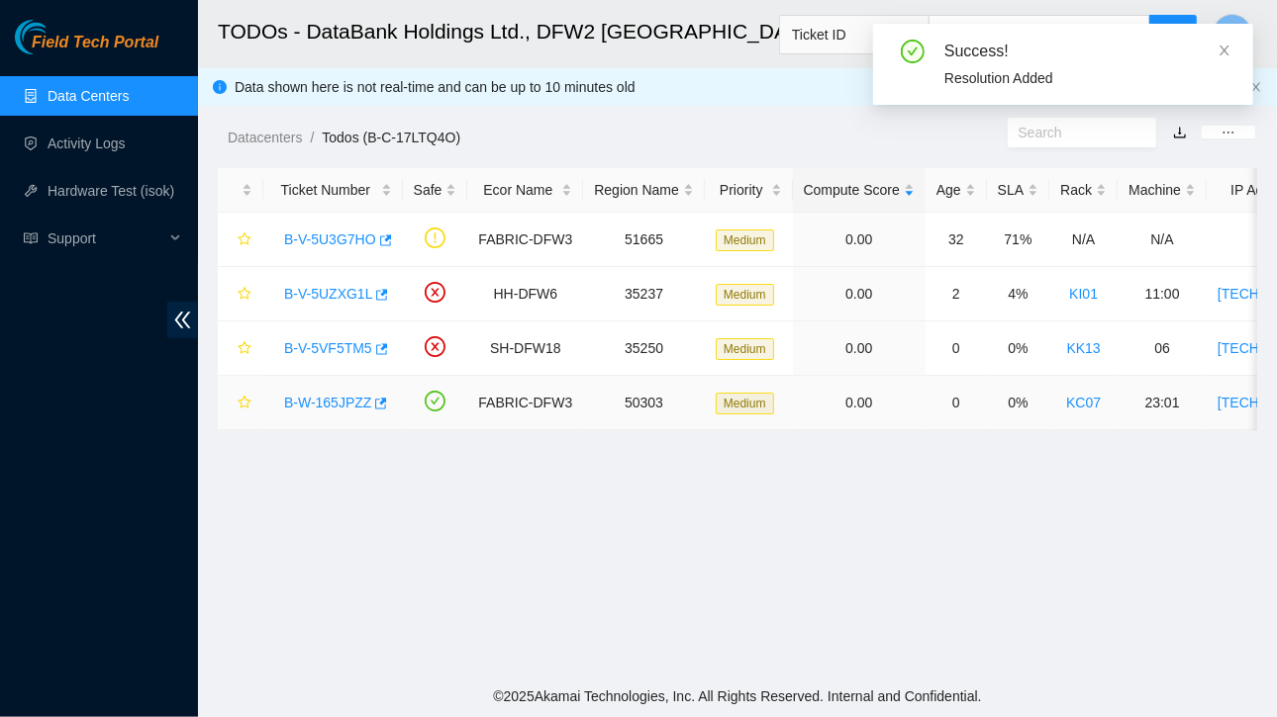
click at [342, 401] on link "B-W-165JPZZ" at bounding box center [327, 403] width 87 height 16
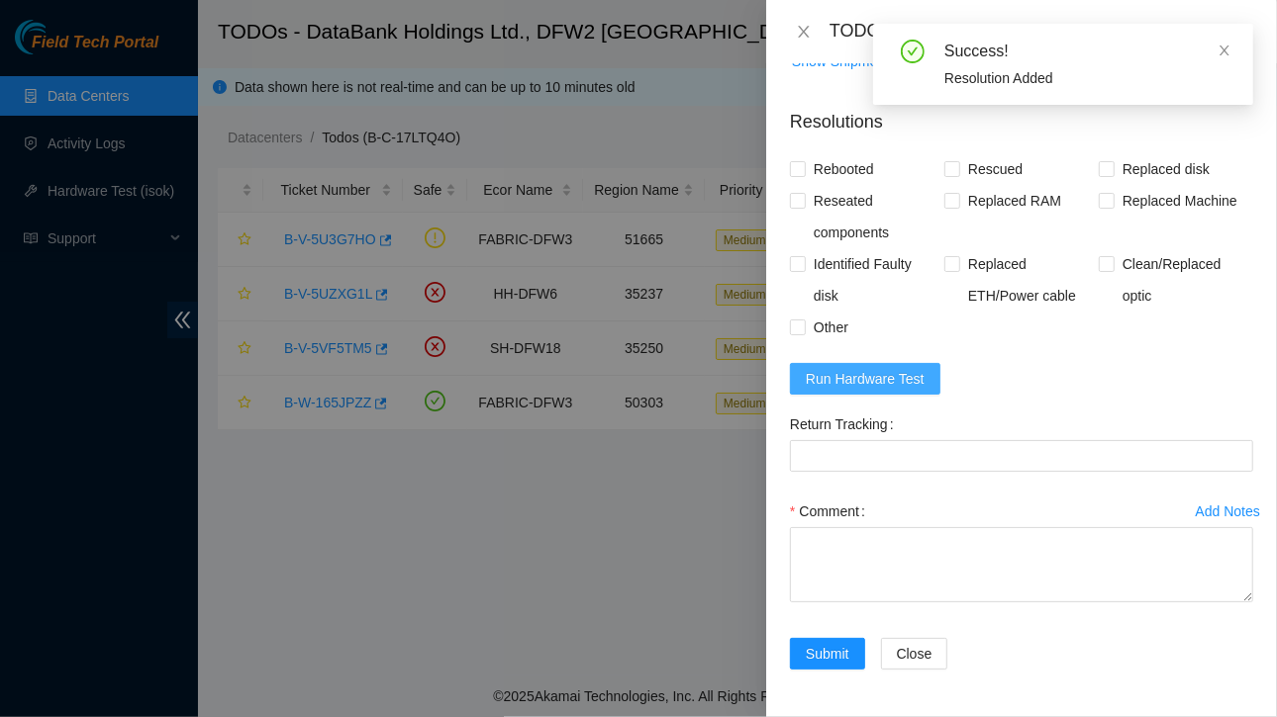
click at [839, 381] on span "Run Hardware Test" at bounding box center [865, 379] width 119 height 22
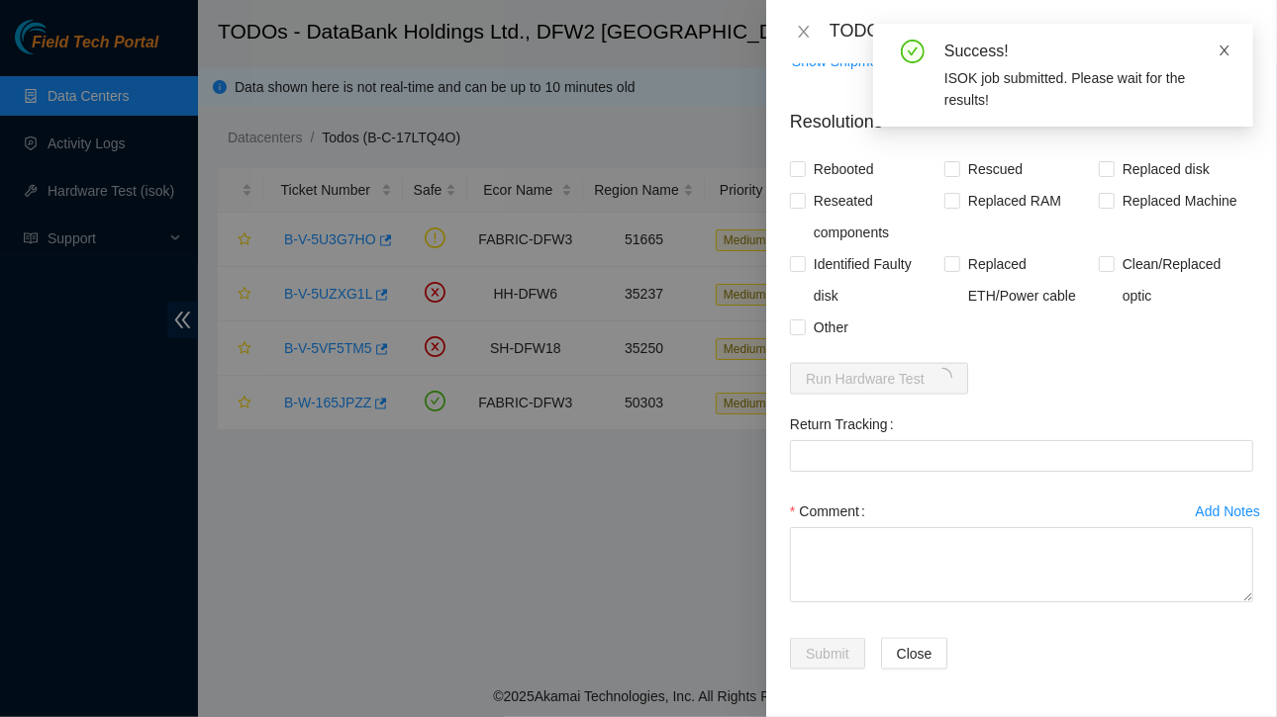
click at [1227, 53] on icon "close" at bounding box center [1224, 51] width 10 height 10
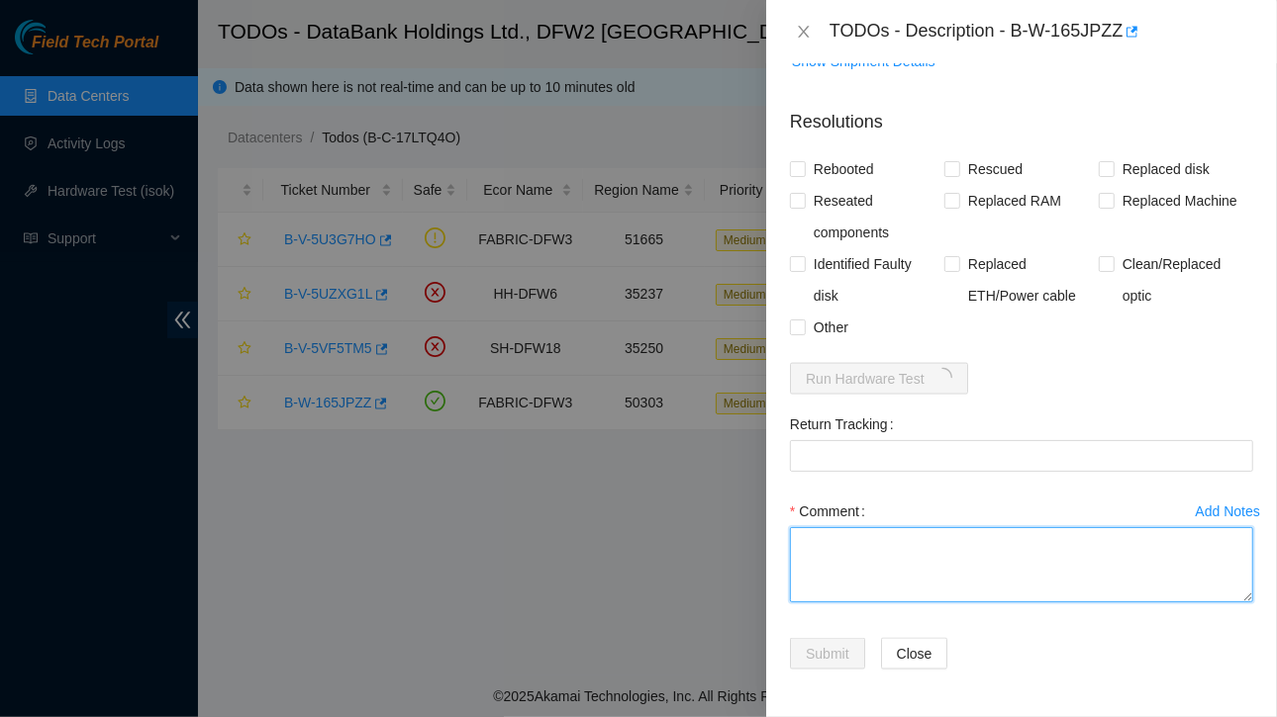
click at [903, 571] on textarea "Comment" at bounding box center [1021, 564] width 463 height 75
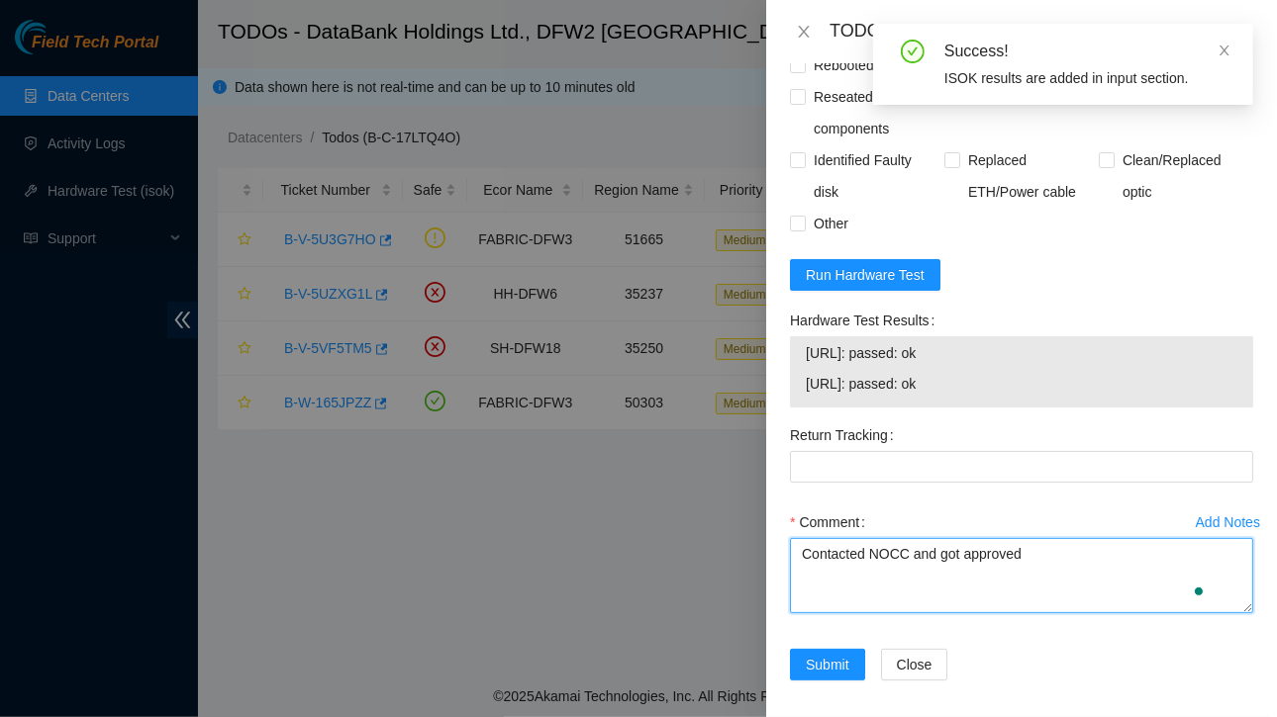
scroll to position [1701, 0]
paste textarea "Ticket:B-W-165JPZZ Service Order: B-W-167U19U Tracking Numbers: 463470055444 Se…"
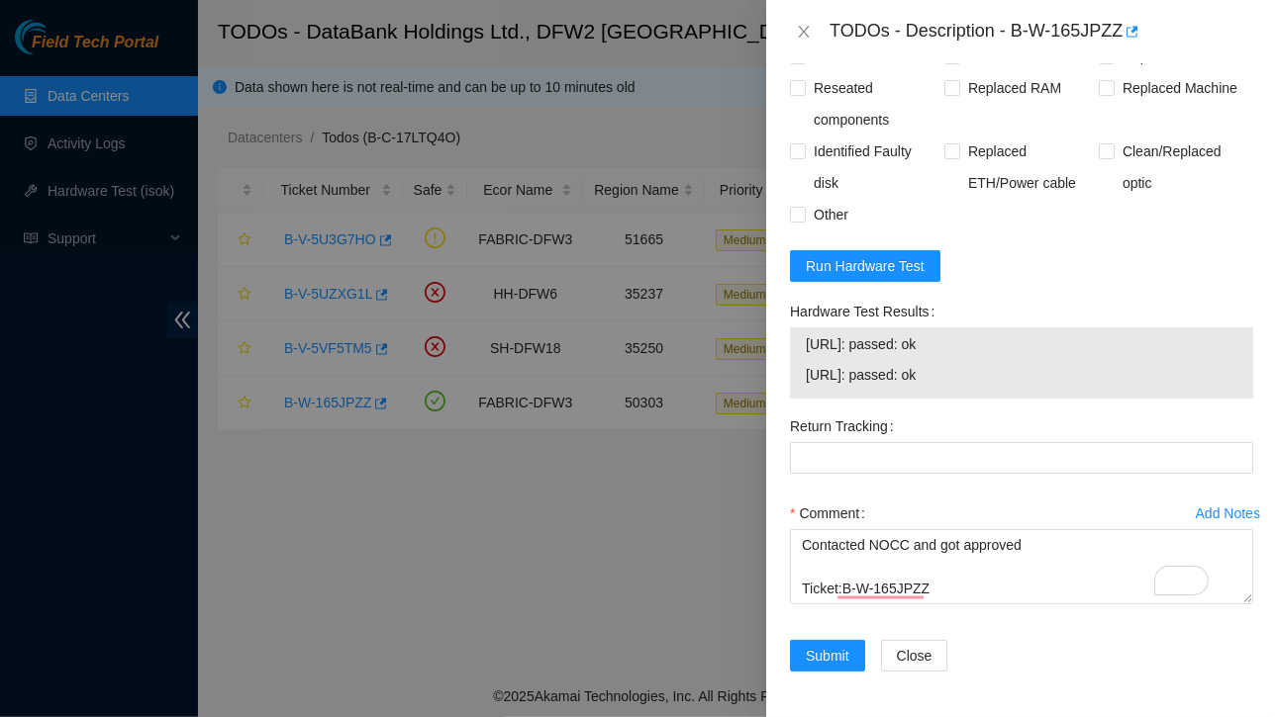
drag, startPoint x: 805, startPoint y: 443, endPoint x: 971, endPoint y: 493, distance: 173.5
click at [971, 394] on tbody "23.55.177.176: passed: ok 23.55.177.177: passed: ok" at bounding box center [1021, 363] width 433 height 61
copy tbody "23.55.177.176: passed: ok 23.55.177.177: passed: ok"
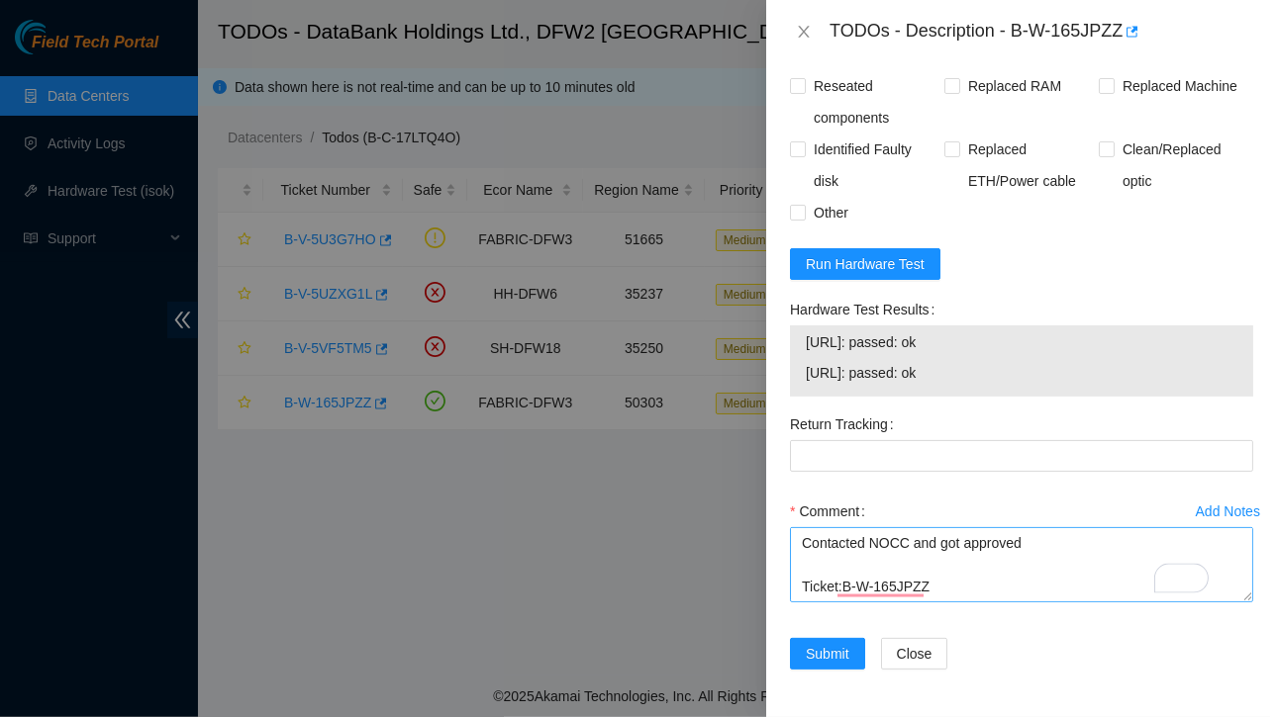
scroll to position [174, 0]
click at [864, 564] on textarea "Contacted NOCC and got approved Ticket:B-W-165JPZZ Service Order: B-W-167U19U T…" at bounding box center [1021, 564] width 463 height 75
paste textarea "23.55.177.176: passed: ok 23.55.177.177: passed: ok"
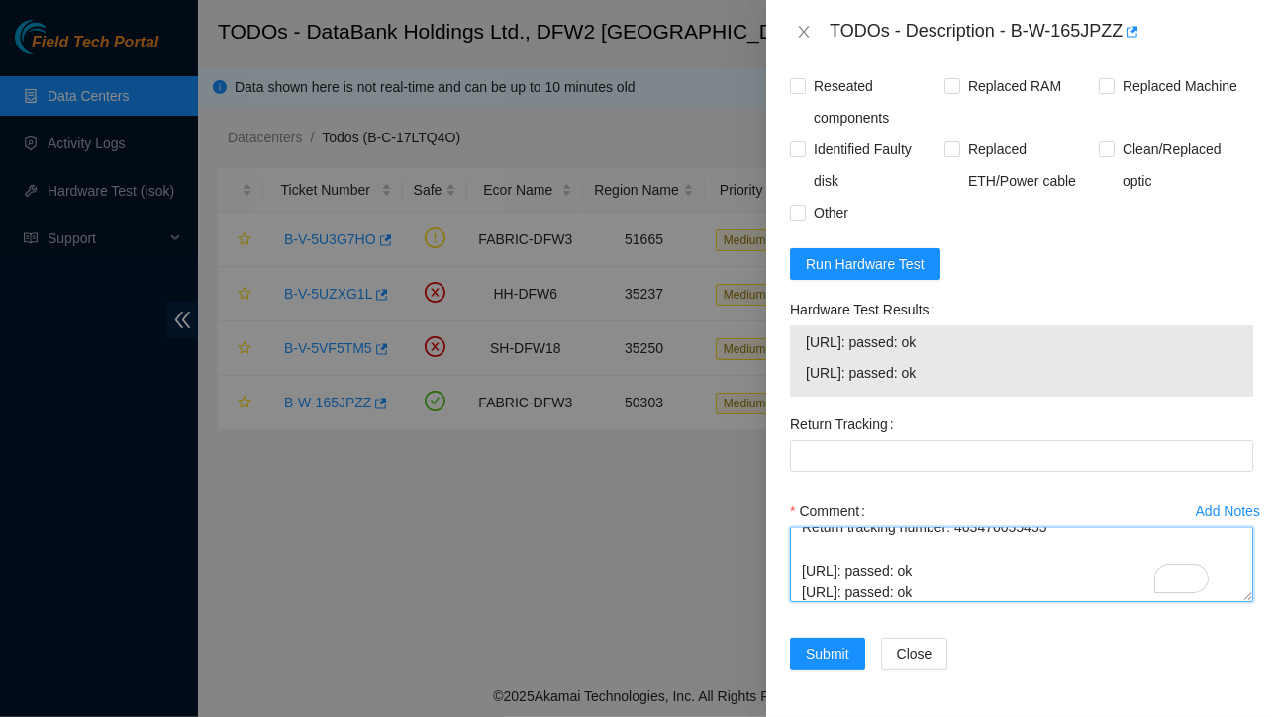
scroll to position [170, 0]
drag, startPoint x: 953, startPoint y: 536, endPoint x: 1054, endPoint y: 531, distance: 101.1
click at [1054, 531] on textarea "Contacted NOCC and got approved Ticket:B-W-165JPZZ Service Order: B-W-167U19U T…" at bounding box center [1021, 564] width 463 height 75
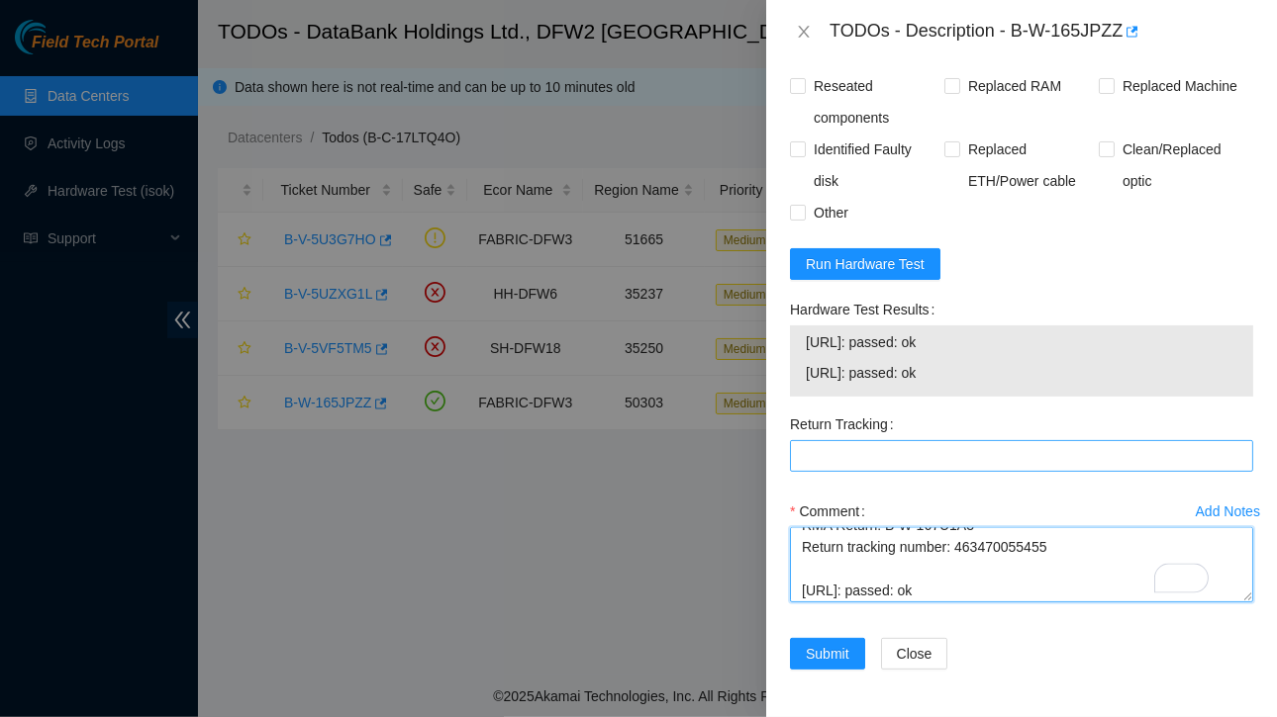
type textarea "Contacted NOCC and got approved Ticket:B-W-165JPZZ Service Order: B-W-167U19U T…"
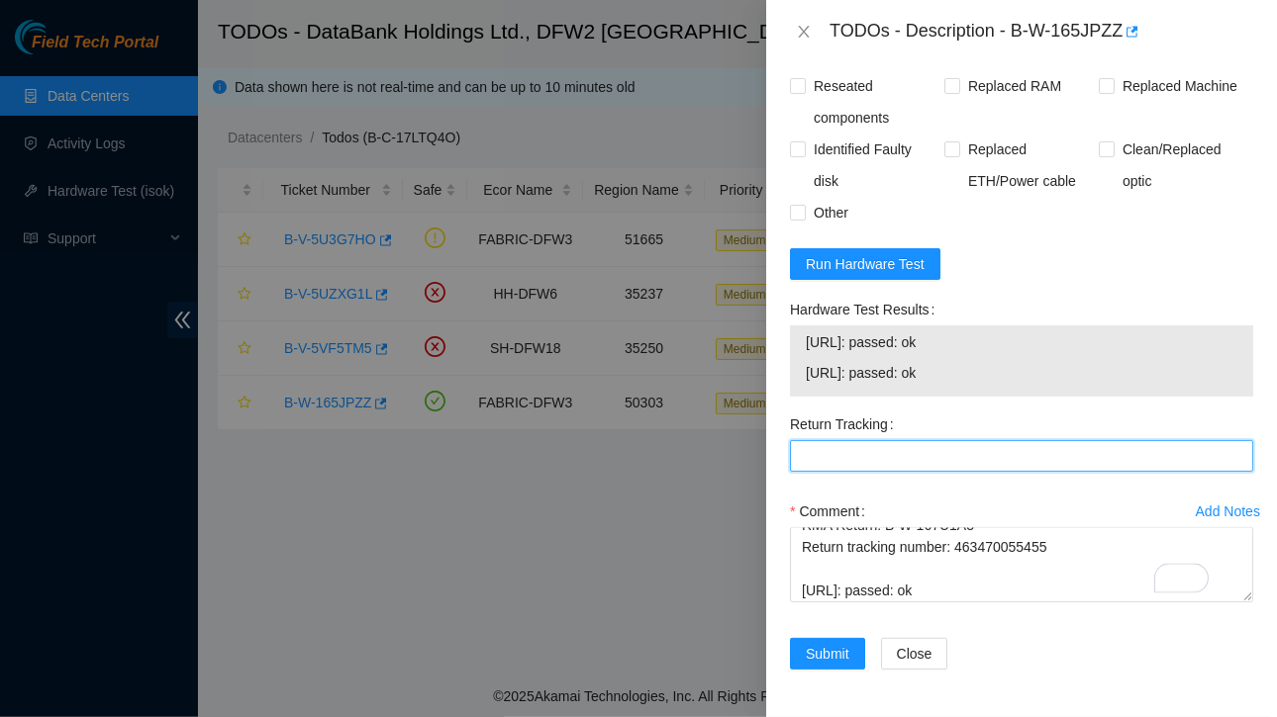
click at [828, 440] on Tracking "Return Tracking" at bounding box center [1021, 456] width 463 height 32
paste Tracking "463470055455"
type Tracking "463470055455"
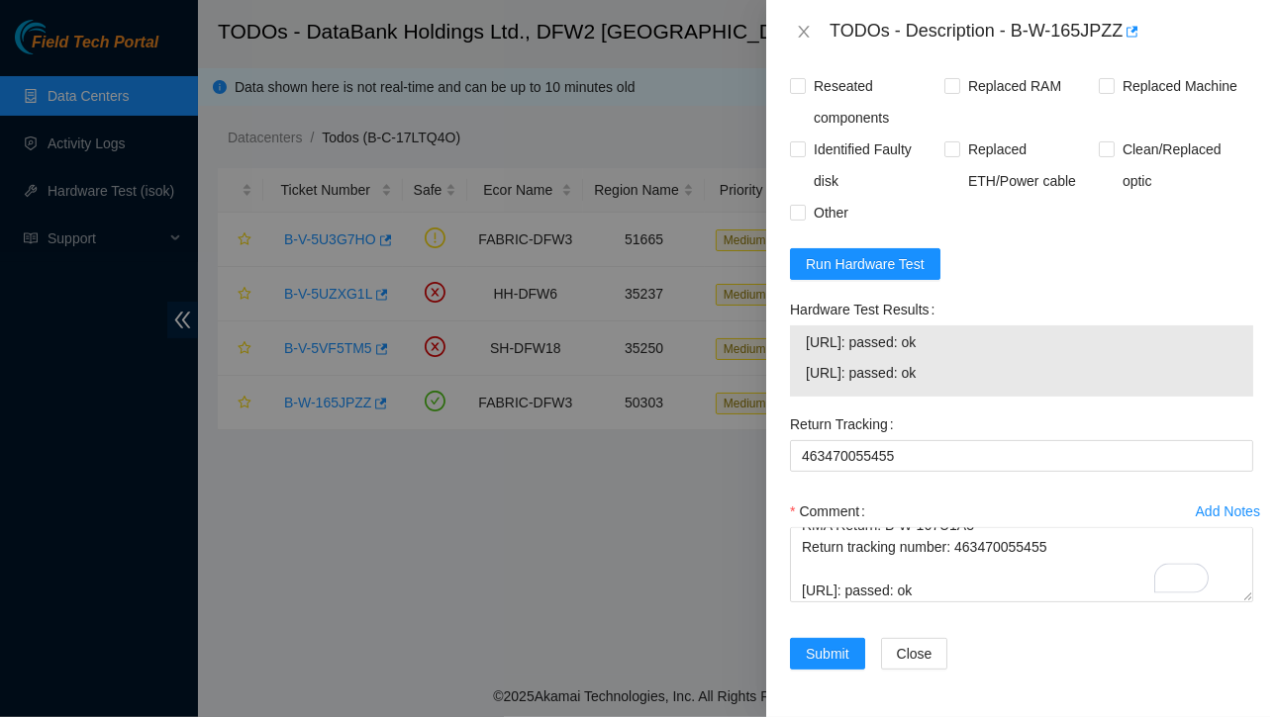
click at [801, 60] on input "Rebooted" at bounding box center [797, 54] width 14 height 14
checkbox input "true"
click at [948, 60] on input "Rescued" at bounding box center [951, 54] width 14 height 14
checkbox input "true"
click at [1098, 60] on input "Replaced disk" at bounding box center [1105, 54] width 14 height 14
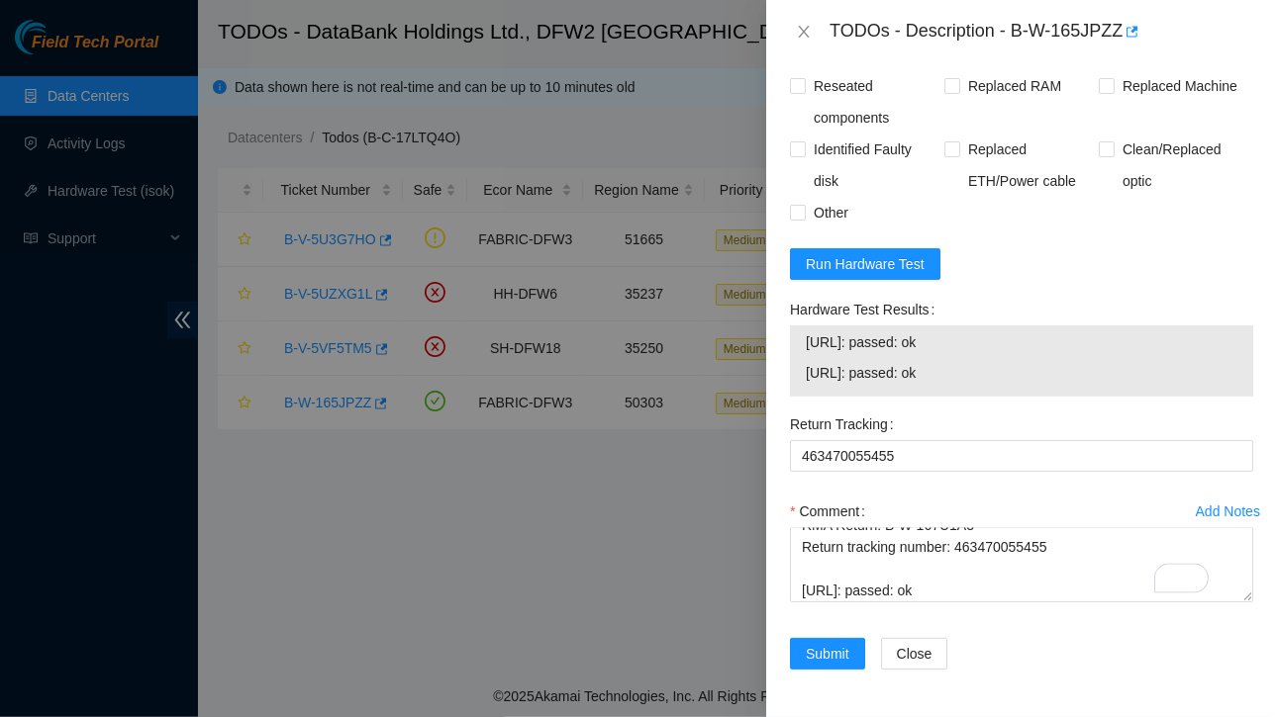
checkbox input "true"
click at [843, 643] on span "Submit" at bounding box center [828, 654] width 44 height 22
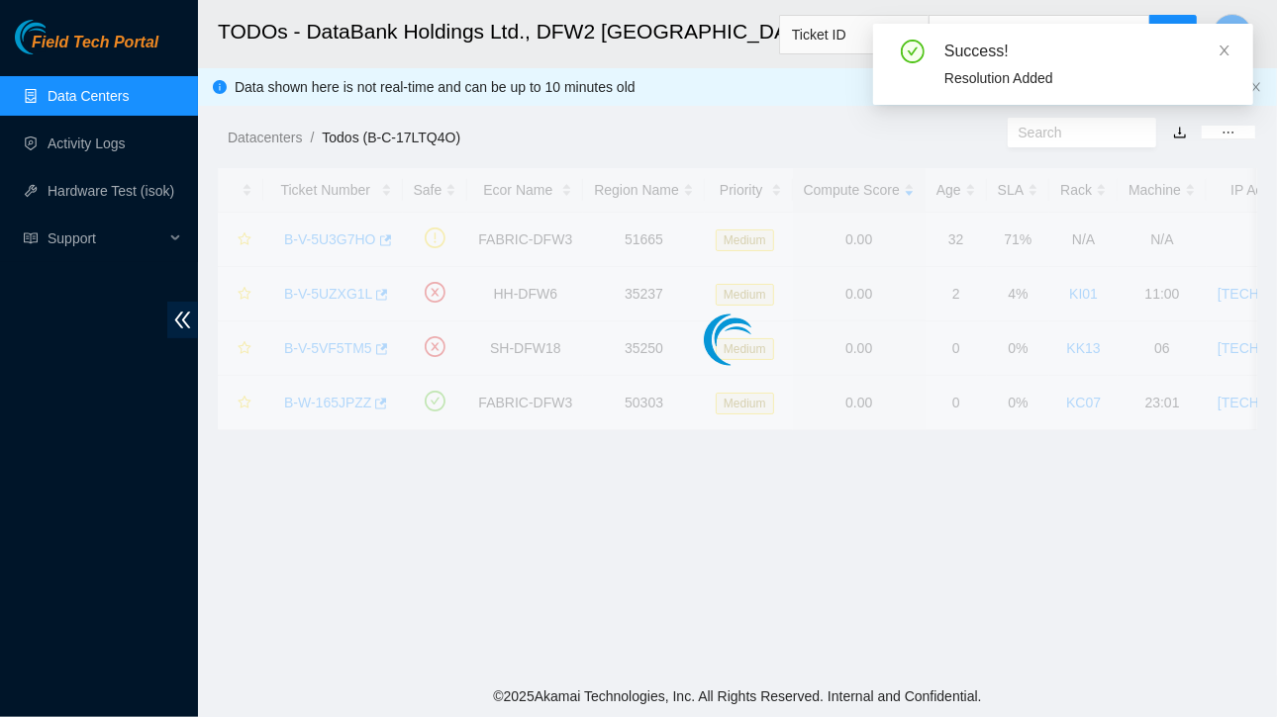
scroll to position [524, 0]
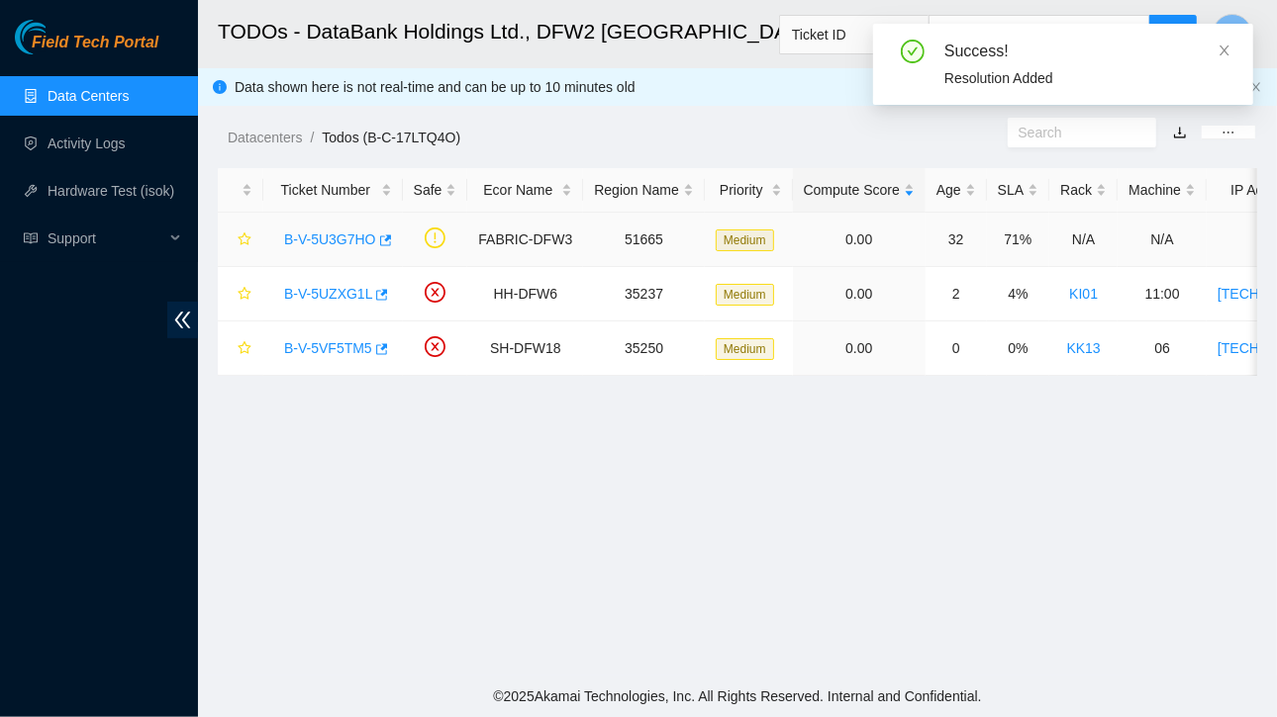
click at [340, 243] on link "B-V-5U3G7HO" at bounding box center [330, 240] width 92 height 16
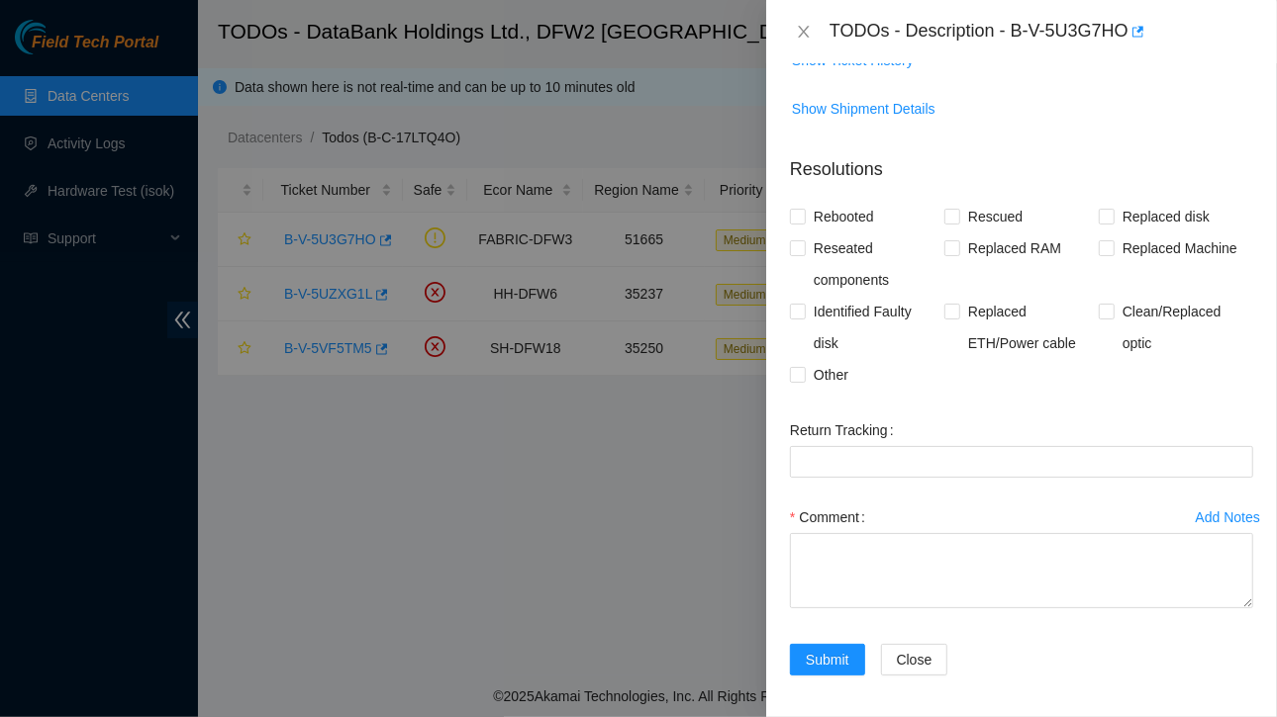
scroll to position [0, 0]
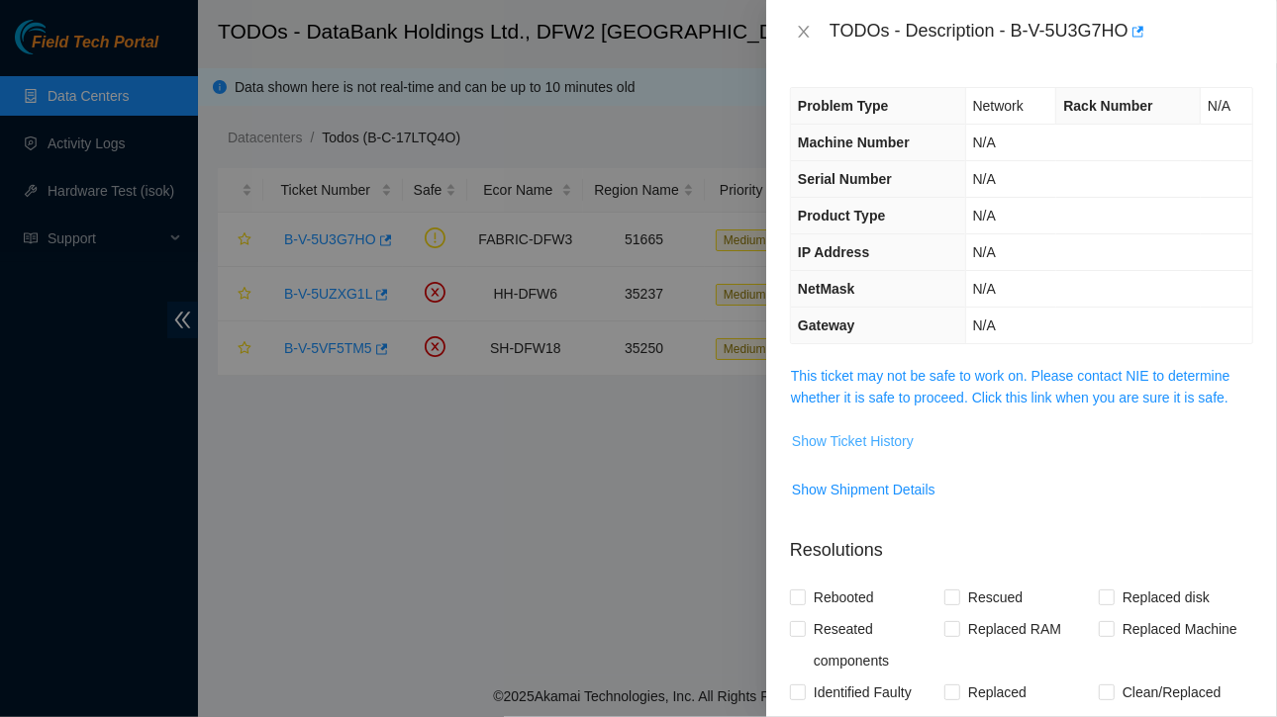
click at [855, 436] on span "Show Ticket History" at bounding box center [853, 441] width 122 height 22
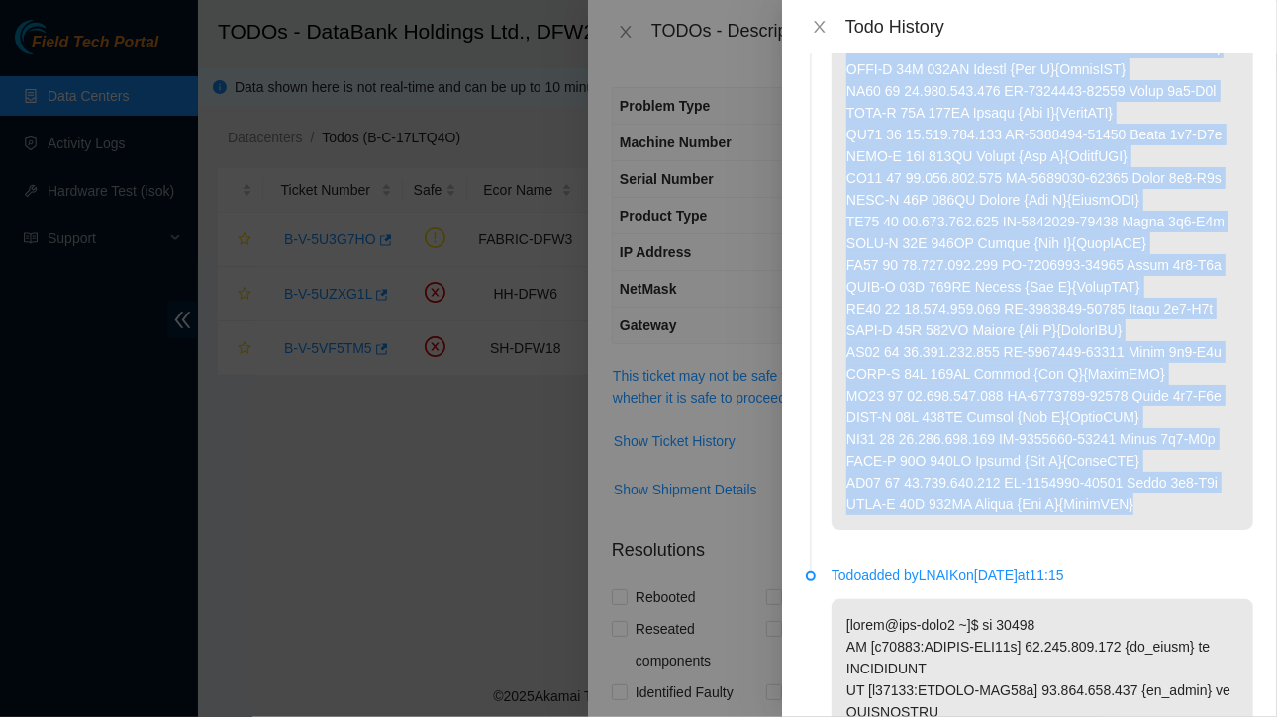
drag, startPoint x: 848, startPoint y: 130, endPoint x: 1190, endPoint y: 497, distance: 502.0
click at [1190, 497] on p at bounding box center [1042, 210] width 422 height 639
copy p "First half of the servers in rack are unpingable. Please investigate cause and …"
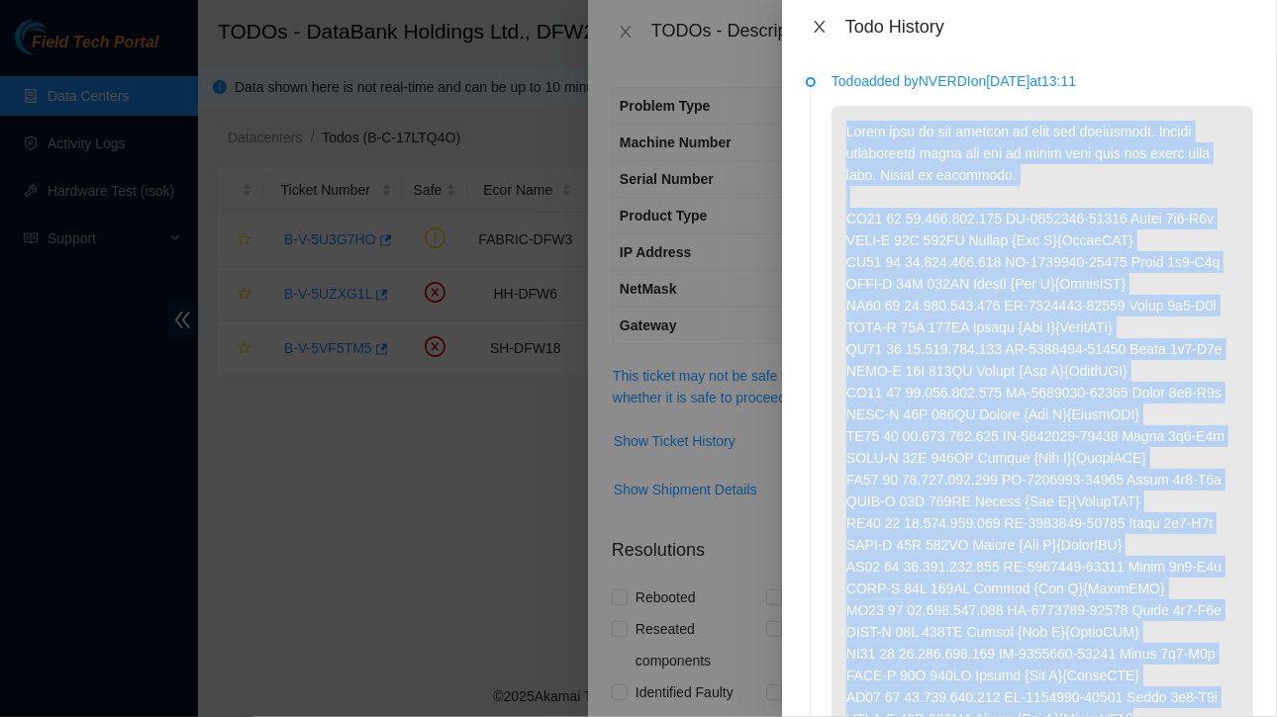
click at [823, 26] on icon "close" at bounding box center [819, 27] width 16 height 16
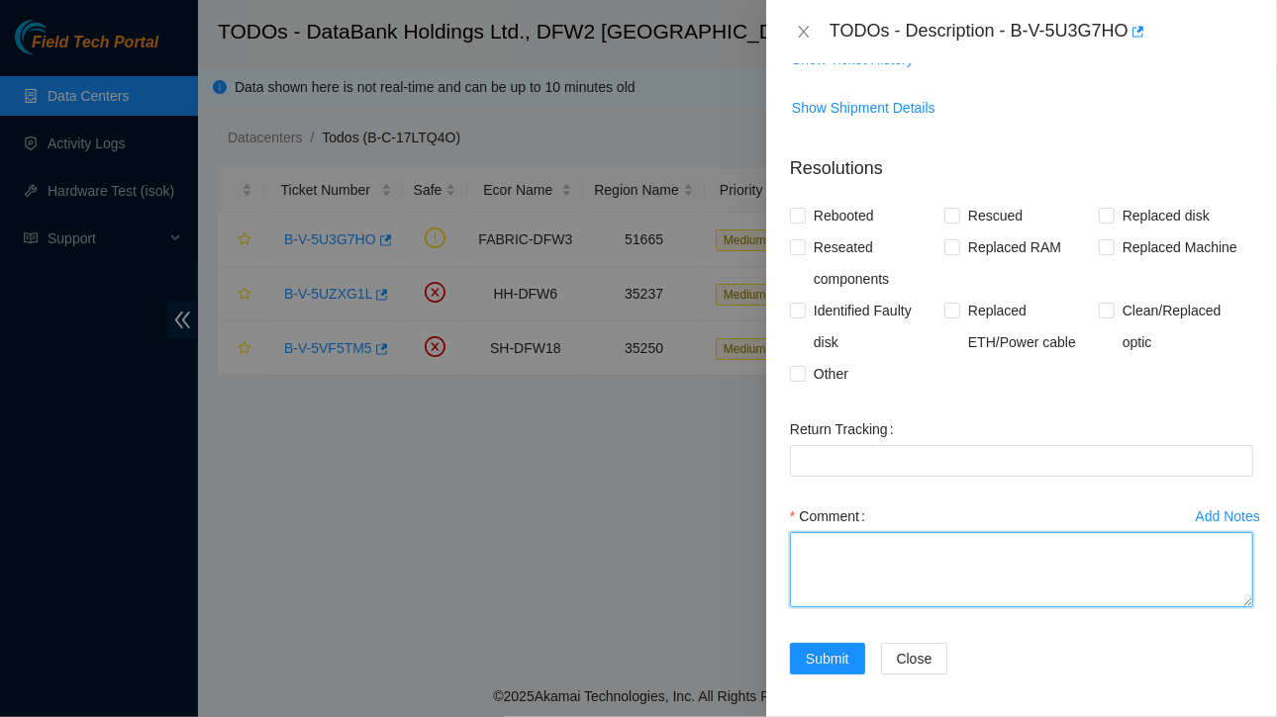
click at [869, 564] on textarea "Comment" at bounding box center [1021, 569] width 463 height 75
type textarea "T"
type textarea "t"
click at [1067, 551] on textarea "The reason first half was down because the load" at bounding box center [1021, 569] width 463 height 75
click at [1156, 545] on textarea "The reason first half was down because the power load" at bounding box center [1021, 569] width 463 height 75
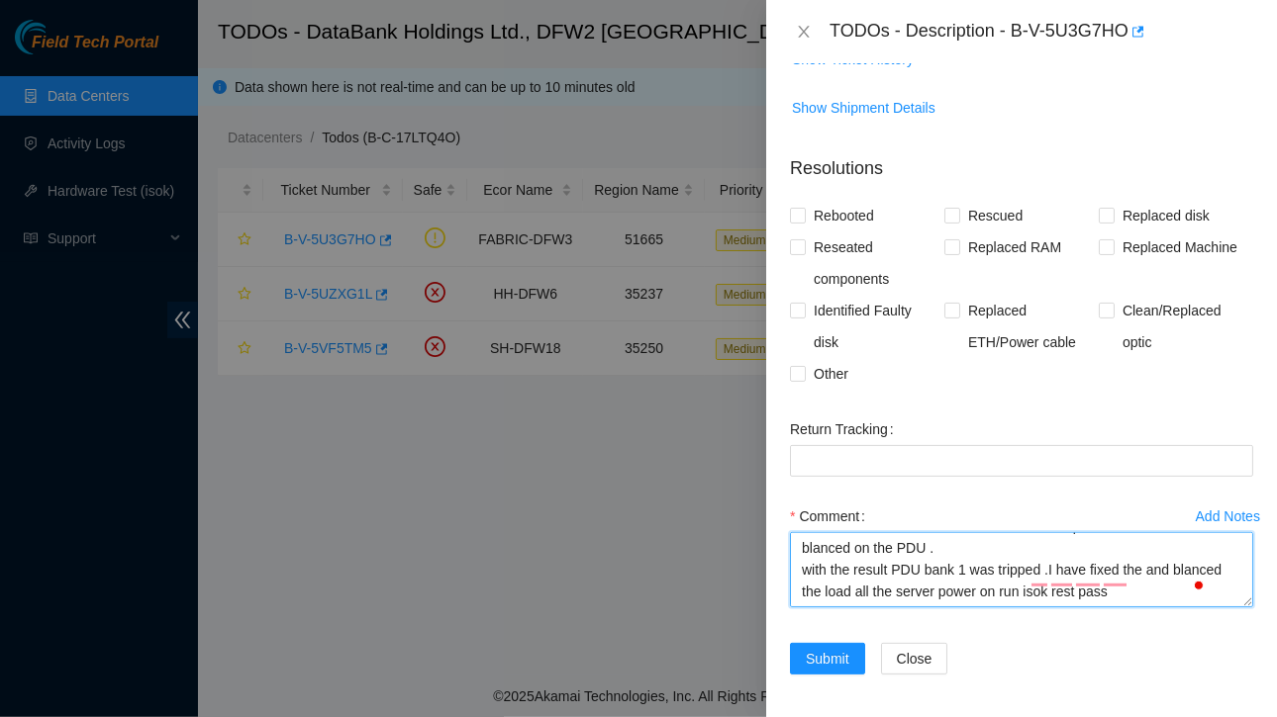
scroll to position [59, 0]
type textarea "The reason first half was down because the power load was not blanced on the PD…"
click at [900, 584] on textarea "The reason first half was down because the power load was not blanced on the PD…" at bounding box center [1021, 569] width 463 height 75
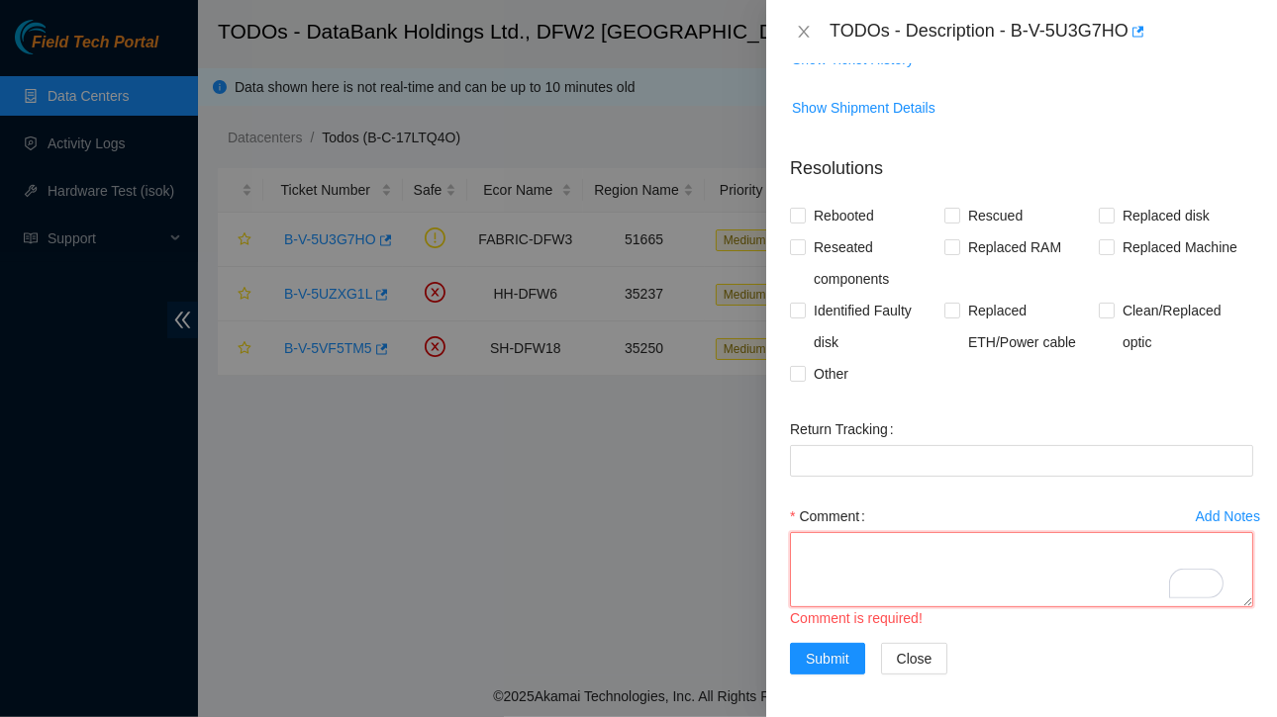
scroll to position [0, 0]
paste textarea "The first half went down due to an unbalanced power load on the PDU, which caus…"
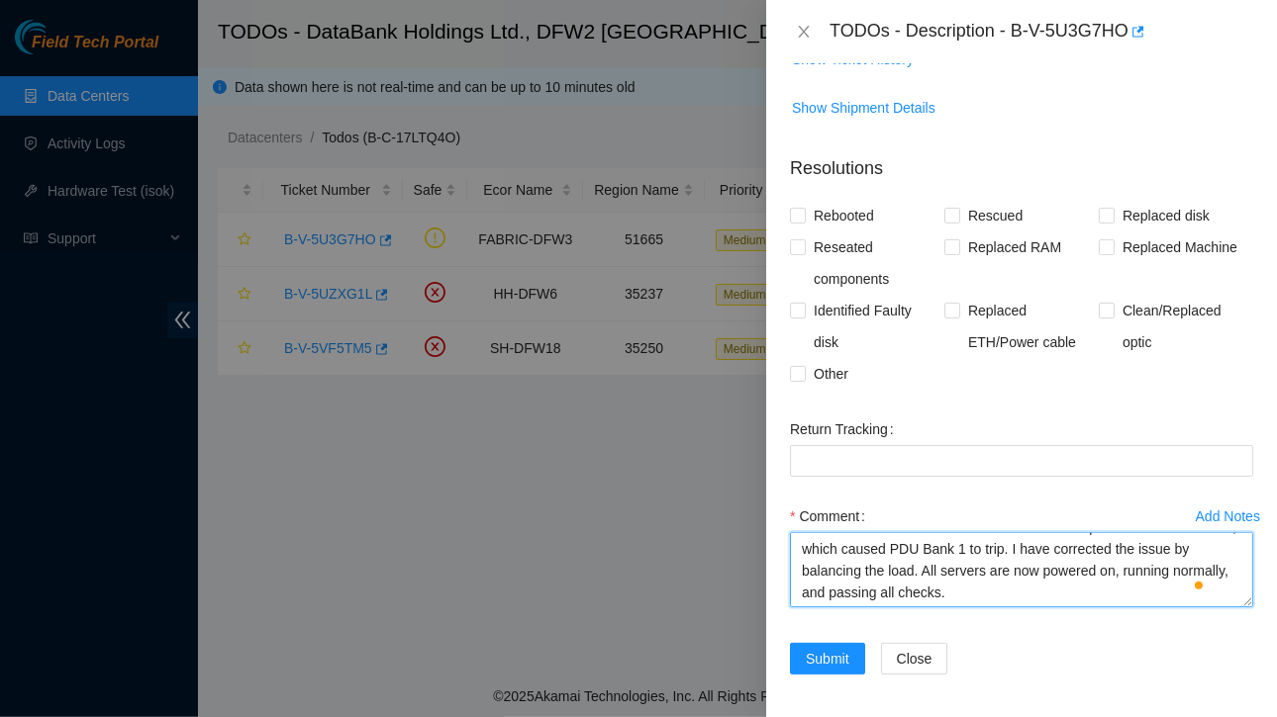
scroll to position [21, 0]
paste textarea "KH12 01 23.201.104.164 CT-4200722-00063 Ciara 1x7-X7p NVME-J 96G 100GE Server {…"
type textarea "The first half went down due to an unbalanced power load on the PDU, which caus…"
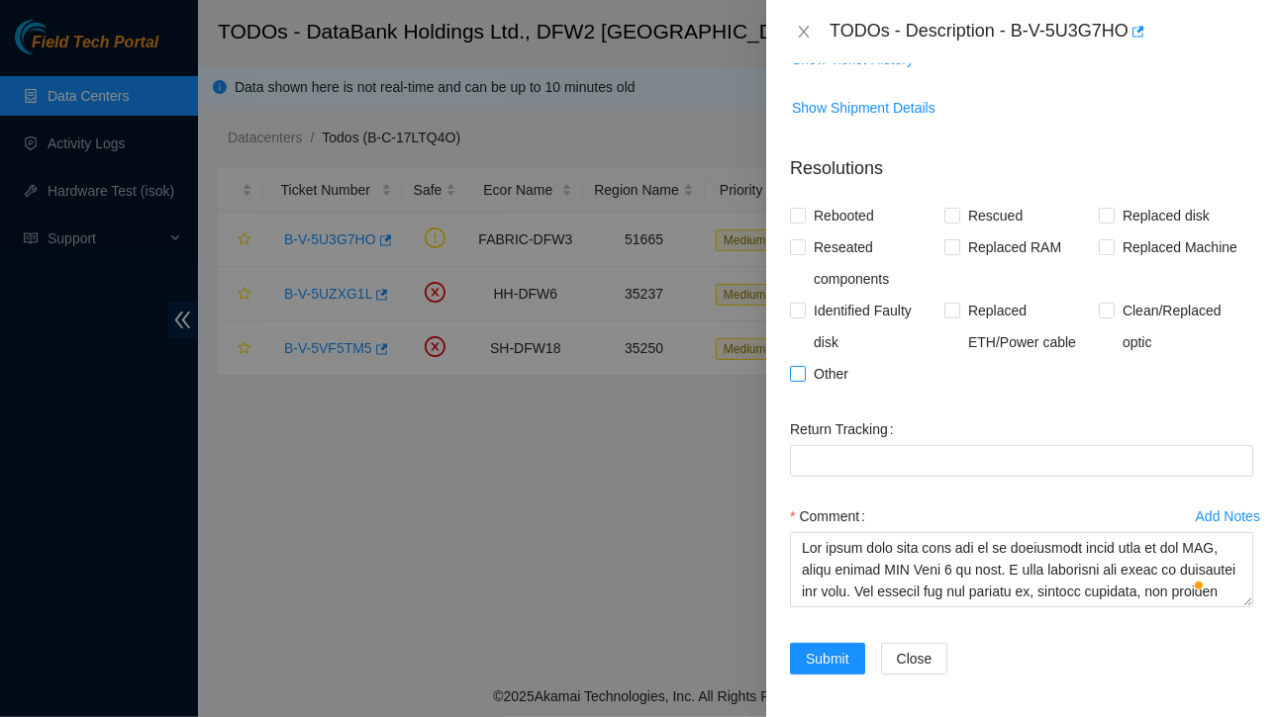
click at [792, 375] on input "Other" at bounding box center [797, 373] width 14 height 14
checkbox input "true"
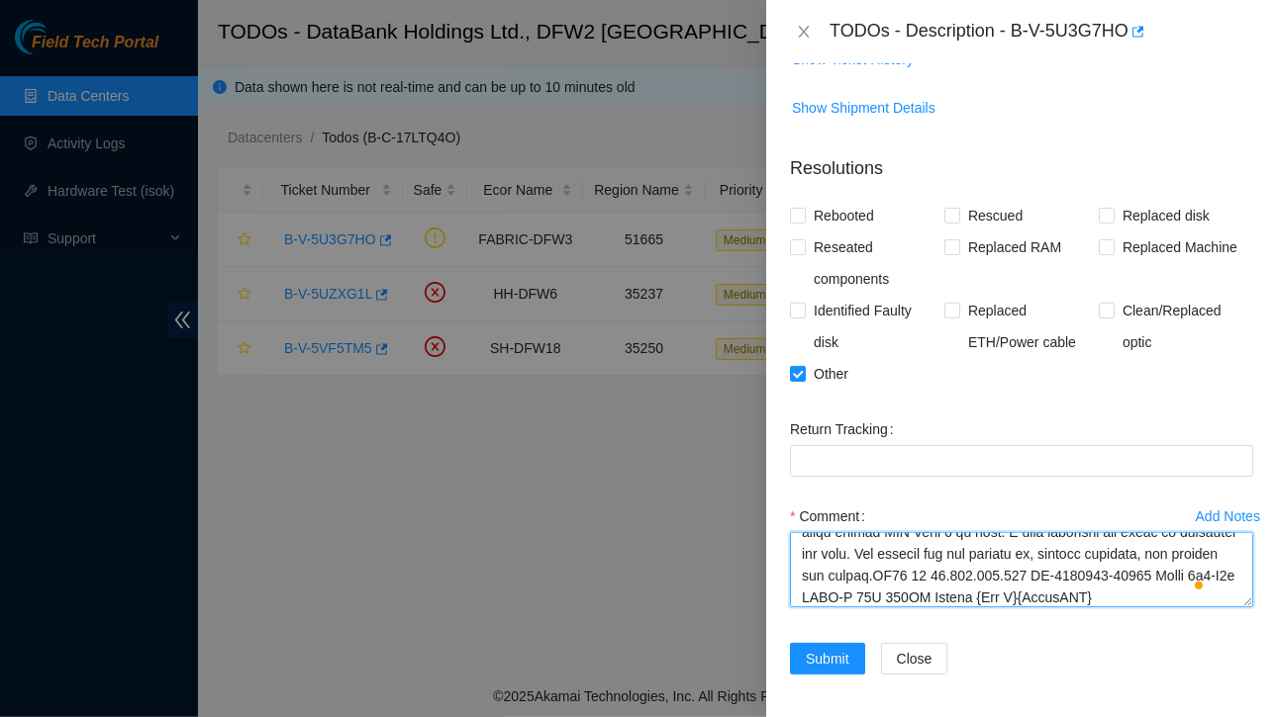
click at [999, 576] on textarea "Comment" at bounding box center [1021, 569] width 463 height 75
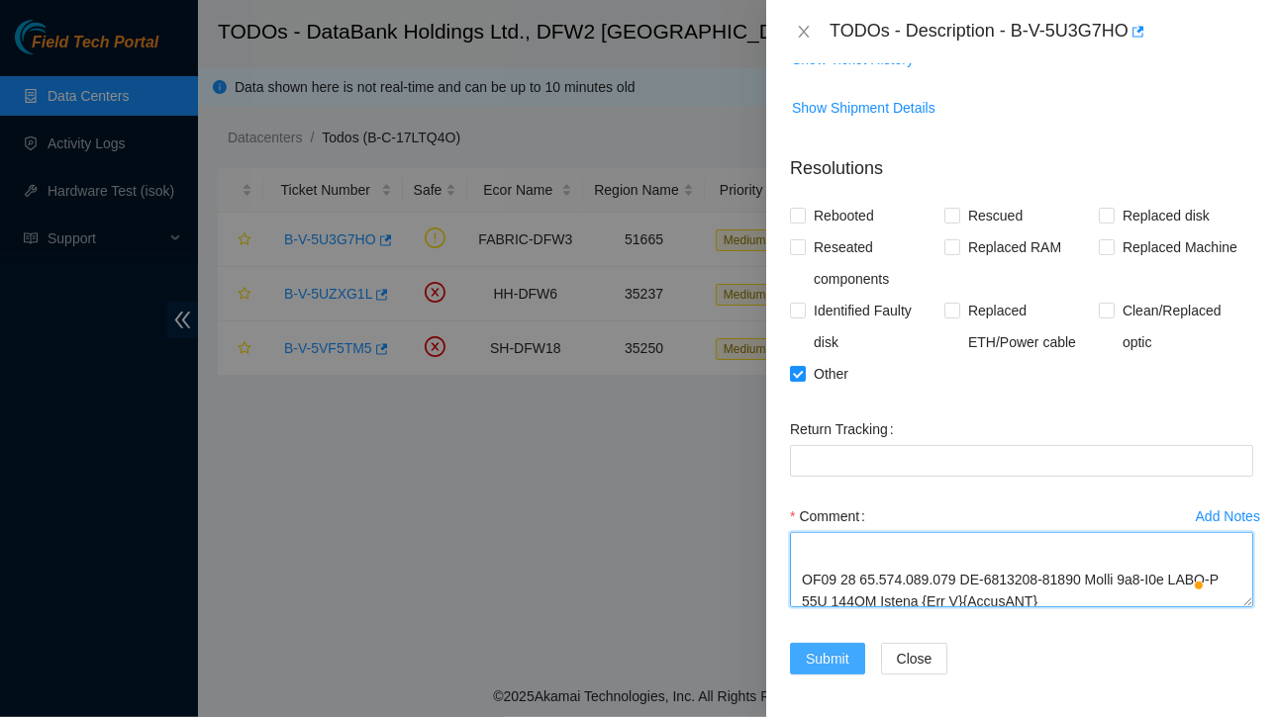
type textarea "The first half went down due to an unbalanced power load on the PDU, which caus…"
click at [828, 655] on span "Submit" at bounding box center [828, 659] width 44 height 22
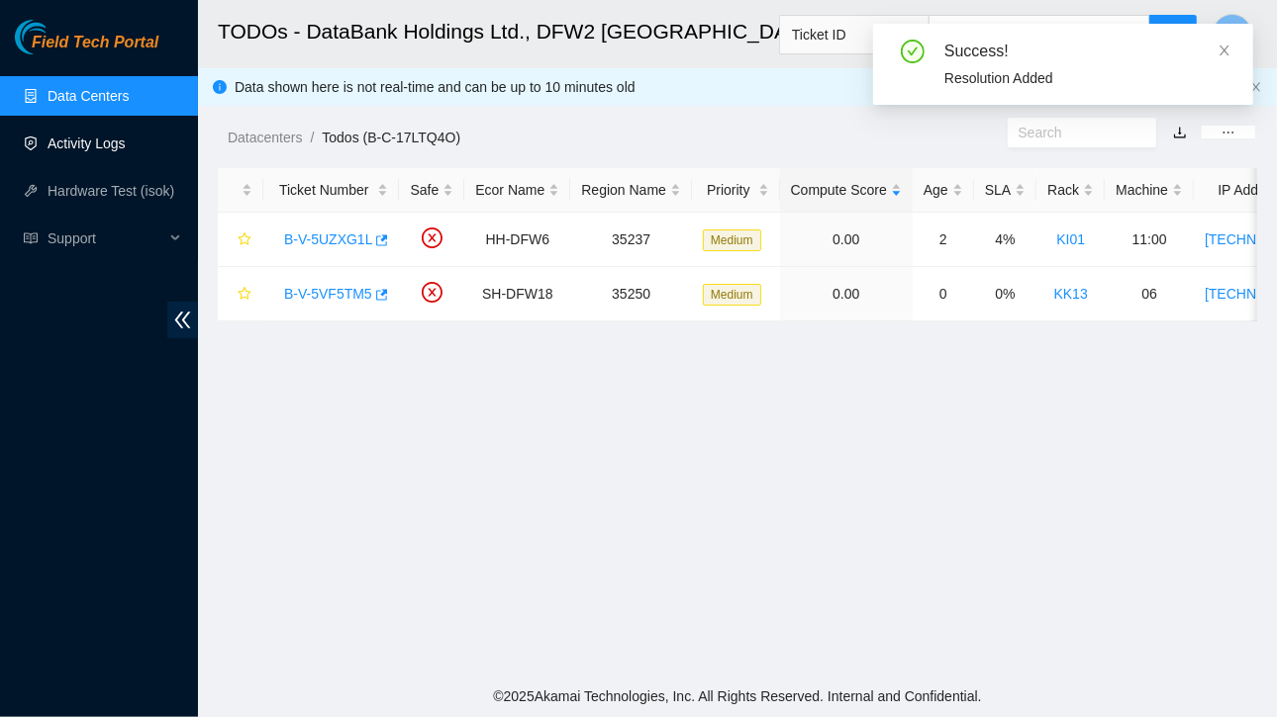
click at [69, 142] on link "Activity Logs" at bounding box center [87, 144] width 78 height 16
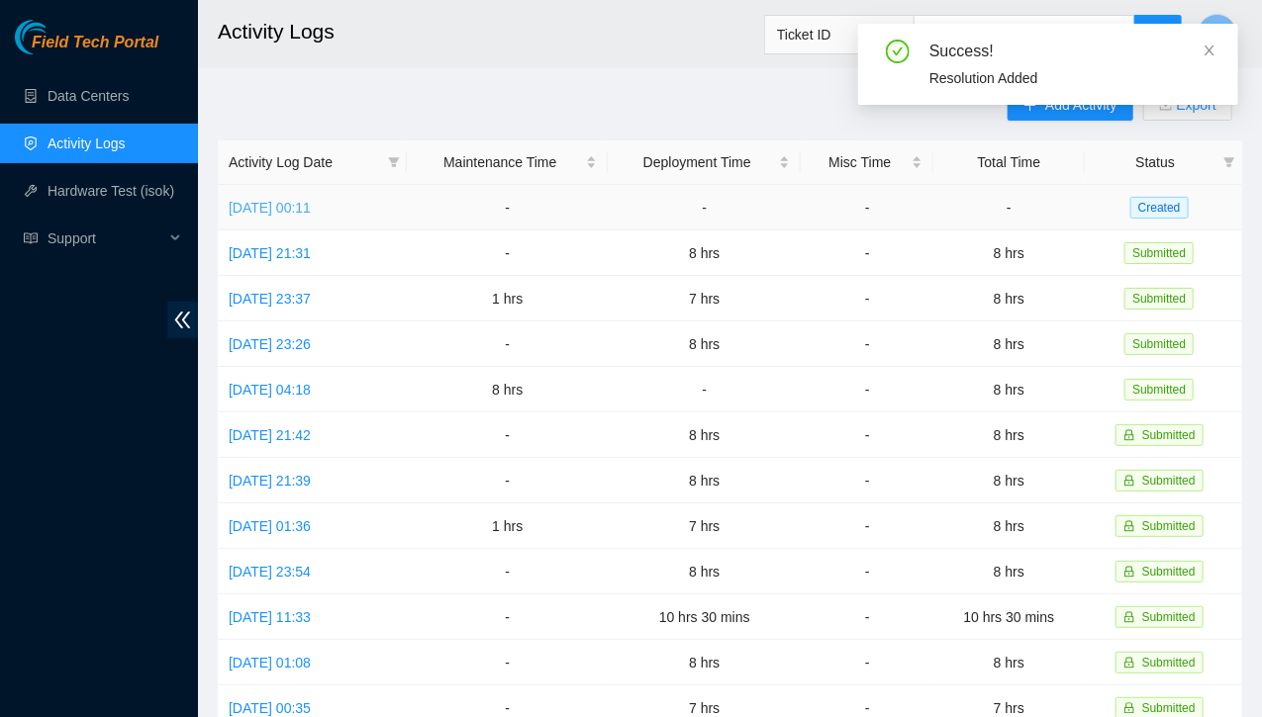
click at [311, 206] on link "Thu, 18 Sep 2025 00:11" at bounding box center [270, 208] width 82 height 16
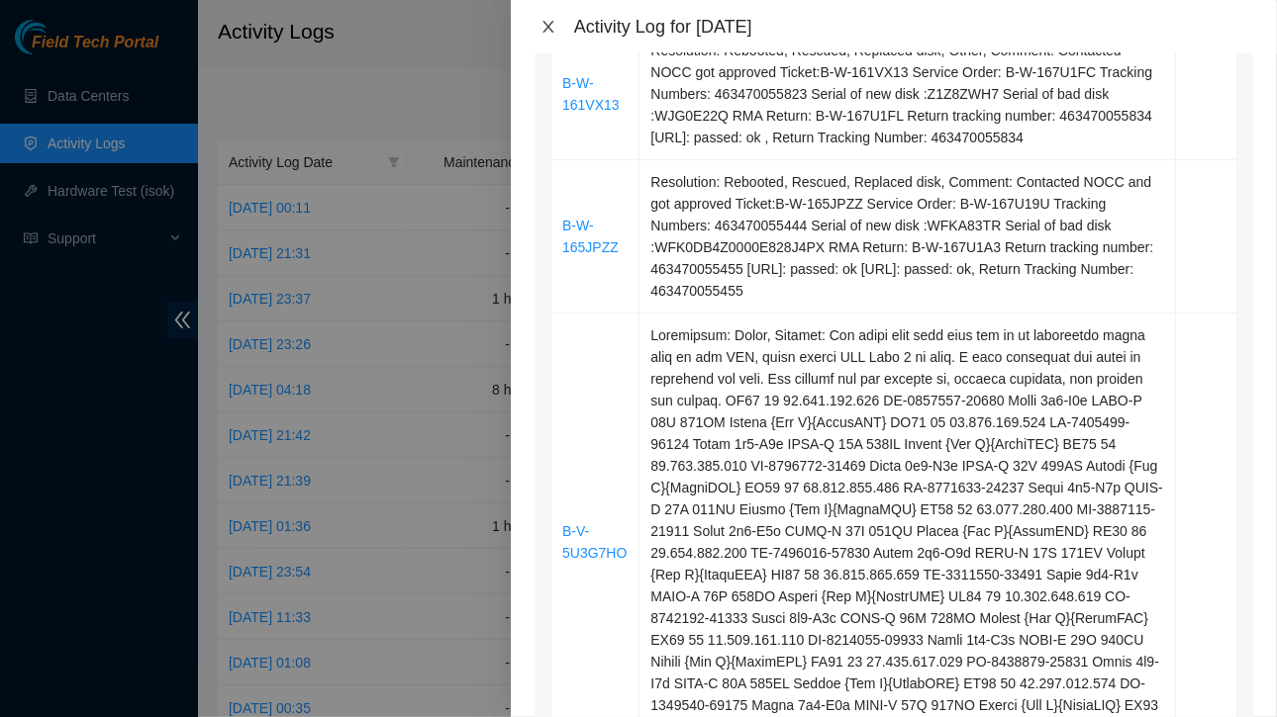
click at [548, 21] on icon "close" at bounding box center [548, 27] width 16 height 16
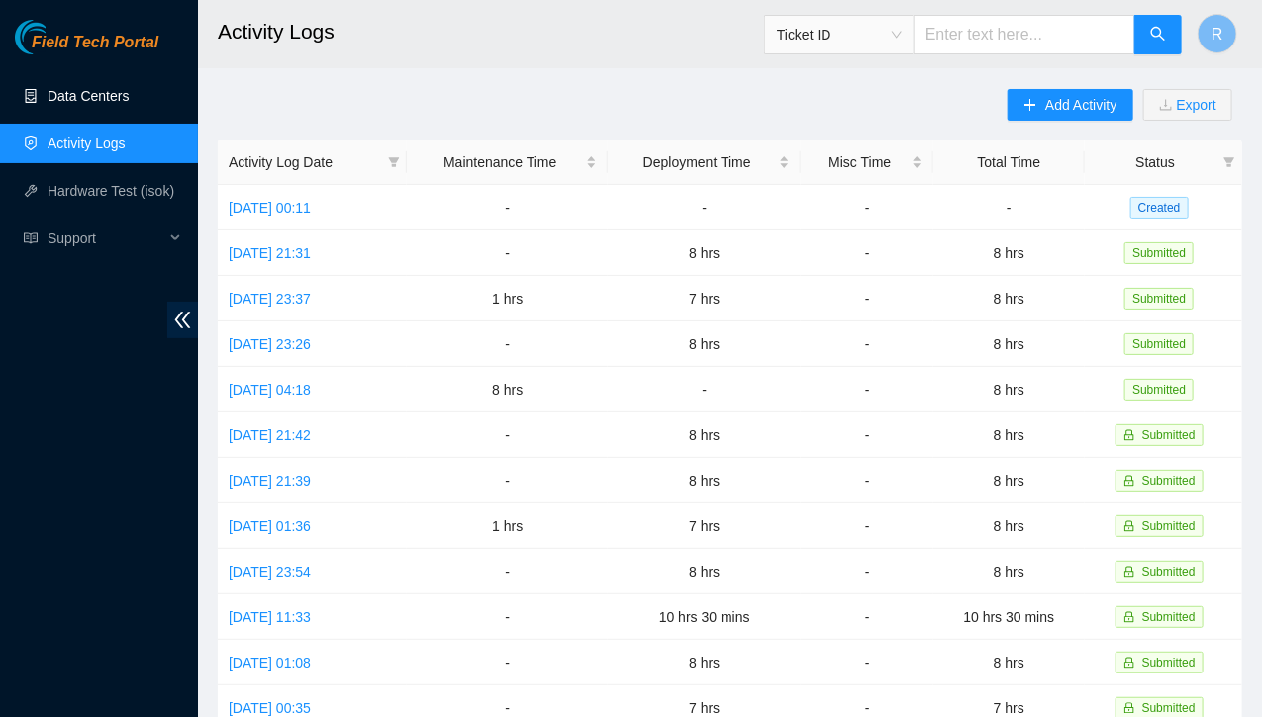
click at [92, 93] on link "Data Centers" at bounding box center [88, 96] width 81 height 16
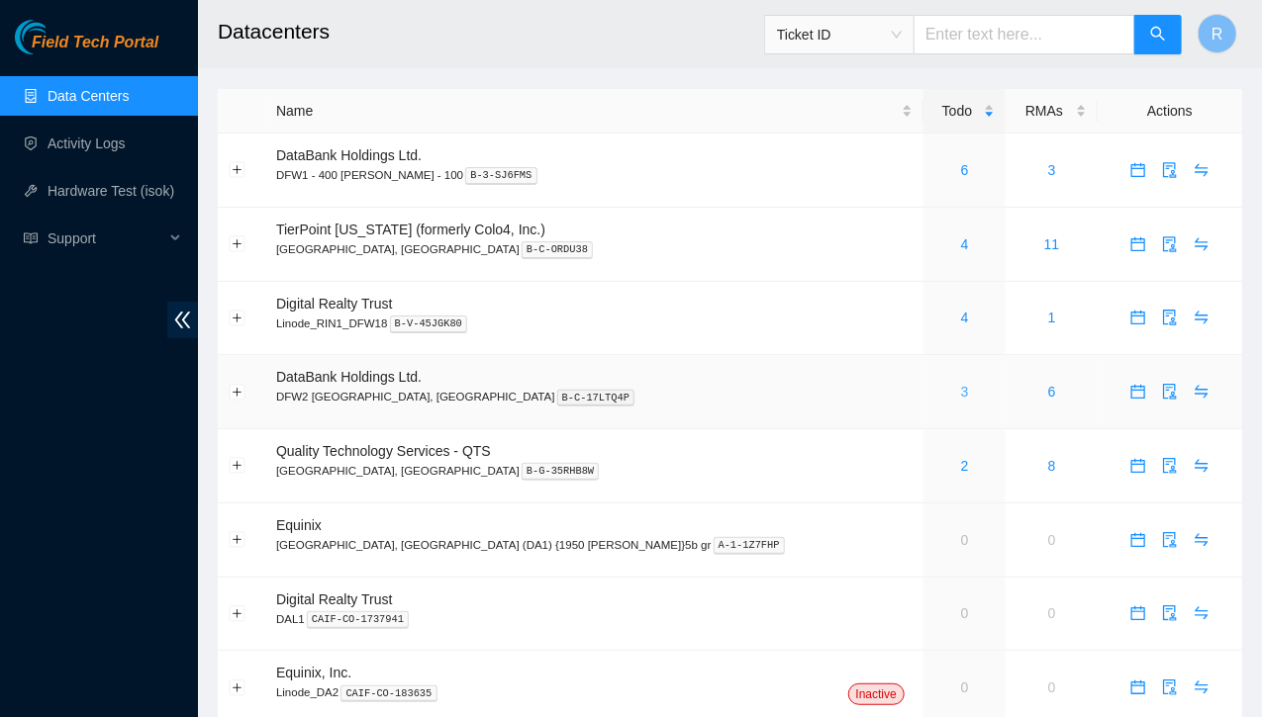
click at [961, 391] on link "3" at bounding box center [965, 392] width 8 height 16
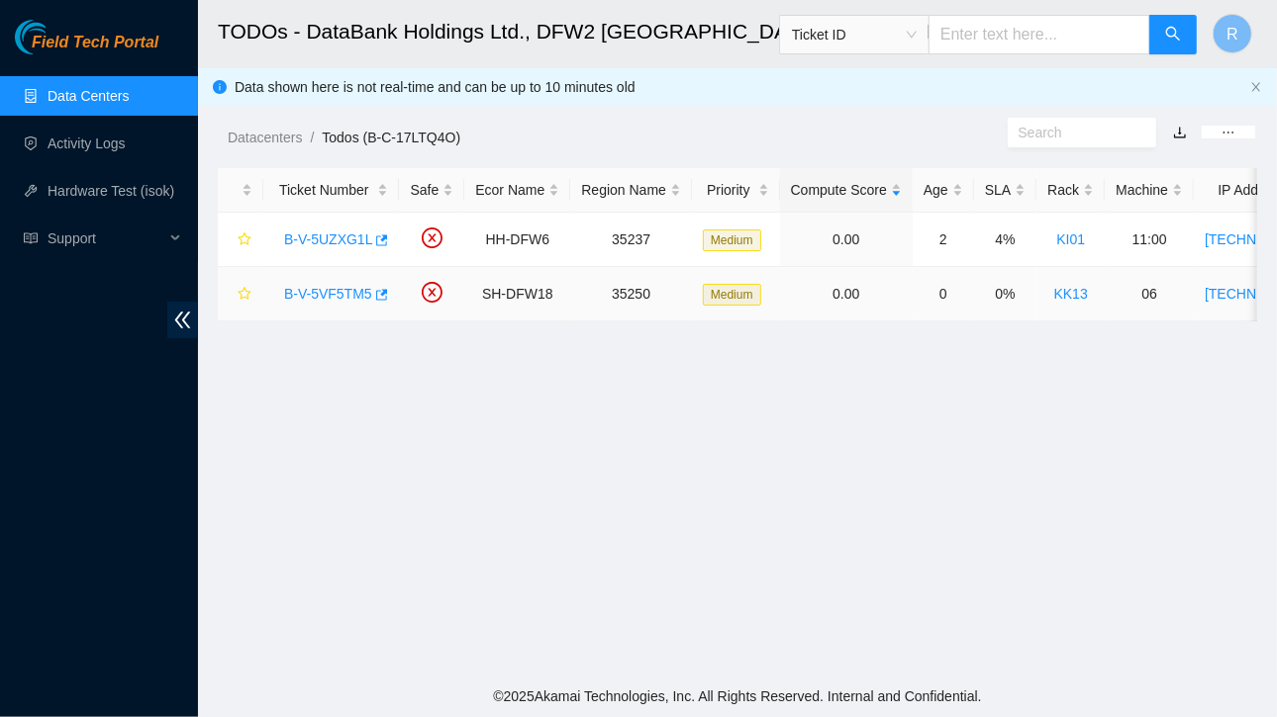
click at [334, 290] on link "B-V-5VF5TM5" at bounding box center [328, 294] width 88 height 16
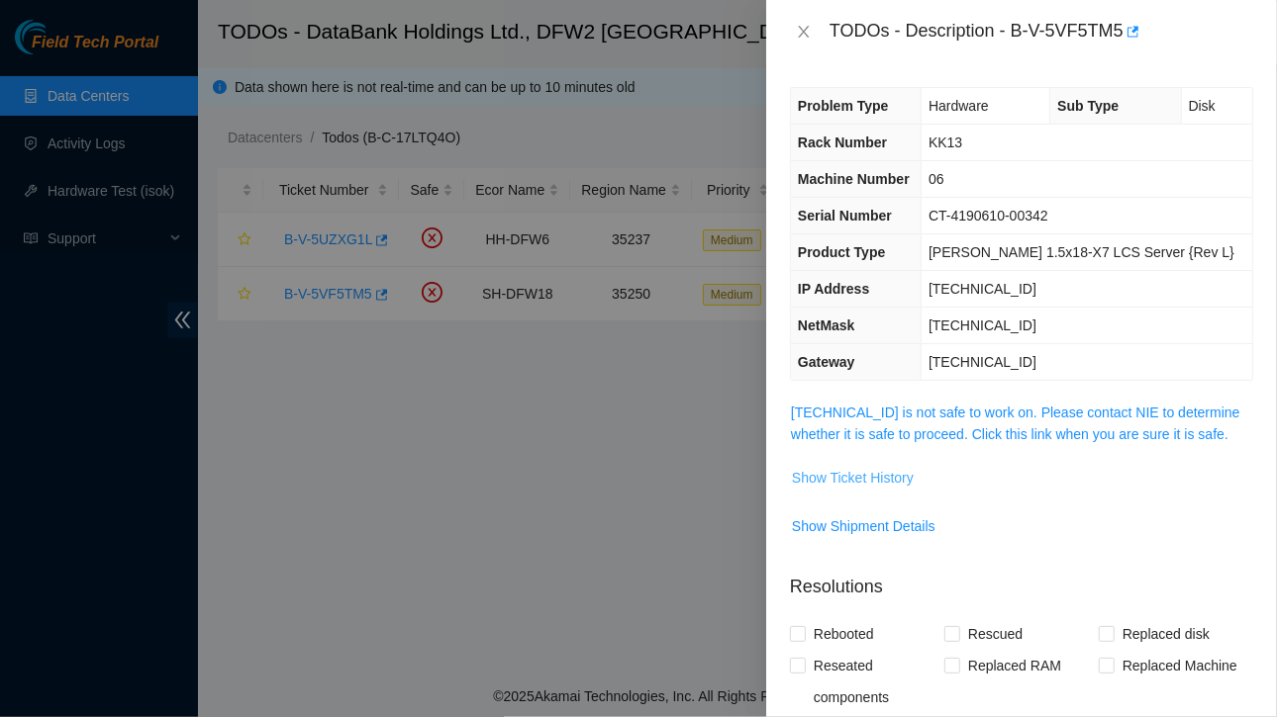
click at [869, 471] on span "Show Ticket History" at bounding box center [853, 478] width 122 height 22
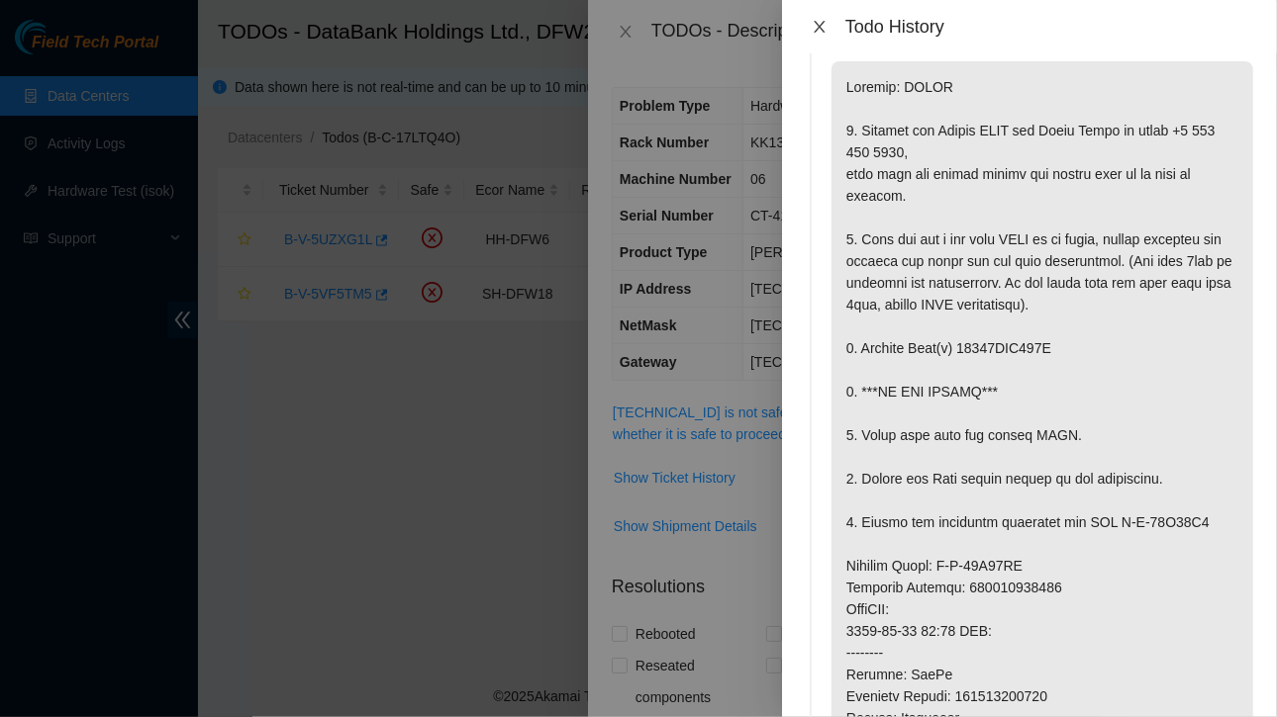
click at [824, 25] on icon "close" at bounding box center [819, 27] width 16 height 16
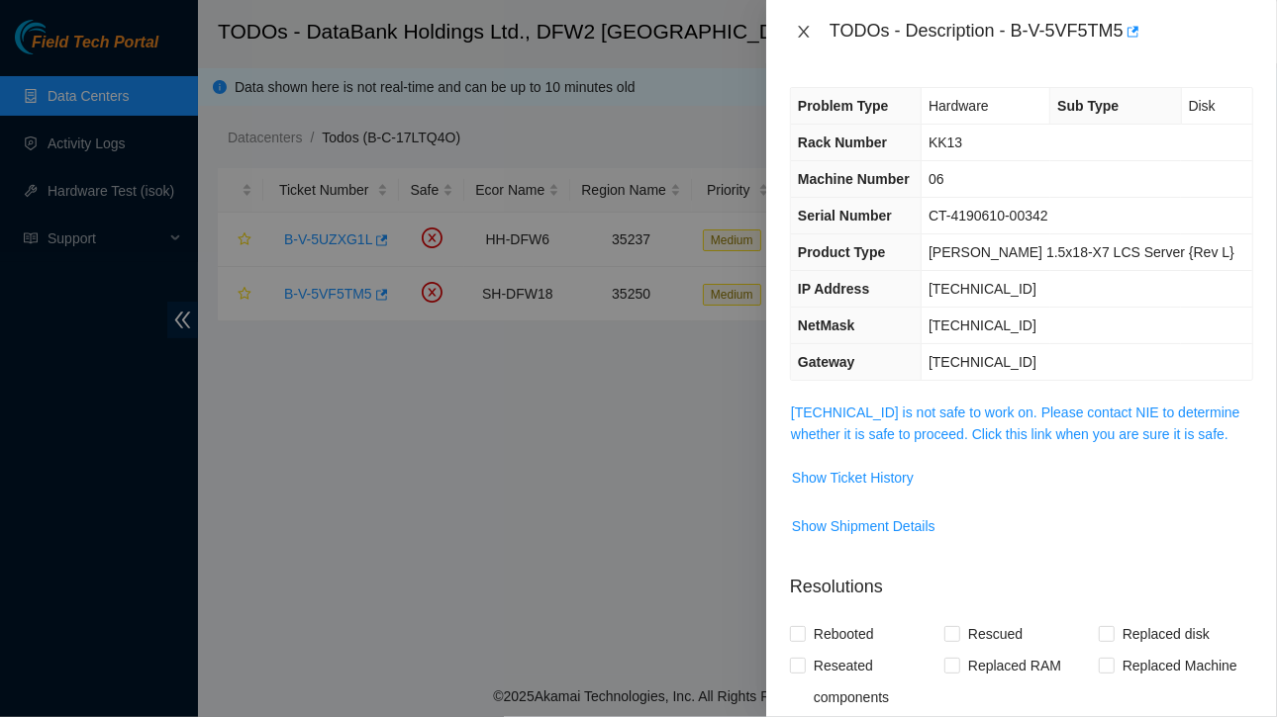
click at [809, 29] on icon "close" at bounding box center [804, 32] width 16 height 16
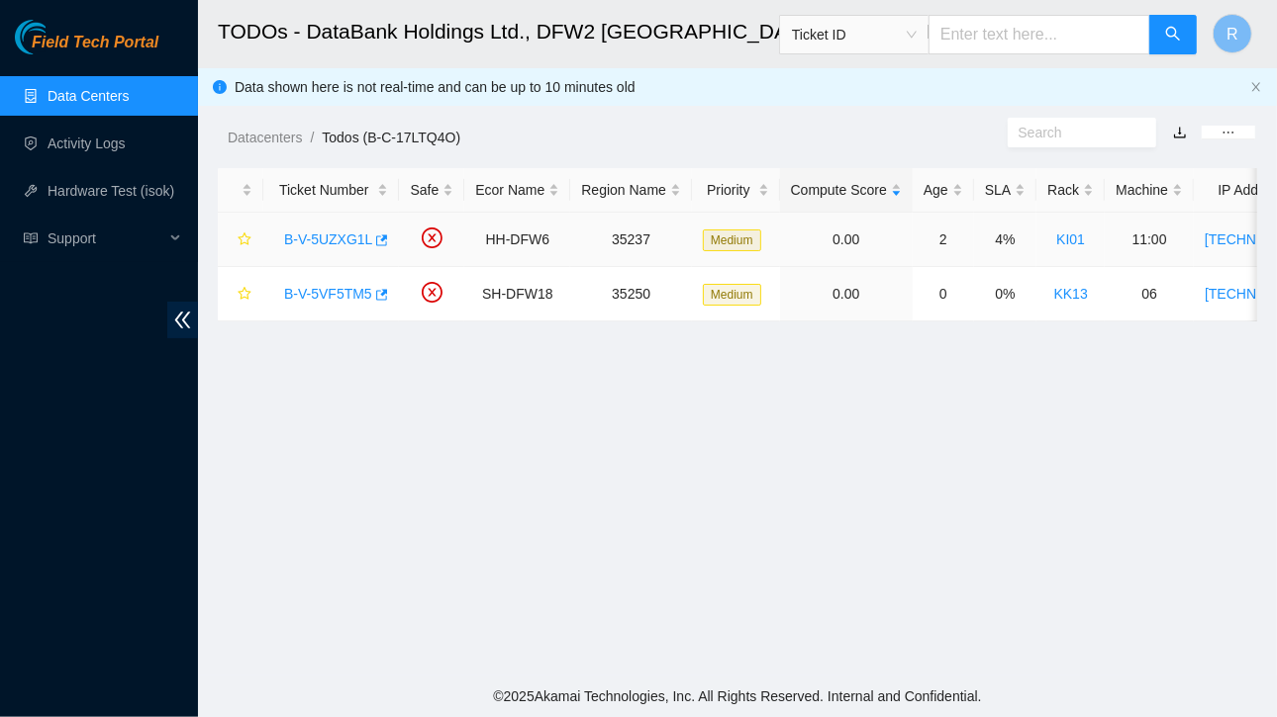
click at [319, 239] on link "B-V-5UZXG1L" at bounding box center [328, 240] width 88 height 16
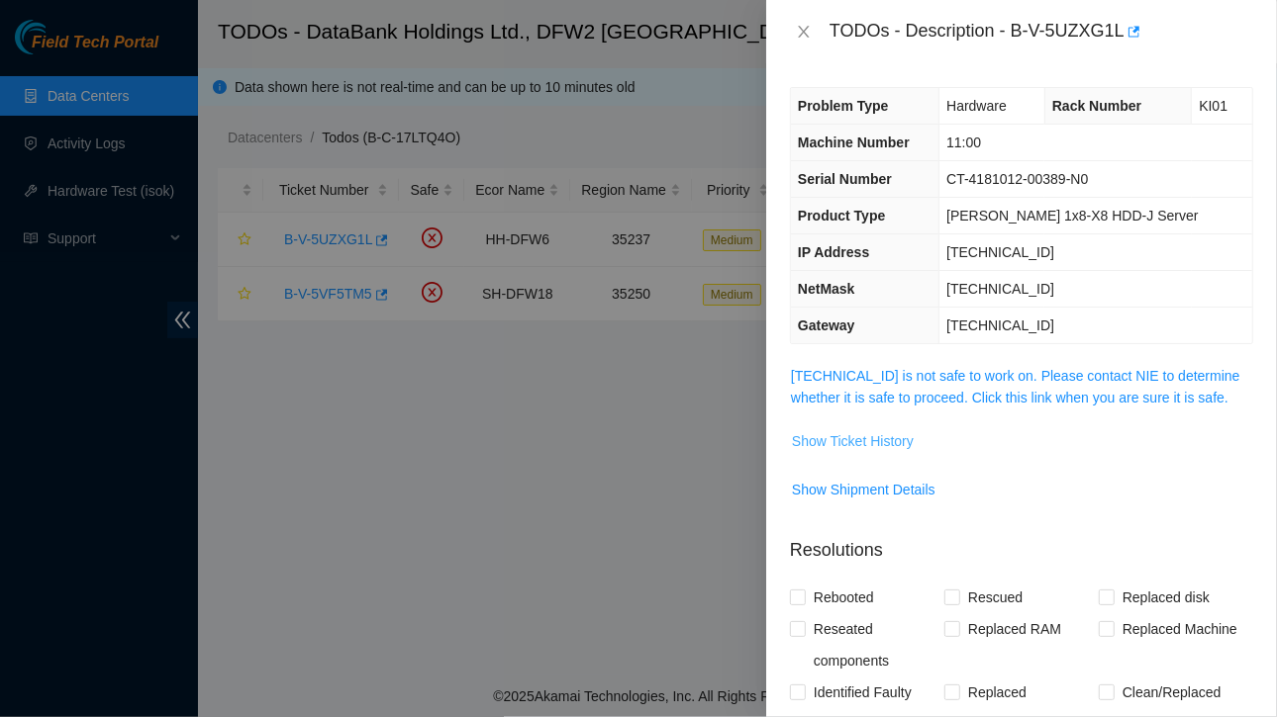
click at [844, 442] on span "Show Ticket History" at bounding box center [853, 441] width 122 height 22
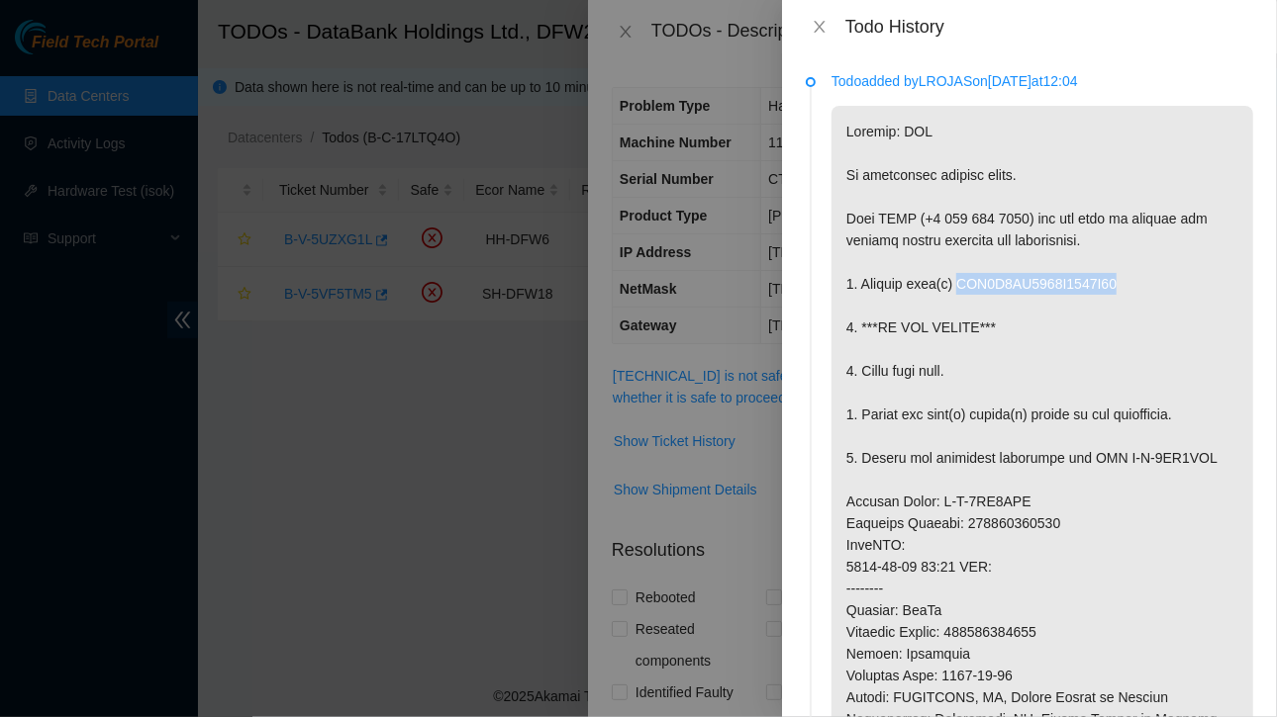
drag, startPoint x: 954, startPoint y: 280, endPoint x: 1151, endPoint y: 295, distance: 197.5
click at [1151, 295] on p at bounding box center [1042, 600] width 422 height 988
copy p "WFK0X7HN0000E8428D28"
click at [817, 10] on div "Todo History" at bounding box center [1029, 26] width 495 height 53
click at [819, 29] on icon "close" at bounding box center [819, 27] width 16 height 16
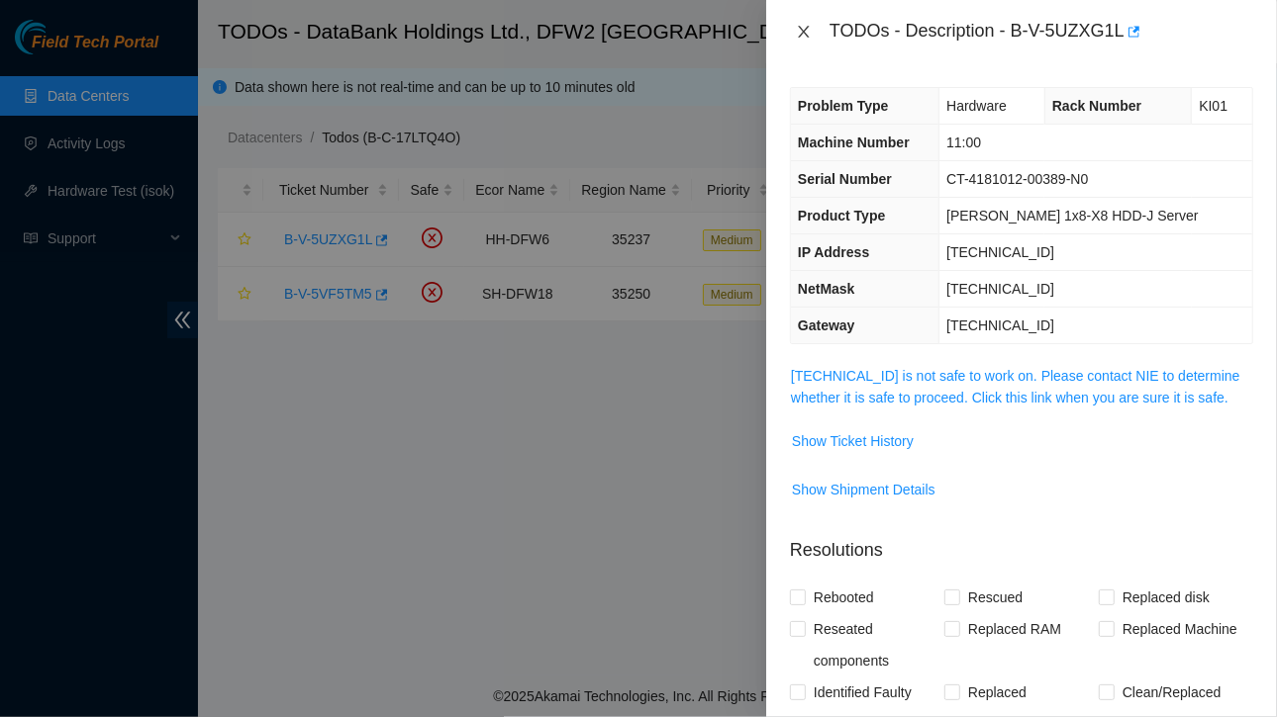
click at [806, 30] on icon "close" at bounding box center [804, 32] width 16 height 16
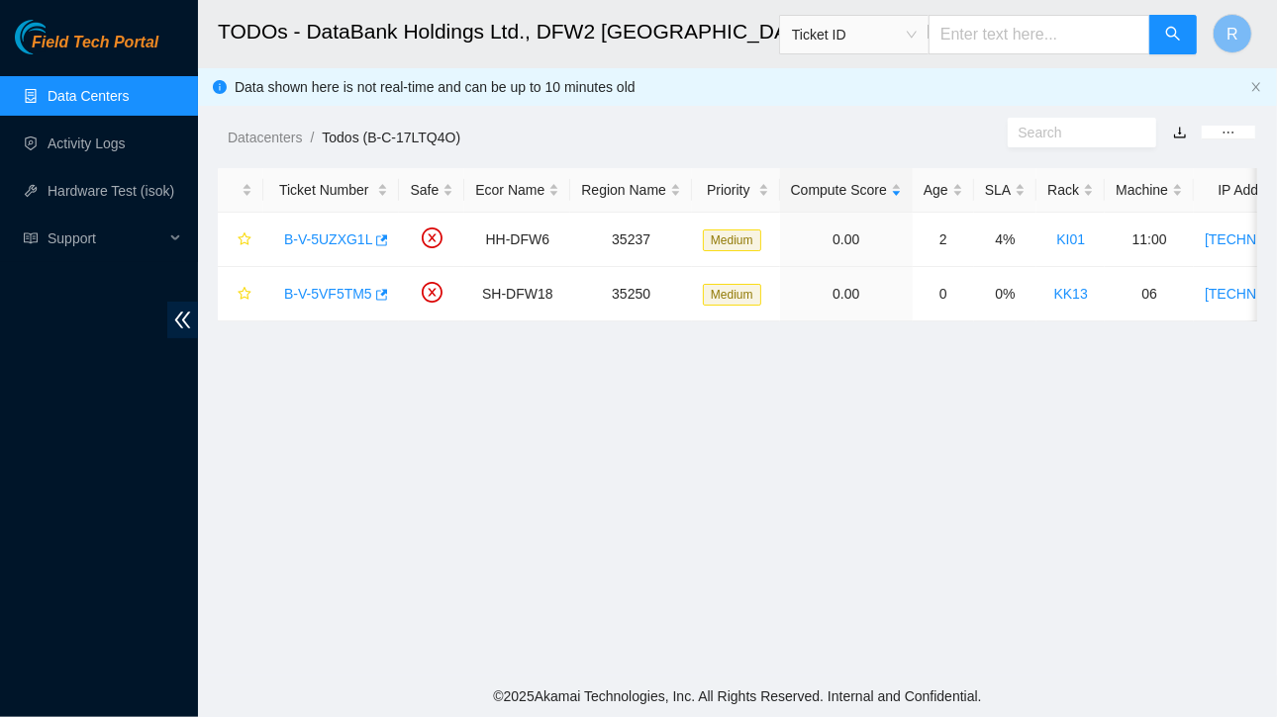
click at [98, 95] on link "Data Centers" at bounding box center [88, 96] width 81 height 16
